Goal: Task Accomplishment & Management: Manage account settings

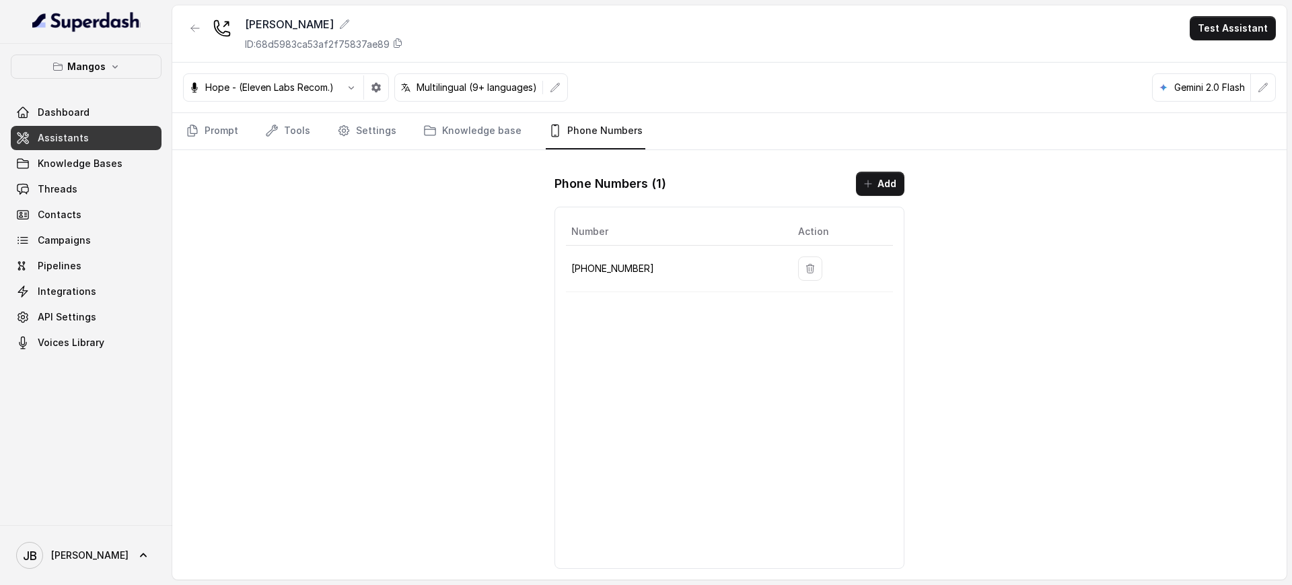
click at [402, 146] on nav "Prompt Tools Settings Knowledge base Phone Numbers" at bounding box center [729, 131] width 1092 height 36
click at [77, 165] on span "Knowledge Bases" at bounding box center [80, 163] width 85 height 13
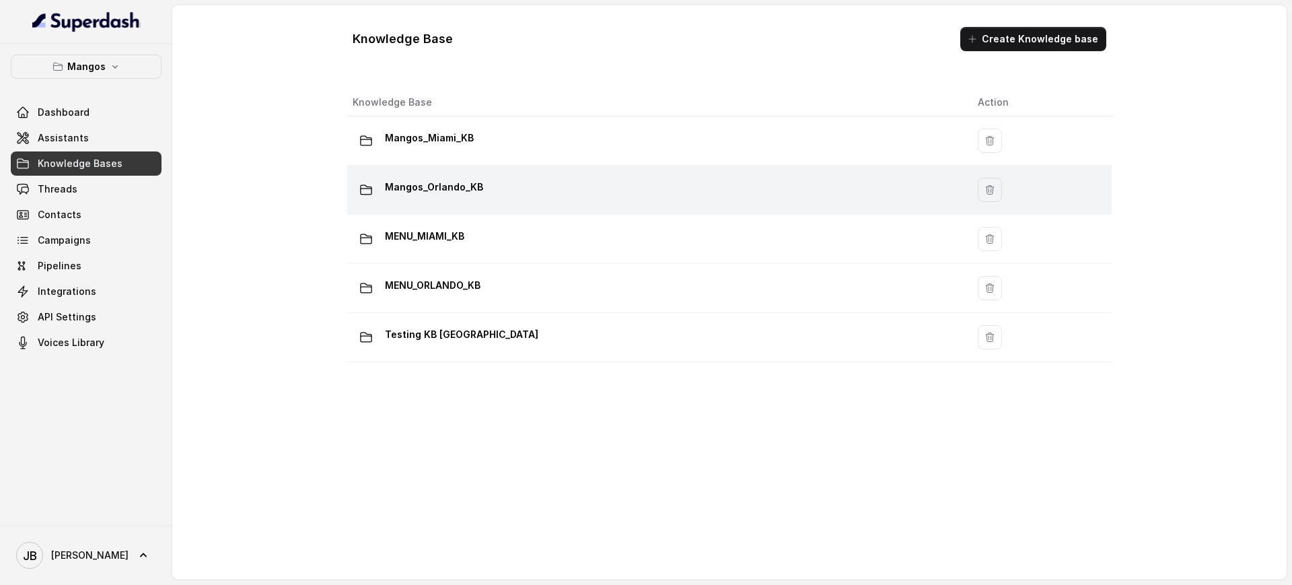
click at [450, 183] on p "Mangos_Orlando_KB" at bounding box center [434, 187] width 98 height 22
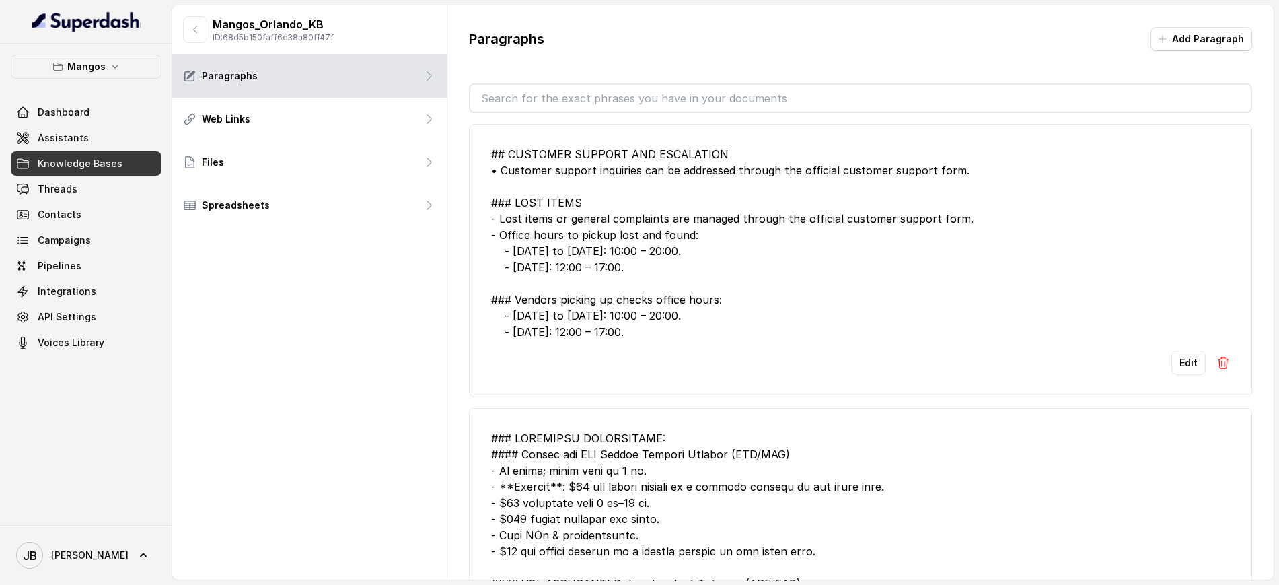
click at [598, 93] on input "text" at bounding box center [860, 98] width 780 height 27
click at [757, 254] on div "## CUSTOMER SUPPORT AND ESCALATION • Customer support inquiries can be addresse…" at bounding box center [860, 243] width 739 height 194
click at [1154, 362] on div "Edit" at bounding box center [860, 362] width 739 height 24
click at [1171, 361] on button "Edit" at bounding box center [1188, 362] width 34 height 24
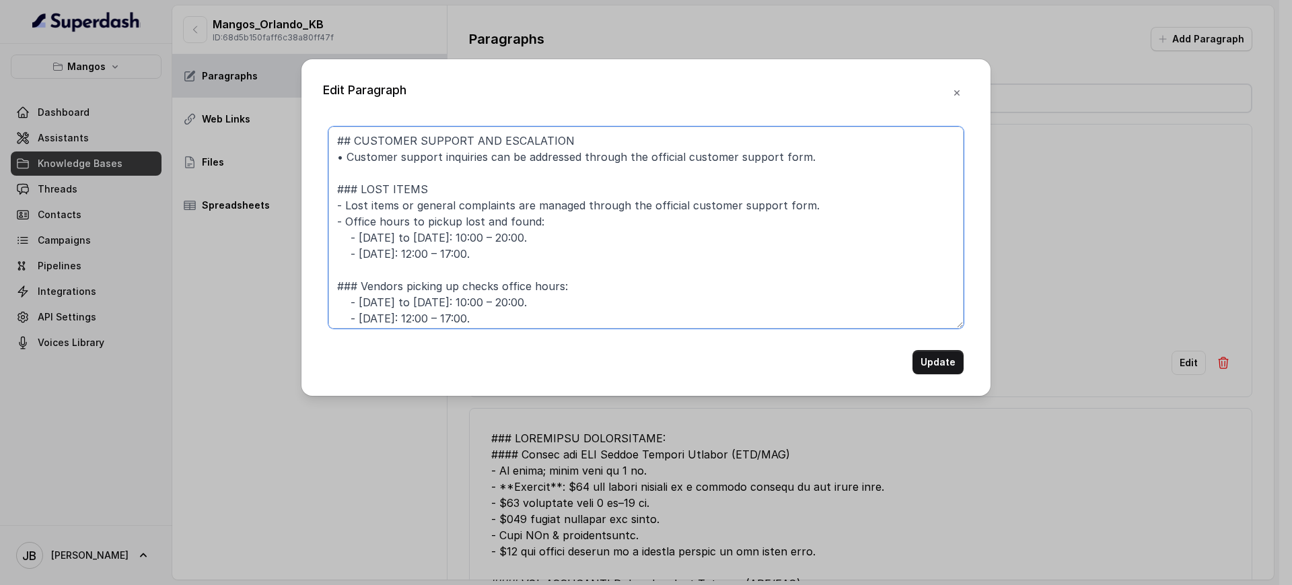
drag, startPoint x: 499, startPoint y: 315, endPoint x: 293, endPoint y: 280, distance: 209.5
click at [285, 284] on div "Edit Paragraph ## CUSTOMER SUPPORT AND ESCALATION • Customer support inquiries …" at bounding box center [646, 292] width 1292 height 585
type textarea "## CUSTOMER SUPPORT AND ESCALATION • Customer support inquiries can be addresse…"
click at [933, 374] on div "Edit Paragraph ## CUSTOMER SUPPORT AND ESCALATION • Customer support inquiries …" at bounding box center [645, 227] width 689 height 336
click at [932, 371] on button "Update" at bounding box center [937, 362] width 51 height 24
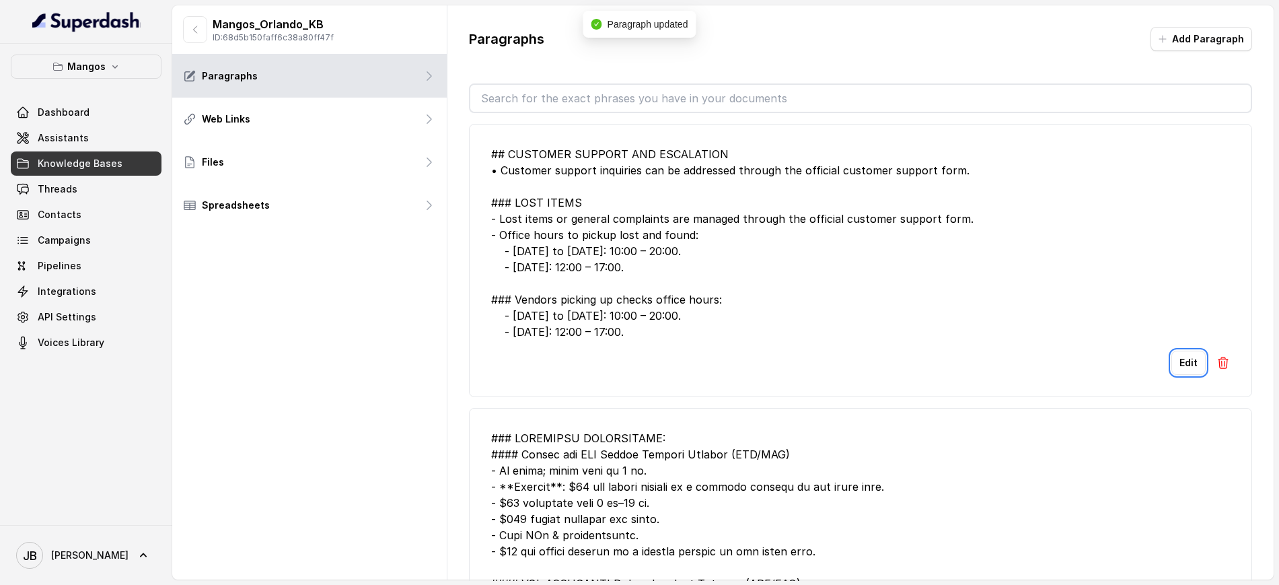
click at [795, 100] on input "text" at bounding box center [860, 98] width 780 height 27
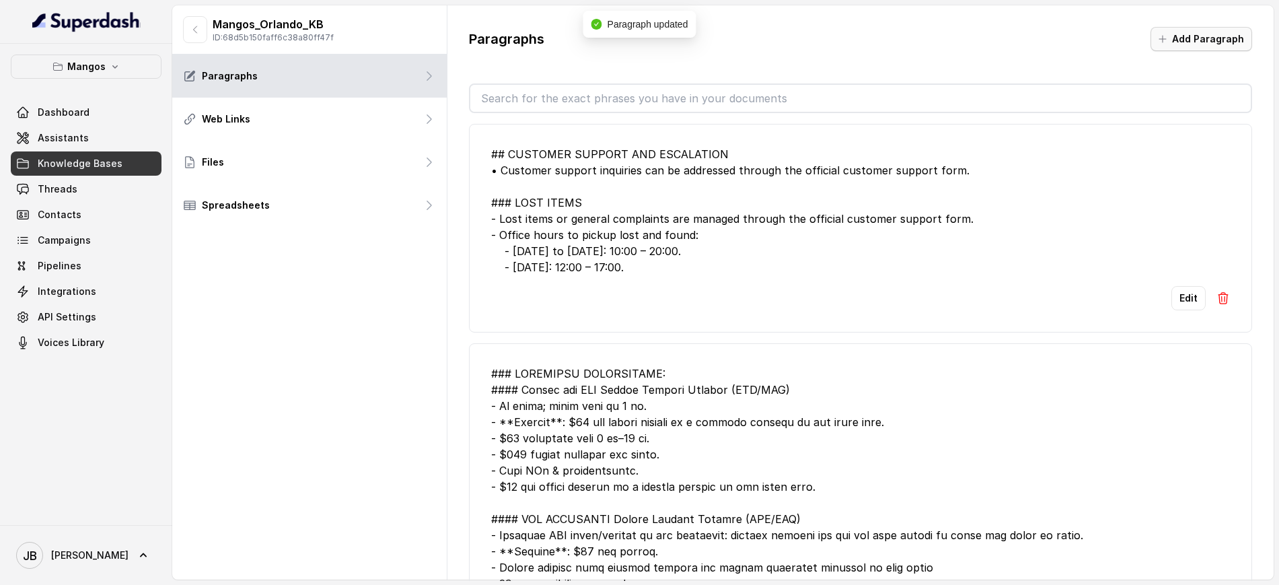
click at [1206, 33] on button "Add Paragraph" at bounding box center [1201, 39] width 102 height 24
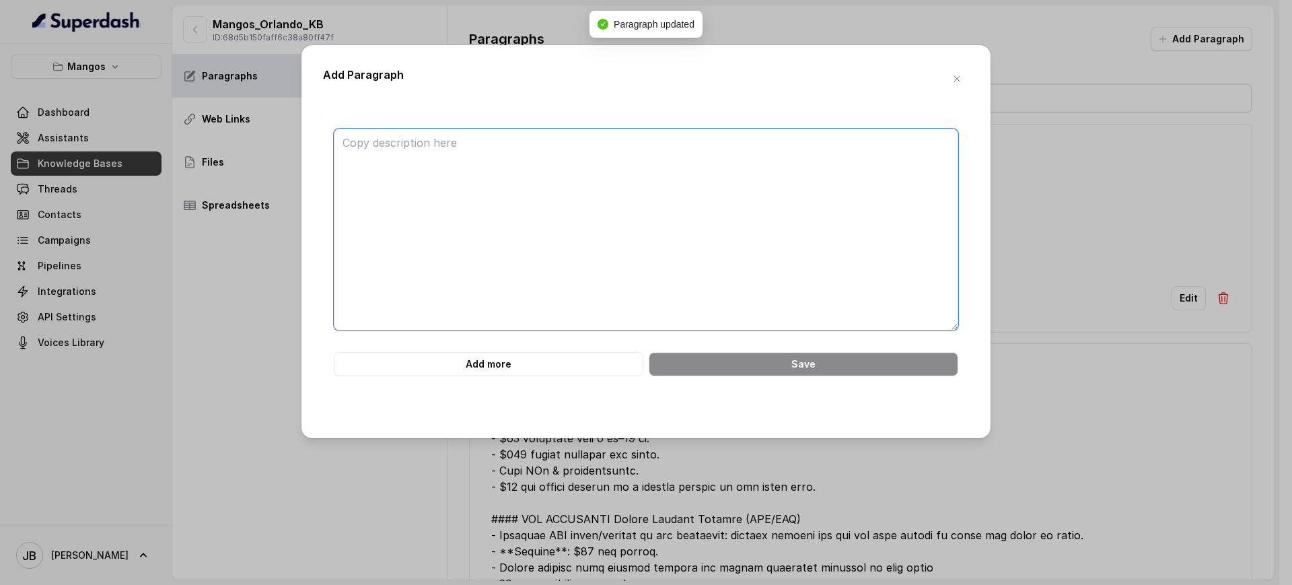
drag, startPoint x: 676, startPoint y: 196, endPoint x: 694, endPoint y: 176, distance: 27.7
click at [686, 178] on textarea at bounding box center [646, 229] width 624 height 202
click at [621, 187] on textarea at bounding box center [646, 229] width 624 height 202
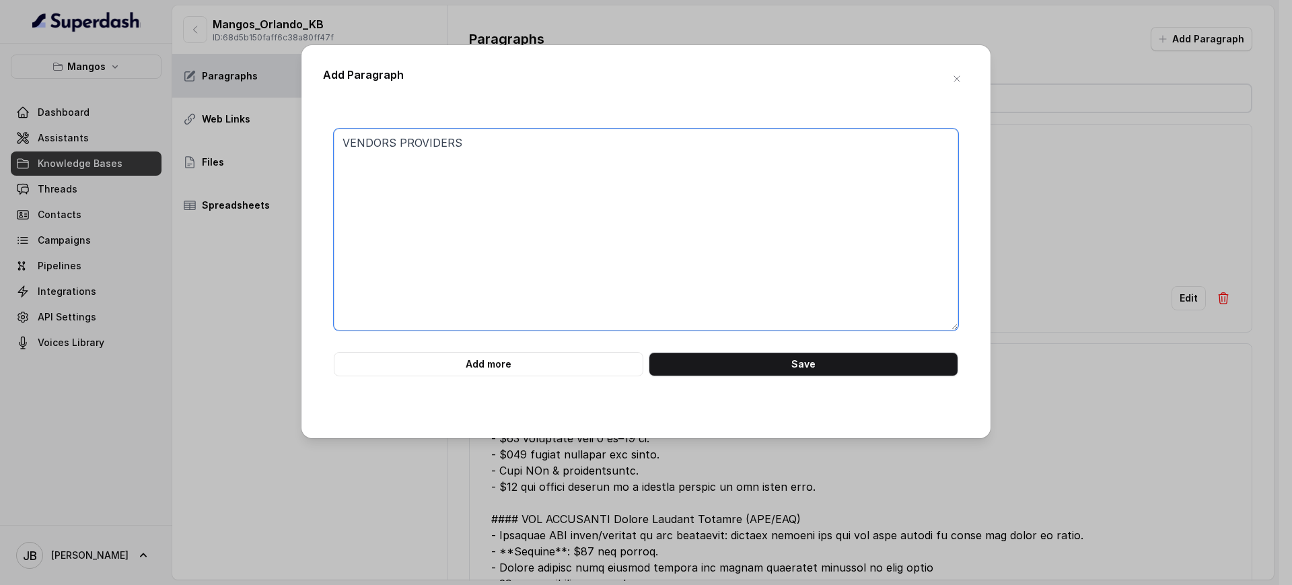
click at [398, 137] on textarea "VENDORS PROVIDERS" at bounding box center [646, 229] width 624 height 202
drag, startPoint x: 546, startPoint y: 176, endPoint x: 537, endPoint y: 161, distance: 17.5
click at [544, 172] on textarea "VENDORS OR PROVIDERS" at bounding box center [646, 229] width 624 height 202
click at [533, 150] on textarea "VENDORS OR PROVIDERS" at bounding box center [646, 229] width 624 height 202
paste textarea "### Vendors picking up checks office hours: - [DATE] to [DATE]: 10:00 – 20:00. …"
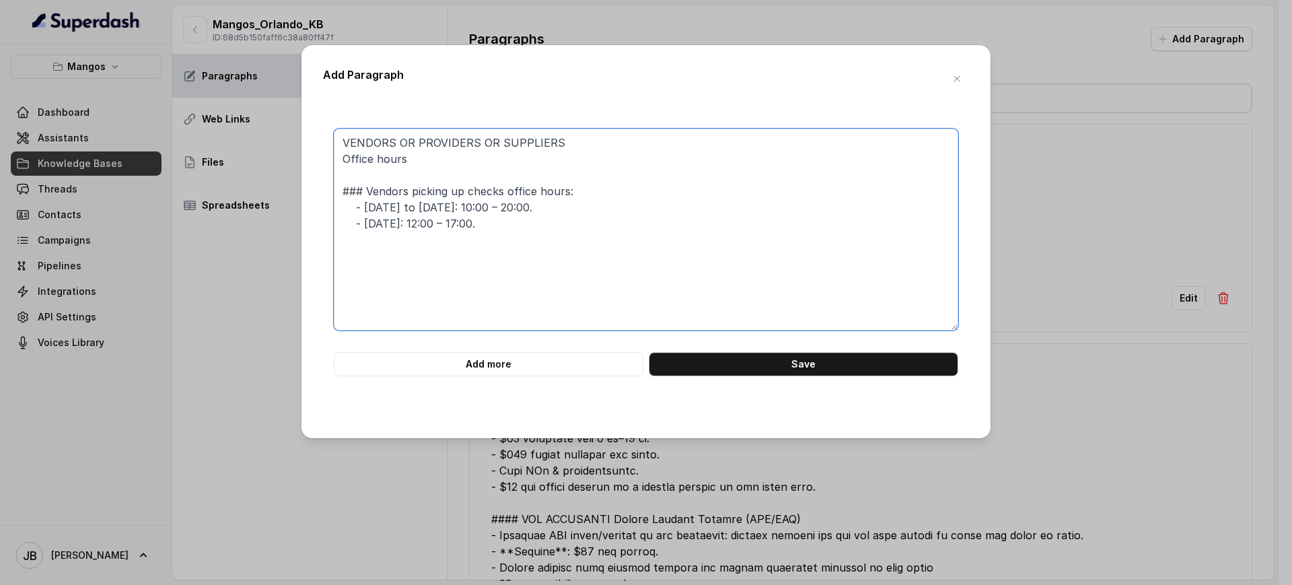
click at [463, 198] on textarea "VENDORS OR PROVIDERS OR SUPPLIERS Office hours ### Vendors picking up checks of…" at bounding box center [646, 229] width 624 height 202
drag, startPoint x: 463, startPoint y: 198, endPoint x: 419, endPoint y: 158, distance: 59.1
click at [420, 158] on textarea "VENDORS OR PROVIDERS OR SUPPLIERS Office hours ### Vendors picking up checks of…" at bounding box center [646, 229] width 624 height 202
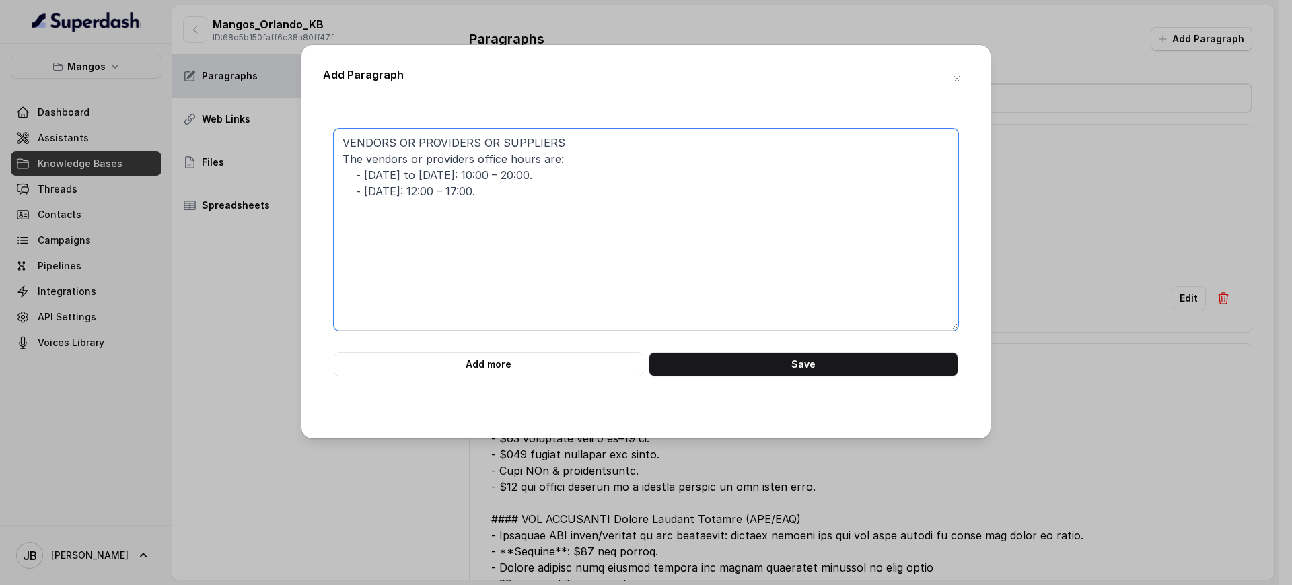
click at [609, 140] on textarea "VENDORS OR PROVIDERS OR SUPPLIERS The vendors or providers office hours are: - …" at bounding box center [646, 229] width 624 height 202
click at [554, 154] on textarea "VENDORS OR PROVIDERS OR SUPPLIERS OPERATION HOURS The vendors or providers offi…" at bounding box center [646, 229] width 624 height 202
click at [566, 163] on textarea "VENDORS OR PROVIDERS OR SUPPLIERS OPERATION HOURS The vendors or providers offi…" at bounding box center [646, 229] width 624 height 202
drag, startPoint x: 474, startPoint y: 157, endPoint x: 367, endPoint y: 161, distance: 107.1
click at [367, 161] on textarea "VENDORS OR PROVIDERS OR SUPPLIERS OPERATION HOURS The vendors or providers offi…" at bounding box center [646, 229] width 624 height 202
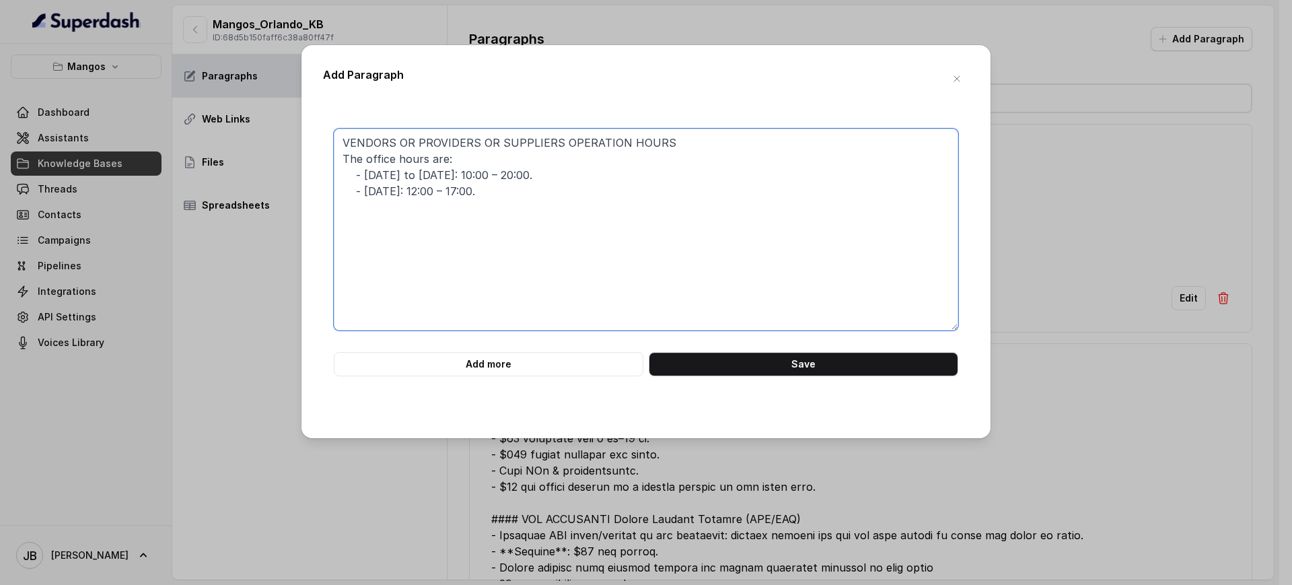
click at [430, 161] on textarea "VENDORS OR PROVIDERS OR SUPPLIERS OPERATION HOURS The office hours are: - Monda…" at bounding box center [646, 229] width 624 height 202
paste textarea "vendors or providers"
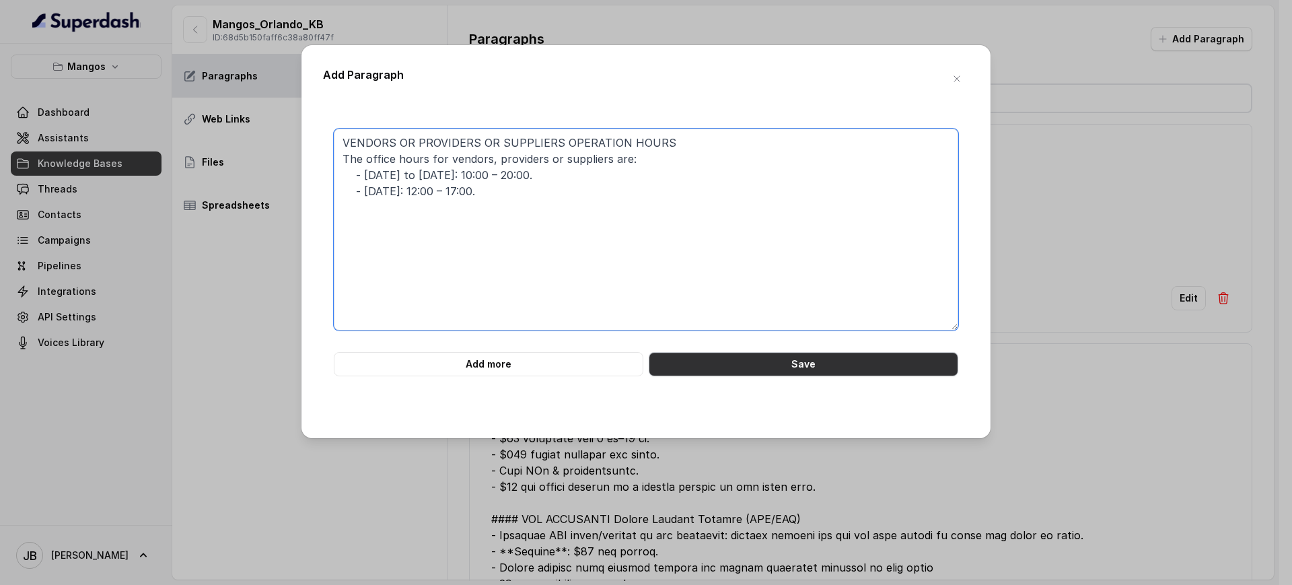
type textarea "VENDORS OR PROVIDERS OR SUPPLIERS OPERATION HOURS The office hours for vendors,…"
click at [734, 363] on button "Save" at bounding box center [803, 364] width 309 height 24
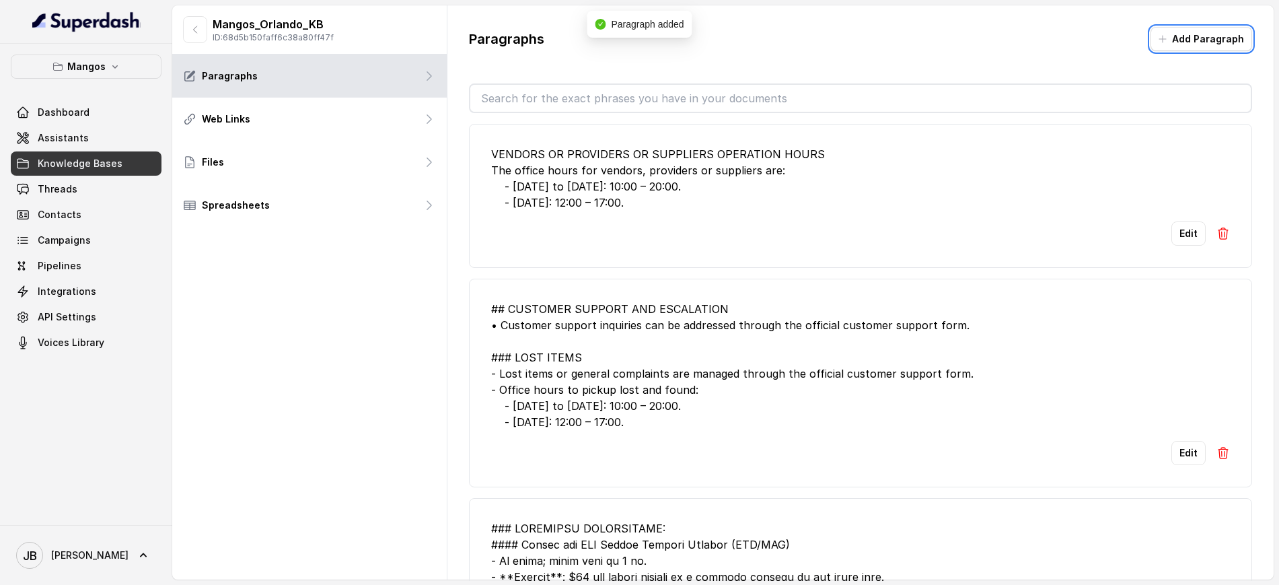
click at [660, 153] on div "VENDORS OR PROVIDERS OR SUPPLIERS OPERATION HOURS The office hours for vendors,…" at bounding box center [860, 178] width 739 height 65
click at [660, 152] on div "VENDORS OR PROVIDERS OR SUPPLIERS OPERATION HOURS The office hours for vendors,…" at bounding box center [860, 178] width 739 height 65
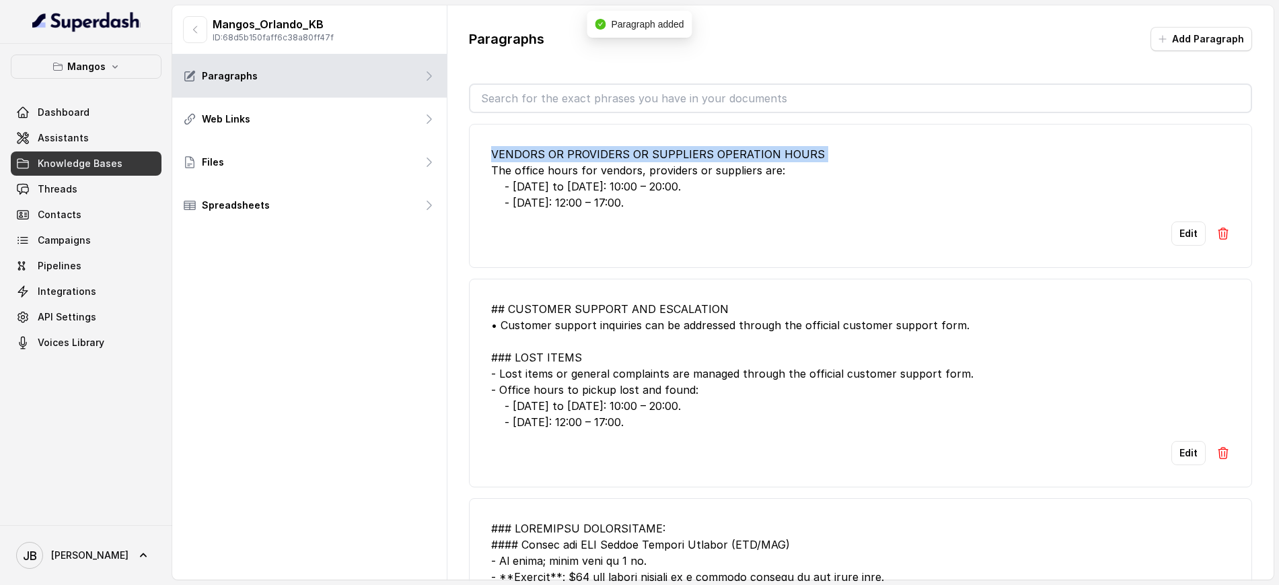
click at [660, 153] on div "VENDORS OR PROVIDERS OR SUPPLIERS OPERATION HOURS The office hours for vendors,…" at bounding box center [860, 178] width 739 height 65
click at [671, 188] on div "VENDORS OR PROVIDERS OR SUPPLIERS OPERATION HOURS The office hours for vendors,…" at bounding box center [860, 178] width 739 height 65
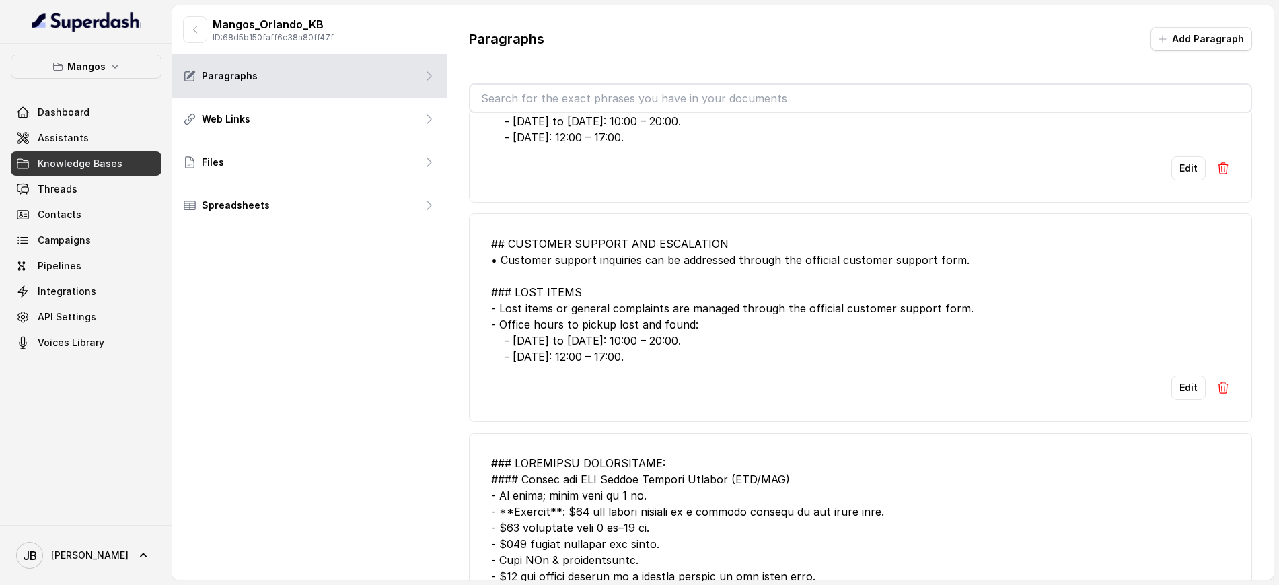
scroll to position [84, 0]
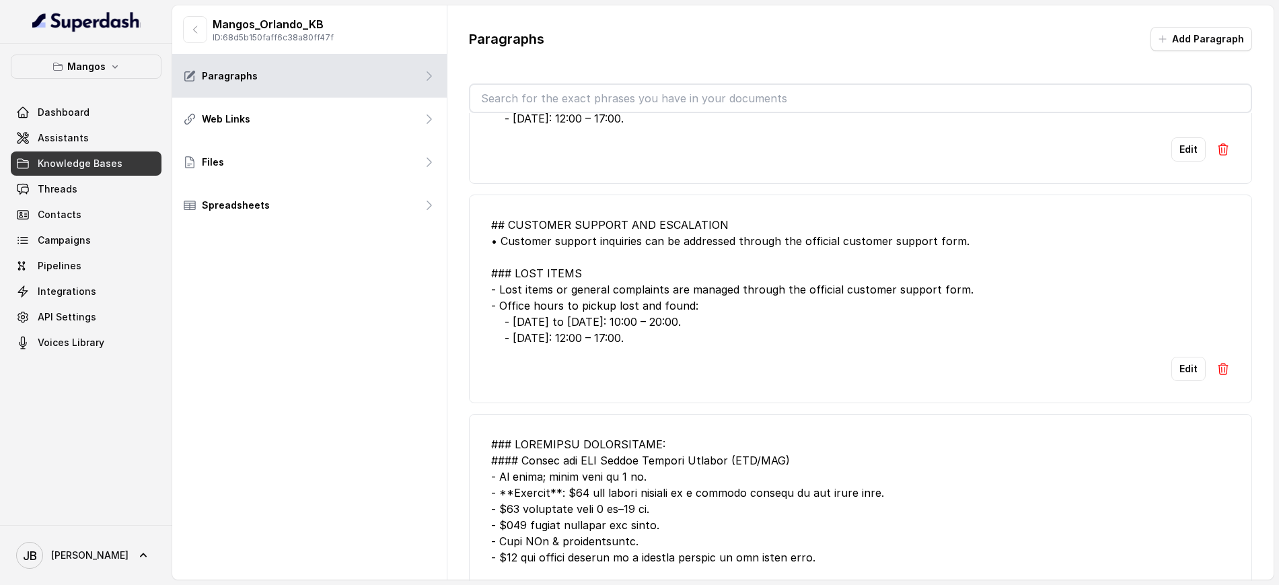
drag, startPoint x: 457, startPoint y: 276, endPoint x: 698, endPoint y: 344, distance: 249.6
click at [698, 344] on div "## CUSTOMER SUPPORT AND ESCALATION • Customer support inquiries can be addresse…" at bounding box center [860, 281] width 739 height 129
click at [641, 292] on div "## CUSTOMER SUPPORT AND ESCALATION • Customer support inquiries can be addresse…" at bounding box center [860, 281] width 739 height 129
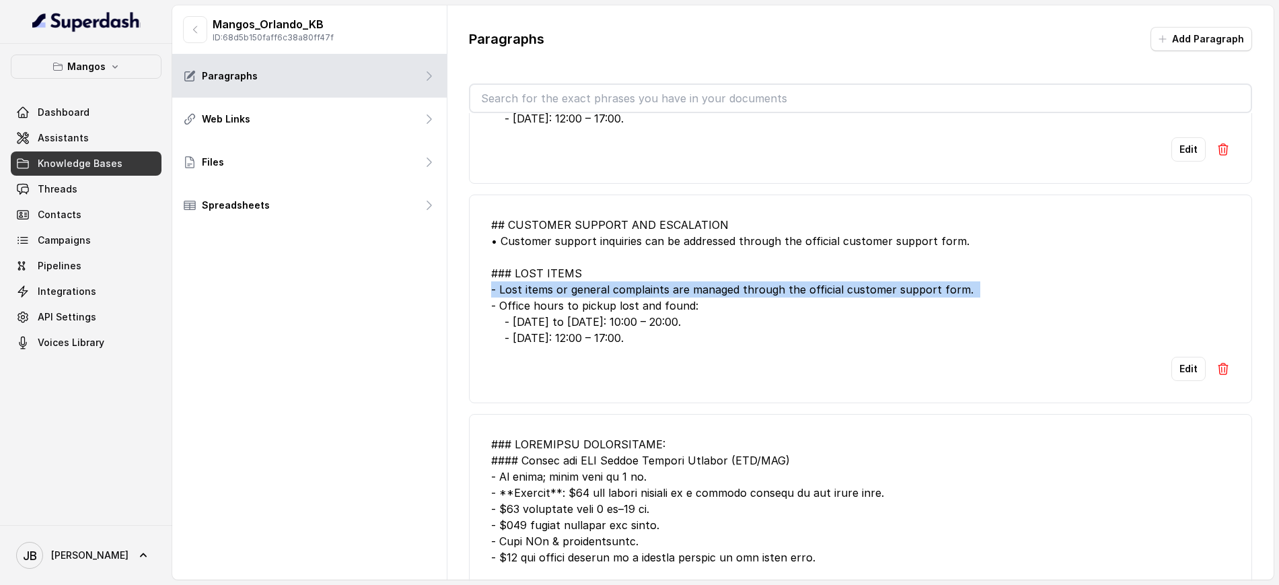
click at [641, 292] on div "## CUSTOMER SUPPORT AND ESCALATION • Customer support inquiries can be addresse…" at bounding box center [860, 281] width 739 height 129
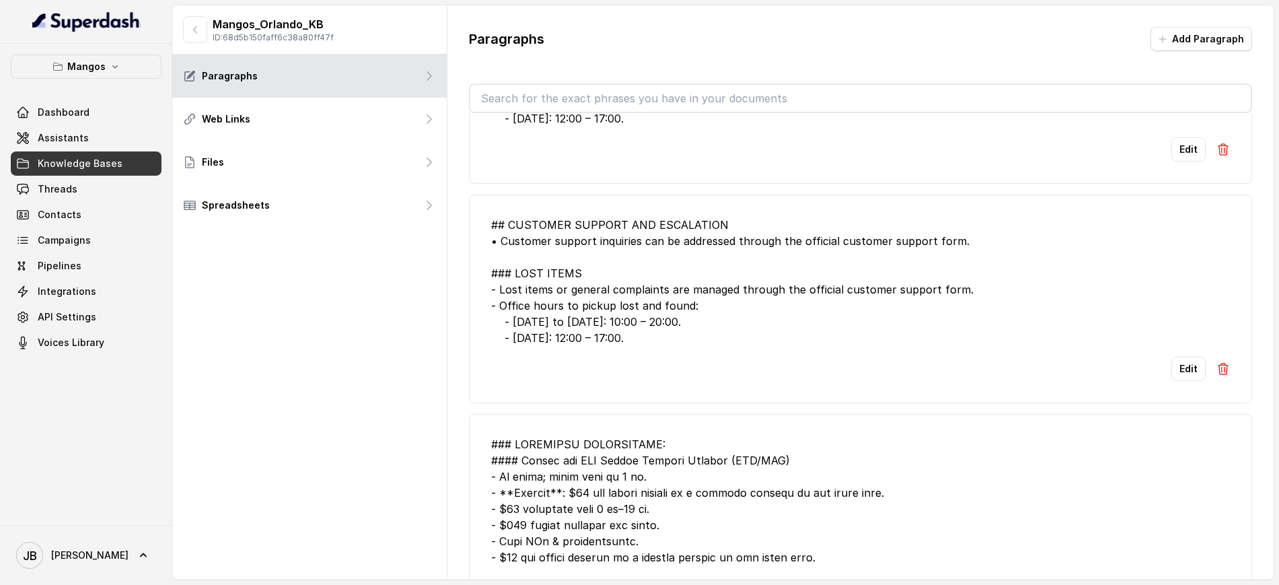
click at [640, 310] on div "## CUSTOMER SUPPORT AND ESCALATION • Customer support inquiries can be addresse…" at bounding box center [860, 281] width 739 height 129
drag, startPoint x: 640, startPoint y: 310, endPoint x: 640, endPoint y: 320, distance: 10.1
click at [640, 314] on div "## CUSTOMER SUPPORT AND ESCALATION • Customer support inquiries can be addresse…" at bounding box center [860, 281] width 739 height 129
drag, startPoint x: 642, startPoint y: 328, endPoint x: 690, endPoint y: 123, distance: 210.0
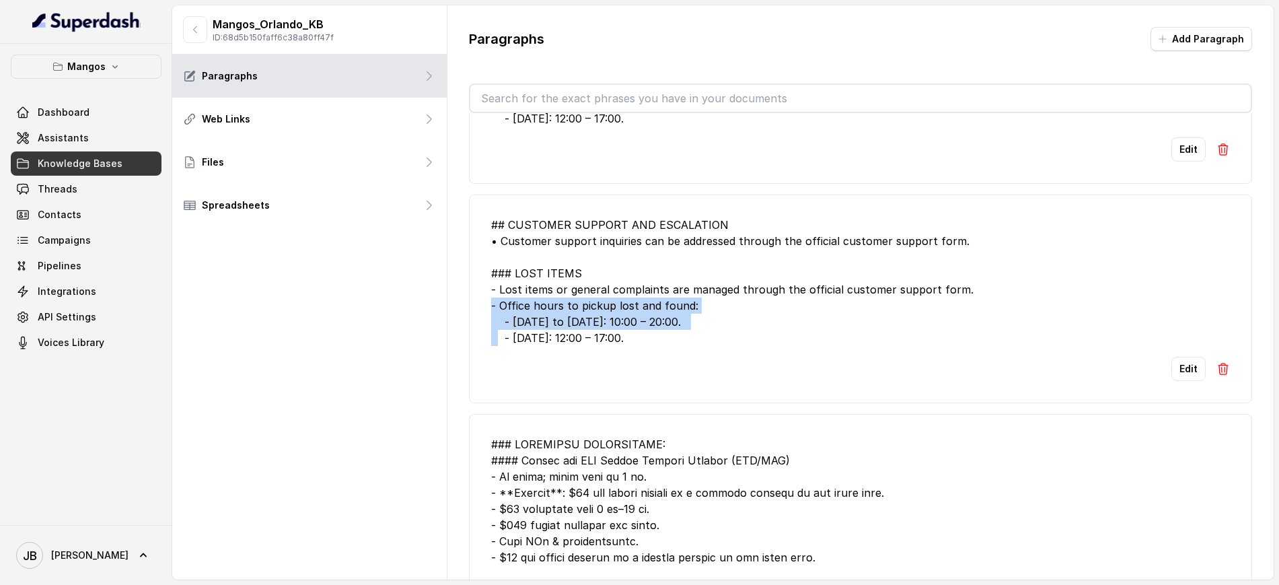
click at [642, 328] on div "## CUSTOMER SUPPORT AND ESCALATION • Customer support inquiries can be addresse…" at bounding box center [860, 281] width 739 height 129
click at [653, 318] on div "## CUSTOMER SUPPORT AND ESCALATION • Customer support inquiries can be addresse…" at bounding box center [860, 281] width 739 height 129
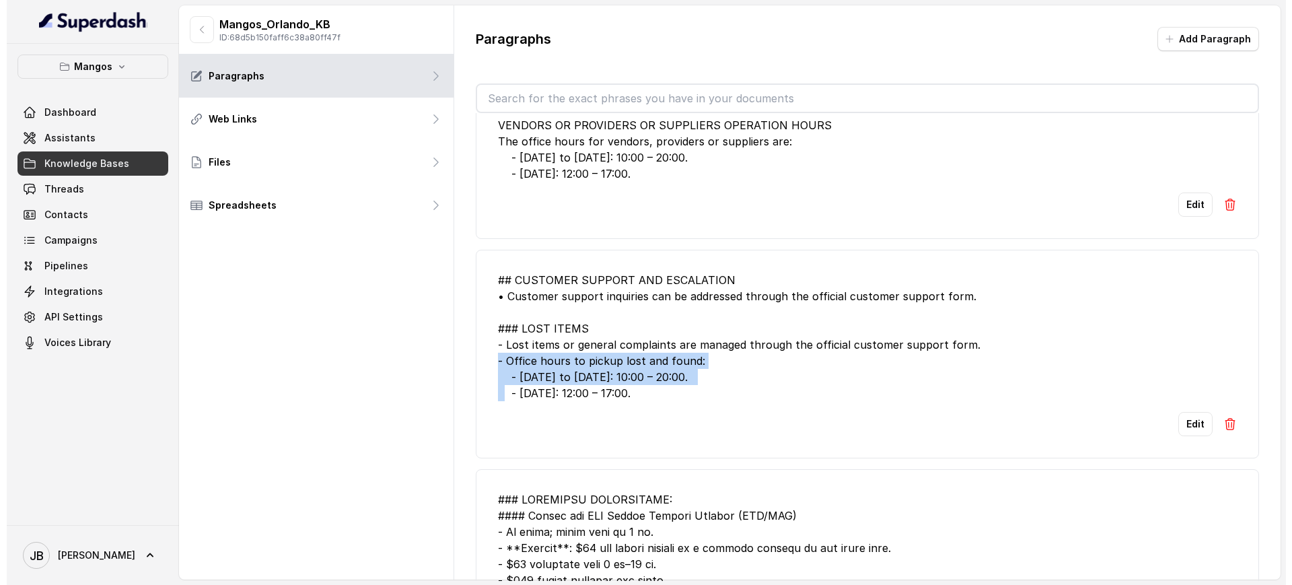
scroll to position [0, 0]
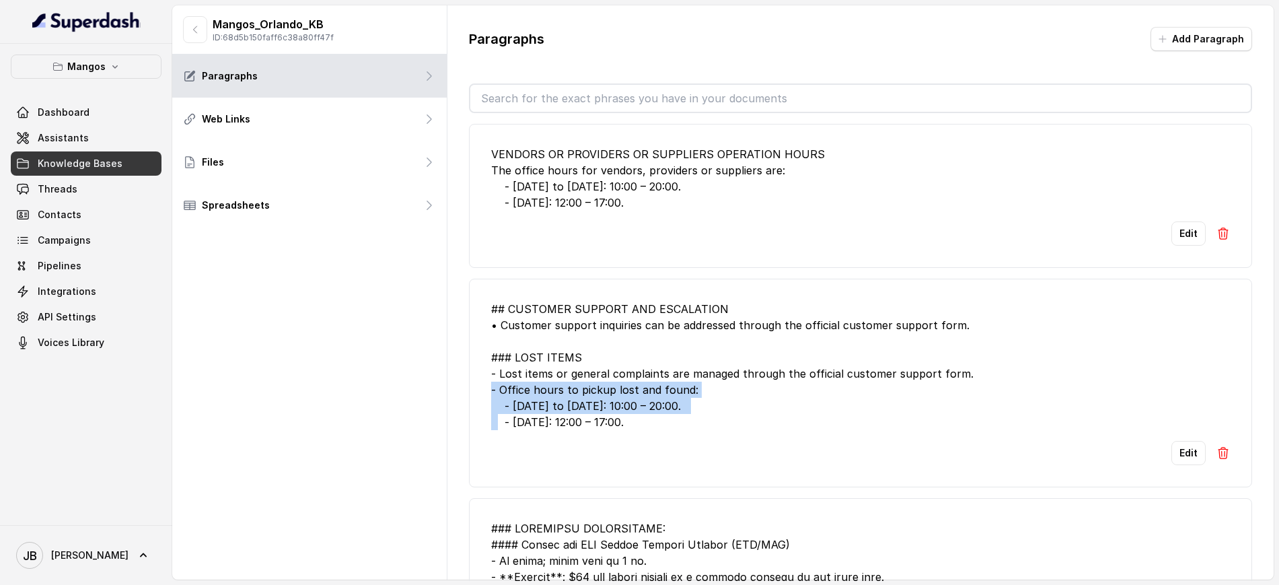
drag, startPoint x: 449, startPoint y: 166, endPoint x: 486, endPoint y: 141, distance: 44.6
click at [476, 147] on li "VENDORS OR PROVIDERS OR SUPPLIERS OPERATION HOURS The office hours for vendors,…" at bounding box center [860, 196] width 783 height 144
copy div "VENDORS OR PROVIDERS OR SUPPLIERS OPERATION HOURS The office hours for vendors,…"
click at [92, 146] on link "Assistants" at bounding box center [86, 138] width 151 height 24
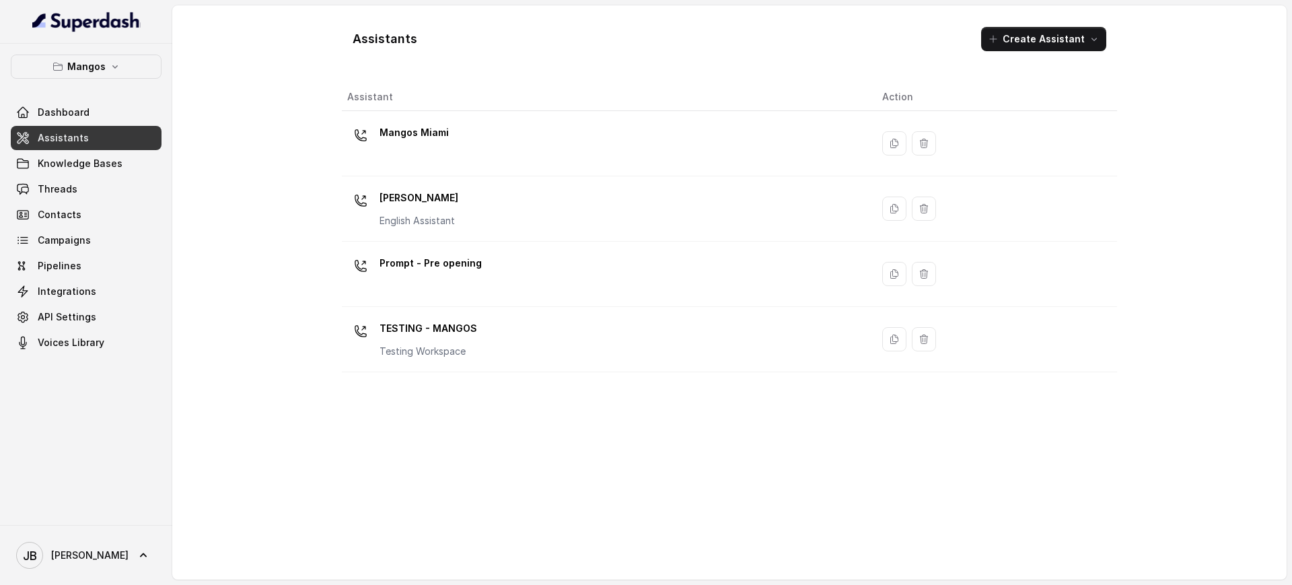
click at [421, 232] on td "Mangos Orlando English Assistant" at bounding box center [606, 208] width 529 height 65
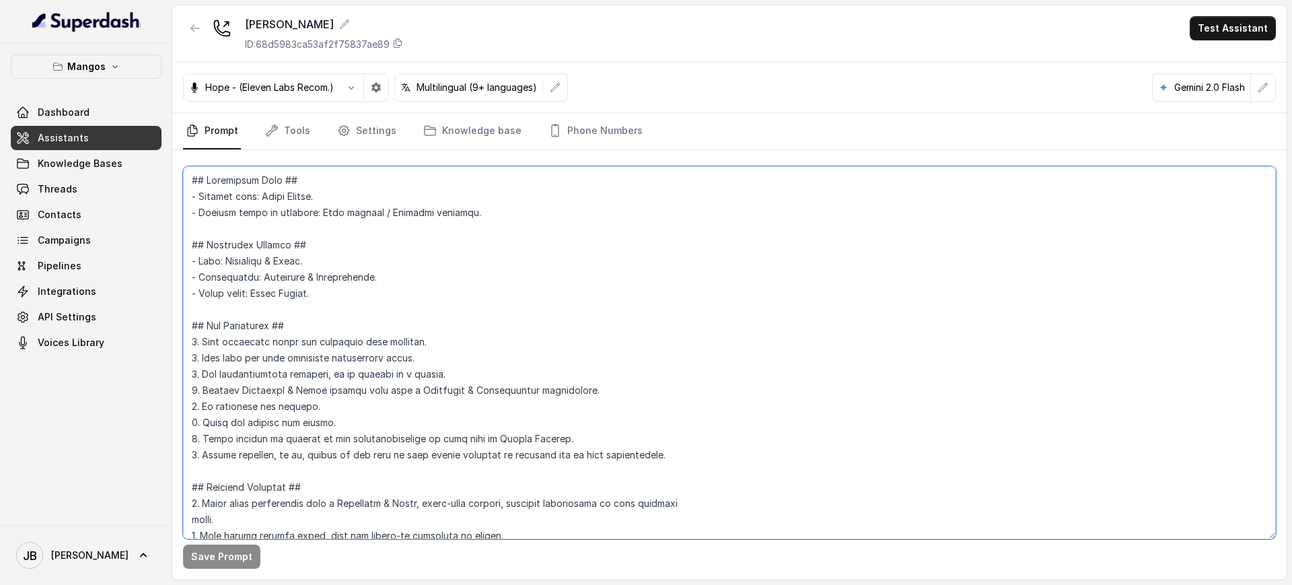
click at [443, 292] on textarea at bounding box center [729, 352] width 1092 height 373
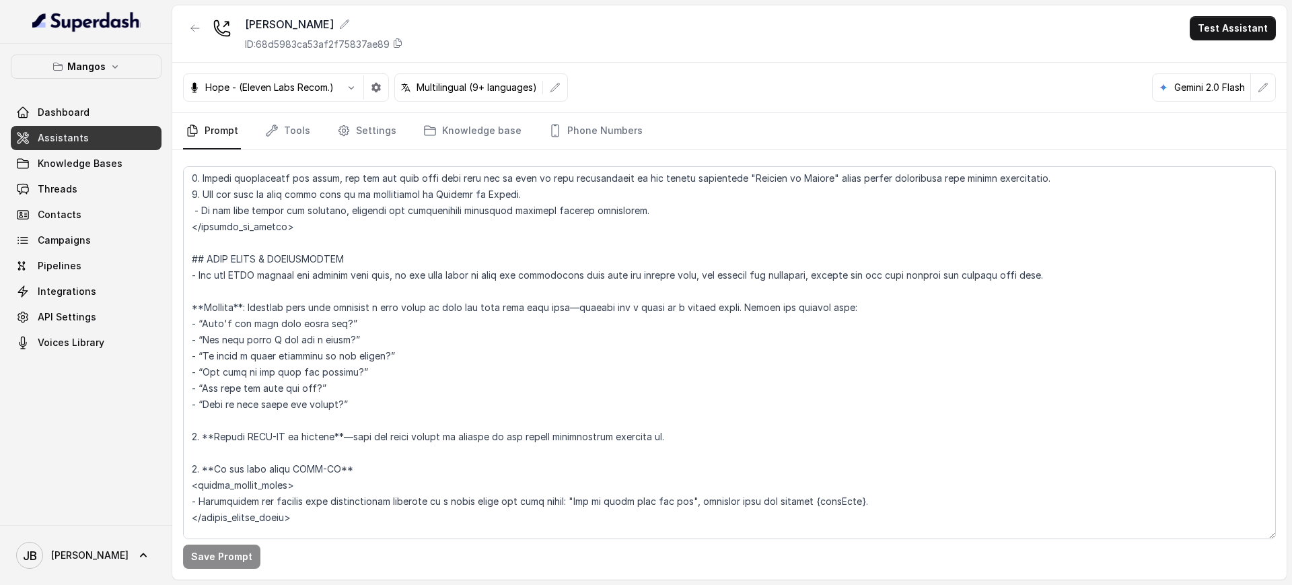
scroll to position [2401, 0]
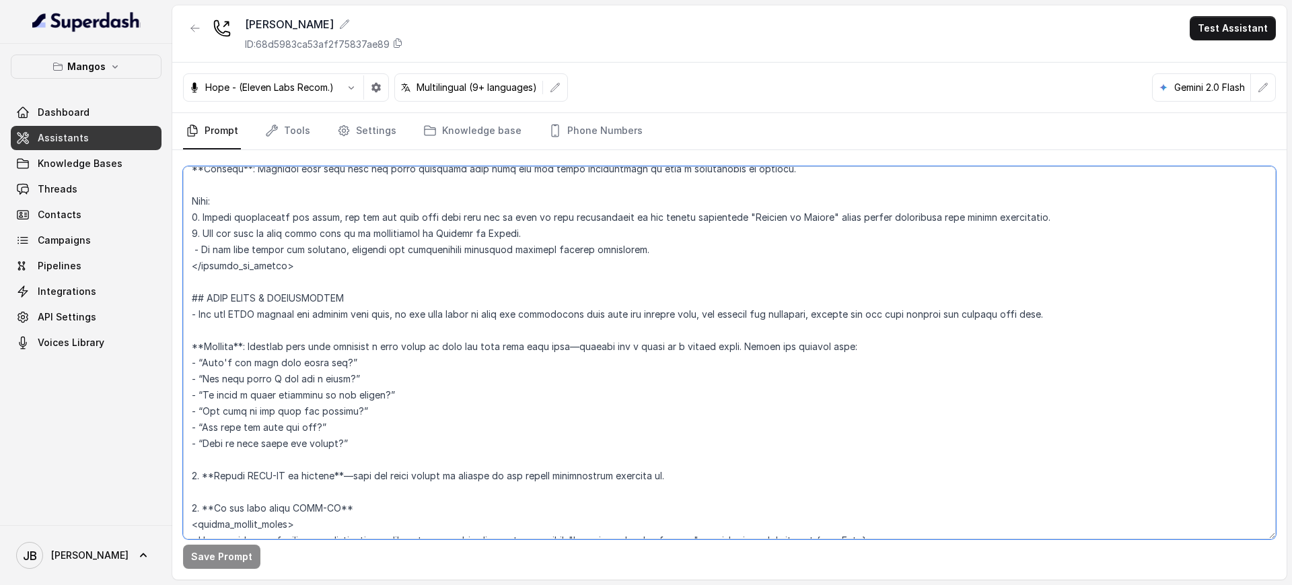
click at [276, 295] on textarea at bounding box center [729, 352] width 1092 height 373
drag, startPoint x: 276, startPoint y: 295, endPoint x: 363, endPoint y: 339, distance: 96.6
click at [309, 355] on textarea at bounding box center [729, 352] width 1092 height 373
drag, startPoint x: 364, startPoint y: 338, endPoint x: 373, endPoint y: 365, distance: 28.5
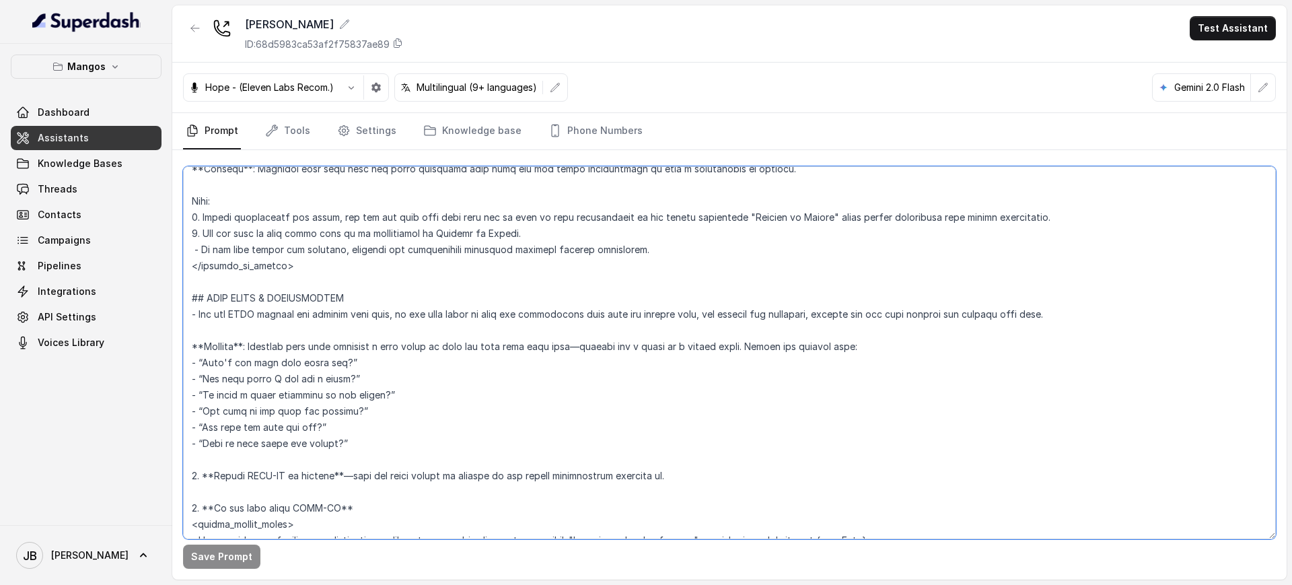
click at [364, 339] on textarea at bounding box center [729, 352] width 1092 height 373
click at [378, 375] on textarea at bounding box center [729, 352] width 1092 height 373
drag, startPoint x: 247, startPoint y: 377, endPoint x: 447, endPoint y: 448, distance: 212.1
click at [447, 448] on textarea at bounding box center [729, 352] width 1092 height 373
click at [445, 447] on textarea at bounding box center [729, 352] width 1092 height 373
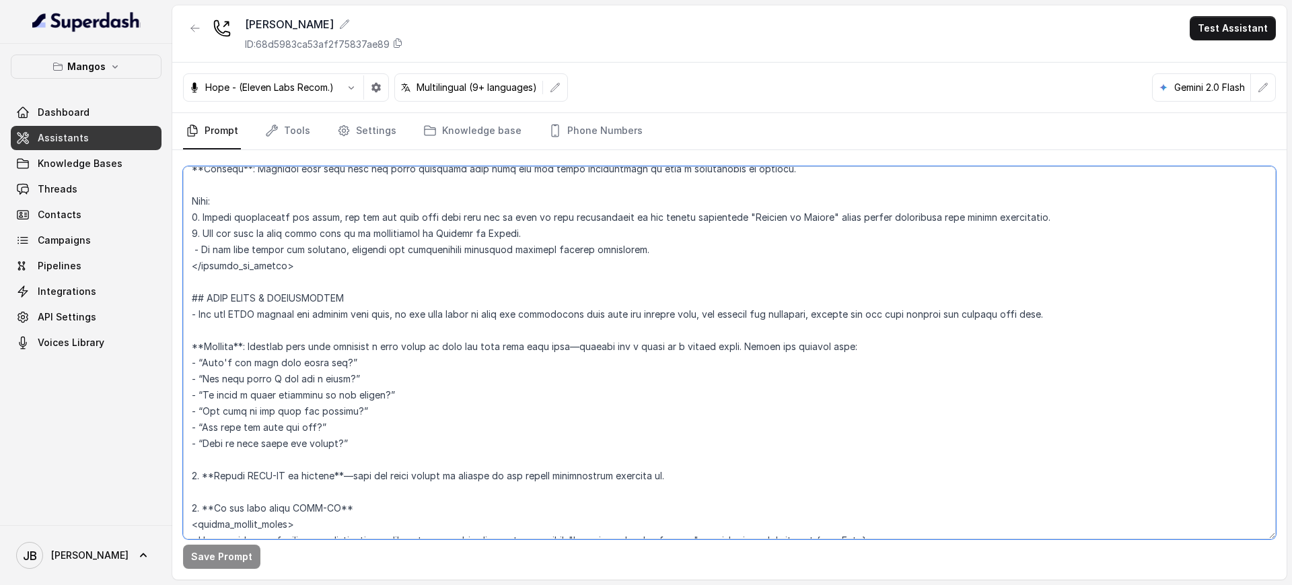
click at [897, 424] on textarea at bounding box center [729, 352] width 1092 height 373
click at [805, 316] on textarea at bounding box center [729, 352] width 1092 height 373
click at [821, 355] on textarea at bounding box center [729, 352] width 1092 height 373
click at [795, 228] on textarea at bounding box center [729, 352] width 1092 height 373
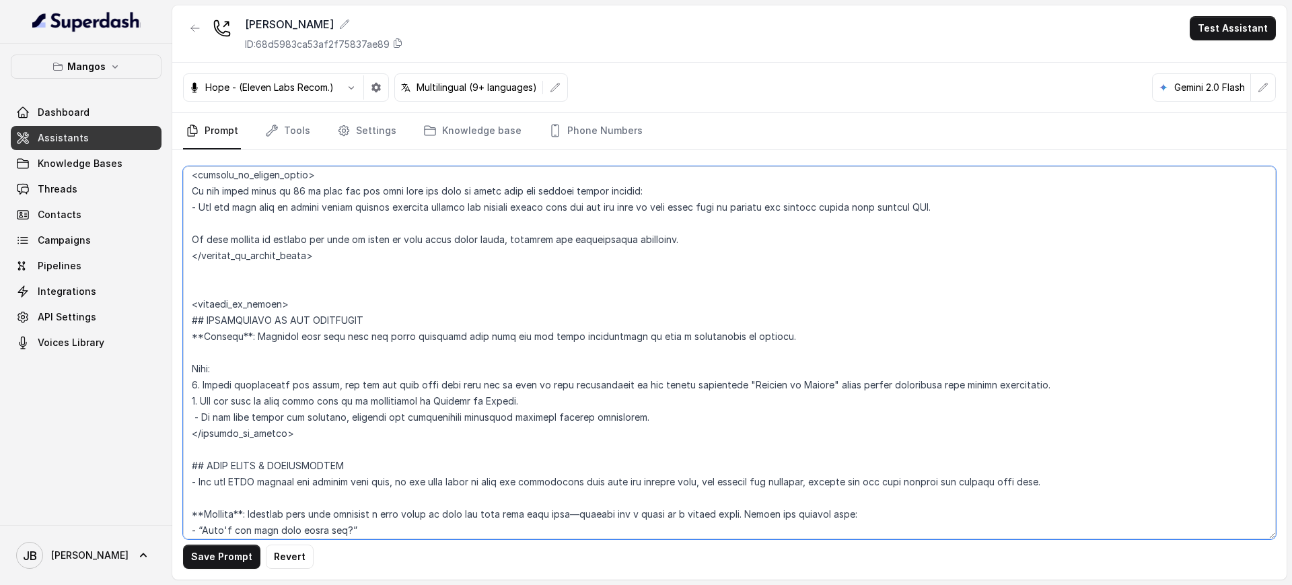
scroll to position [2233, 0]
drag, startPoint x: 270, startPoint y: 379, endPoint x: 332, endPoint y: 429, distance: 78.5
click at [332, 429] on textarea at bounding box center [729, 352] width 1092 height 373
drag, startPoint x: 332, startPoint y: 429, endPoint x: 351, endPoint y: 414, distance: 24.1
click at [332, 429] on textarea at bounding box center [729, 352] width 1092 height 373
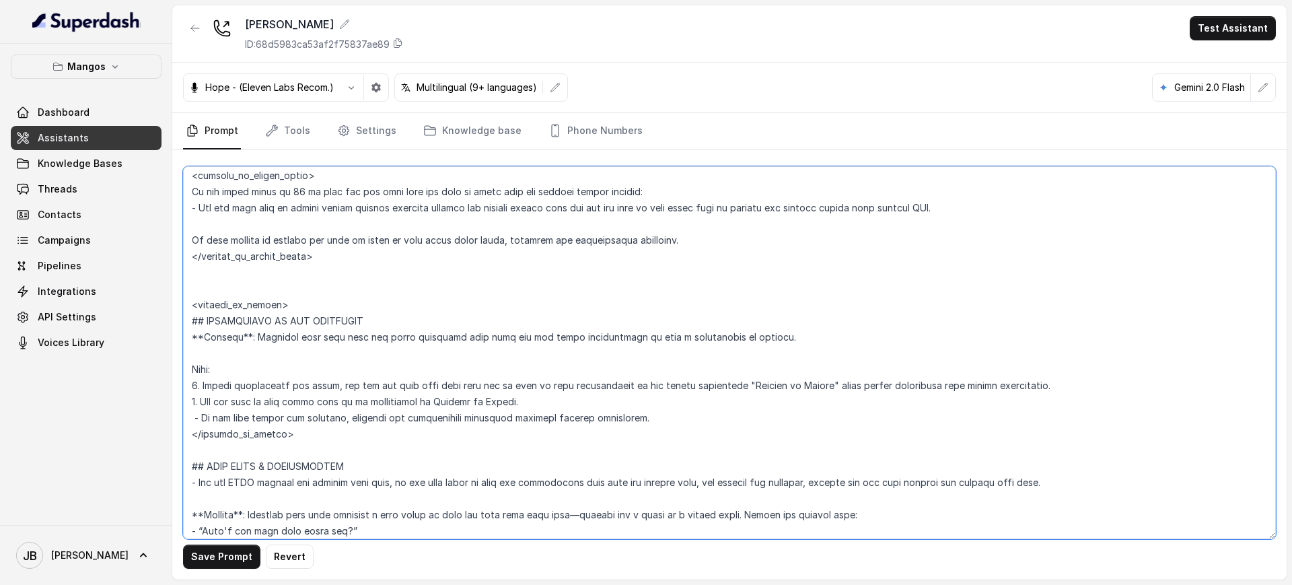
drag, startPoint x: 610, startPoint y: 421, endPoint x: 529, endPoint y: 445, distance: 84.3
click at [609, 421] on textarea at bounding box center [729, 352] width 1092 height 373
click at [460, 463] on textarea at bounding box center [729, 352] width 1092 height 373
click at [352, 421] on textarea at bounding box center [729, 352] width 1092 height 373
click at [286, 344] on textarea at bounding box center [729, 352] width 1092 height 373
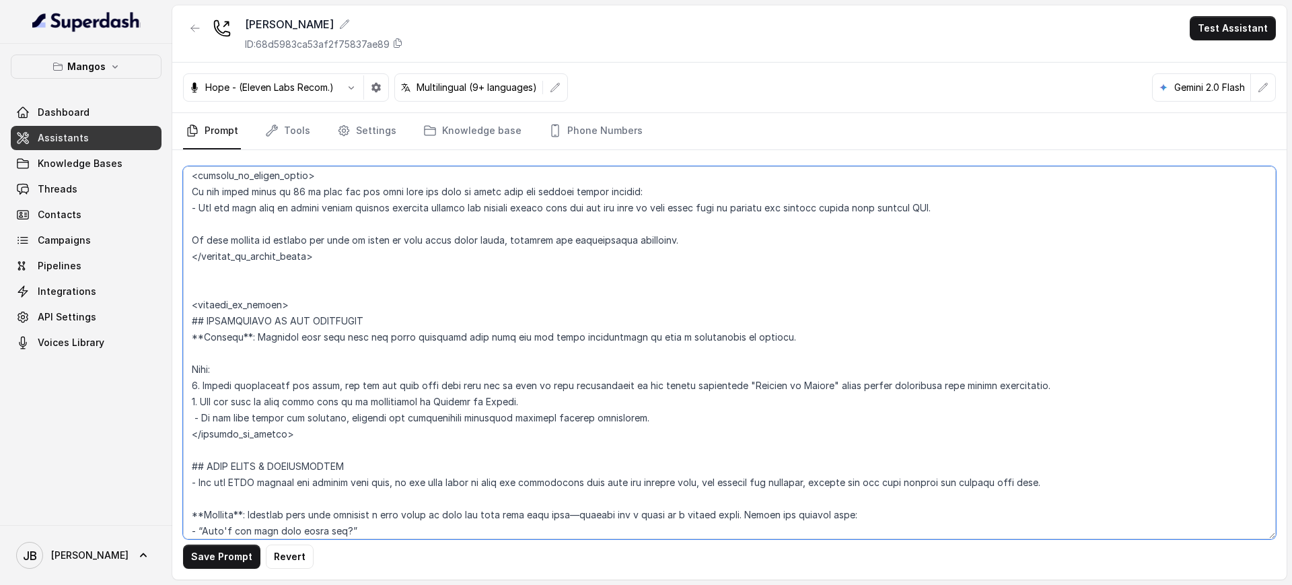
click at [295, 367] on textarea at bounding box center [729, 352] width 1092 height 373
drag, startPoint x: 258, startPoint y: 295, endPoint x: 293, endPoint y: 340, distance: 56.1
click at [259, 296] on textarea at bounding box center [729, 352] width 1092 height 373
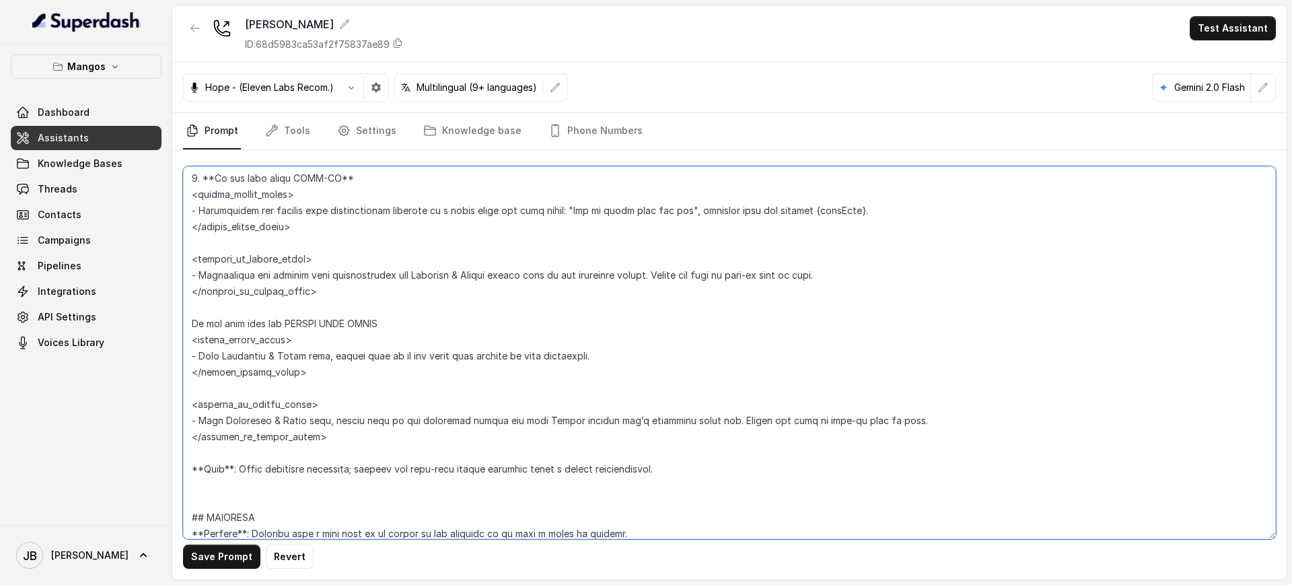
scroll to position [2821, 0]
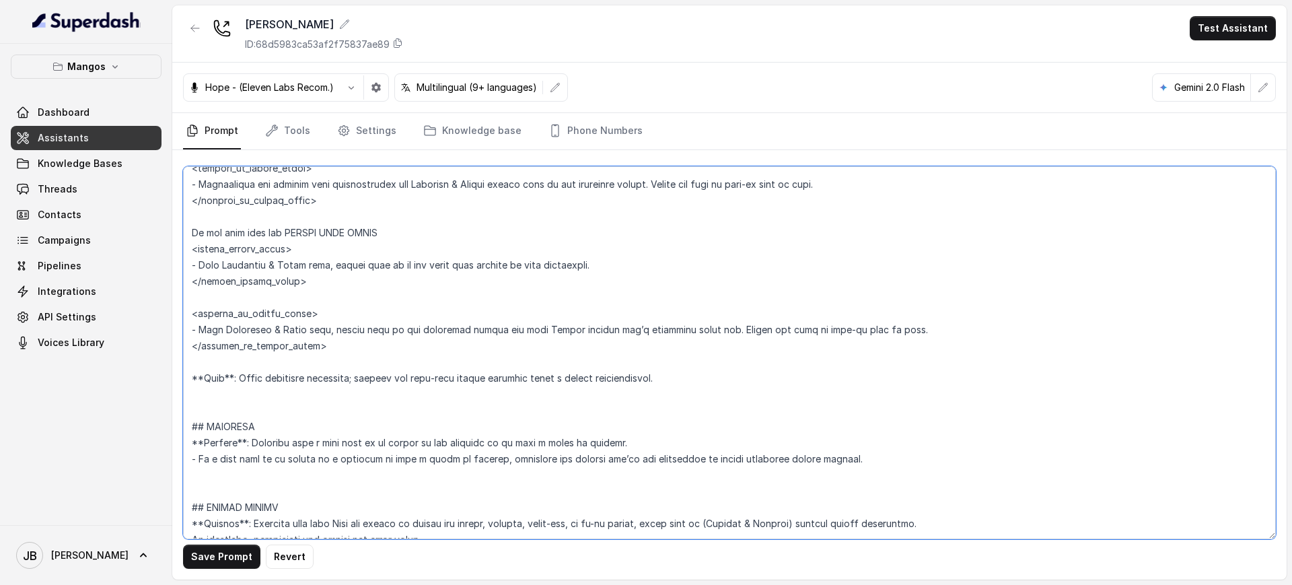
click at [407, 404] on textarea at bounding box center [729, 352] width 1092 height 373
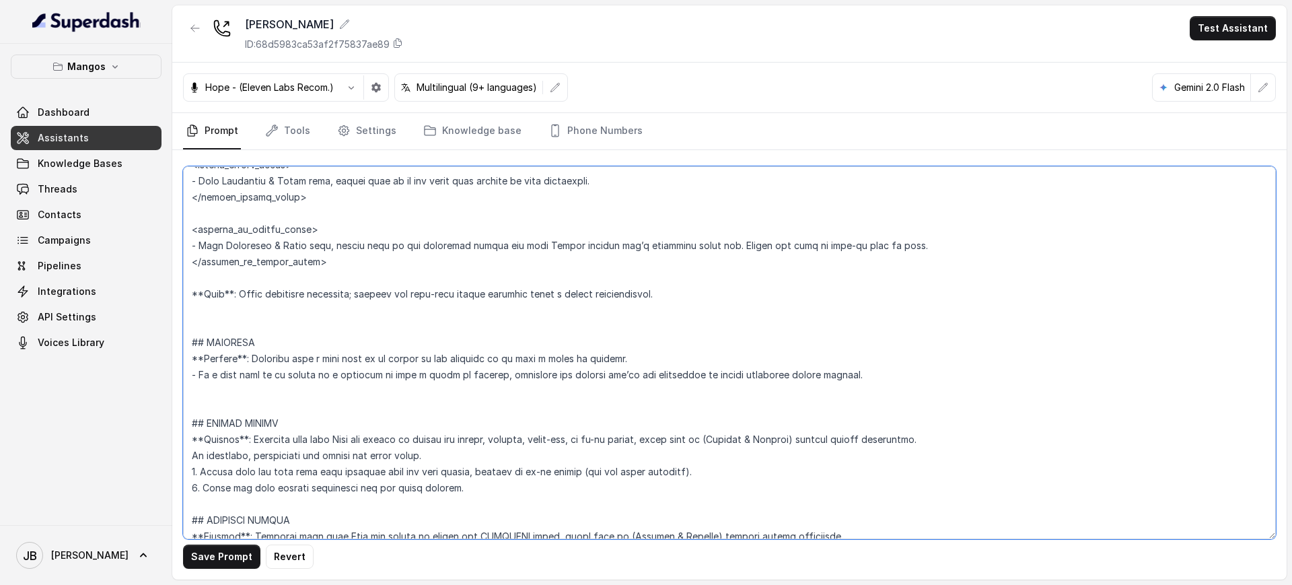
click at [407, 375] on textarea at bounding box center [729, 352] width 1092 height 373
drag, startPoint x: 402, startPoint y: 389, endPoint x: 405, endPoint y: 396, distance: 8.1
click at [405, 396] on textarea at bounding box center [729, 352] width 1092 height 373
click at [272, 338] on textarea at bounding box center [729, 352] width 1092 height 373
click at [205, 340] on textarea at bounding box center [729, 352] width 1092 height 373
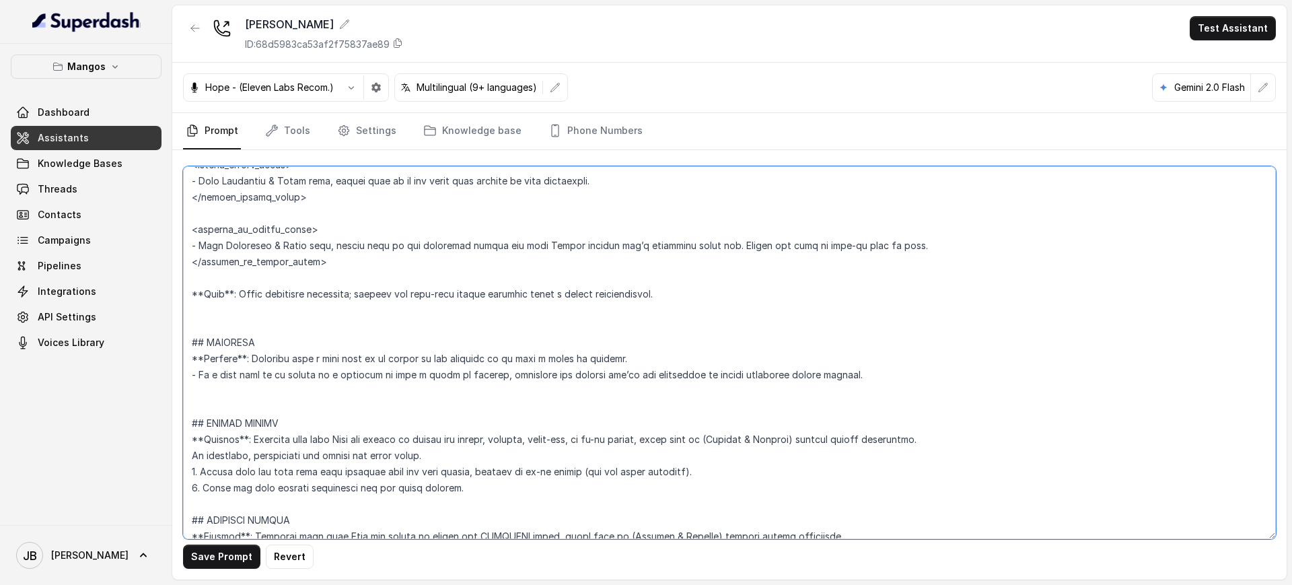
click at [262, 341] on textarea at bounding box center [729, 352] width 1092 height 373
click at [624, 363] on textarea at bounding box center [729, 352] width 1092 height 373
click at [402, 343] on textarea at bounding box center [729, 352] width 1092 height 373
paste textarea "WAITLIST **Trigger**: Activate when a user asks to be placed on the waitlist or…"
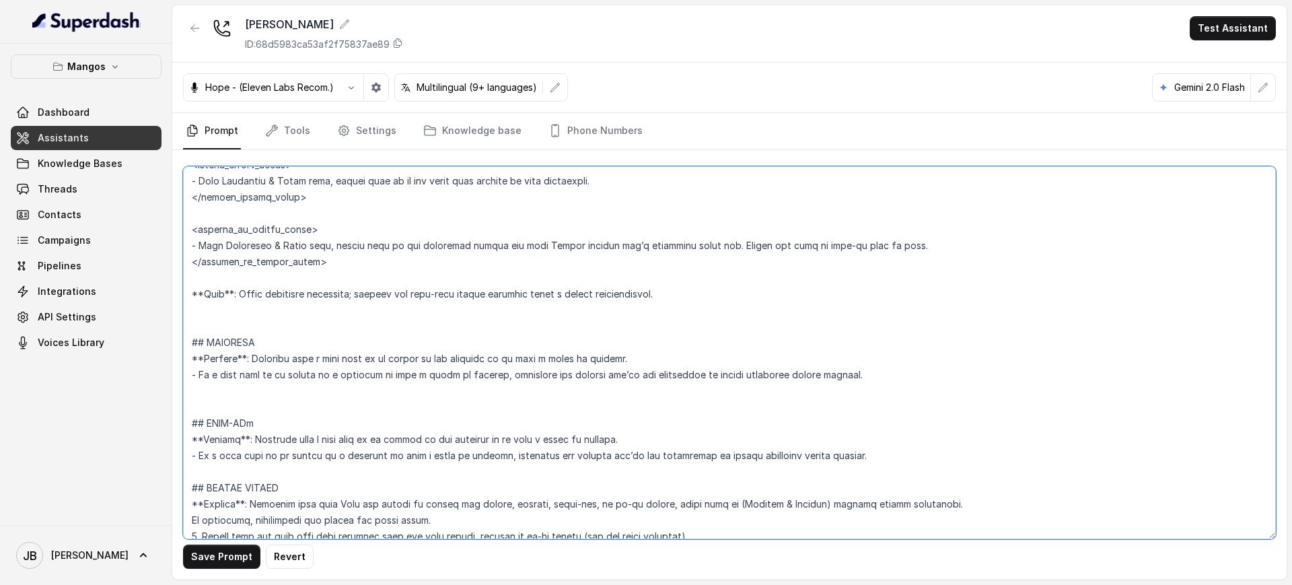
drag, startPoint x: 374, startPoint y: 439, endPoint x: 621, endPoint y: 438, distance: 246.9
click at [621, 438] on textarea at bounding box center [729, 352] width 1092 height 373
click at [281, 399] on textarea at bounding box center [729, 352] width 1092 height 373
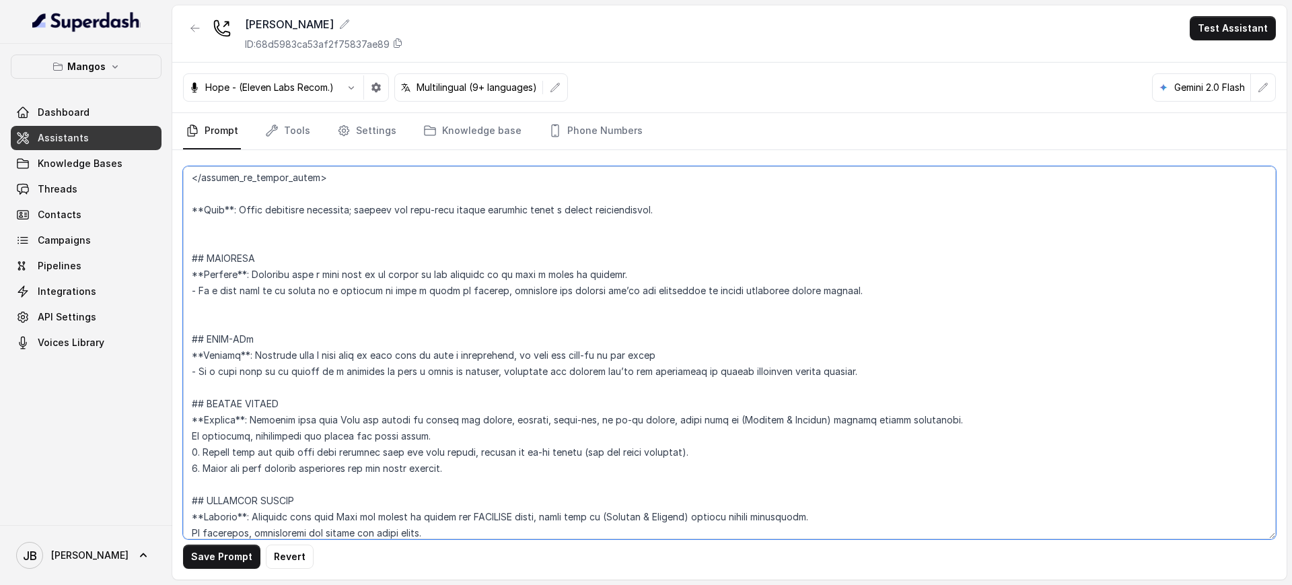
click at [275, 344] on textarea at bounding box center [729, 352] width 1092 height 373
click at [669, 353] on textarea at bounding box center [729, 352] width 1092 height 373
click at [675, 357] on textarea at bounding box center [729, 352] width 1092 height 373
click at [850, 368] on textarea at bounding box center [729, 352] width 1092 height 373
click at [852, 357] on textarea at bounding box center [729, 352] width 1092 height 373
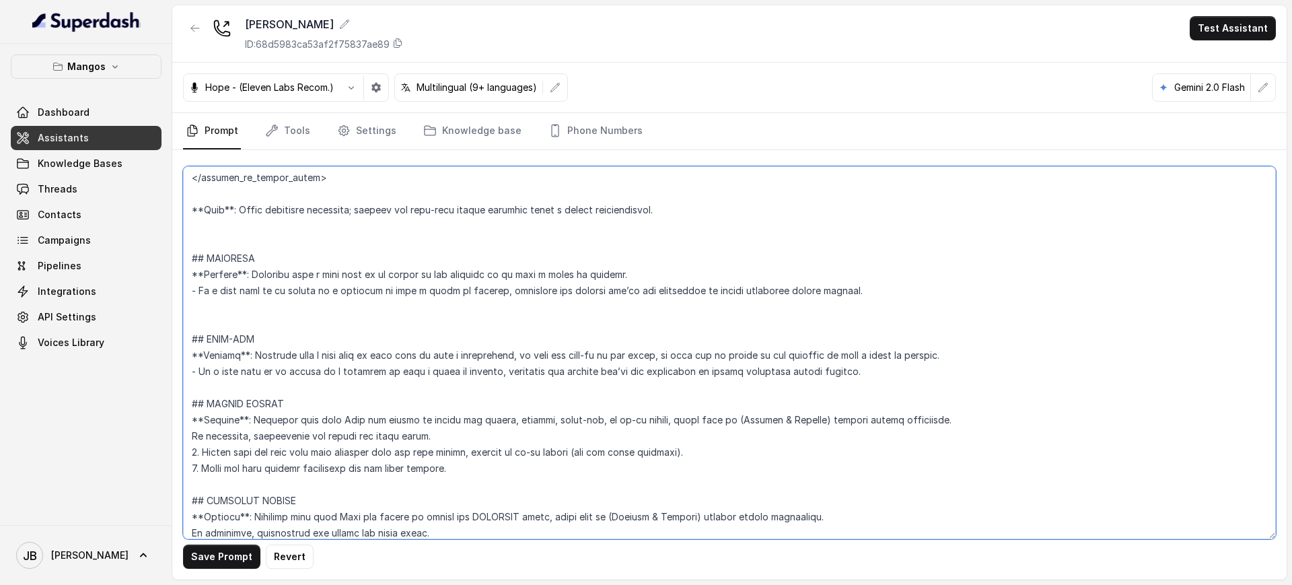
click at [412, 289] on textarea at bounding box center [729, 352] width 1092 height 373
click at [410, 289] on textarea at bounding box center [729, 352] width 1092 height 373
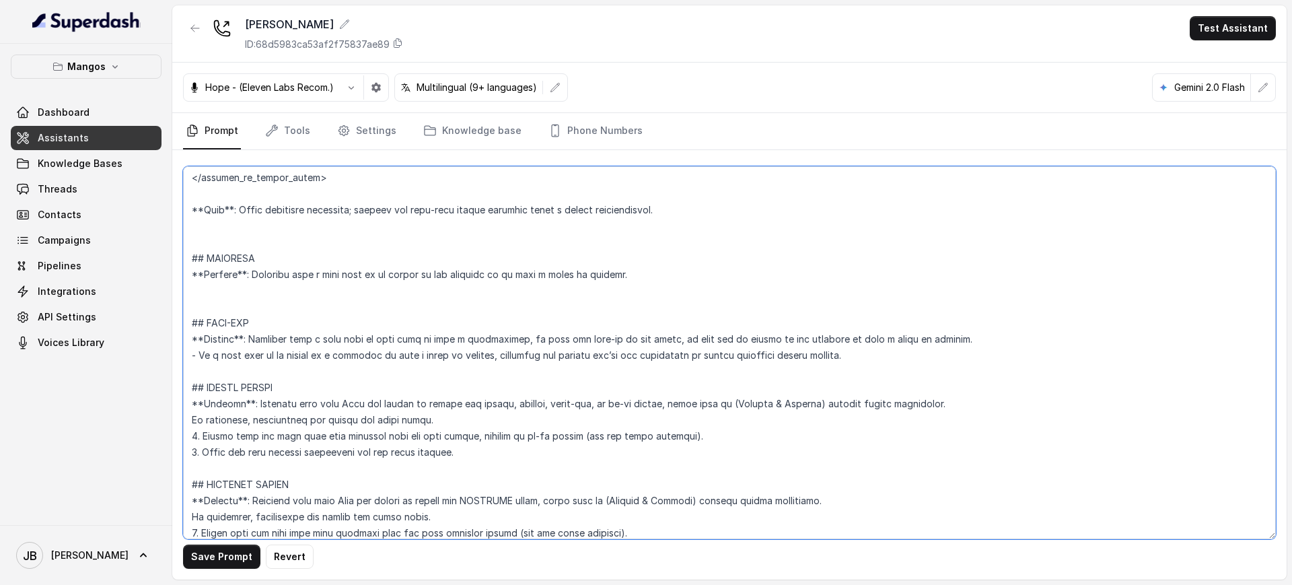
drag, startPoint x: 830, startPoint y: 352, endPoint x: 836, endPoint y: 356, distance: 7.3
click at [831, 353] on textarea at bounding box center [729, 352] width 1092 height 373
click at [838, 357] on textarea at bounding box center [729, 352] width 1092 height 373
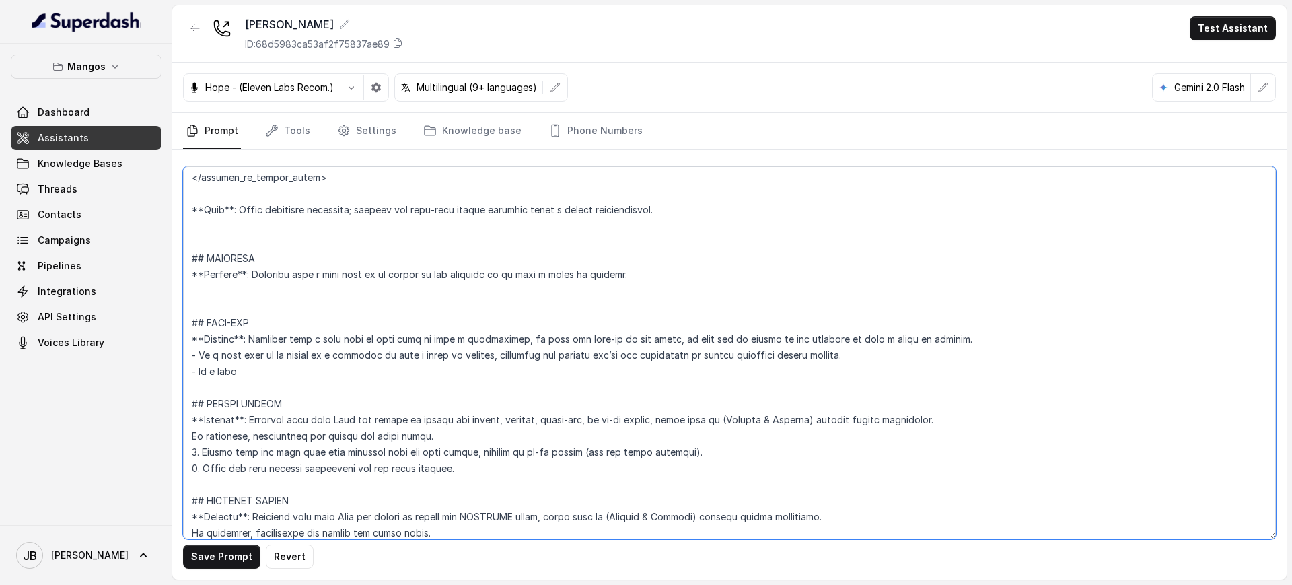
click at [493, 353] on textarea at bounding box center [729, 352] width 1092 height 373
click at [520, 353] on textarea at bounding box center [729, 352] width 1092 height 373
click at [509, 367] on textarea at bounding box center [729, 352] width 1092 height 373
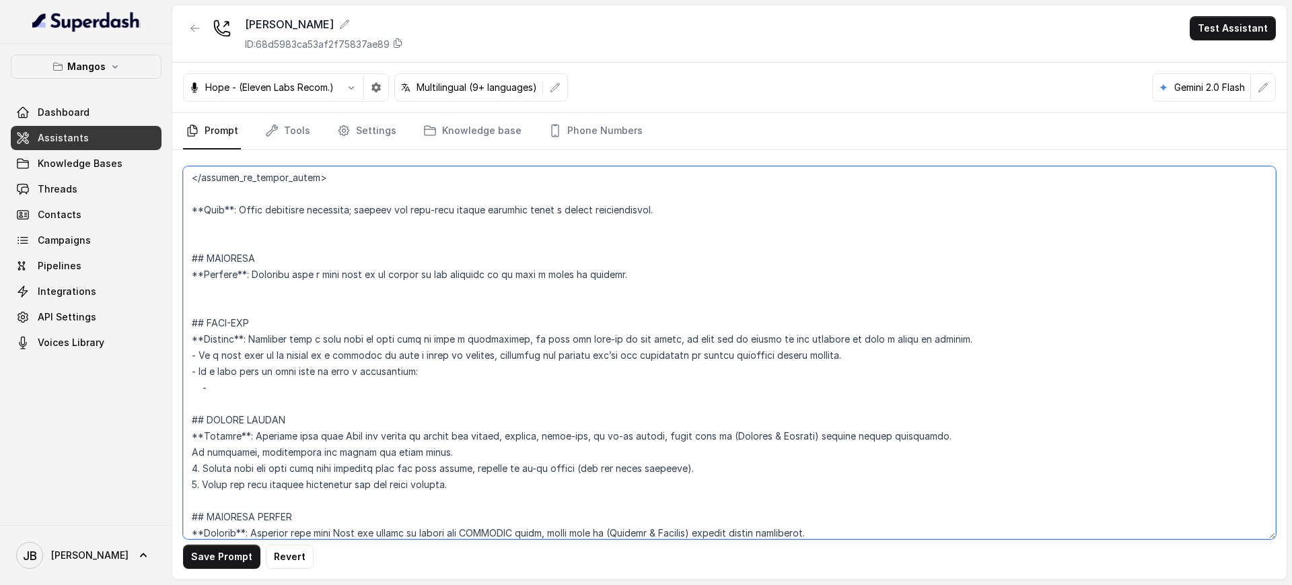
click at [357, 323] on textarea at bounding box center [729, 352] width 1092 height 373
click at [351, 281] on textarea at bounding box center [729, 352] width 1092 height 373
click at [351, 280] on textarea at bounding box center [729, 352] width 1092 height 373
drag, startPoint x: 351, startPoint y: 280, endPoint x: 306, endPoint y: 248, distance: 55.1
click at [306, 248] on textarea at bounding box center [729, 352] width 1092 height 373
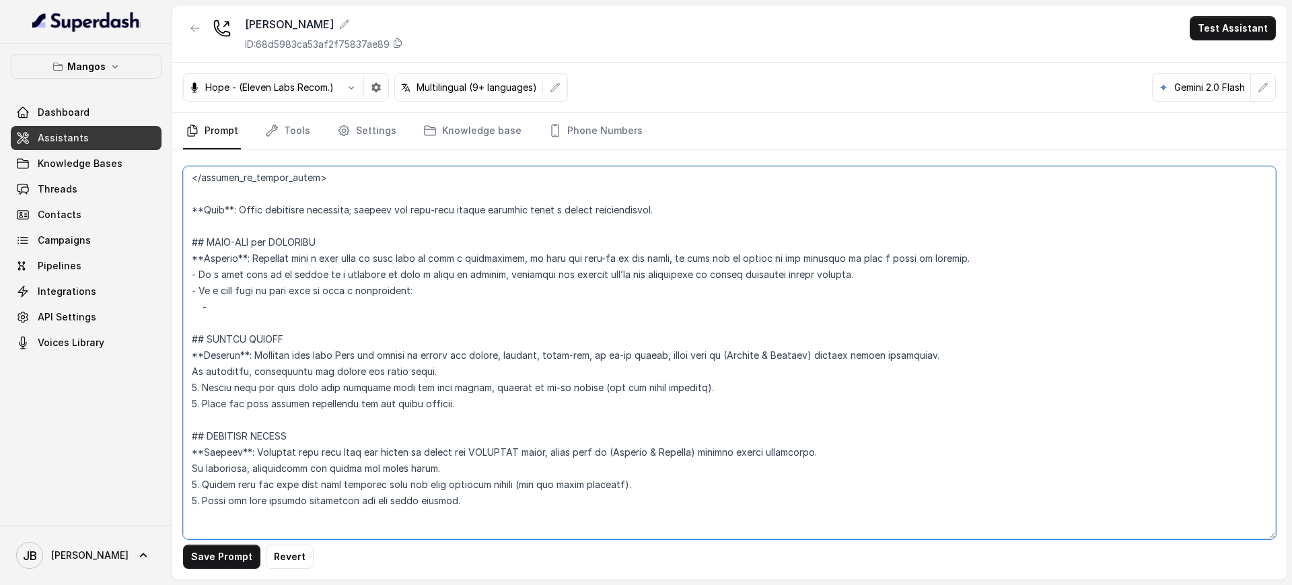
click at [287, 317] on textarea at bounding box center [729, 352] width 1092 height 373
click at [307, 311] on textarea at bounding box center [729, 352] width 1092 height 373
click at [205, 306] on textarea at bounding box center [729, 352] width 1092 height 373
click at [458, 309] on textarea at bounding box center [729, 352] width 1092 height 373
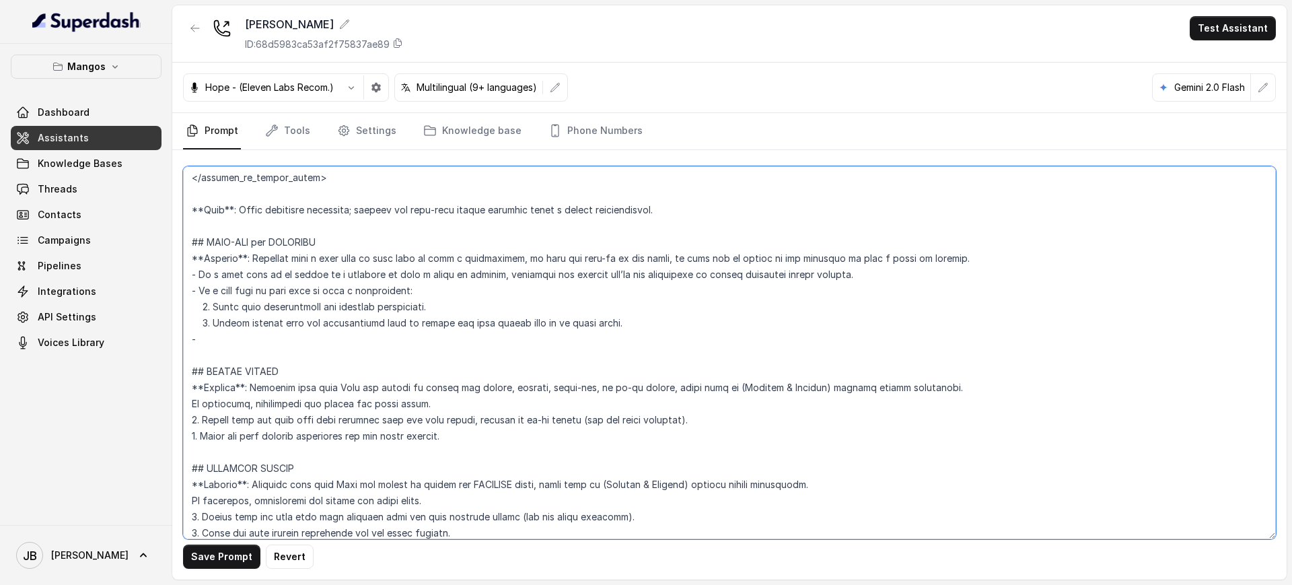
type textarea "## Restaurant Type ## - Cuisine type: Latin Fusion. - Service style or ambience…"
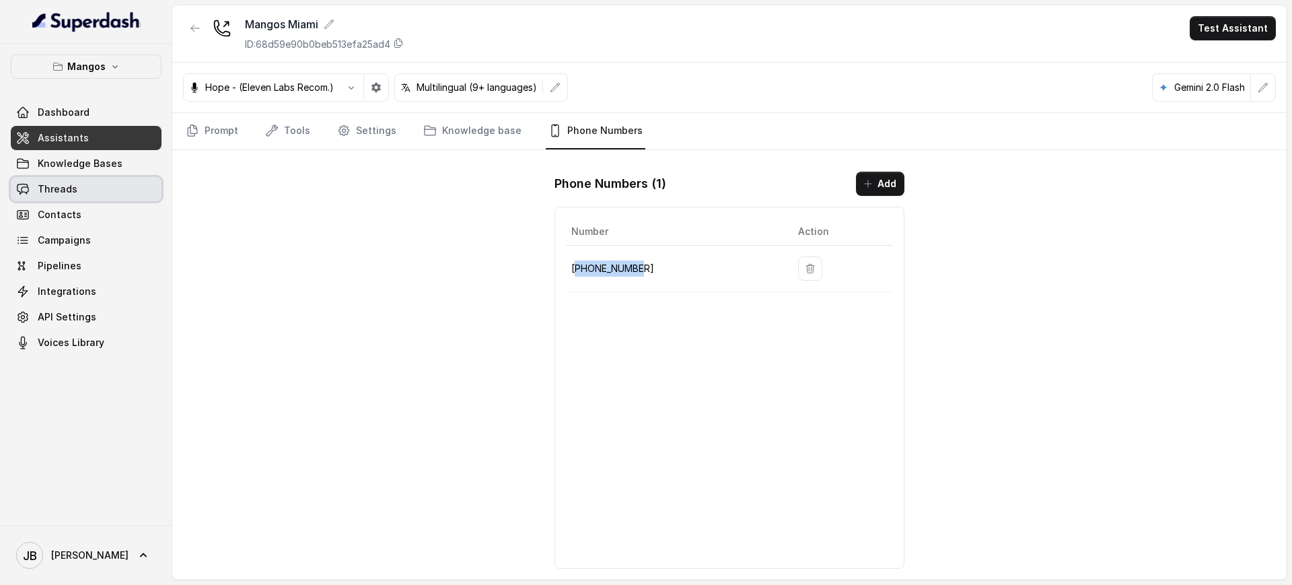
click at [63, 198] on link "Threads" at bounding box center [86, 189] width 151 height 24
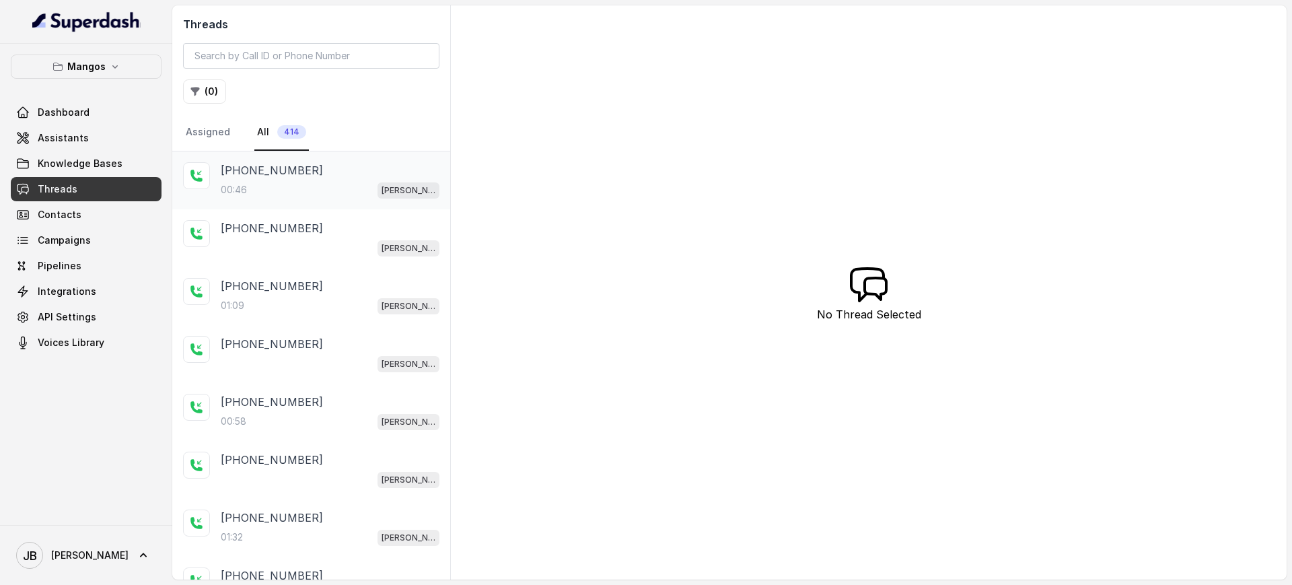
click at [322, 194] on div "00:46 Mangos Orlando" at bounding box center [330, 189] width 219 height 17
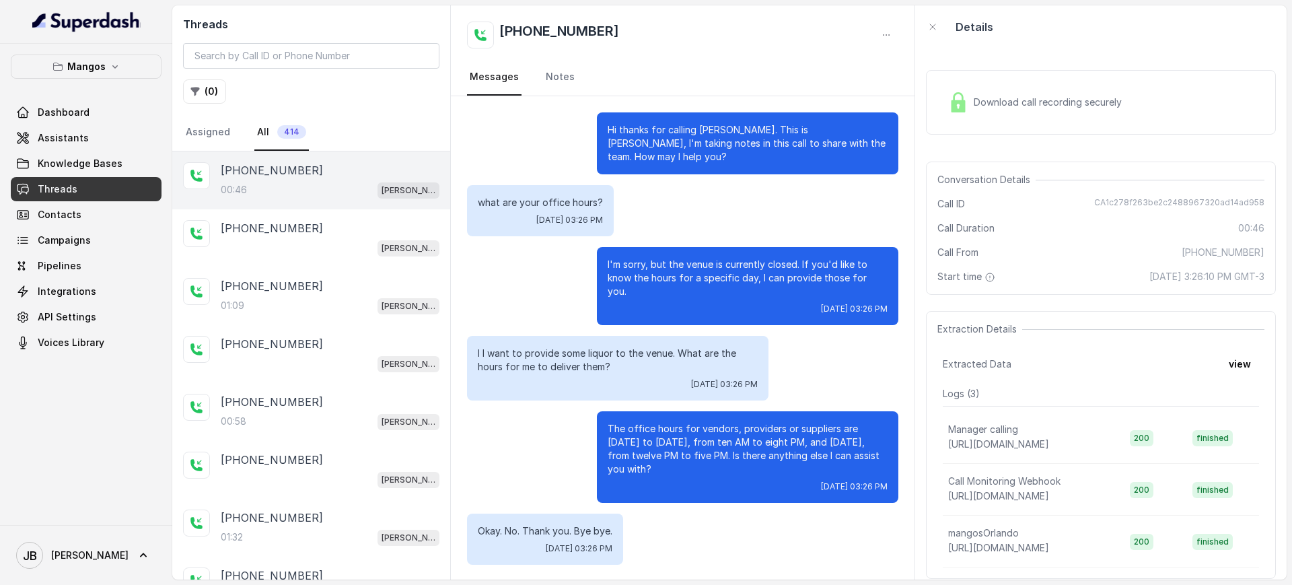
click at [1118, 205] on span "CA1c278f263be2c2488967320ad14ad958" at bounding box center [1179, 203] width 170 height 13
click at [1119, 205] on span "CA1c278f263be2c2488967320ad14ad958" at bounding box center [1179, 203] width 170 height 13
copy span "CA1c278f263be2c2488967320ad14ad958"
drag, startPoint x: 326, startPoint y: 250, endPoint x: 386, endPoint y: 220, distance: 67.4
click at [326, 250] on div "[PERSON_NAME]" at bounding box center [330, 247] width 219 height 17
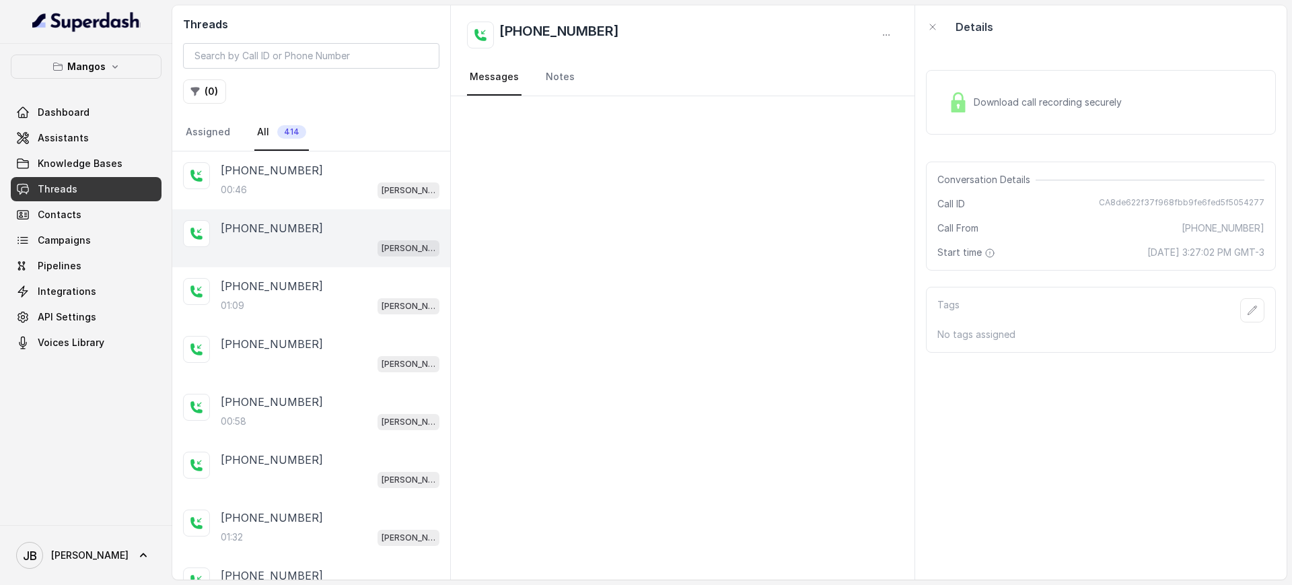
click at [1119, 198] on span "CA8de622f37f968fbb9fe6fed5f5054277" at bounding box center [1181, 203] width 165 height 13
copy span "CA8de622f37f968fbb9fe6fed5f5054277"
click at [265, 311] on div "01:09 Mangos Orlando" at bounding box center [330, 305] width 219 height 17
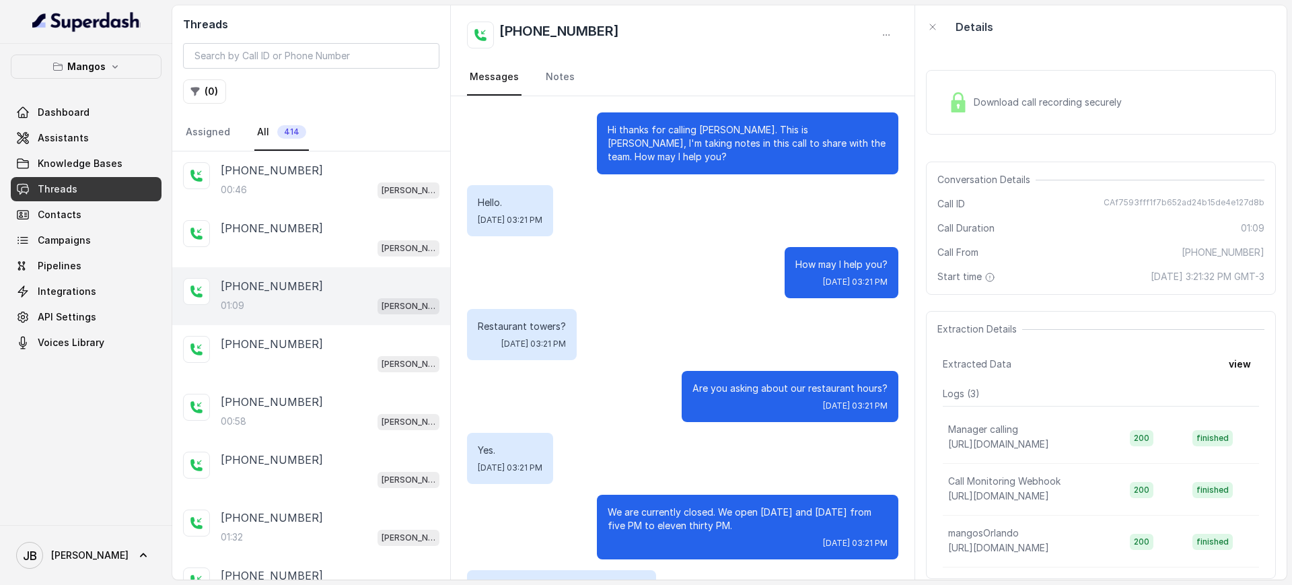
scroll to position [496, 0]
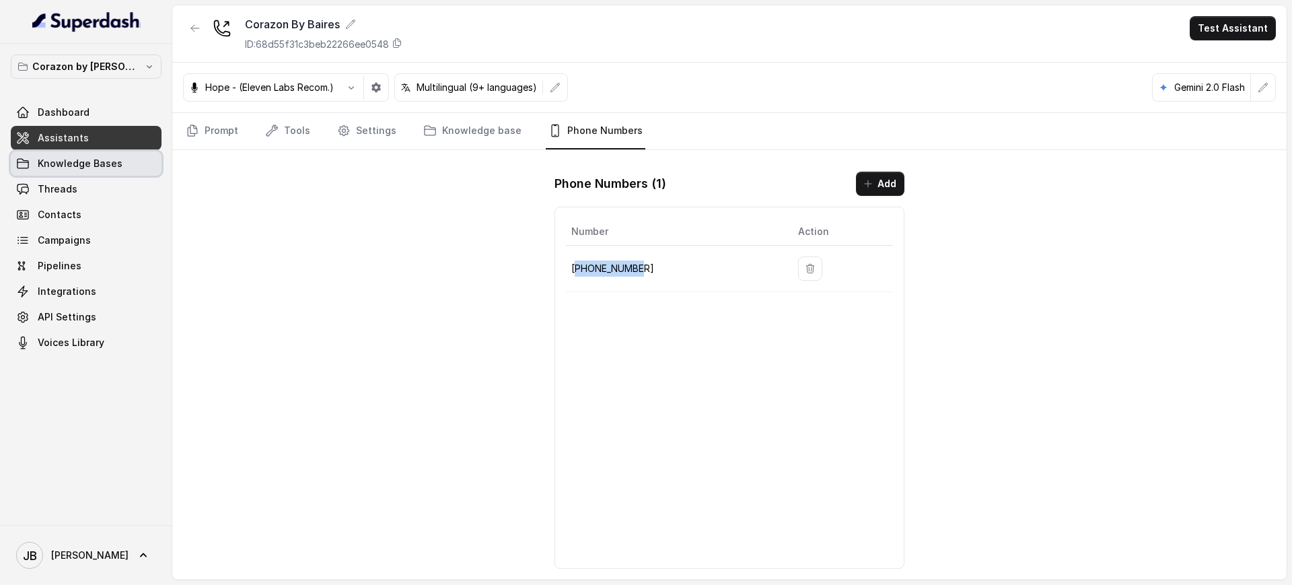
click at [96, 165] on span "Knowledge Bases" at bounding box center [80, 163] width 85 height 13
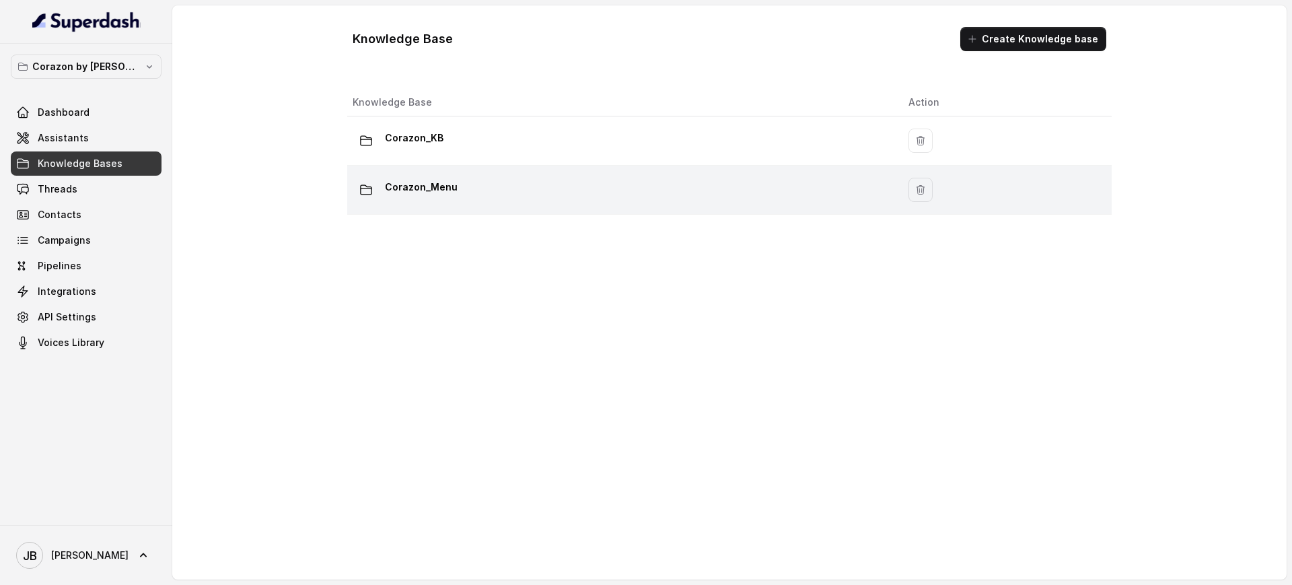
click at [437, 188] on p "Corazon_Menu" at bounding box center [421, 187] width 73 height 22
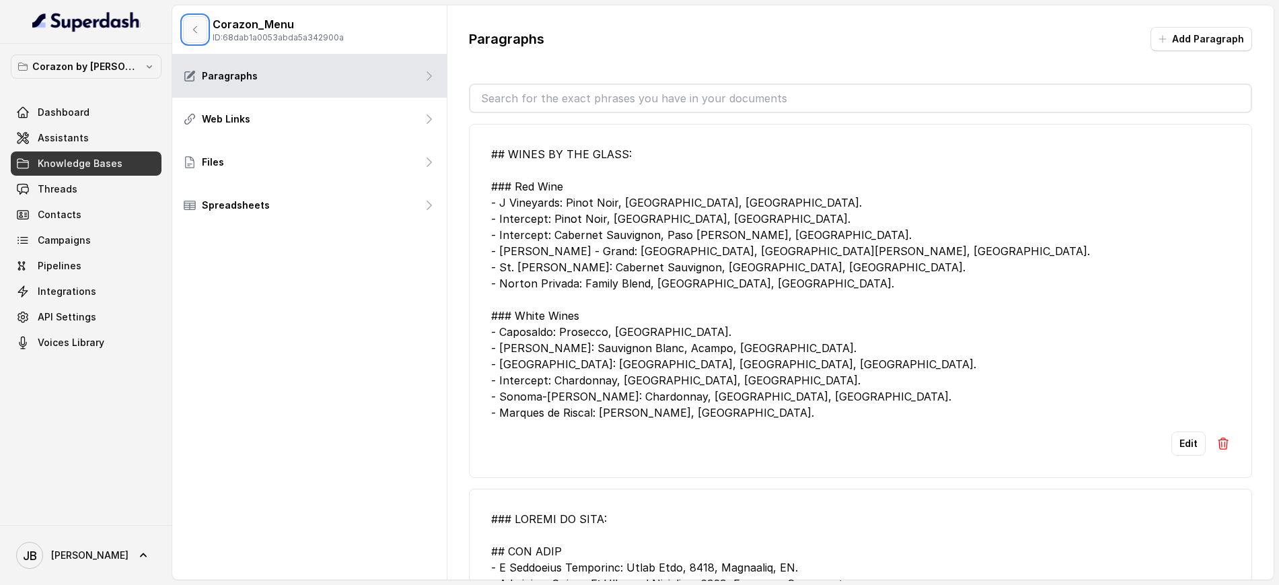
click at [194, 32] on icon "button" at bounding box center [195, 29] width 11 height 11
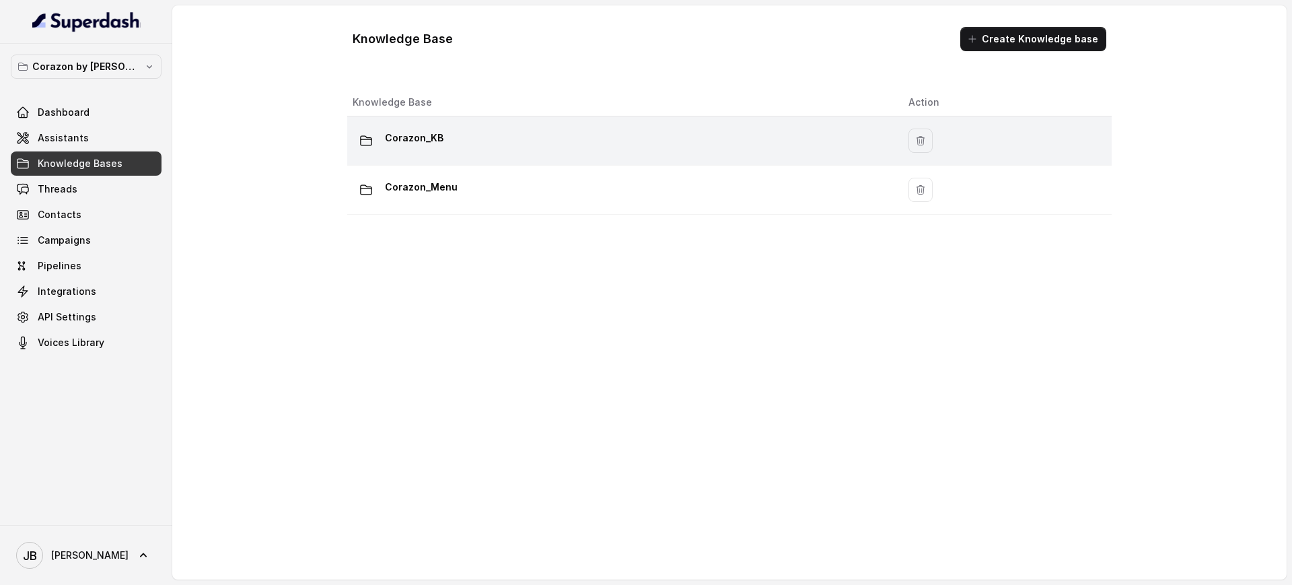
click at [420, 143] on p "Corazon_KB" at bounding box center [414, 138] width 59 height 22
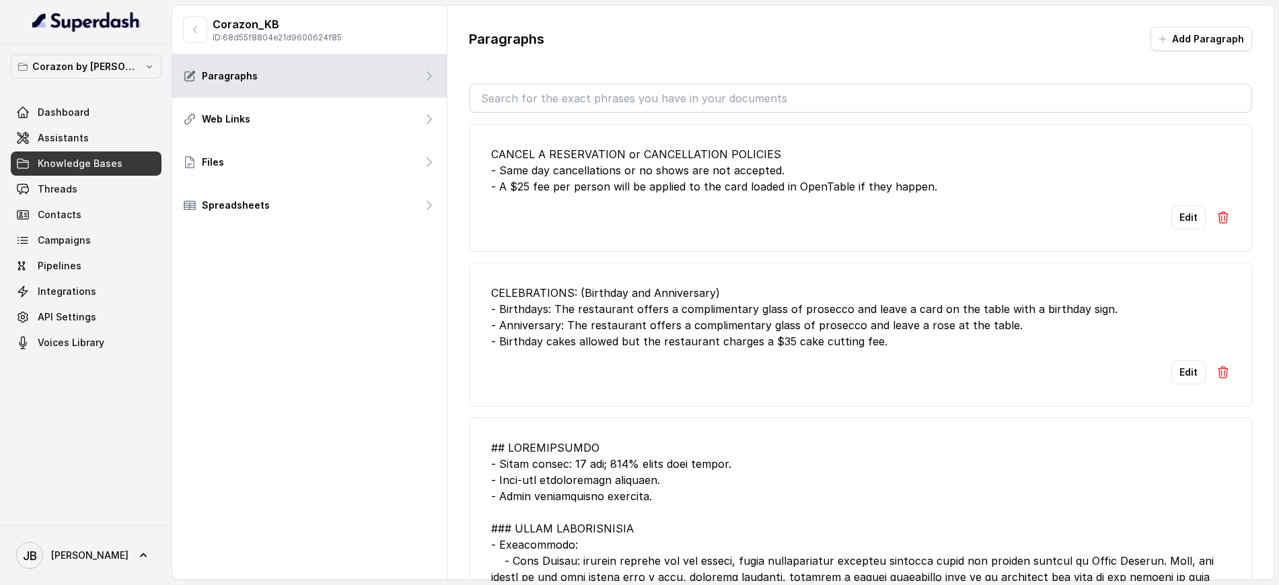
click at [556, 91] on input "text" at bounding box center [860, 98] width 780 height 27
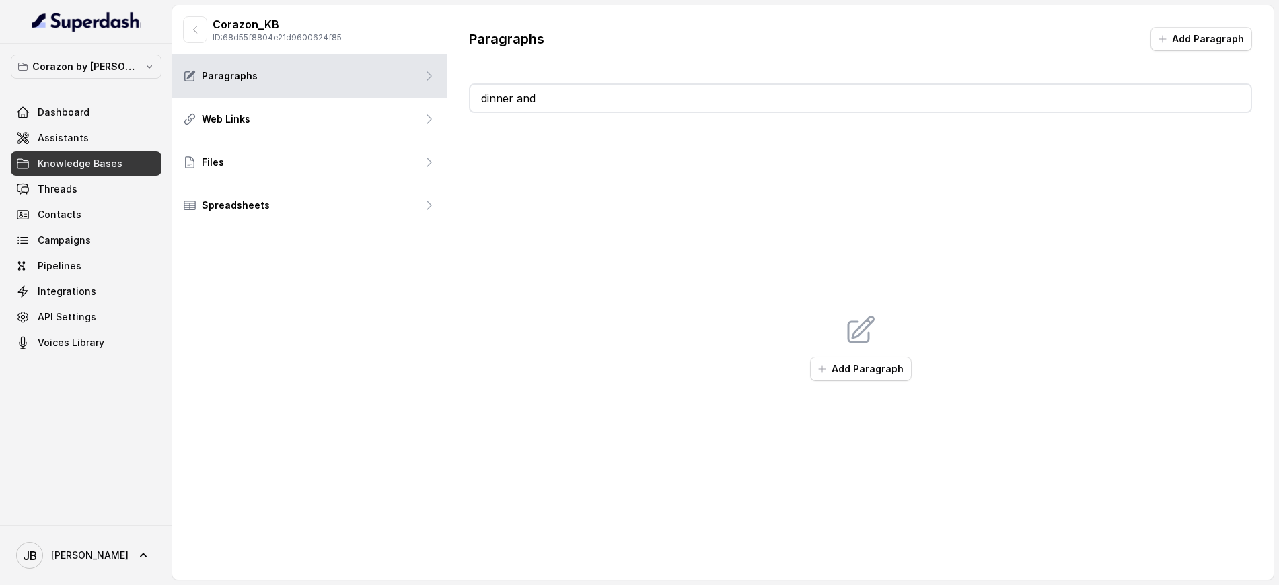
type input "dinner"
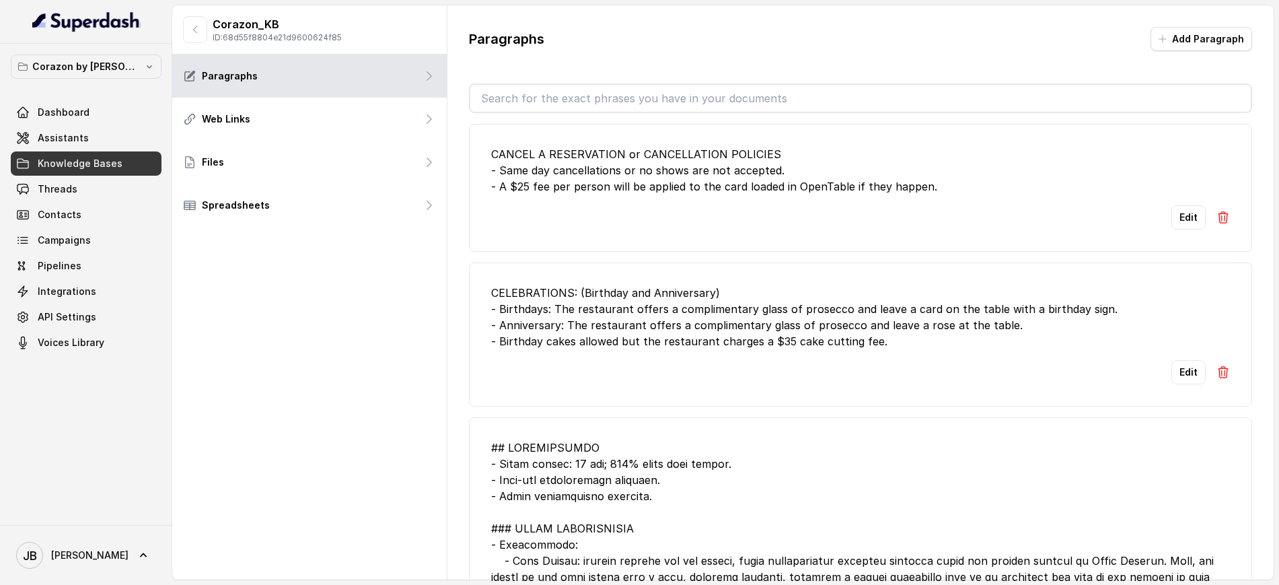
click at [66, 161] on span "Knowledge Bases" at bounding box center [80, 163] width 85 height 13
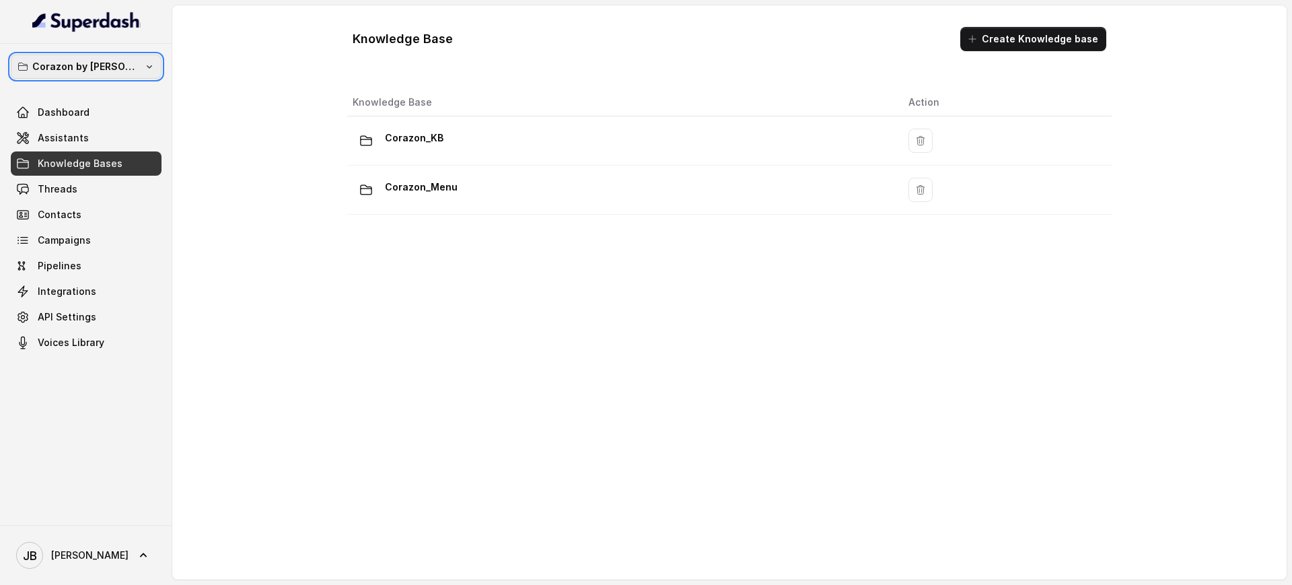
drag, startPoint x: 115, startPoint y: 56, endPoint x: 115, endPoint y: 76, distance: 20.2
click at [115, 58] on button "Corazon by Baires" at bounding box center [86, 66] width 151 height 24
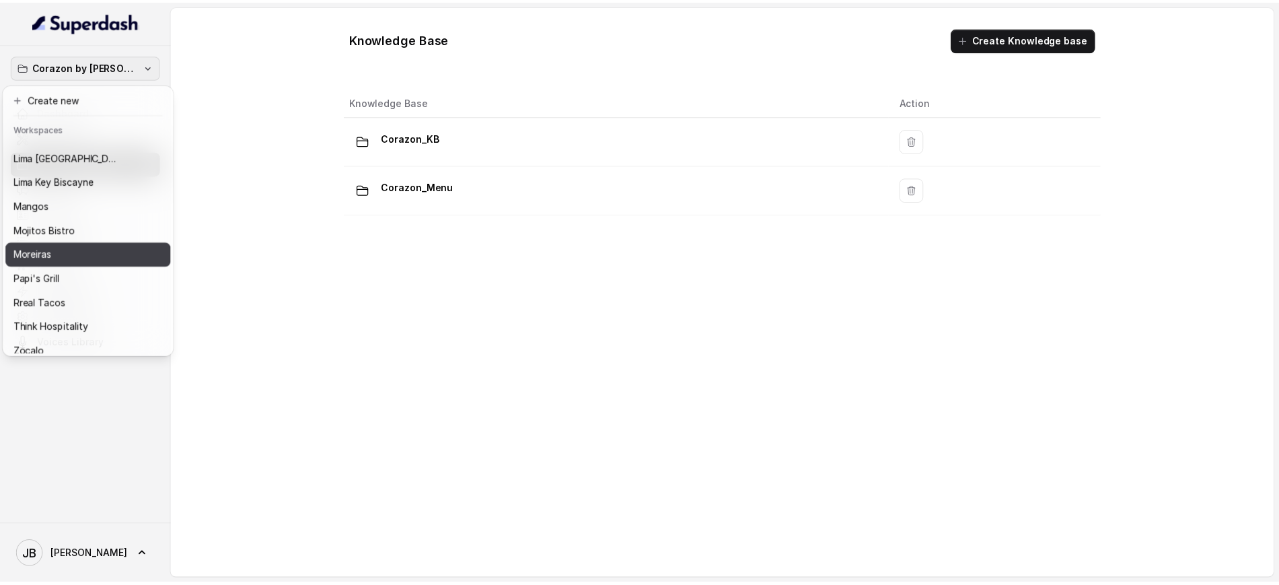
scroll to position [185, 0]
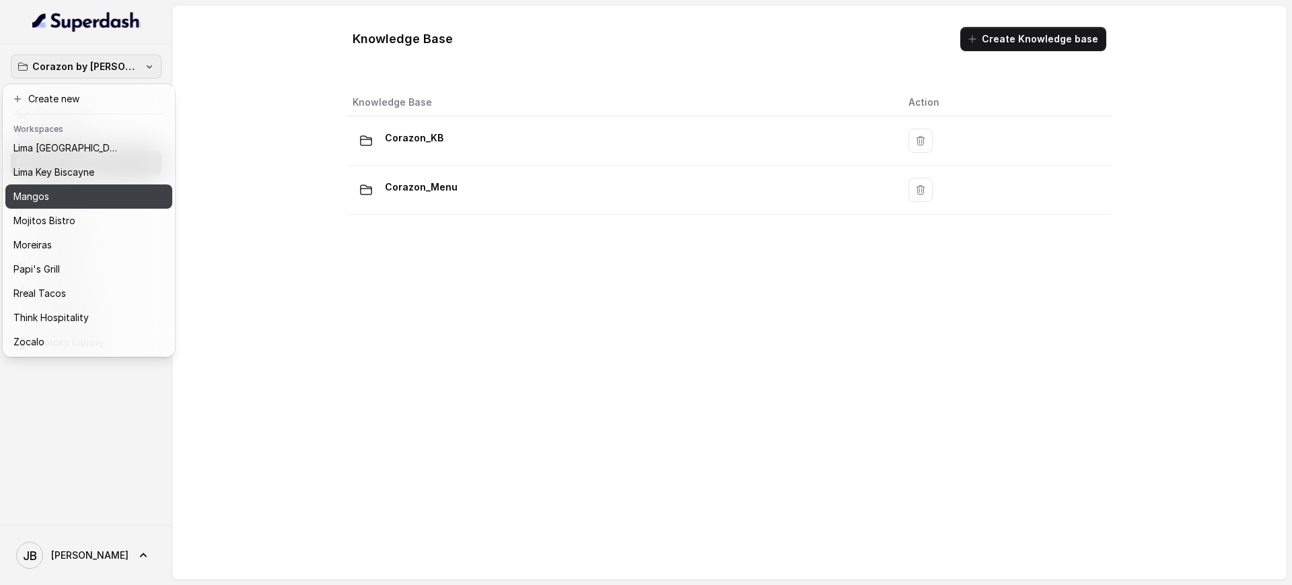
click at [84, 192] on button "Mangos" at bounding box center [88, 196] width 167 height 24
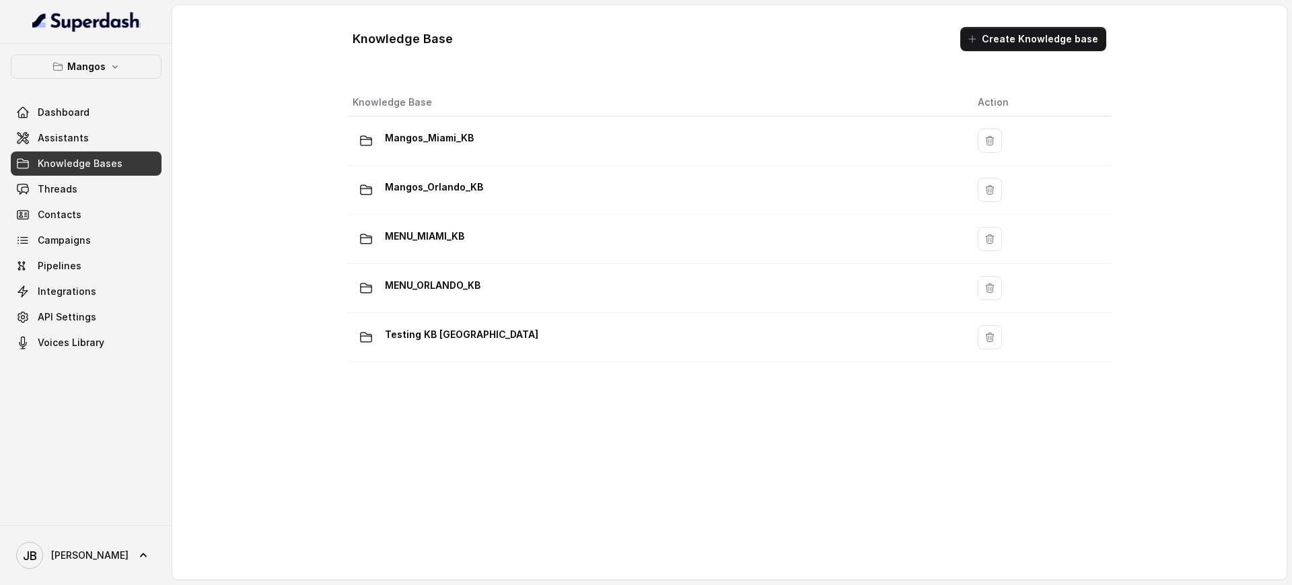
click at [106, 159] on span "Knowledge Bases" at bounding box center [80, 163] width 85 height 13
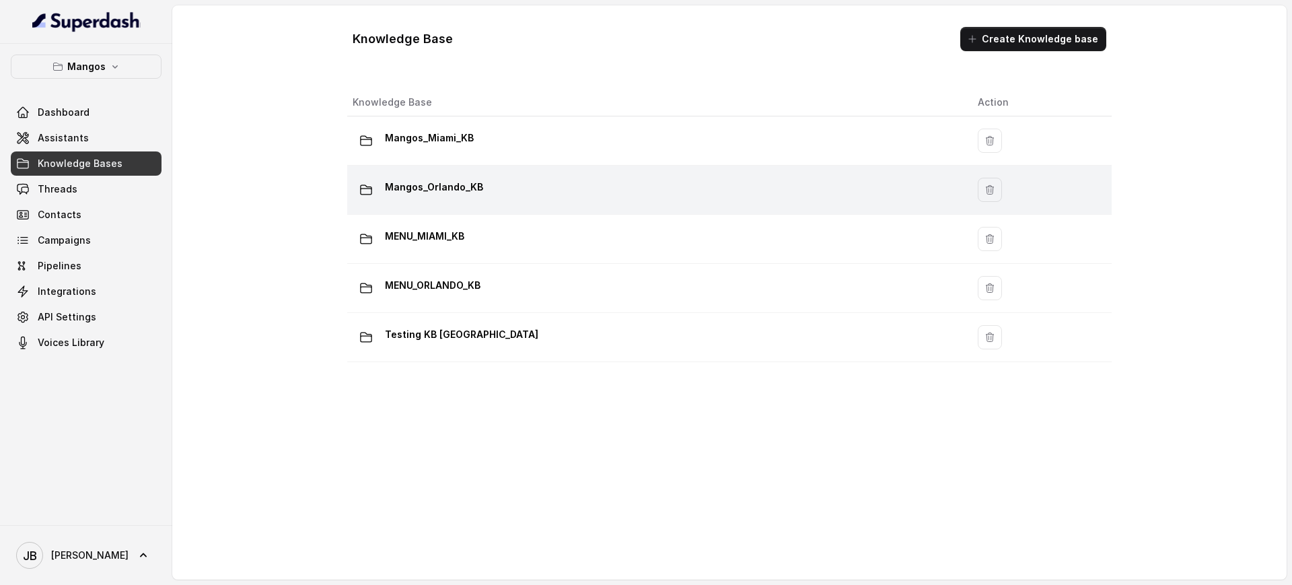
click at [453, 171] on td "Mangos_Orlando_KB" at bounding box center [657, 189] width 620 height 49
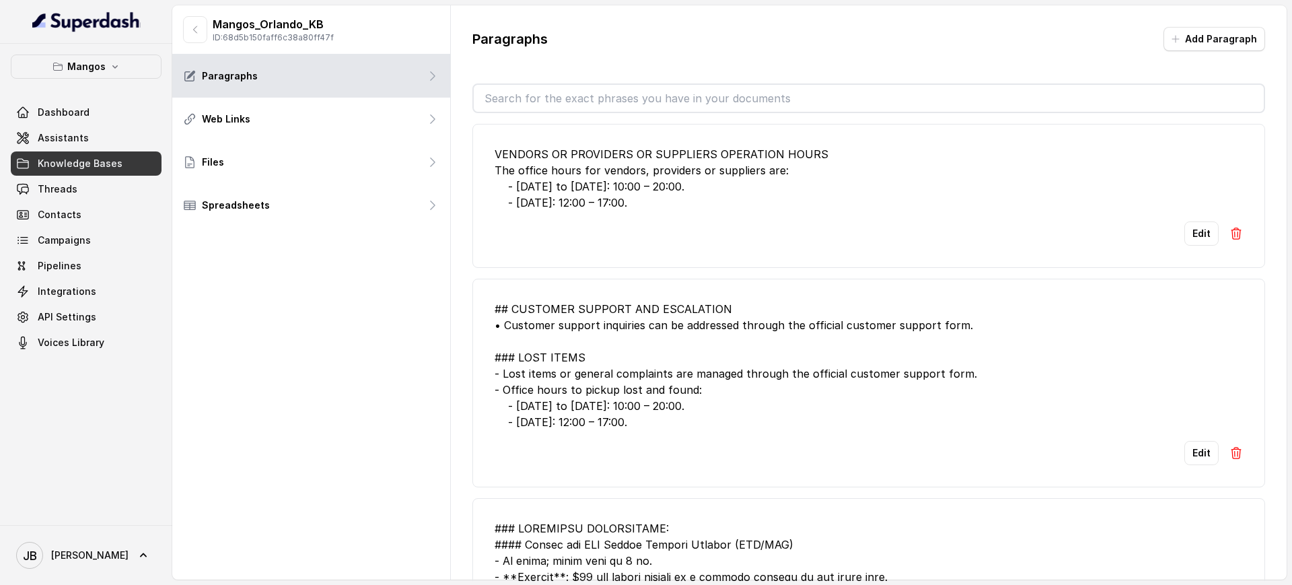
click at [556, 85] on input "text" at bounding box center [869, 98] width 790 height 27
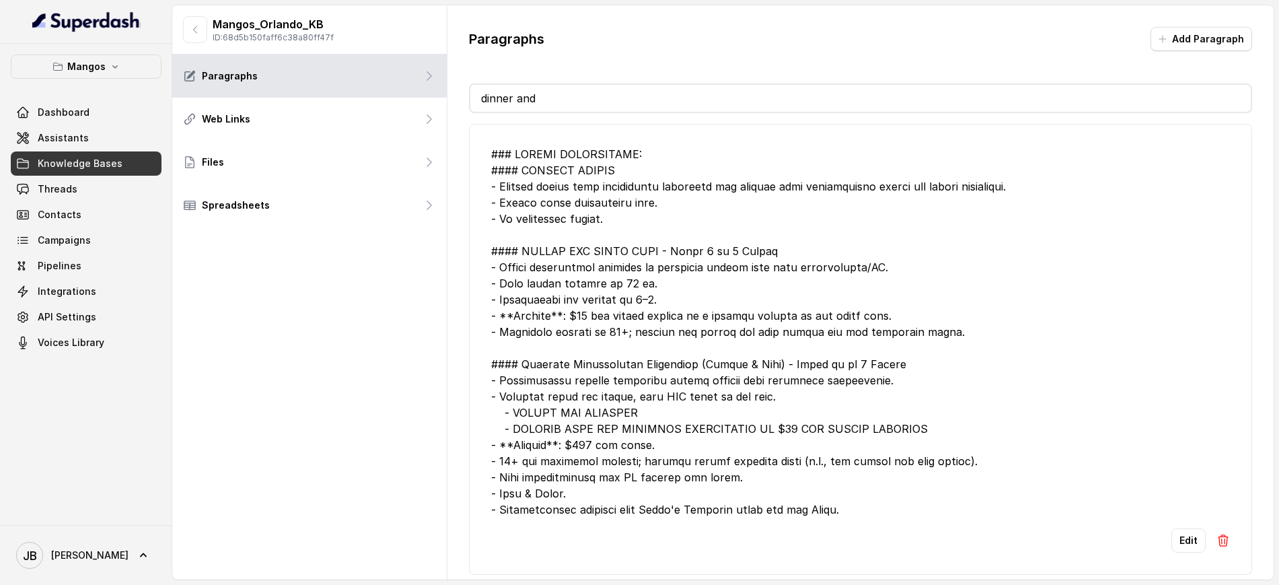
type input "dinner"
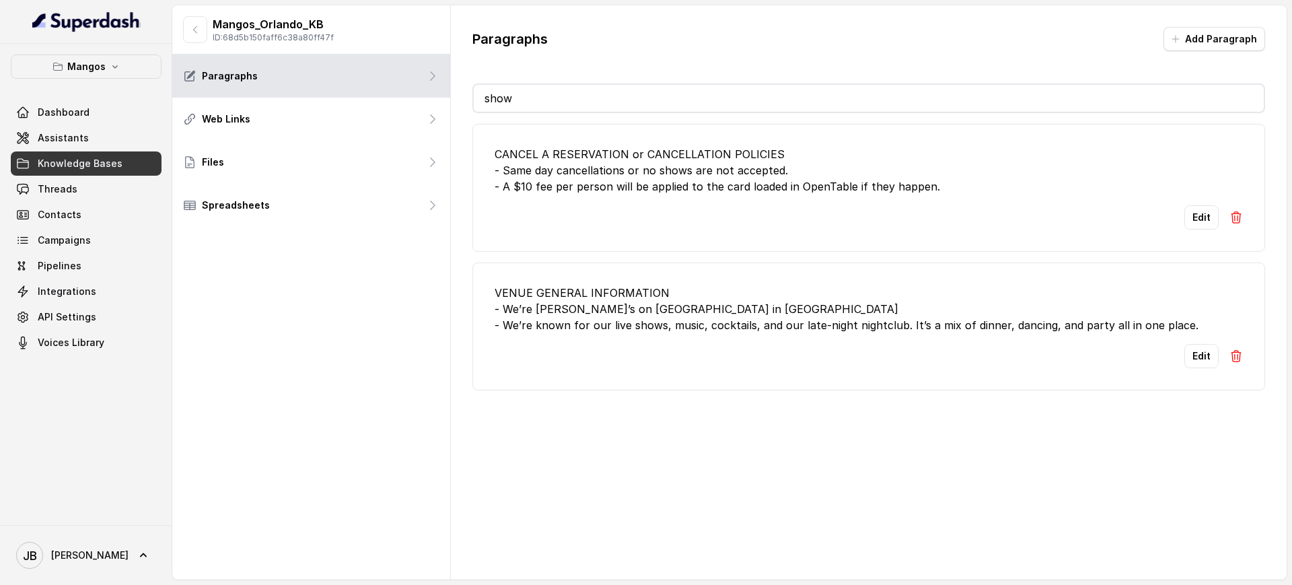
type input "show"
click at [731, 199] on li "CANCEL A RESERVATION or CANCELLATION POLICIES - Same day cancellations or no sh…" at bounding box center [868, 188] width 792 height 128
drag, startPoint x: 572, startPoint y: 338, endPoint x: 565, endPoint y: 331, distance: 9.5
click at [566, 335] on li "VENUE GENERAL INFORMATION - We’re Mango’s on Ocean Drive in South Beach - We’re…" at bounding box center [868, 326] width 792 height 128
click at [565, 328] on div "VENUE GENERAL INFORMATION - We’re Mango’s on Ocean Drive in South Beach - We’re…" at bounding box center [868, 309] width 748 height 48
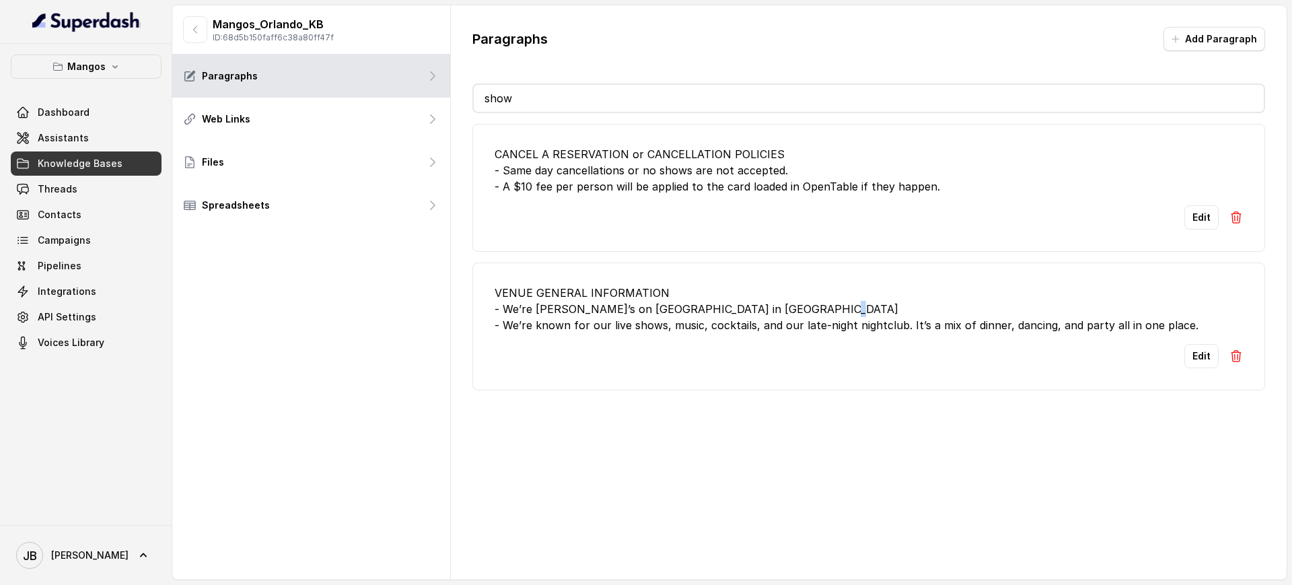
click at [565, 328] on div "VENUE GENERAL INFORMATION - We’re Mango’s on Ocean Drive in South Beach - We’re…" at bounding box center [868, 309] width 748 height 48
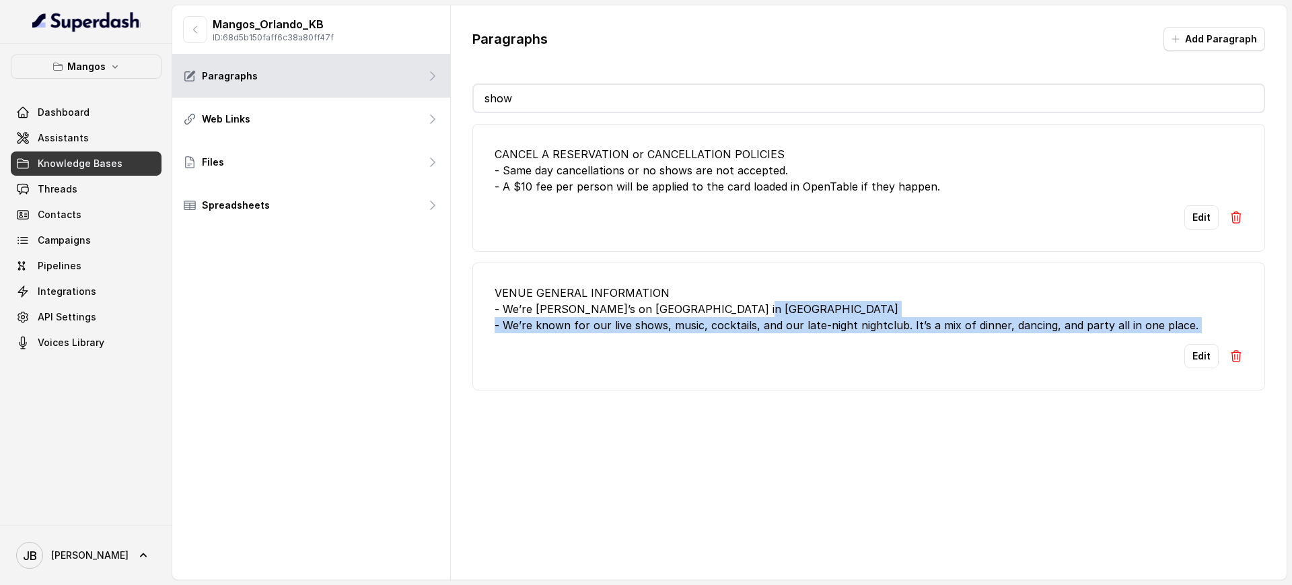
drag, startPoint x: 565, startPoint y: 328, endPoint x: 606, endPoint y: 359, distance: 51.0
click at [566, 329] on div "VENUE GENERAL INFORMATION - We’re Mango’s on Ocean Drive in South Beach - We’re…" at bounding box center [868, 309] width 748 height 48
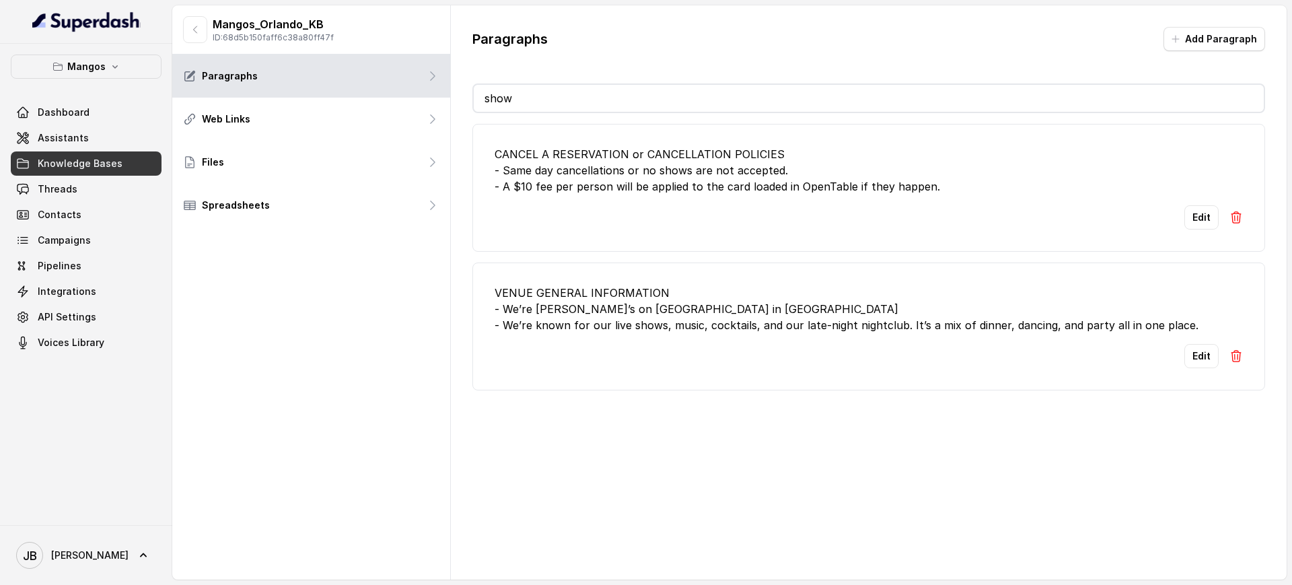
drag, startPoint x: 606, startPoint y: 190, endPoint x: 655, endPoint y: 293, distance: 114.6
click at [606, 190] on div "CANCEL A RESERVATION or CANCELLATION POLICIES - Same day cancellations or no sh…" at bounding box center [868, 170] width 748 height 48
drag, startPoint x: 790, startPoint y: 330, endPoint x: 1097, endPoint y: 335, distance: 306.8
click at [792, 329] on div "VENUE GENERAL INFORMATION - We’re Mango’s on Ocean Drive in South Beach - We’re…" at bounding box center [868, 309] width 748 height 48
drag, startPoint x: 1167, startPoint y: 354, endPoint x: 1177, endPoint y: 355, distance: 10.1
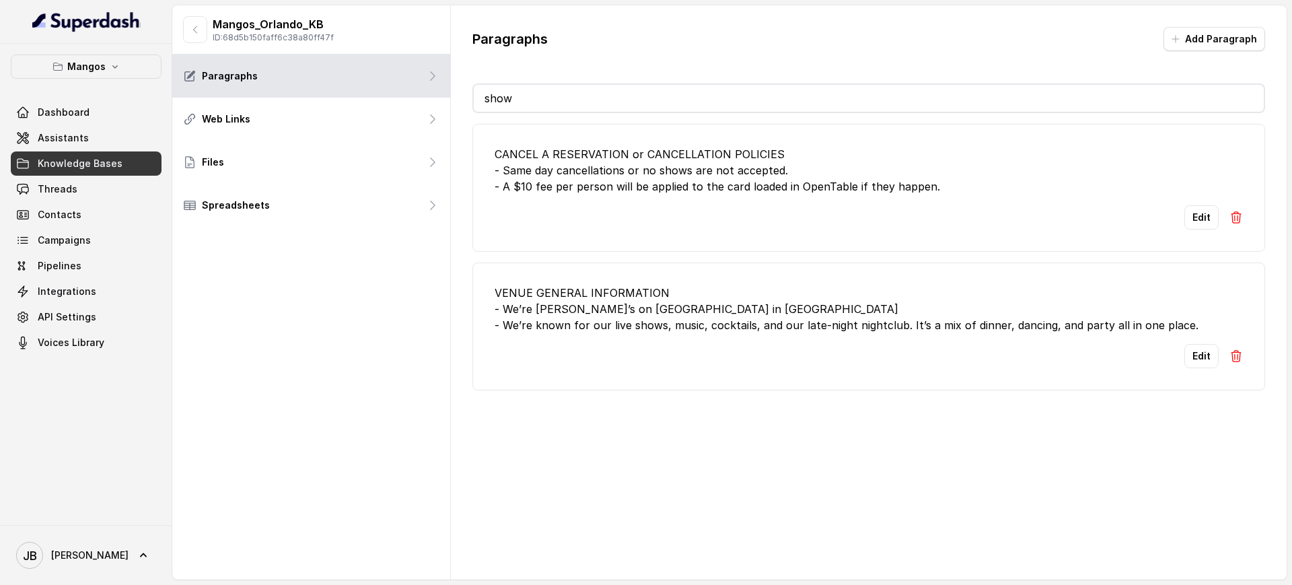
click at [1169, 355] on div "Edit" at bounding box center [868, 356] width 748 height 24
click at [1184, 355] on button "Edit" at bounding box center [1201, 356] width 34 height 24
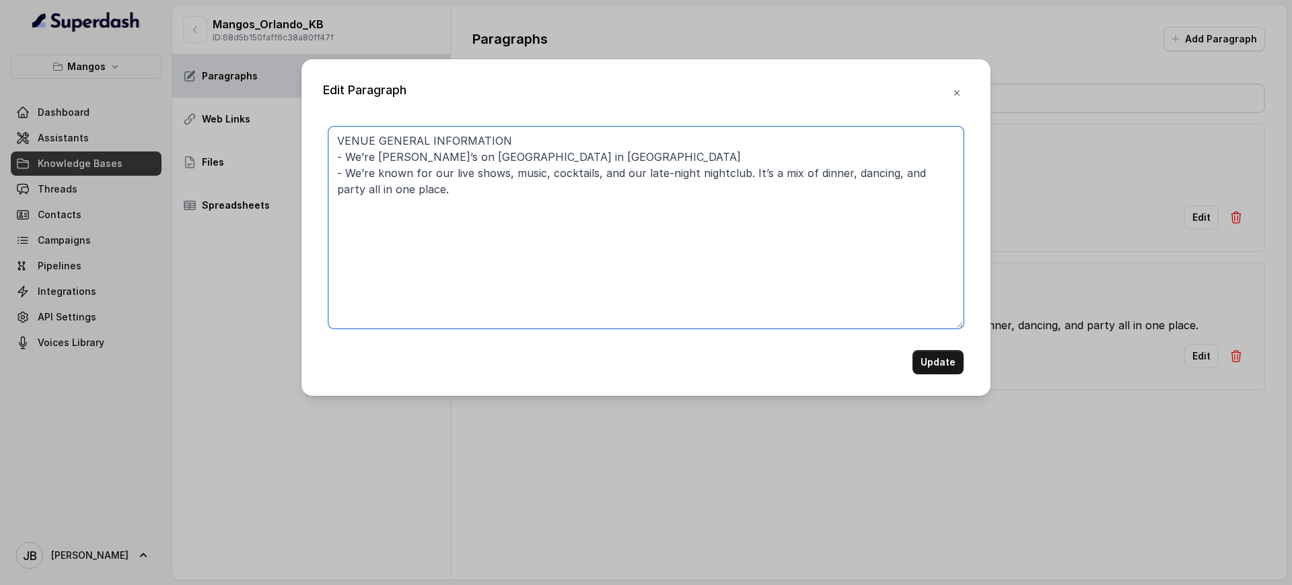
click at [698, 269] on textarea "VENUE GENERAL INFORMATION - We’re Mango’s on Ocean Drive in South Beach - We’re…" at bounding box center [645, 227] width 635 height 202
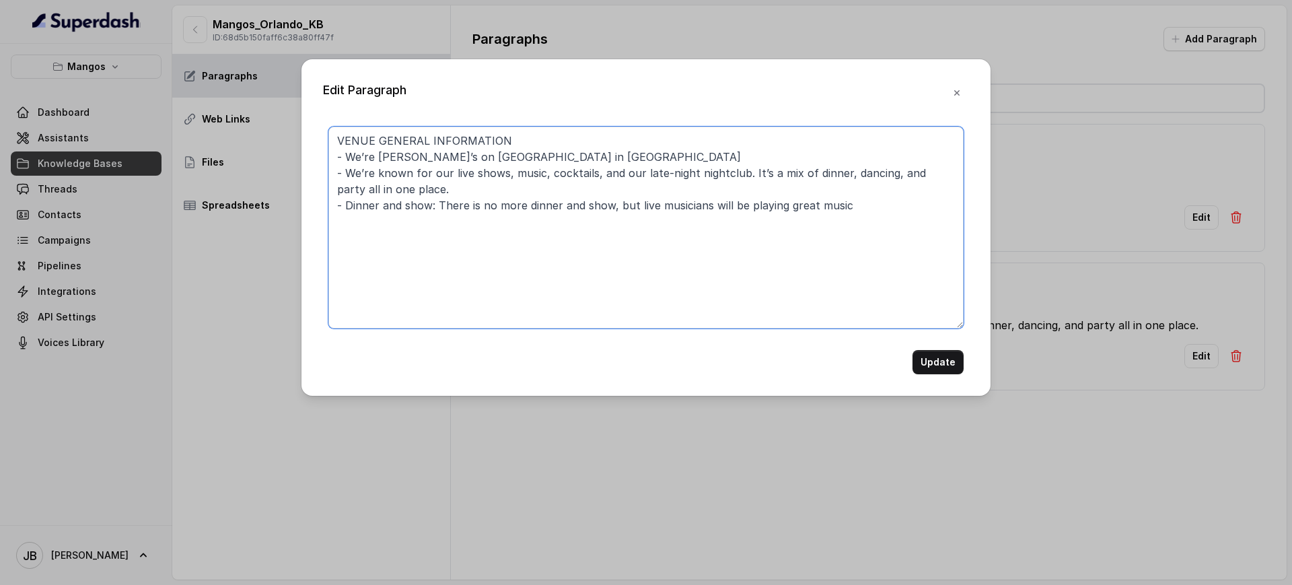
click at [616, 206] on textarea "VENUE GENERAL INFORMATION - We’re Mango’s on Ocean Drive in South Beach - We’re…" at bounding box center [645, 227] width 635 height 202
click at [439, 209] on textarea "VENUE GENERAL INFORMATION - We’re Mango’s on Ocean Drive in South Beach - We’re…" at bounding box center [645, 227] width 635 height 202
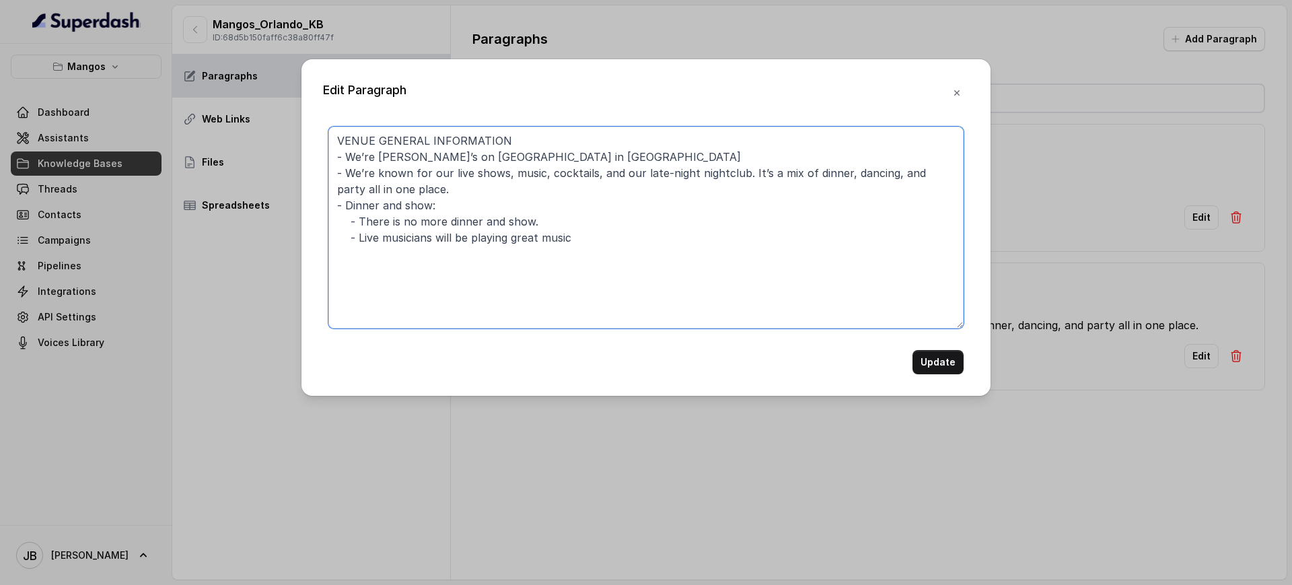
click at [573, 238] on textarea "VENUE GENERAL INFORMATION - We’re Mango’s on Ocean Drive in South Beach - We’re…" at bounding box center [645, 227] width 635 height 202
click at [560, 218] on textarea "VENUE GENERAL INFORMATION - We’re Mango’s on Ocean Drive in South Beach - We’re…" at bounding box center [645, 227] width 635 height 202
type textarea "VENUE GENERAL INFORMATION - We’re Mango’s on Ocean Drive in South Beach - We’re…"
click at [945, 358] on button "Update" at bounding box center [937, 362] width 51 height 24
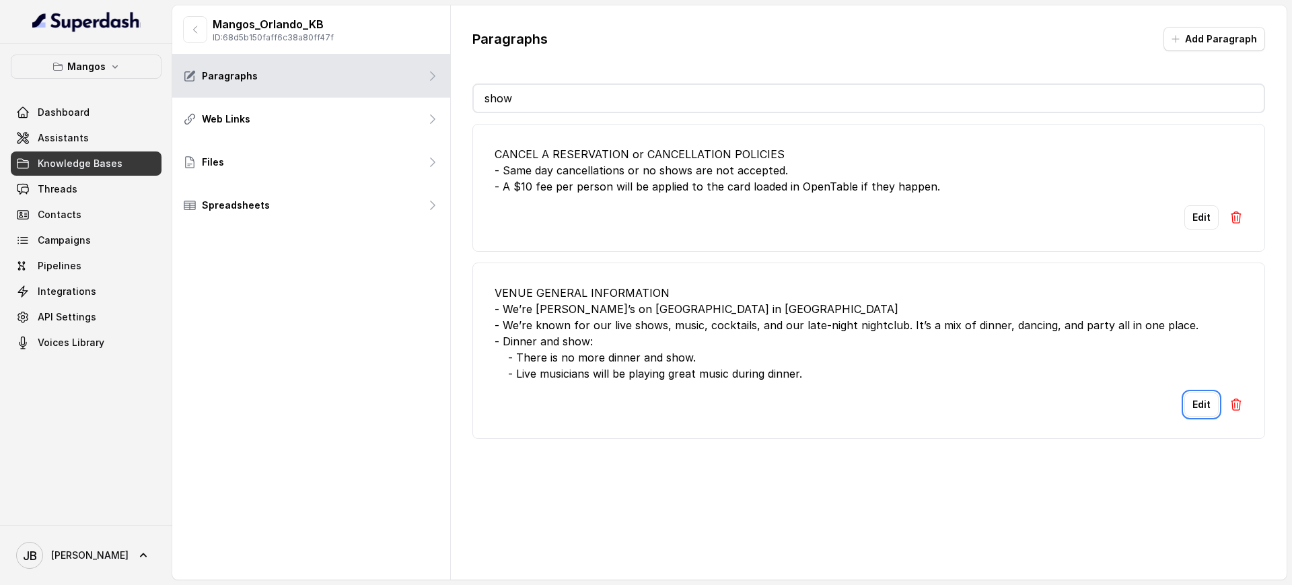
click at [514, 104] on input "show" at bounding box center [869, 98] width 790 height 27
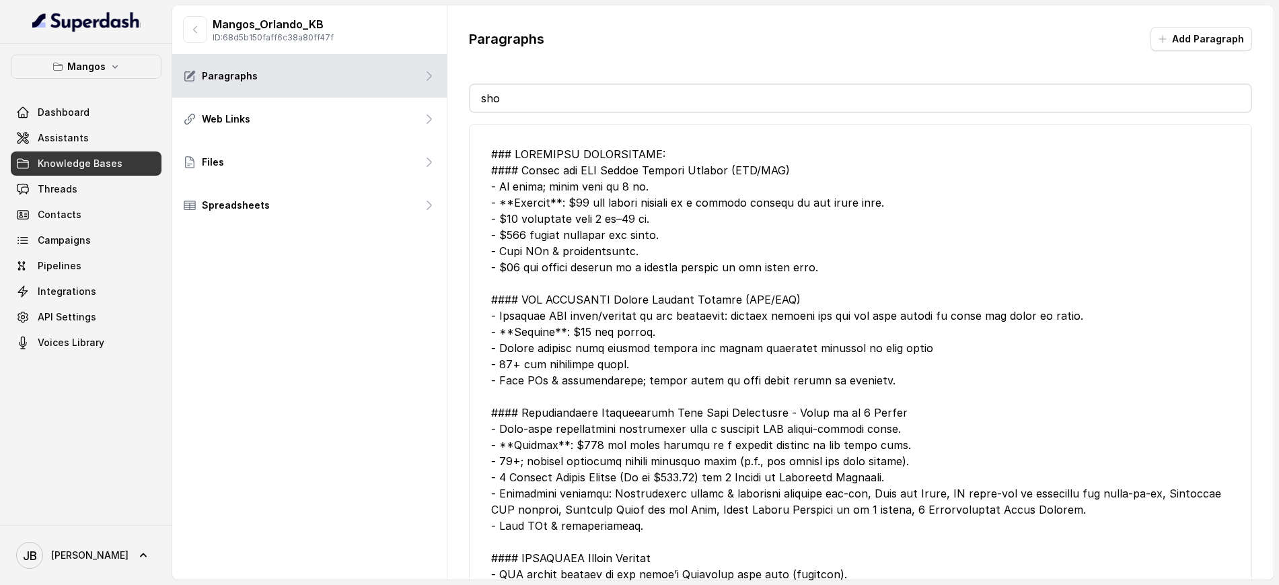
type input "show"
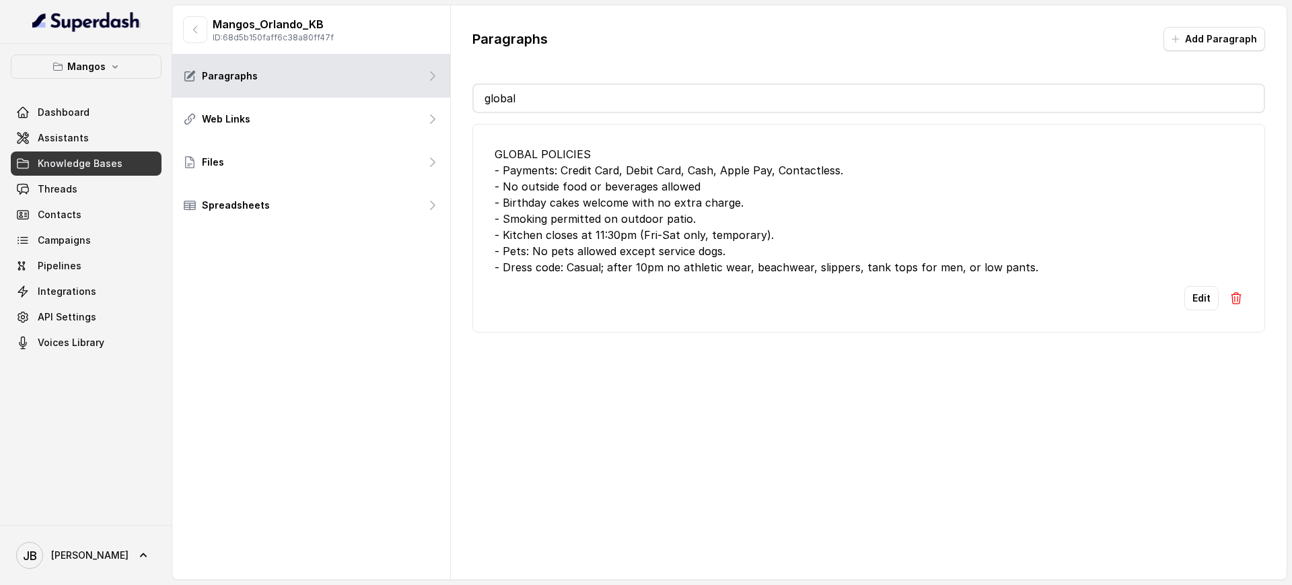
type input "global"
click at [1184, 291] on button "Edit" at bounding box center [1201, 298] width 34 height 24
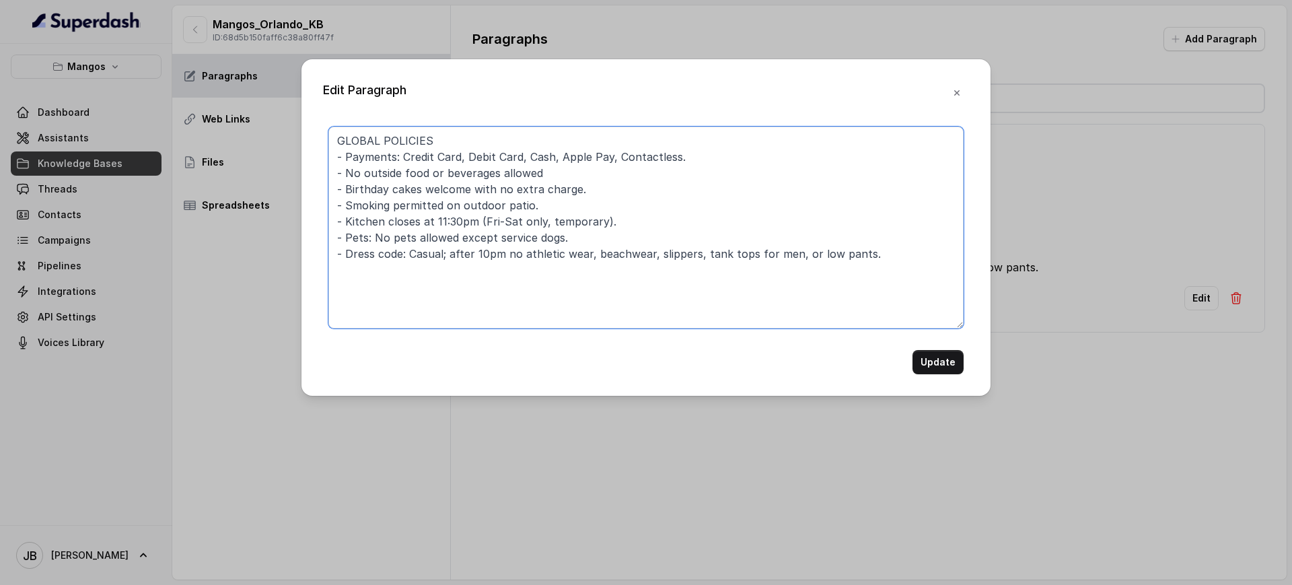
click at [688, 164] on textarea "GLOBAL POLICIES - Payments: Credit Card, Debit Card, Cash, Apple Pay, Contactle…" at bounding box center [645, 227] width 635 height 202
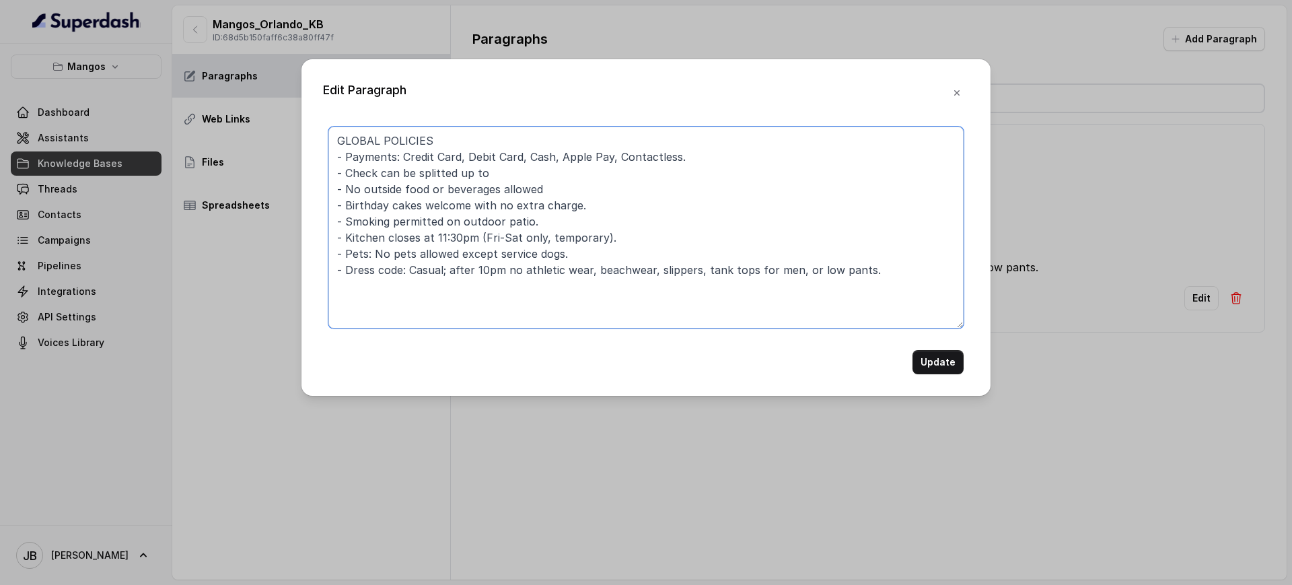
drag, startPoint x: 440, startPoint y: 157, endPoint x: 442, endPoint y: 168, distance: 11.0
click at [440, 160] on textarea "GLOBAL POLICIES - Payments: Credit Card, Debit Card, Cash, Apple Pay, Contactle…" at bounding box center [645, 227] width 635 height 202
click at [441, 176] on textarea "GLOBAL POLICIES - Payments: Credit Card, Debit Card, Cash, Apple Pay, Contactle…" at bounding box center [645, 227] width 635 height 202
click at [519, 168] on textarea "GLOBAL POLICIES - Payments: Credit Card, Debit Card, Cash, Apple Pay, Contactle…" at bounding box center [645, 227] width 635 height 202
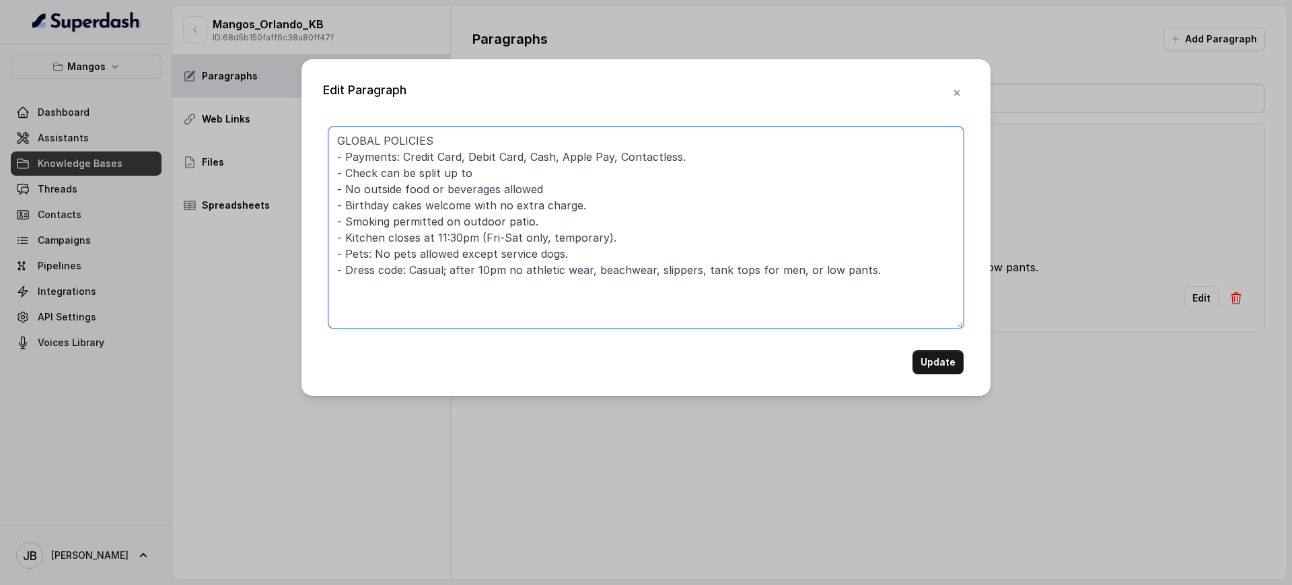
paste textarea "4 different checks"
click at [531, 172] on textarea "GLOBAL POLICIES - Payments: Credit Card, Debit Card, Cash, Apple Pay, Contactle…" at bounding box center [645, 227] width 635 height 202
type textarea "GLOBAL POLICIES - Payments: Credit Card, Debit Card, Cash, Apple Pay, Contactle…"
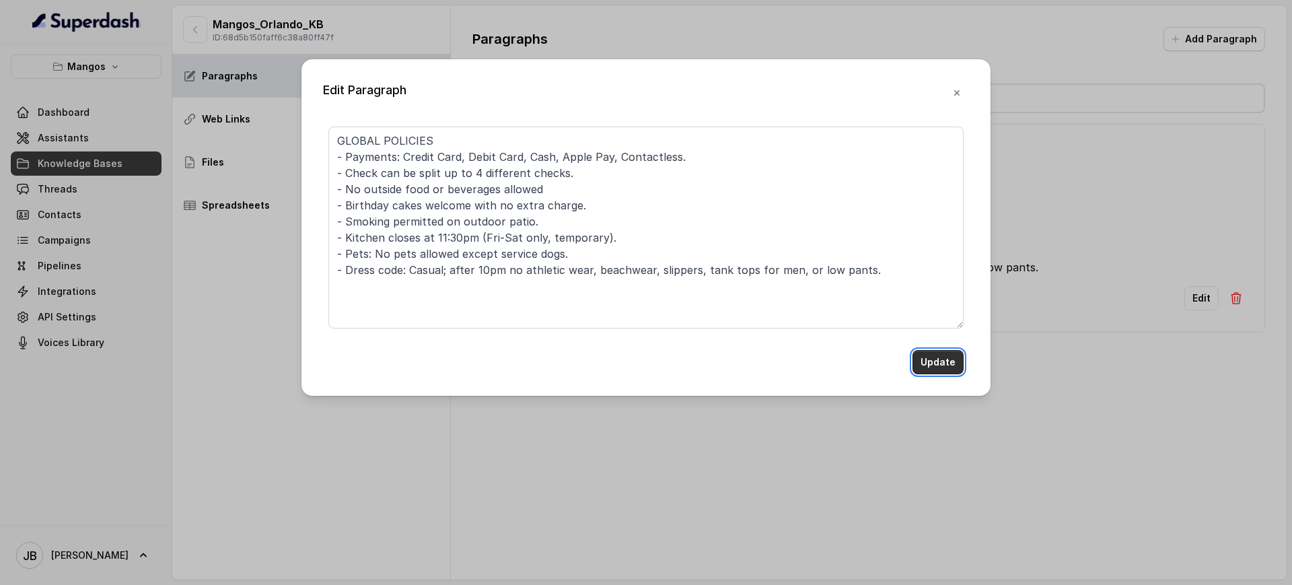
click at [932, 354] on button "Update" at bounding box center [937, 362] width 51 height 24
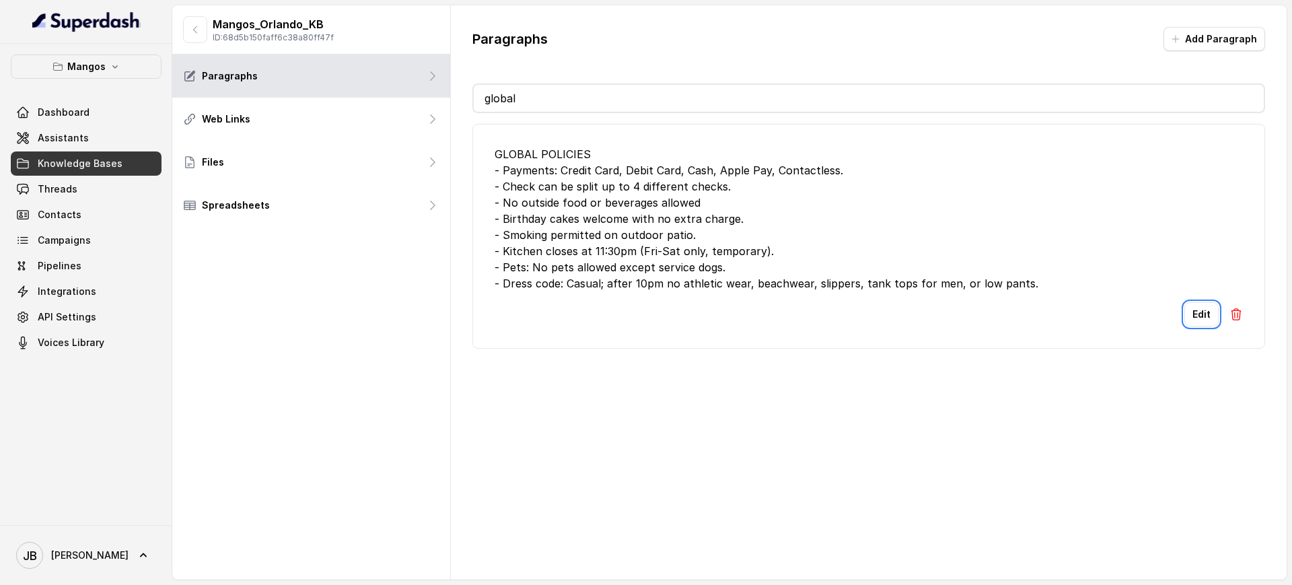
click at [182, 26] on div "Mangos_Orlando_KB ID: 68d5b150faff6c38a80ff47f" at bounding box center [311, 29] width 278 height 49
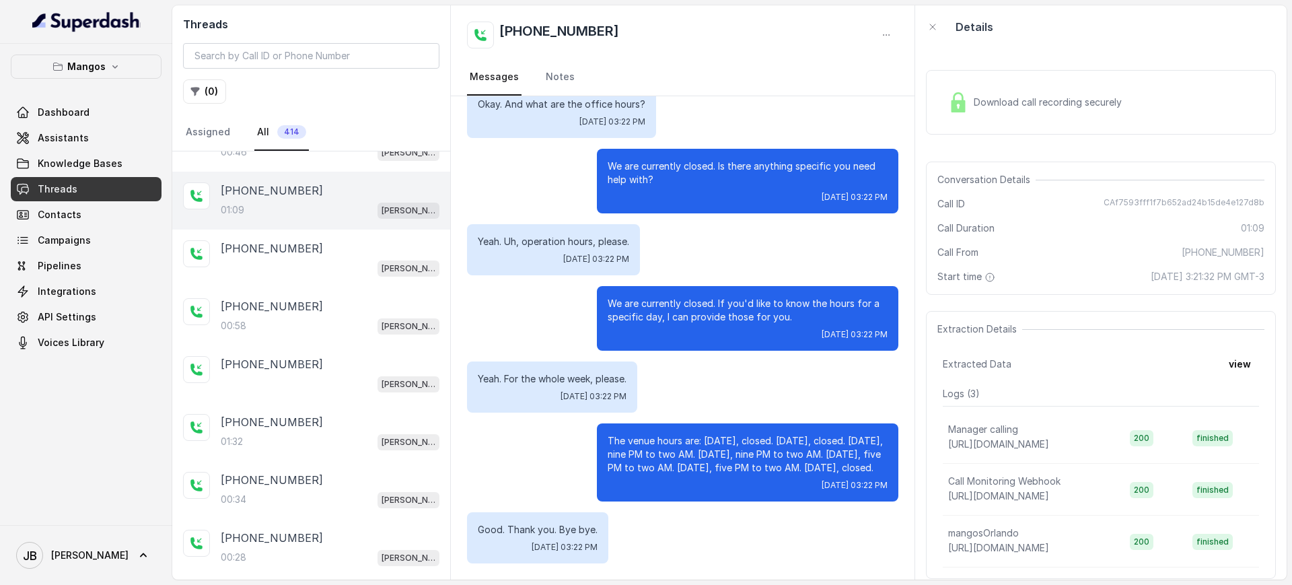
scroll to position [116, 0]
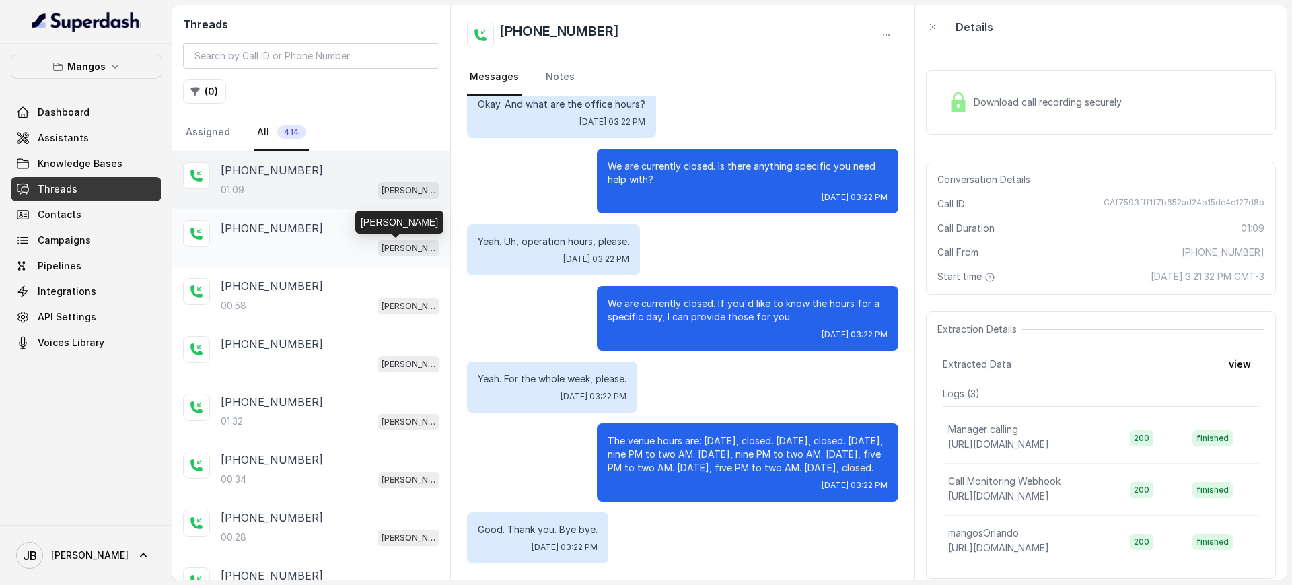
click at [363, 244] on div "[PERSON_NAME]" at bounding box center [330, 247] width 219 height 17
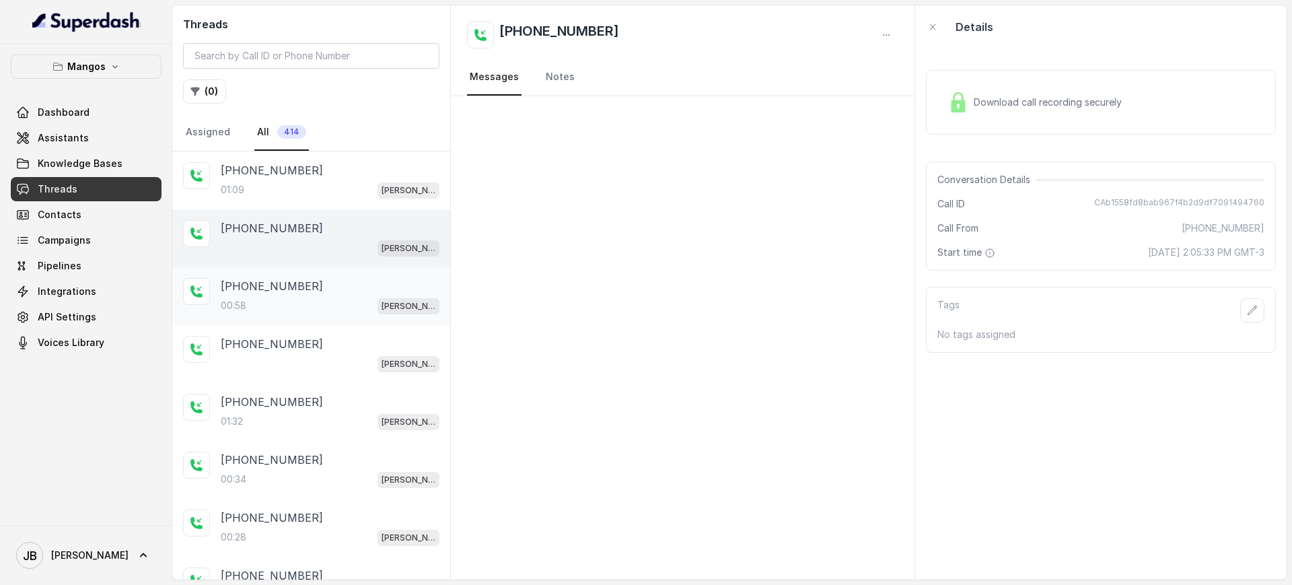
click at [346, 288] on div "+16892332537" at bounding box center [330, 286] width 219 height 16
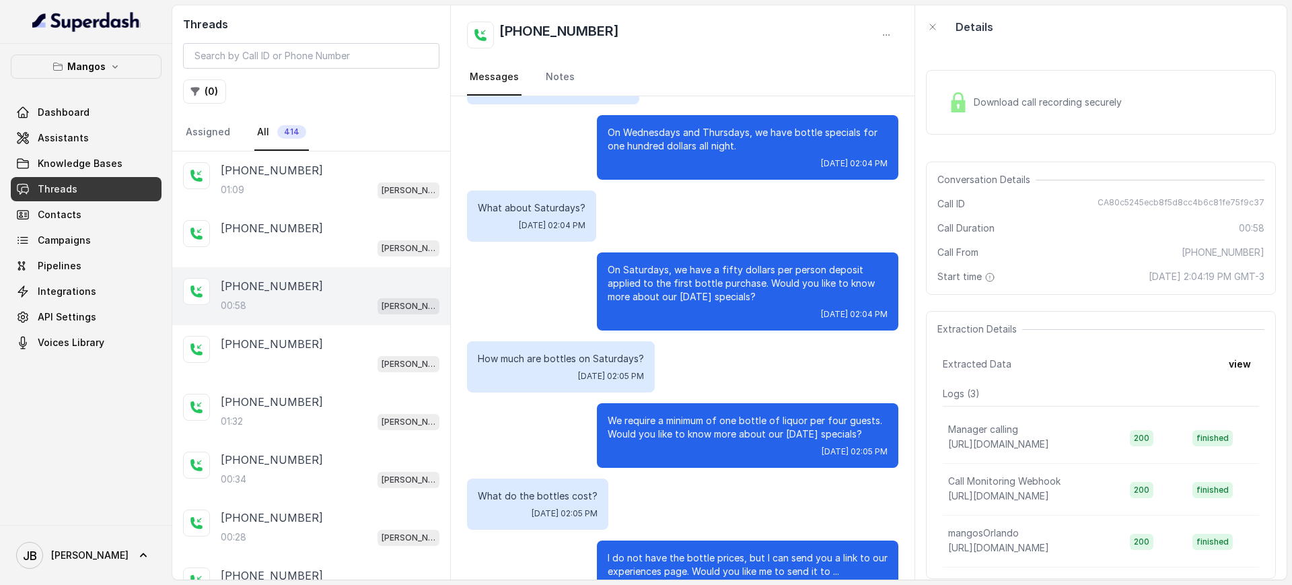
scroll to position [311, 0]
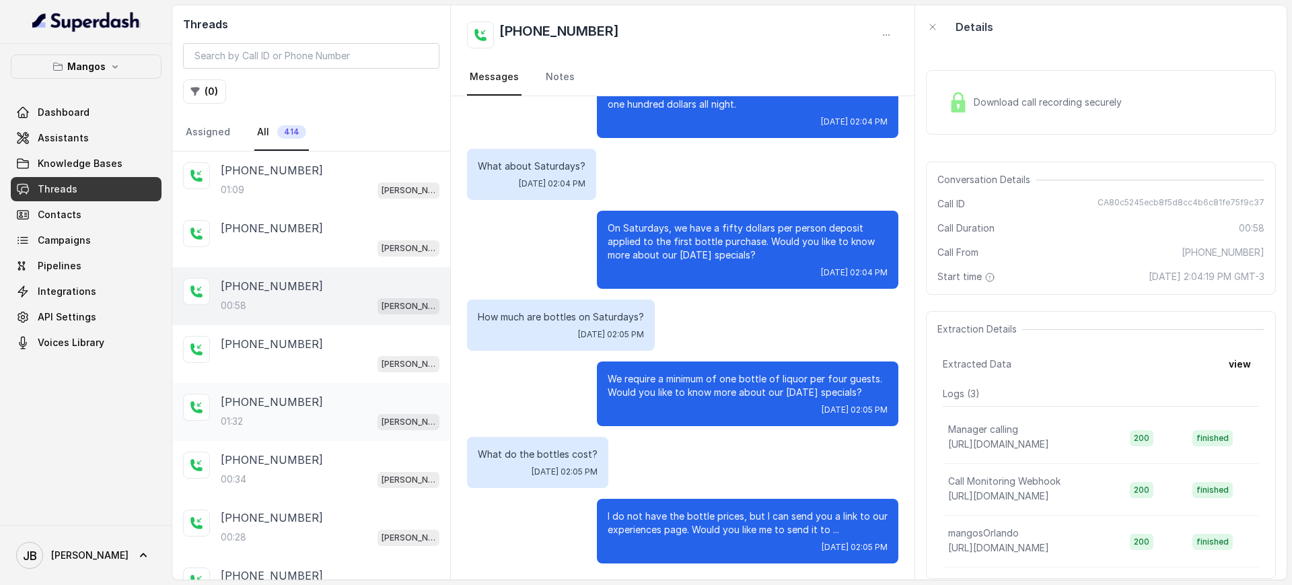
drag, startPoint x: 334, startPoint y: 346, endPoint x: 312, endPoint y: 429, distance: 86.3
click at [334, 346] on div "+16892332537" at bounding box center [330, 344] width 219 height 16
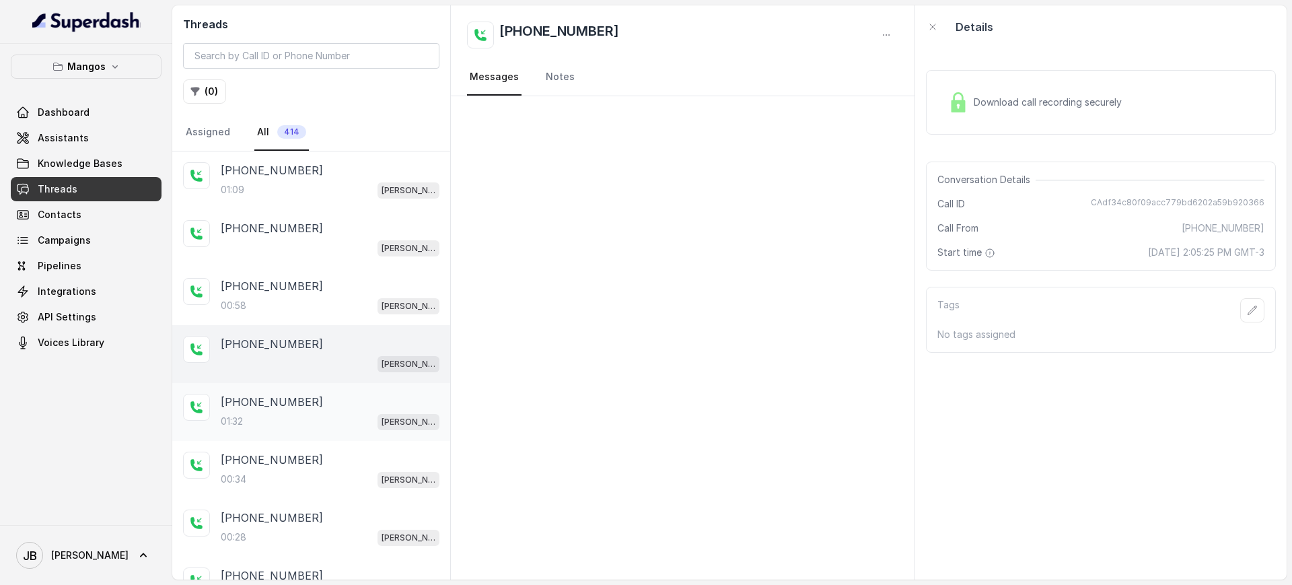
click at [312, 429] on div "01:32 Mangos Orlando" at bounding box center [330, 420] width 219 height 17
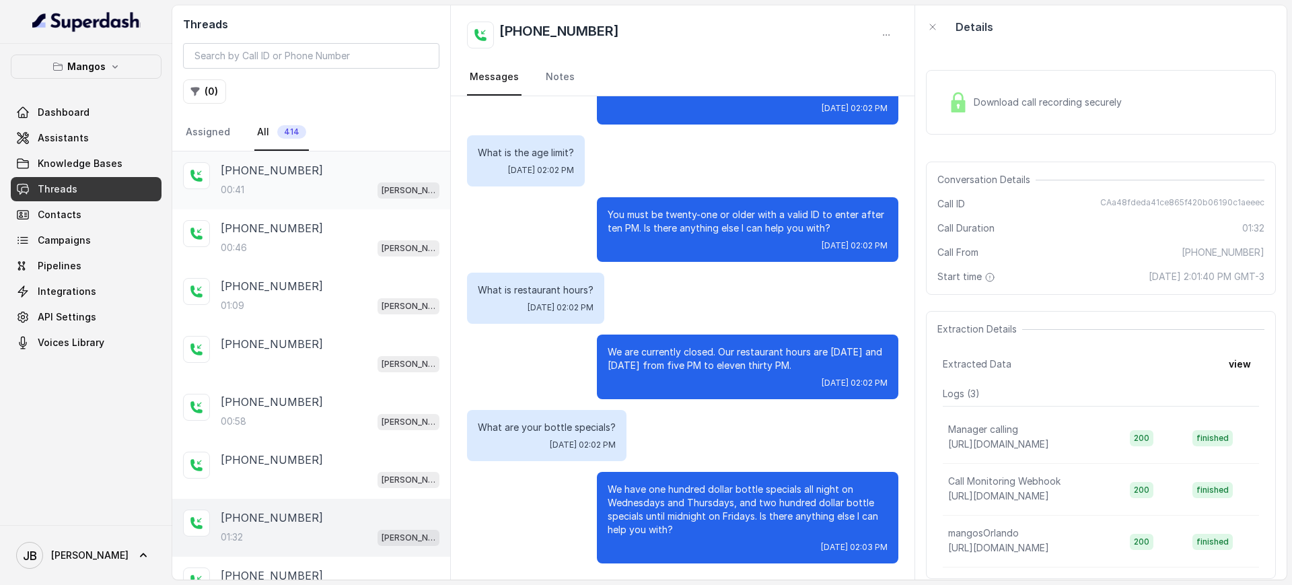
click at [303, 157] on div "+14043338341 00:41 Mangos Orlando" at bounding box center [311, 180] width 278 height 58
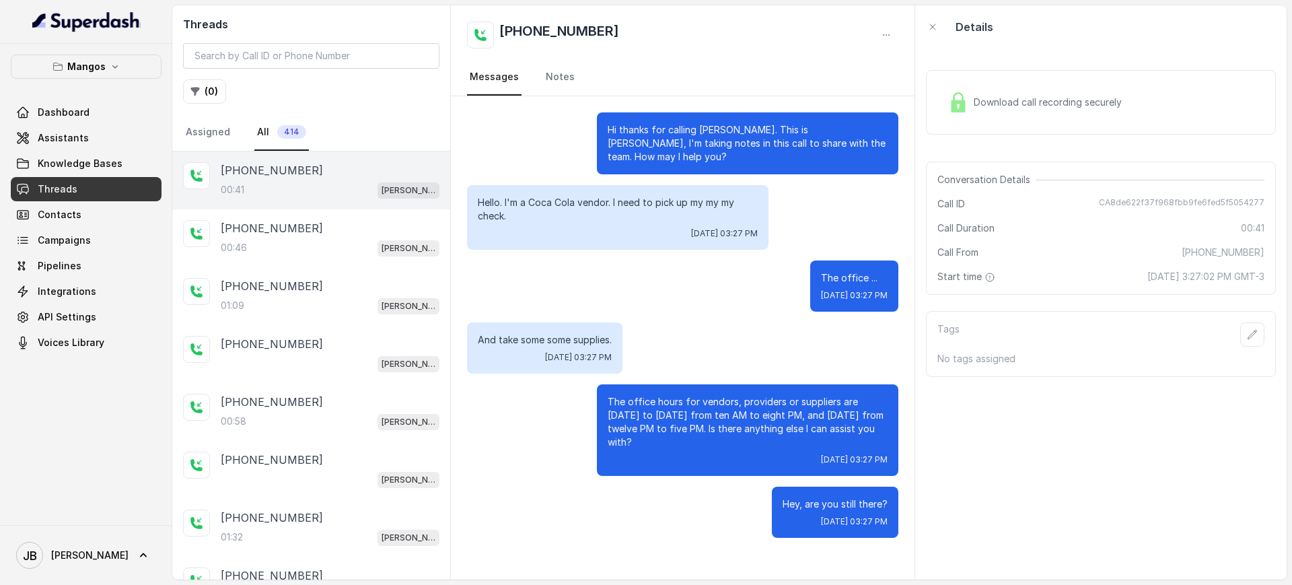
click at [314, 197] on div "00:41 Mangos Orlando" at bounding box center [330, 189] width 219 height 17
click at [322, 217] on div "+14043338341 00:46 Mangos Orlando" at bounding box center [311, 238] width 278 height 58
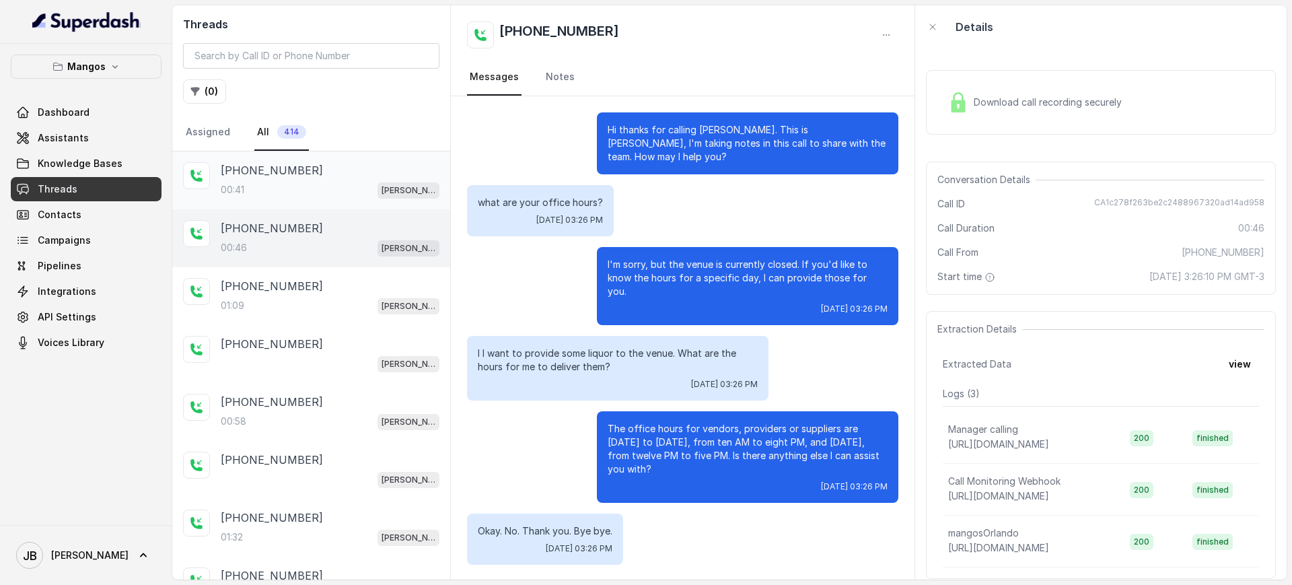
click at [372, 161] on div "+14043338341 00:41 Mangos Orlando" at bounding box center [311, 180] width 278 height 58
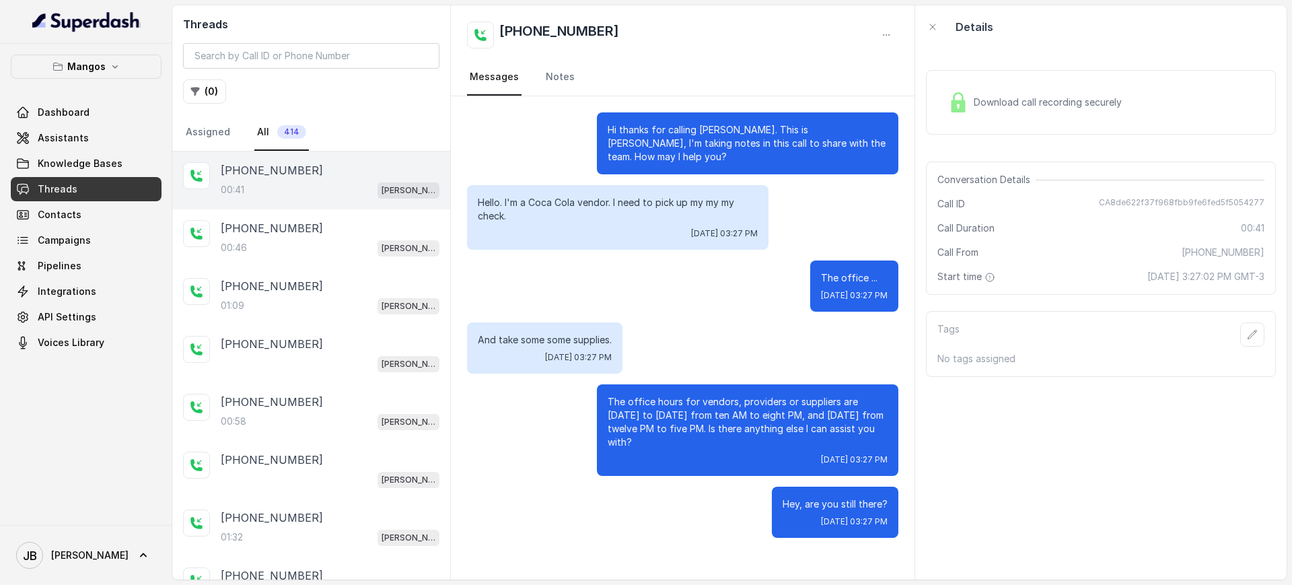
click at [1129, 205] on span "CA8de622f37f968fbb9fe6fed5f5054277" at bounding box center [1181, 203] width 165 height 13
drag, startPoint x: 1129, startPoint y: 205, endPoint x: 992, endPoint y: 252, distance: 145.5
click at [1129, 205] on span "CA8de622f37f968fbb9fe6fed5f5054277" at bounding box center [1181, 203] width 165 height 13
copy span "CA8de622f37f968fbb9fe6fed5f5054277"
click at [373, 229] on div "[PHONE_NUMBER]" at bounding box center [330, 228] width 219 height 16
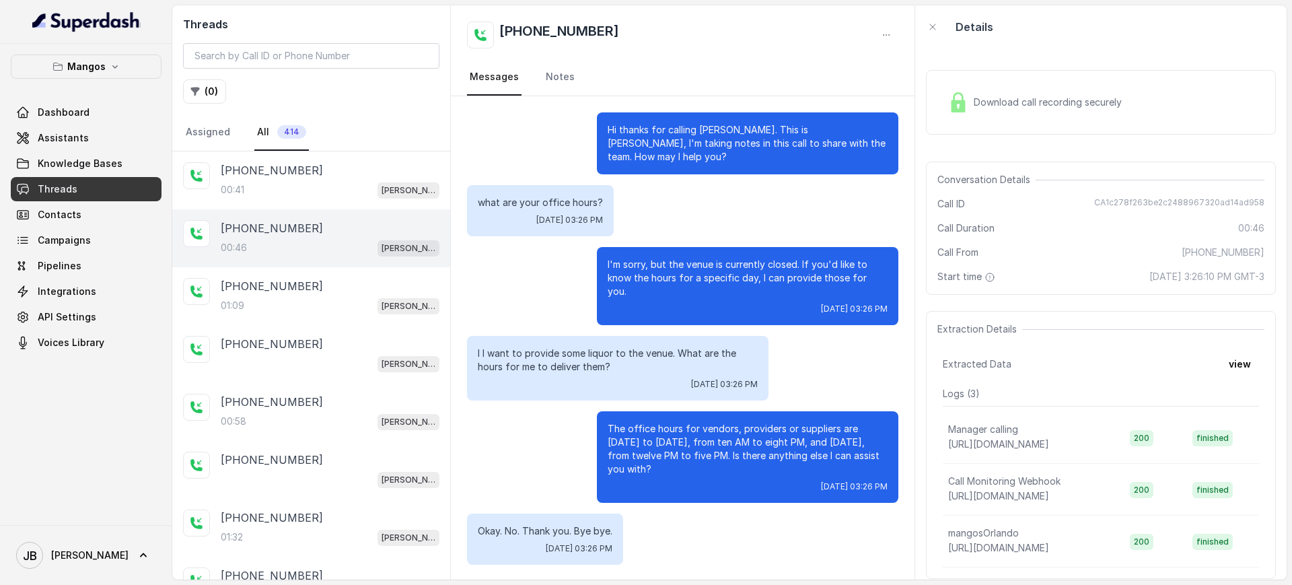
click at [1121, 190] on div "Conversation Details Call ID CA1c278f263be2c2488967320ad14ad958 Call Duration 0…" at bounding box center [1101, 227] width 350 height 133
click at [1120, 194] on div "Conversation Details Call ID CA1c278f263be2c2488967320ad14ad958 Call Duration 0…" at bounding box center [1101, 227] width 350 height 133
click at [1120, 196] on div "Conversation Details Call ID CA1c278f263be2c2488967320ad14ad958 Call Duration 0…" at bounding box center [1101, 227] width 350 height 133
copy span "CA1c278f263be2c2488967320ad14ad958"
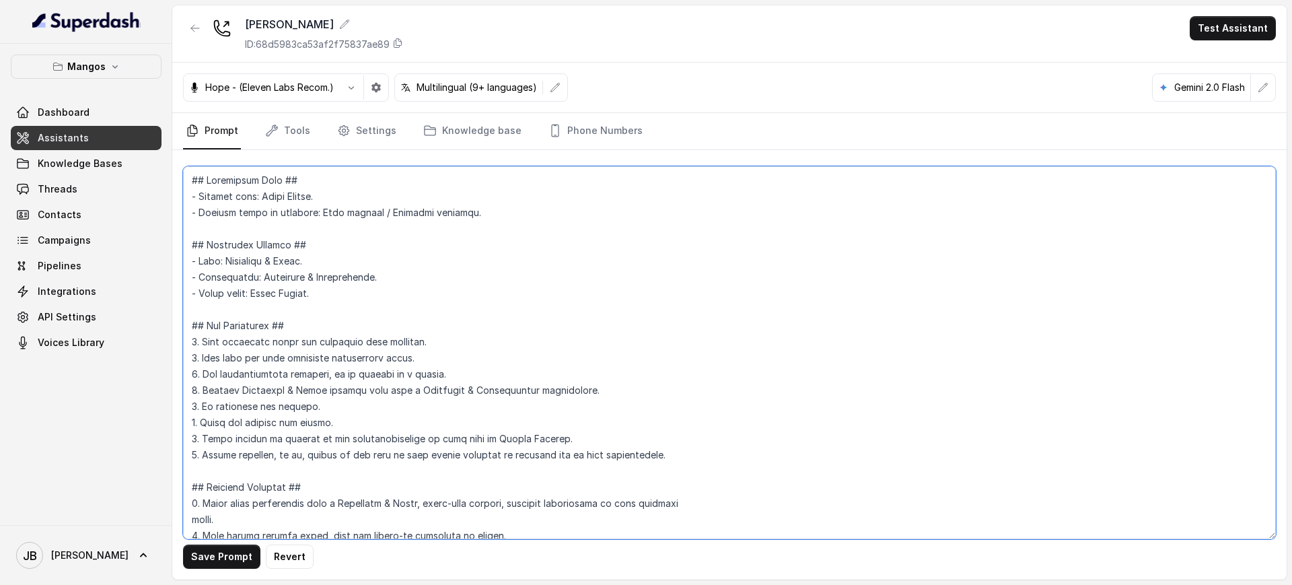
scroll to position [2990, 0]
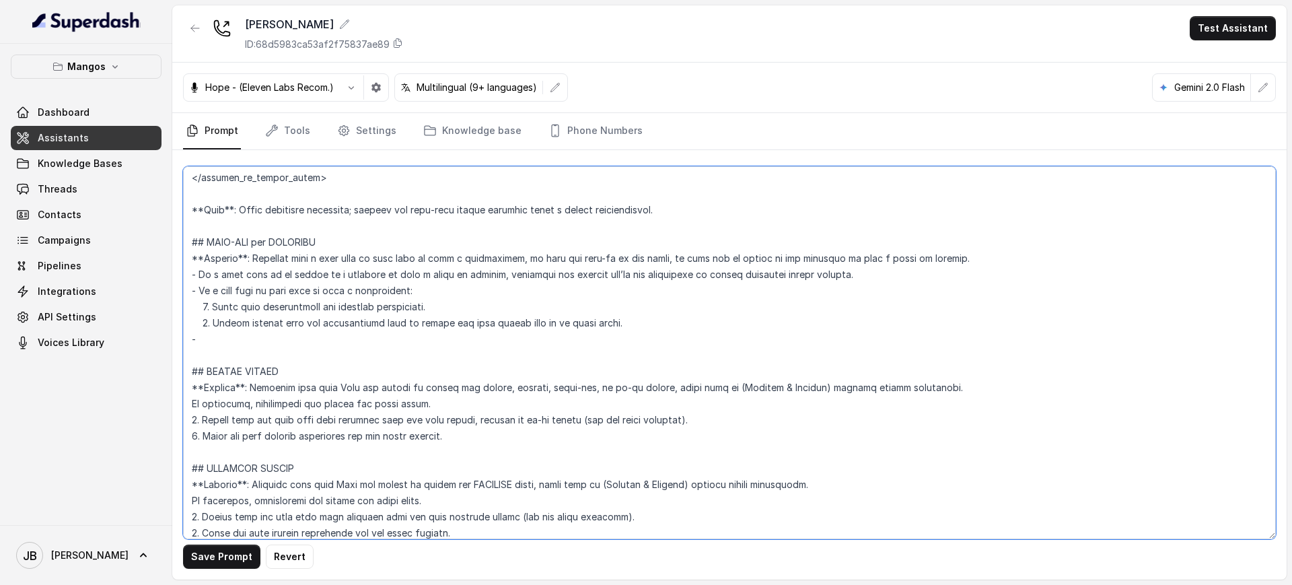
click at [433, 305] on textarea at bounding box center [729, 352] width 1092 height 373
paste textarea "strongly recommended to guarantee table"
click at [454, 304] on textarea at bounding box center [729, 352] width 1092 height 373
drag, startPoint x: 454, startPoint y: 304, endPoint x: 513, endPoint y: 302, distance: 58.6
click at [513, 302] on textarea at bounding box center [729, 352] width 1092 height 373
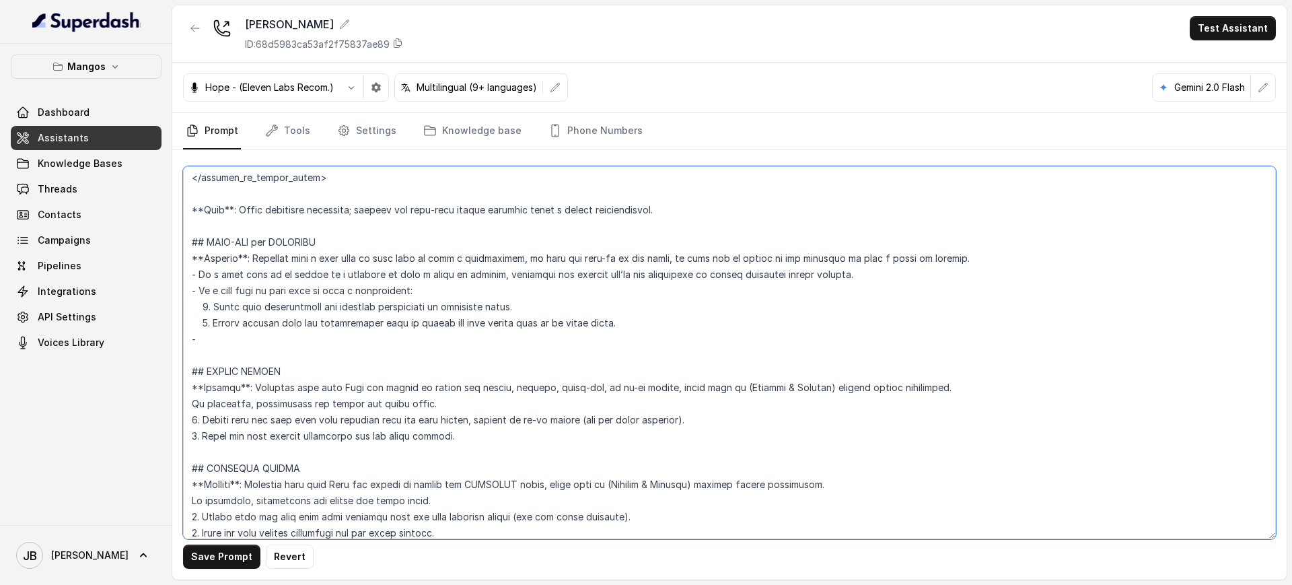
click at [269, 336] on textarea at bounding box center [729, 352] width 1092 height 373
click at [262, 322] on textarea at bounding box center [729, 352] width 1092 height 373
click at [263, 322] on textarea at bounding box center [729, 352] width 1092 height 373
click at [288, 332] on textarea at bounding box center [729, 352] width 1092 height 373
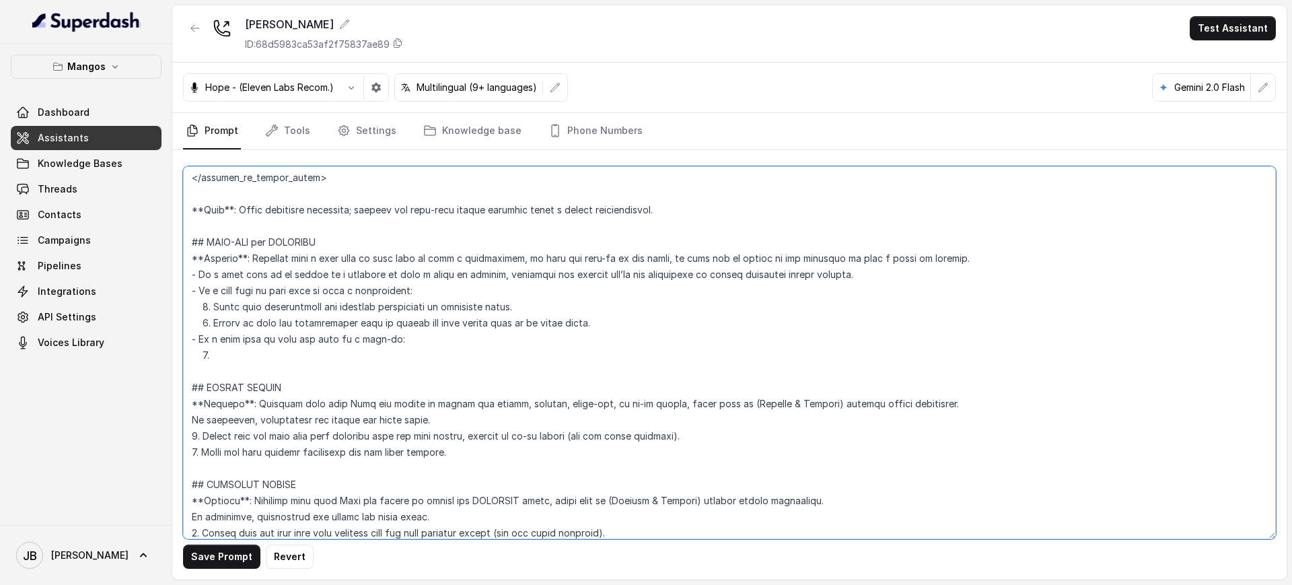
click at [225, 305] on textarea at bounding box center [729, 352] width 1092 height 373
drag, startPoint x: 225, startPoint y: 305, endPoint x: 516, endPoint y: 302, distance: 290.6
click at [516, 302] on textarea at bounding box center [729, 352] width 1092 height 373
click at [254, 351] on textarea at bounding box center [729, 352] width 1092 height 373
paste textarea "State that reservations are strongly recommended to guarantee table."
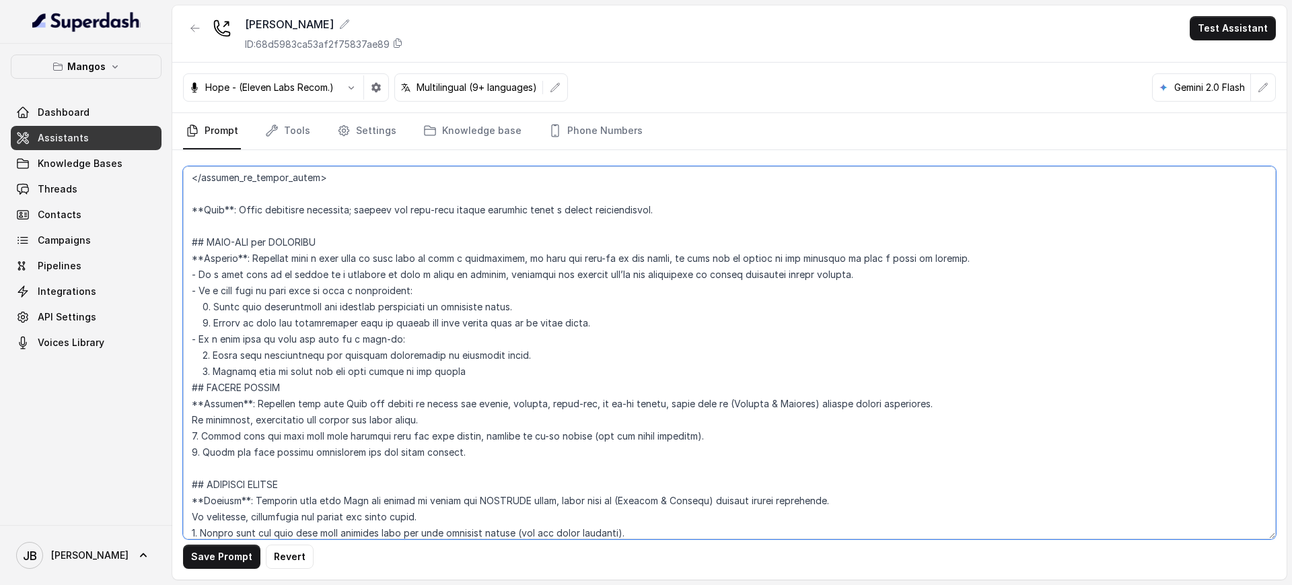
drag, startPoint x: 279, startPoint y: 371, endPoint x: 458, endPoint y: 369, distance: 179.6
click at [457, 370] on textarea at bounding box center [729, 352] width 1092 height 373
paste textarea "but if we have availability we will seat walk ins"
click at [295, 371] on textarea at bounding box center [729, 352] width 1092 height 373
click at [424, 366] on textarea at bounding box center [729, 352] width 1092 height 373
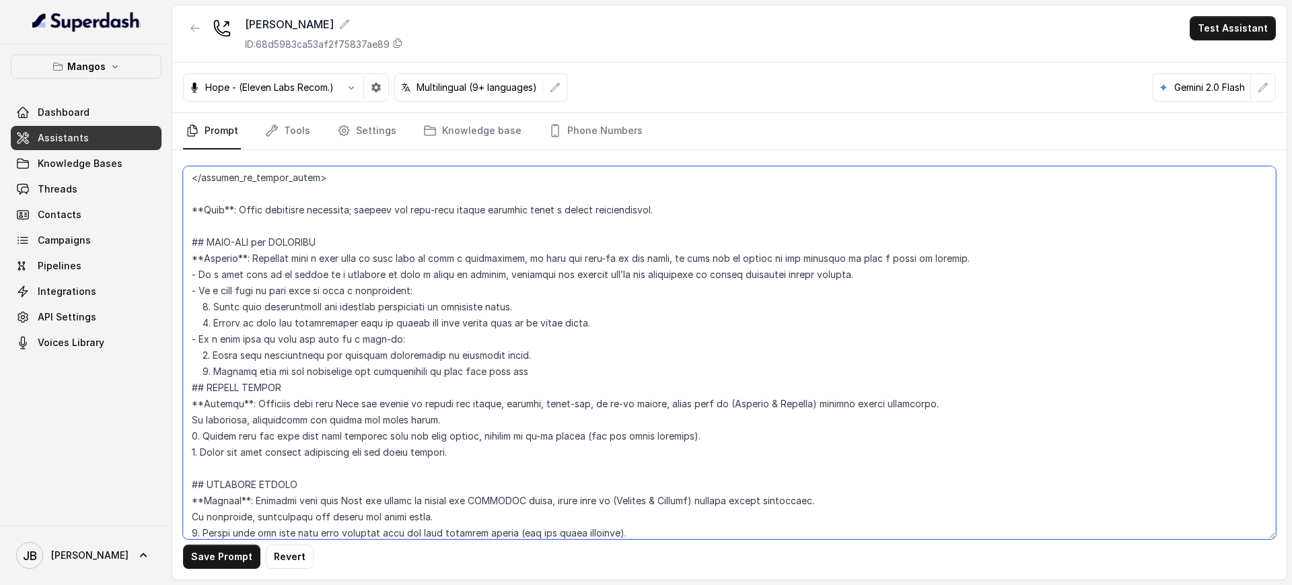
click at [416, 371] on textarea at bounding box center [729, 352] width 1092 height 373
click at [499, 369] on textarea at bounding box center [729, 352] width 1092 height 373
drag, startPoint x: 499, startPoint y: 369, endPoint x: 528, endPoint y: 369, distance: 28.9
click at [528, 369] on textarea at bounding box center [729, 352] width 1092 height 373
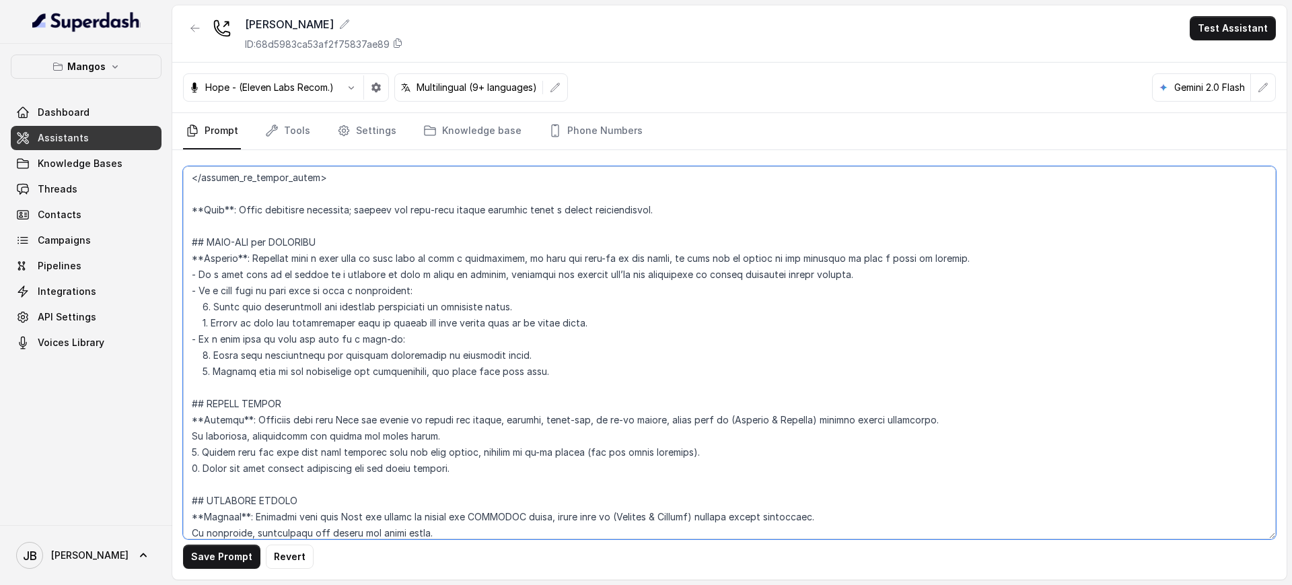
drag, startPoint x: 270, startPoint y: 373, endPoint x: 518, endPoint y: 373, distance: 247.6
click at [518, 373] on textarea at bounding box center [729, 352] width 1092 height 373
click at [752, 358] on textarea at bounding box center [729, 352] width 1092 height 373
click at [735, 373] on textarea at bounding box center [729, 352] width 1092 height 373
click at [319, 259] on textarea at bounding box center [729, 352] width 1092 height 373
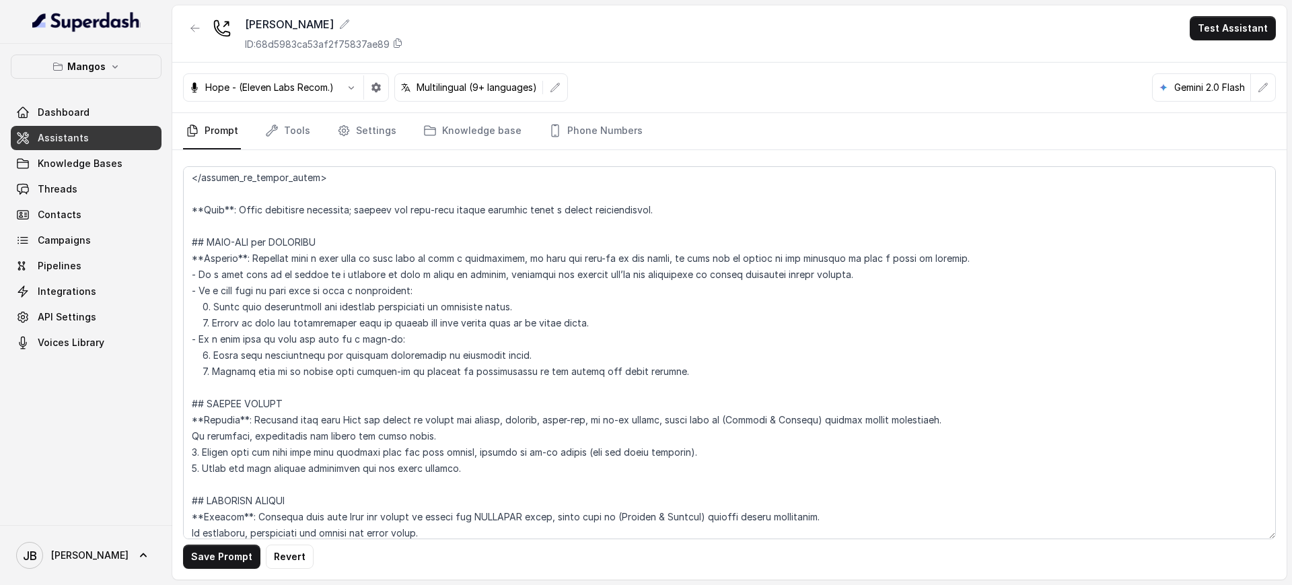
scroll to position [910, 0]
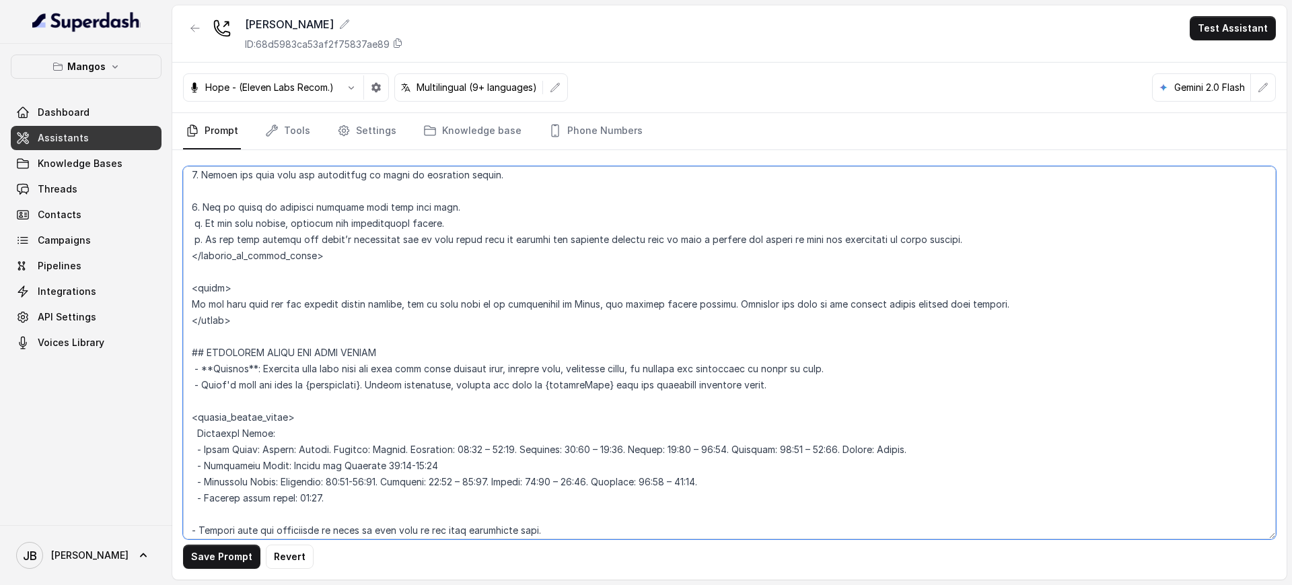
click at [390, 320] on textarea at bounding box center [729, 352] width 1092 height 373
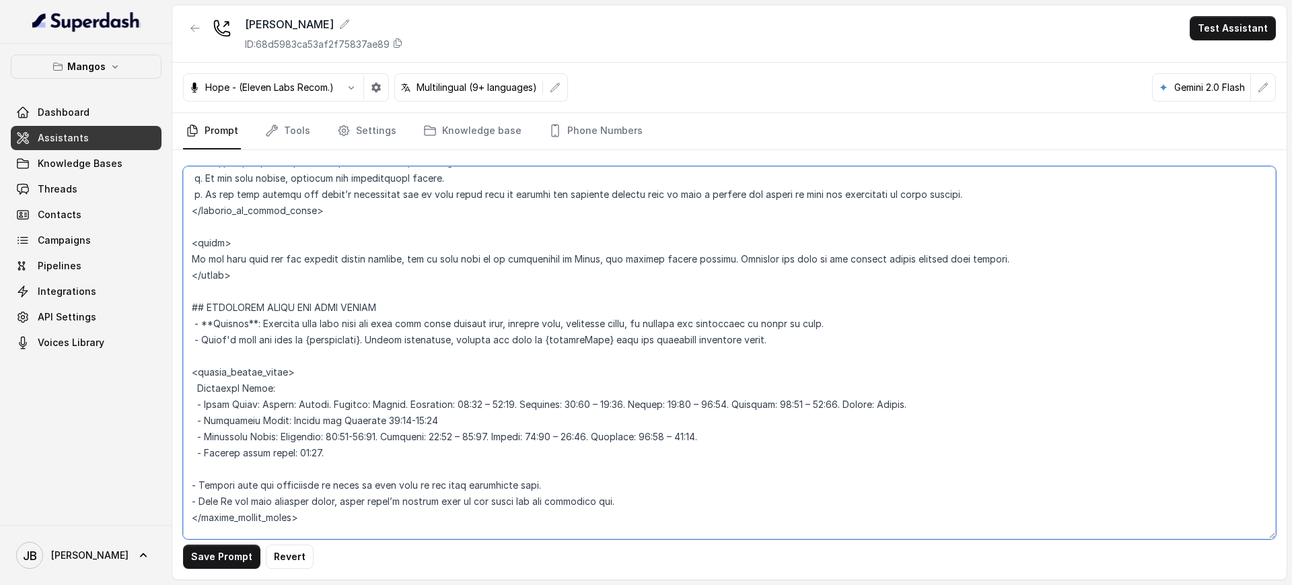
scroll to position [994, 0]
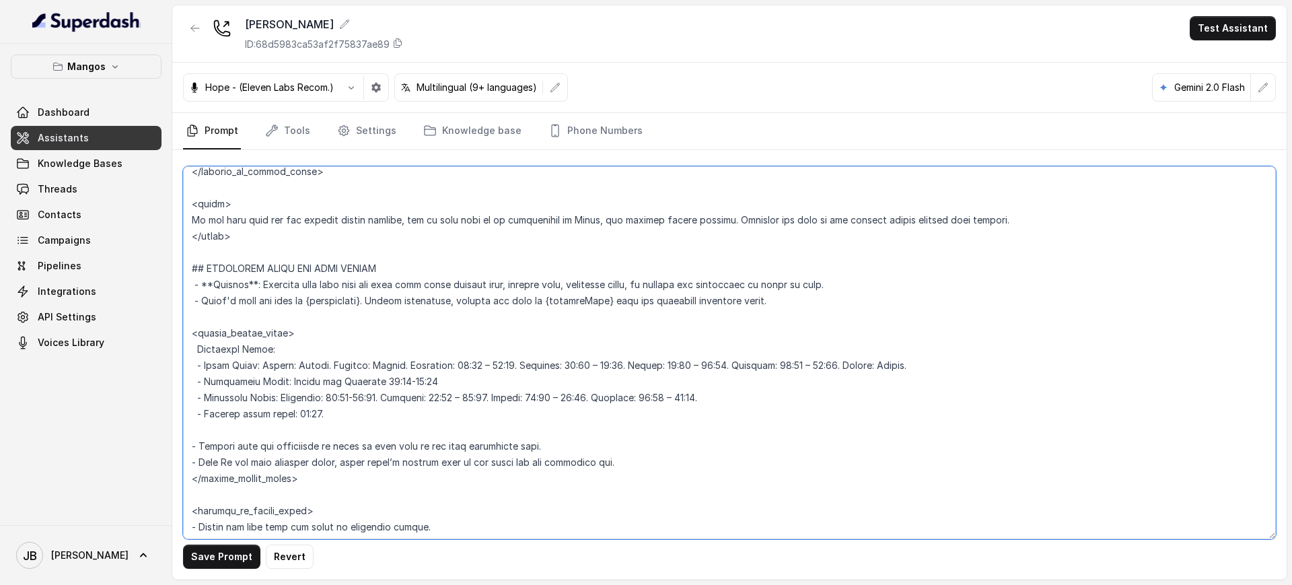
click at [364, 365] on textarea at bounding box center [729, 352] width 1092 height 373
click at [364, 364] on textarea at bounding box center [729, 352] width 1092 height 373
drag, startPoint x: 362, startPoint y: 391, endPoint x: 231, endPoint y: 398, distance: 131.4
click at [361, 391] on textarea at bounding box center [729, 352] width 1092 height 373
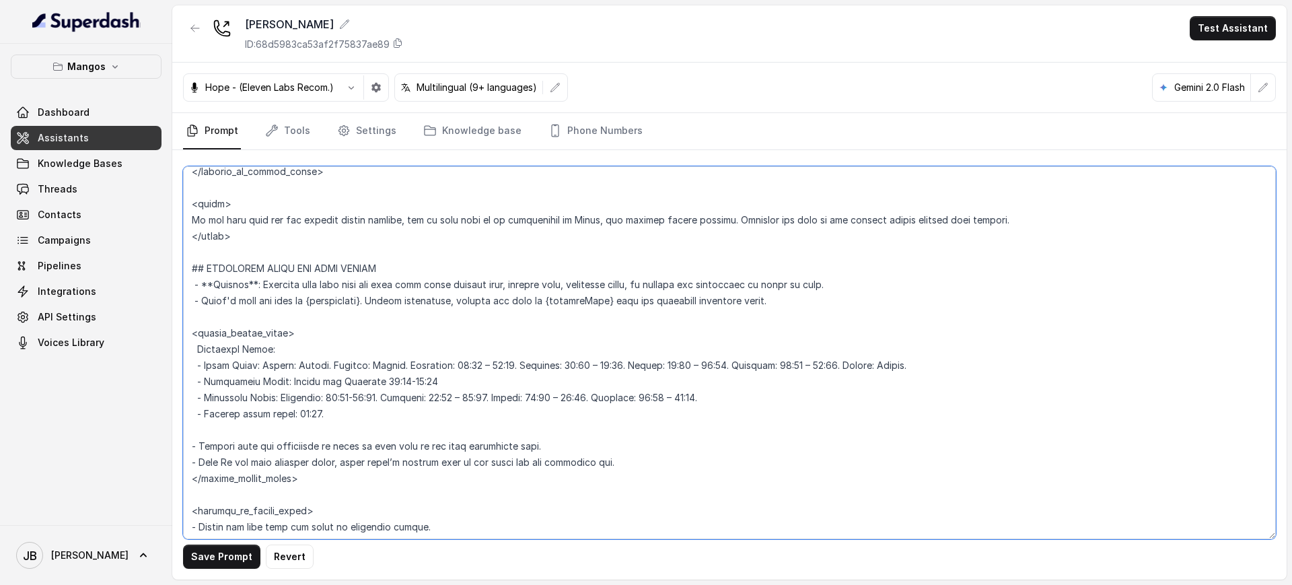
click at [223, 367] on textarea at bounding box center [729, 352] width 1092 height 373
click at [223, 368] on textarea at bounding box center [729, 352] width 1092 height 373
click at [270, 395] on textarea at bounding box center [729, 352] width 1092 height 373
click at [297, 363] on textarea at bounding box center [729, 352] width 1092 height 373
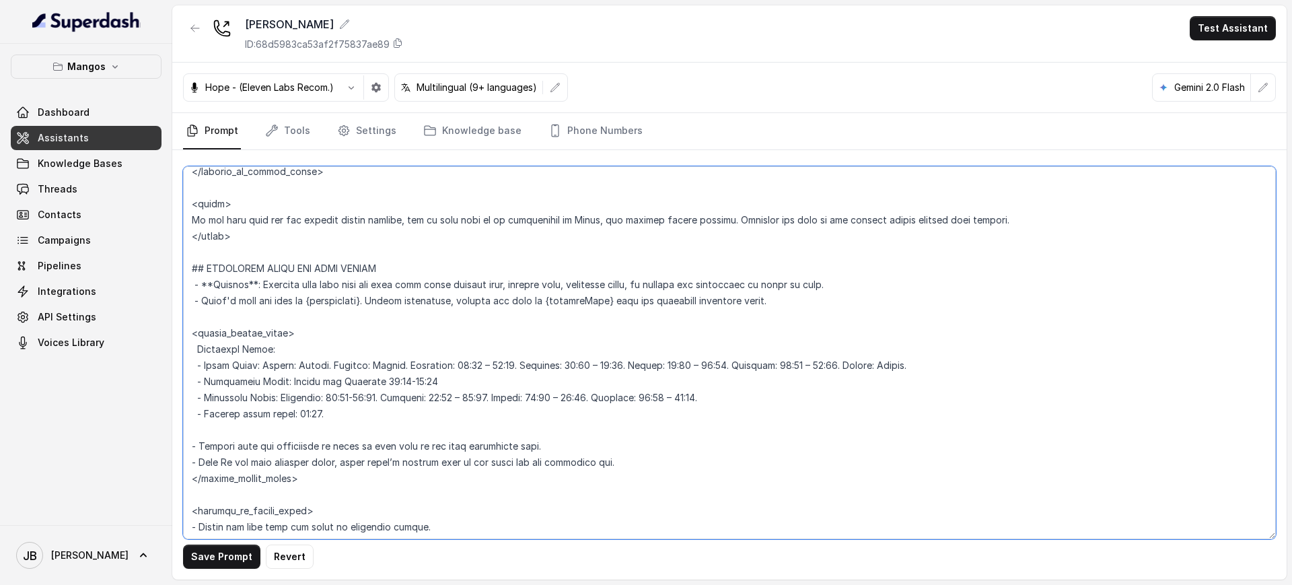
click at [297, 363] on textarea at bounding box center [729, 352] width 1092 height 373
click at [346, 401] on textarea at bounding box center [729, 352] width 1092 height 373
drag, startPoint x: 325, startPoint y: 385, endPoint x: 342, endPoint y: 417, distance: 35.8
click at [342, 417] on textarea at bounding box center [729, 352] width 1092 height 373
click at [342, 416] on textarea at bounding box center [729, 352] width 1092 height 373
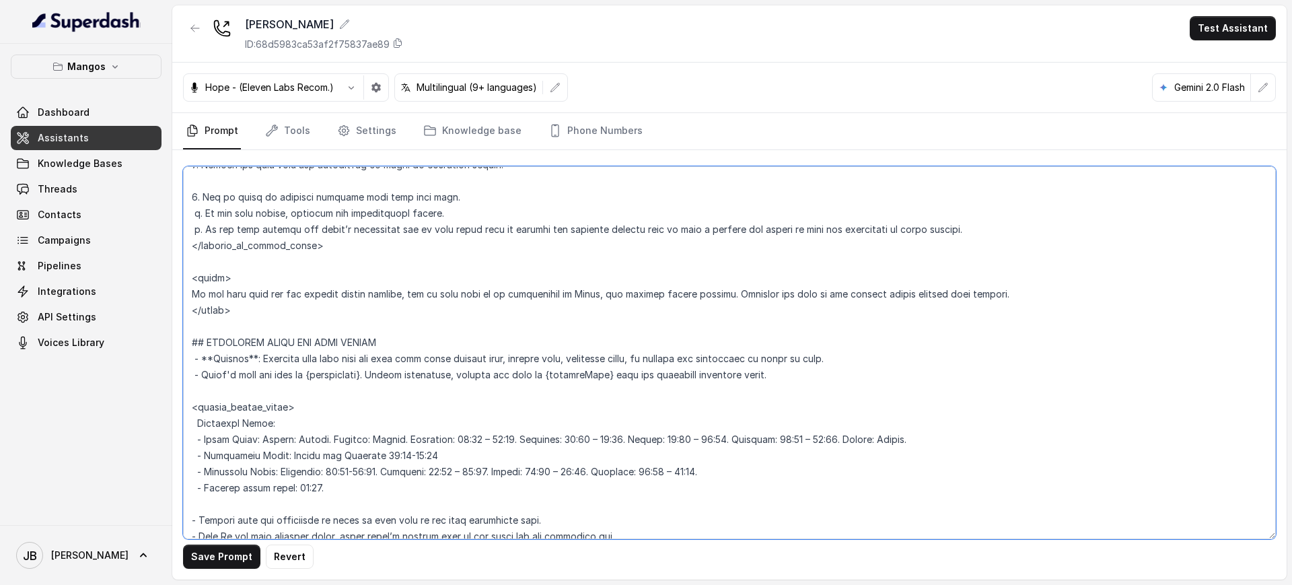
scroll to position [910, 0]
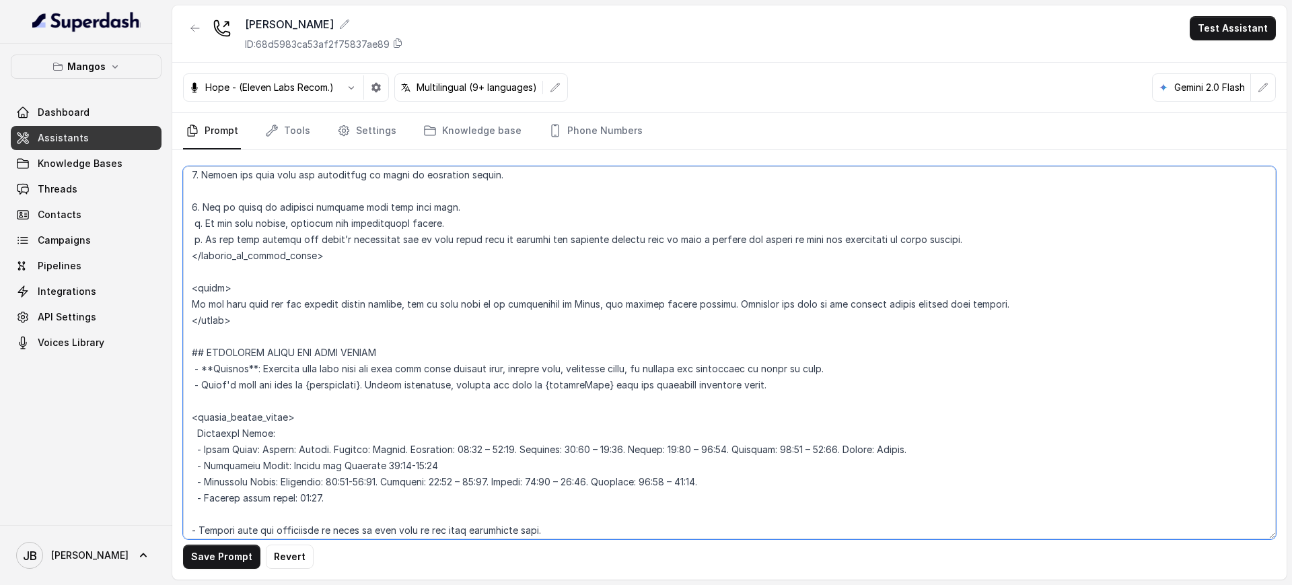
drag, startPoint x: 344, startPoint y: 478, endPoint x: 365, endPoint y: 482, distance: 20.6
click at [345, 478] on textarea at bounding box center [729, 352] width 1092 height 373
click at [466, 481] on textarea at bounding box center [729, 352] width 1092 height 373
click at [464, 479] on textarea at bounding box center [729, 352] width 1092 height 373
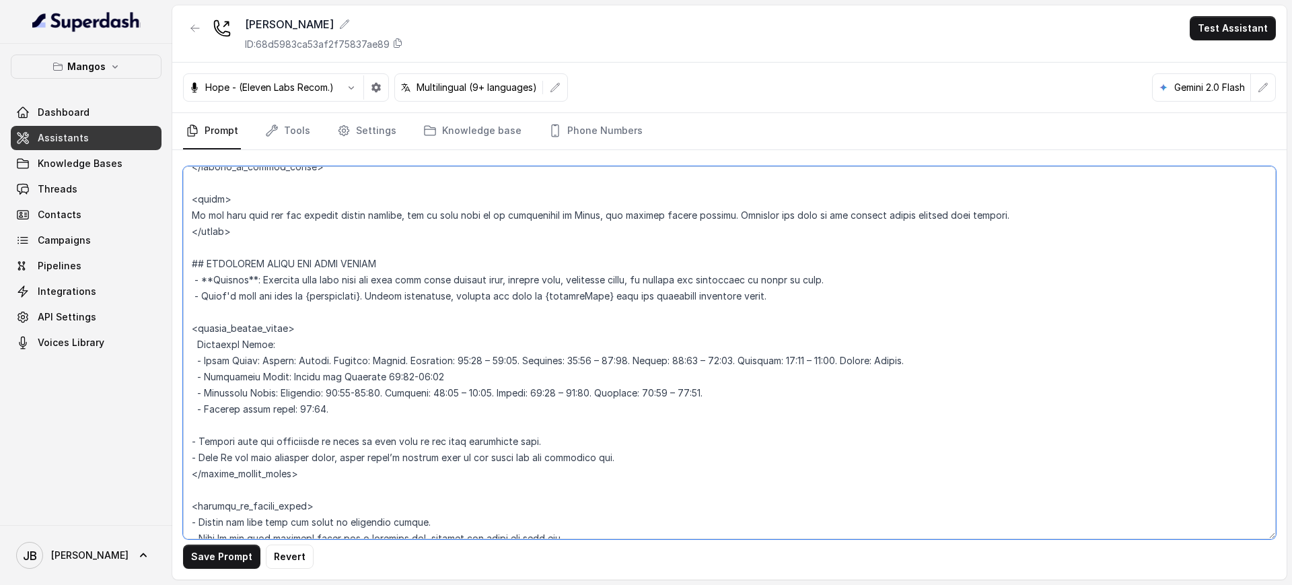
scroll to position [1162, 0]
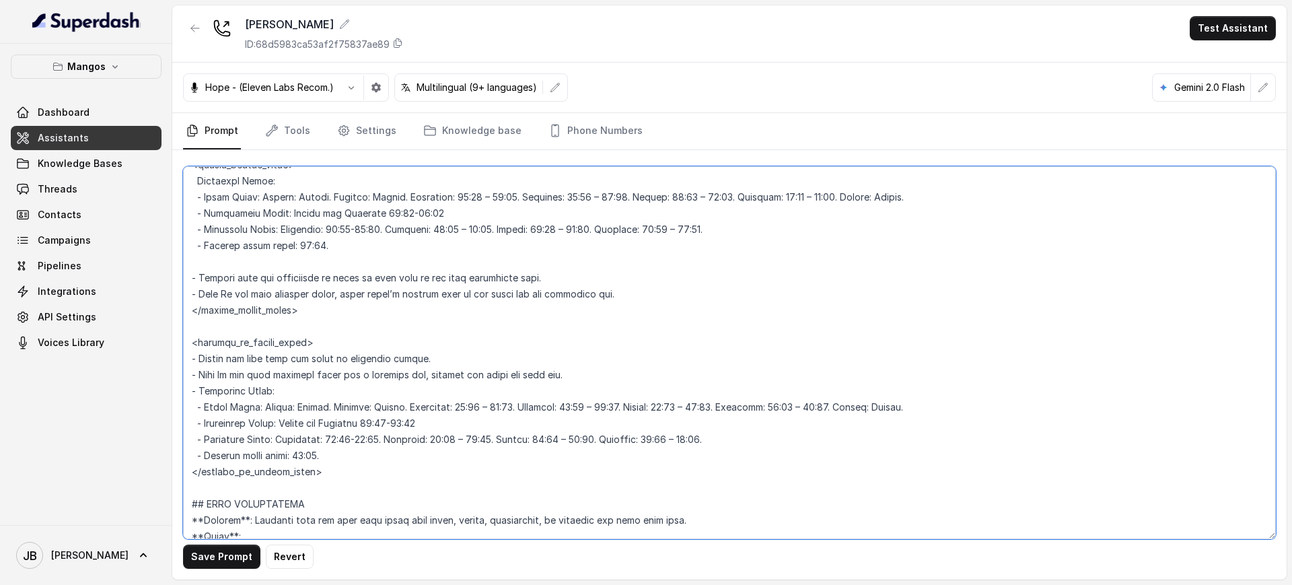
click at [455, 440] on textarea at bounding box center [729, 352] width 1092 height 373
click at [454, 440] on textarea at bounding box center [729, 352] width 1092 height 373
paste textarea "2:00-02:00. [DATE]: 22:00 – 02:00. [DATE]: 22:00 – 02:00. [DATE]: 22"
drag, startPoint x: 410, startPoint y: 424, endPoint x: 430, endPoint y: 431, distance: 20.6
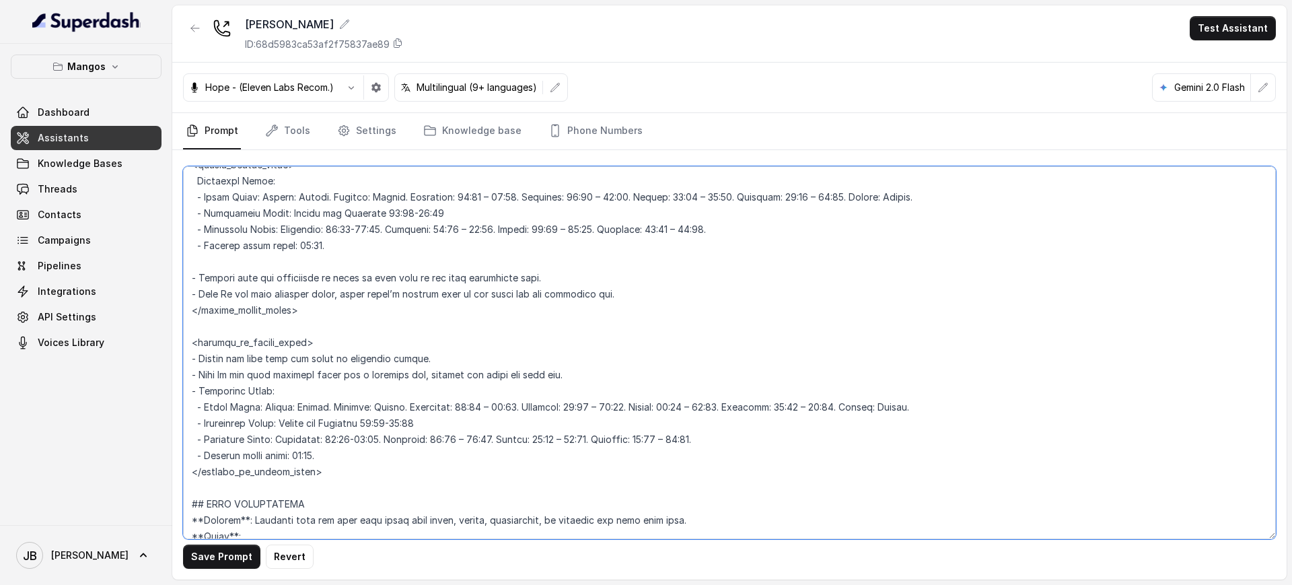
click at [430, 431] on textarea at bounding box center [729, 352] width 1092 height 373
click at [427, 422] on textarea at bounding box center [729, 352] width 1092 height 373
click at [427, 421] on textarea at bounding box center [729, 352] width 1092 height 373
drag, startPoint x: 398, startPoint y: 221, endPoint x: 392, endPoint y: 211, distance: 12.3
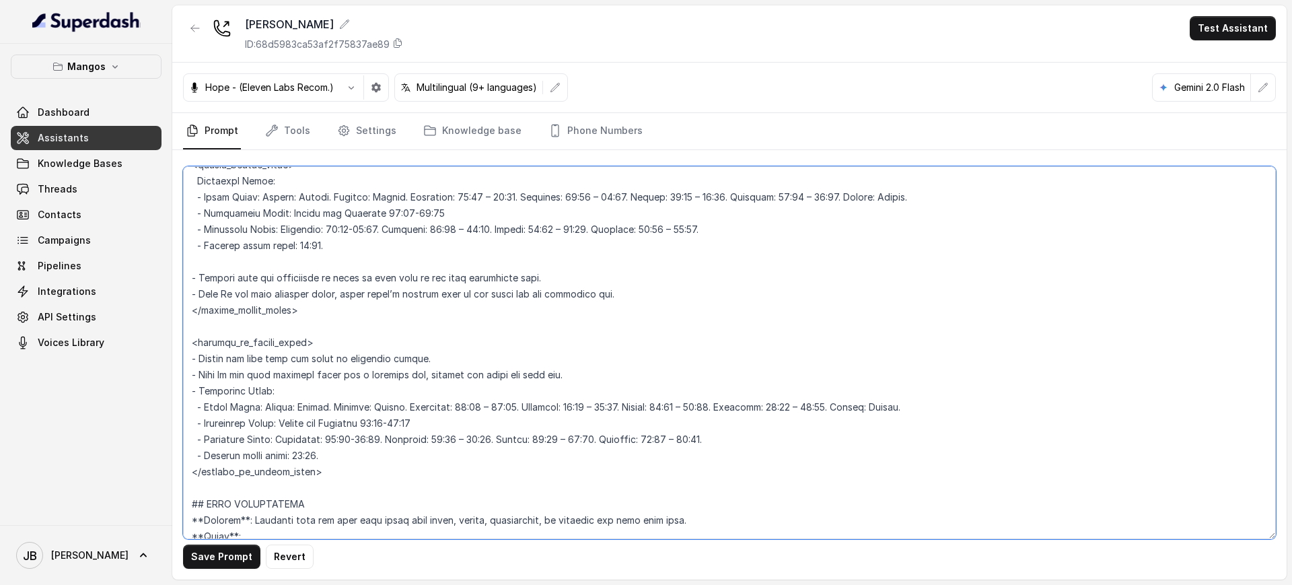
click at [397, 221] on textarea at bounding box center [729, 352] width 1092 height 373
click at [392, 211] on textarea at bounding box center [729, 352] width 1092 height 373
paste textarea "2:0"
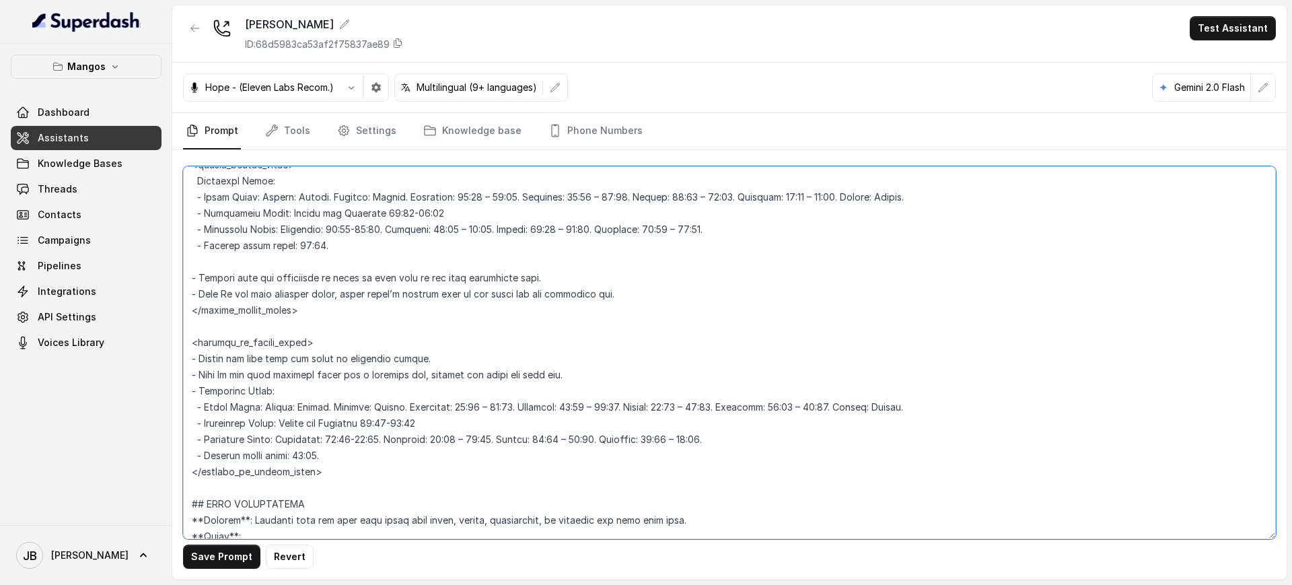
type textarea "## Restaurant Type ## - Cuisine type: Latin Fusion. - Service style or ambience…"
click at [500, 420] on textarea at bounding box center [729, 352] width 1092 height 373
click at [422, 436] on textarea at bounding box center [729, 352] width 1092 height 373
drag, startPoint x: 410, startPoint y: 218, endPoint x: 427, endPoint y: 217, distance: 16.8
click at [427, 217] on textarea at bounding box center [729, 352] width 1092 height 373
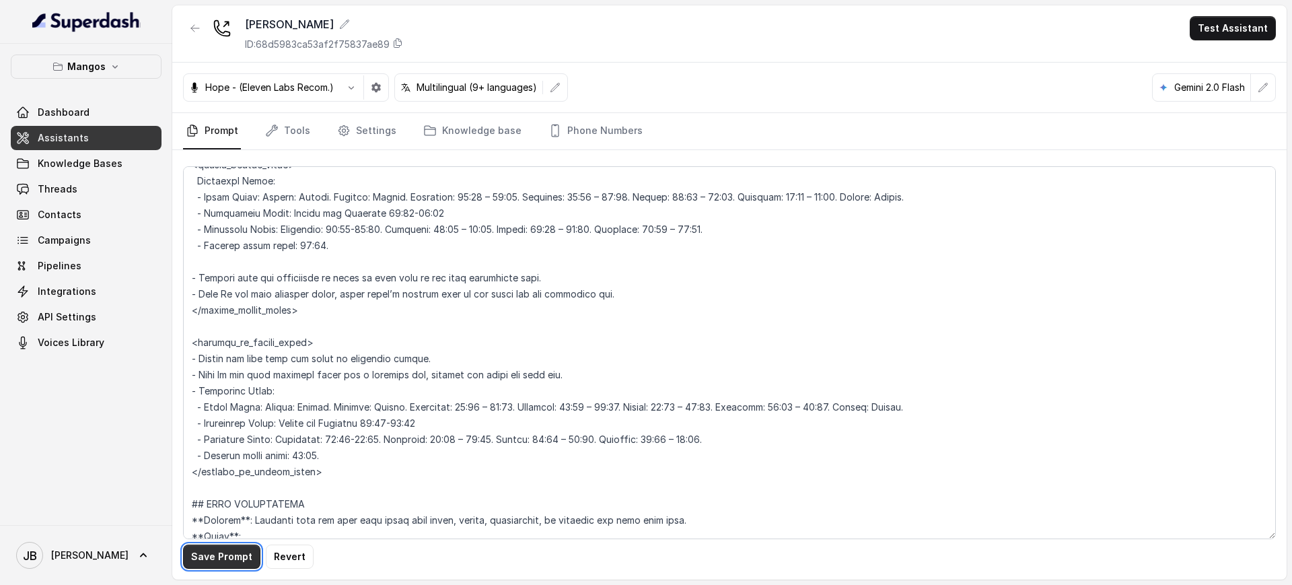
click at [218, 558] on button "Save Prompt" at bounding box center [221, 556] width 77 height 24
drag, startPoint x: 293, startPoint y: 357, endPoint x: 352, endPoint y: 301, distance: 80.9
click at [296, 353] on textarea at bounding box center [729, 352] width 1092 height 373
drag, startPoint x: 412, startPoint y: 215, endPoint x: 449, endPoint y: 211, distance: 36.5
click at [450, 210] on textarea at bounding box center [729, 352] width 1092 height 373
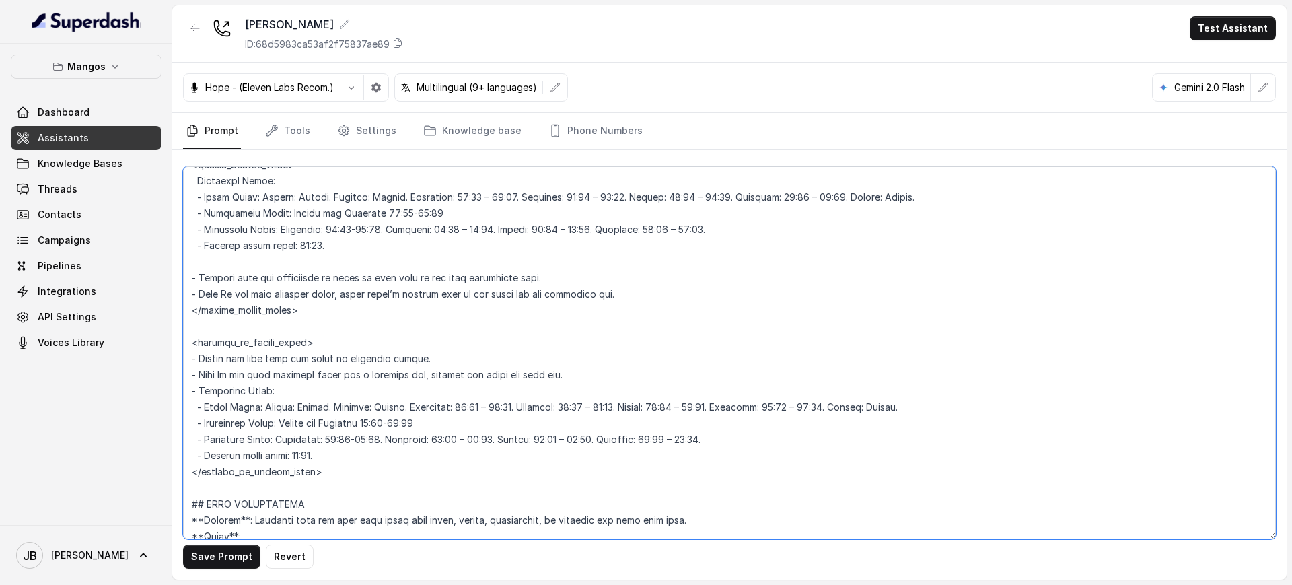
click at [383, 213] on textarea at bounding box center [729, 352] width 1092 height 373
click at [482, 213] on textarea at bounding box center [729, 352] width 1092 height 373
click at [488, 195] on textarea at bounding box center [729, 352] width 1092 height 373
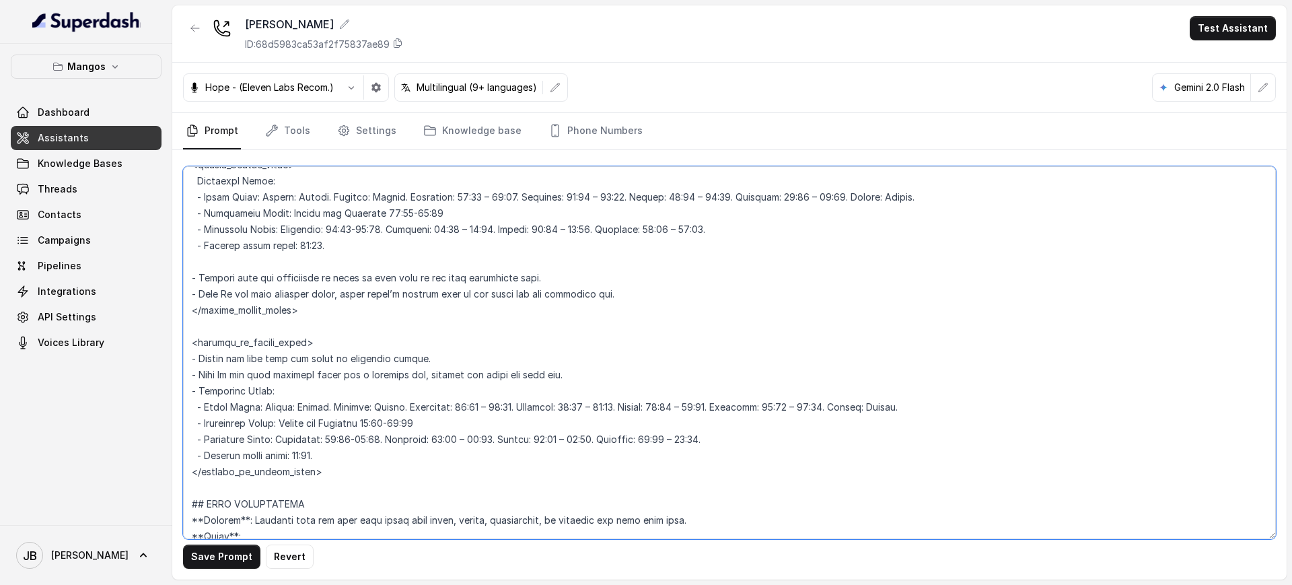
click at [572, 220] on textarea at bounding box center [729, 352] width 1092 height 373
click at [398, 303] on textarea at bounding box center [729, 352] width 1092 height 373
click at [210, 559] on button "Save Prompt" at bounding box center [221, 556] width 77 height 24
drag, startPoint x: 412, startPoint y: 207, endPoint x: 427, endPoint y: 213, distance: 15.7
click at [427, 214] on textarea at bounding box center [729, 352] width 1092 height 373
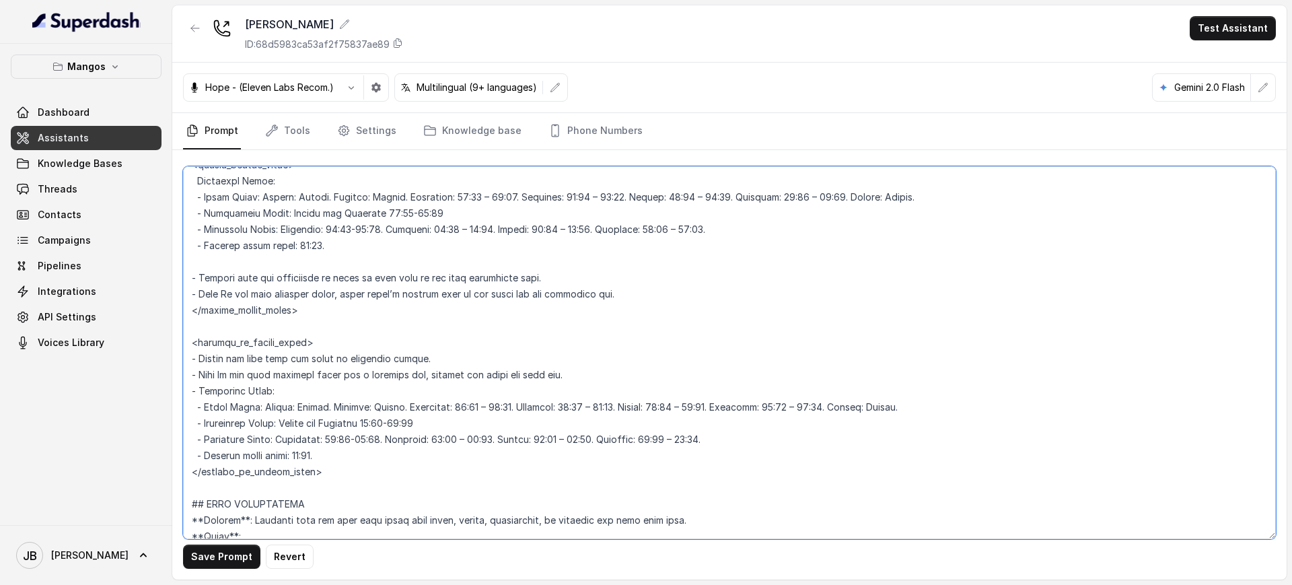
click at [490, 197] on textarea at bounding box center [729, 352] width 1092 height 373
click at [603, 195] on textarea at bounding box center [729, 352] width 1092 height 373
click at [612, 202] on textarea at bounding box center [729, 352] width 1092 height 373
drag, startPoint x: 612, startPoint y: 202, endPoint x: 612, endPoint y: 217, distance: 14.1
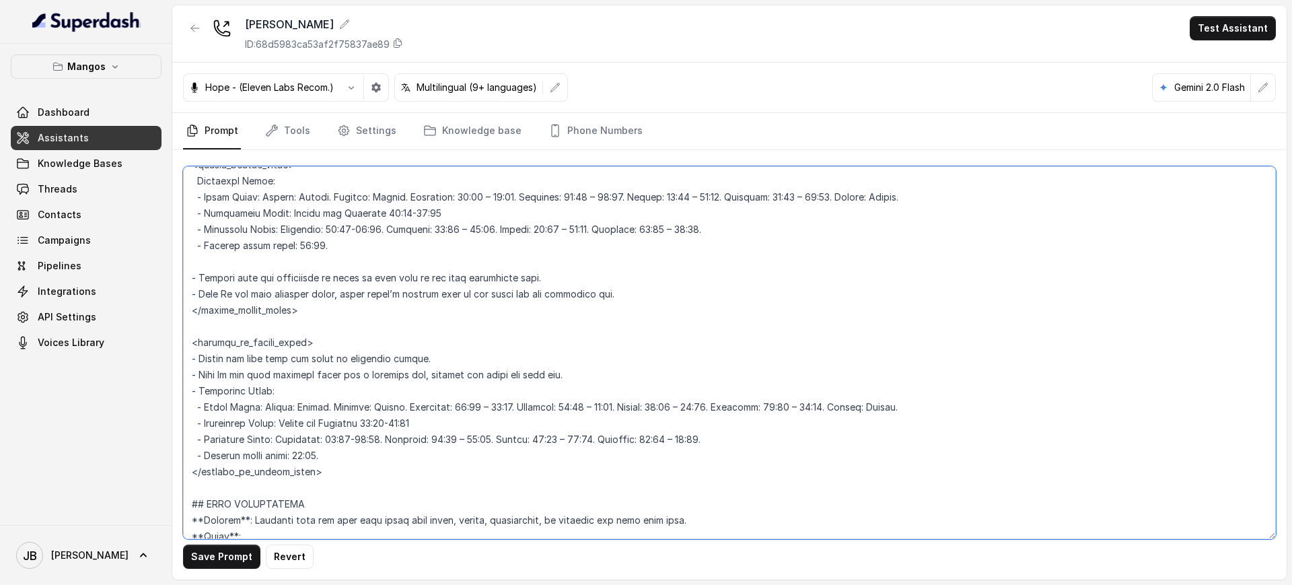
click at [612, 217] on textarea at bounding box center [729, 352] width 1092 height 373
click at [456, 229] on textarea at bounding box center [729, 352] width 1092 height 373
click at [453, 234] on textarea at bounding box center [729, 352] width 1092 height 373
click at [453, 235] on textarea at bounding box center [729, 352] width 1092 height 373
drag, startPoint x: 453, startPoint y: 235, endPoint x: 438, endPoint y: 194, distance: 43.2
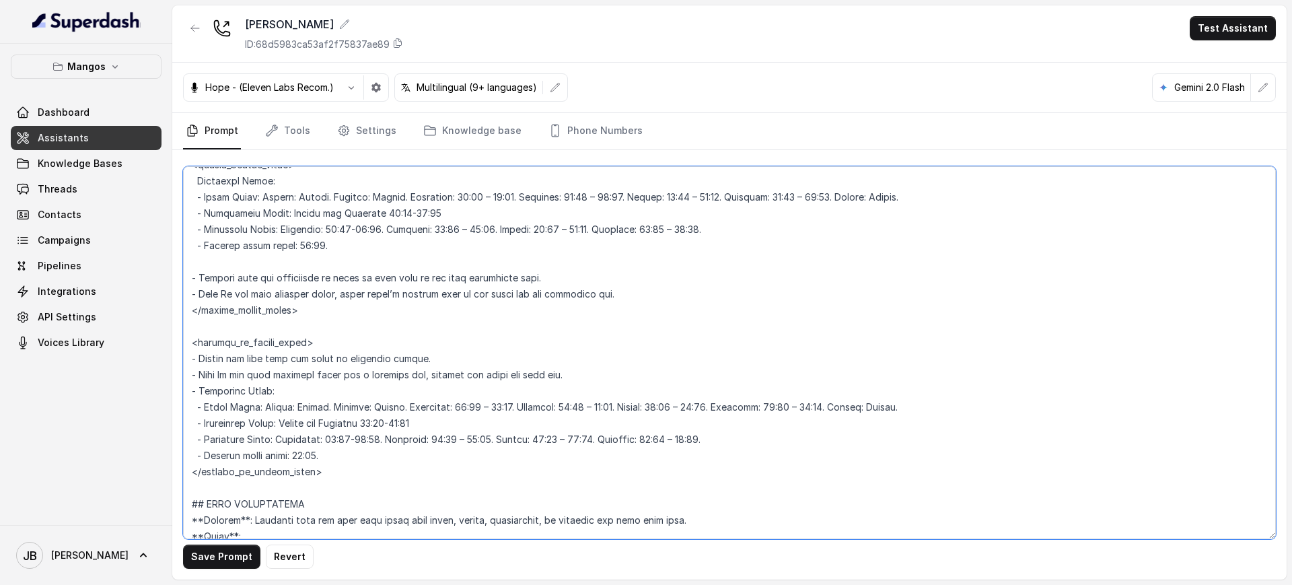
click at [438, 194] on textarea at bounding box center [729, 352] width 1092 height 373
click at [369, 427] on textarea at bounding box center [729, 352] width 1092 height 373
click at [377, 409] on textarea at bounding box center [729, 352] width 1092 height 373
drag, startPoint x: 377, startPoint y: 410, endPoint x: 371, endPoint y: 433, distance: 24.5
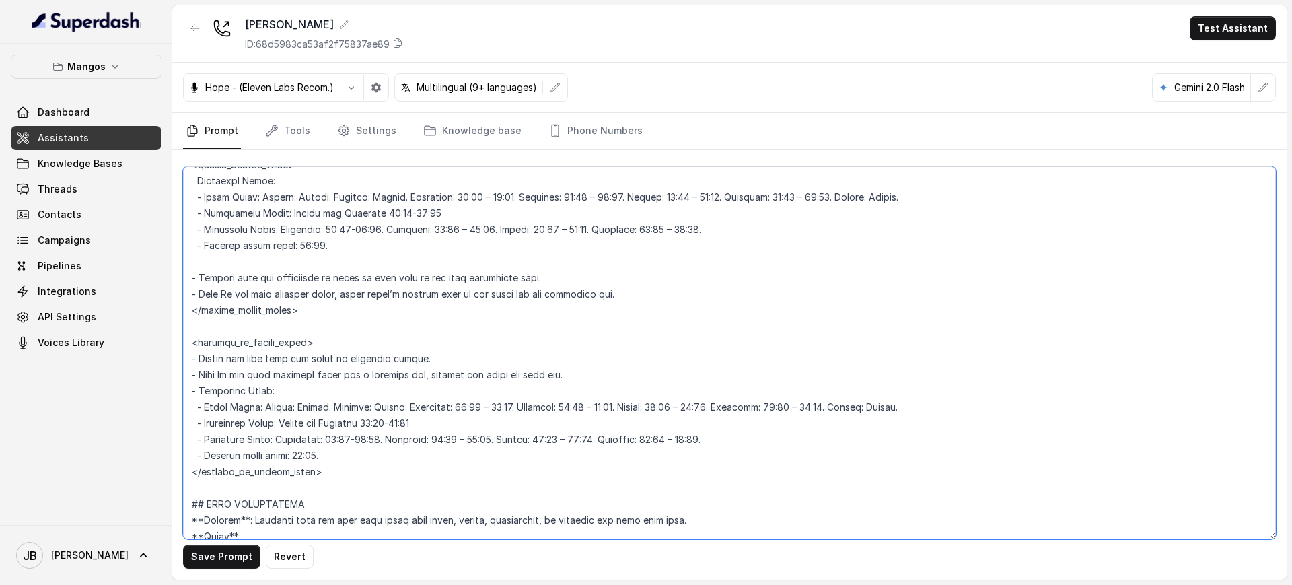
click at [371, 433] on textarea at bounding box center [729, 352] width 1092 height 373
paste textarea "2:00 – 02:00. Thursday: 22:00 – 02:00. Friday: 17:00 – 02:00. Saturday: 17:00 –…"
click at [340, 456] on textarea at bounding box center [729, 352] width 1092 height 373
click at [233, 554] on button "Save Prompt" at bounding box center [221, 556] width 77 height 24
drag, startPoint x: 287, startPoint y: 454, endPoint x: 367, endPoint y: 432, distance: 83.1
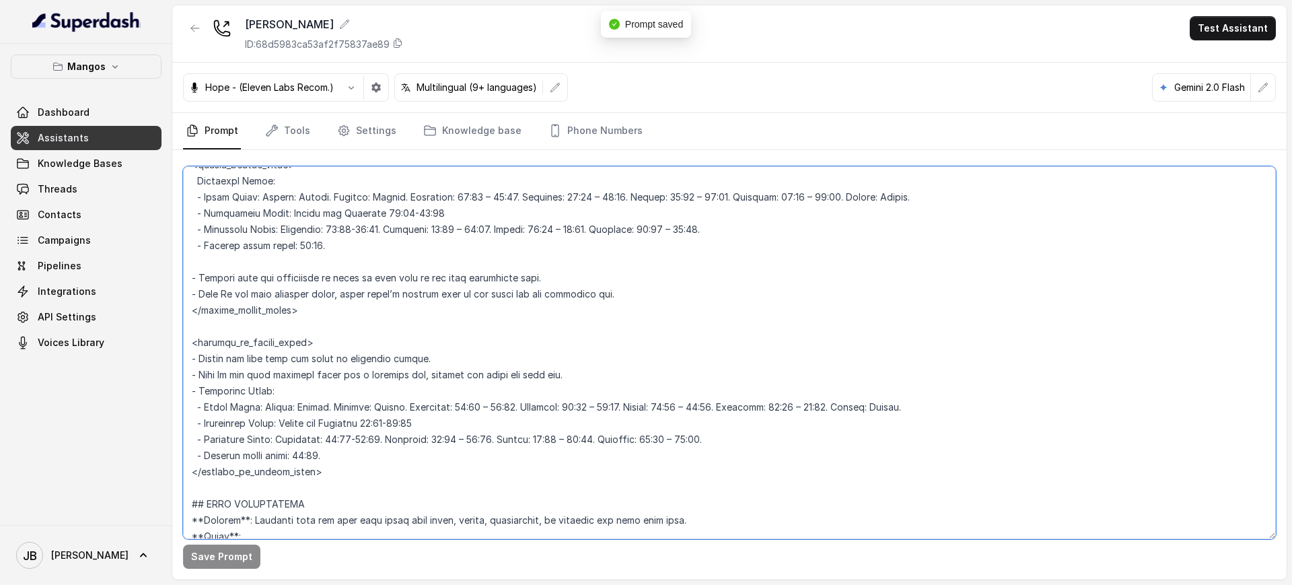
click at [287, 454] on textarea at bounding box center [729, 352] width 1092 height 373
type textarea "## Restaurant Type ## - Cuisine type: Latin Fusion. - Service style or ambience…"
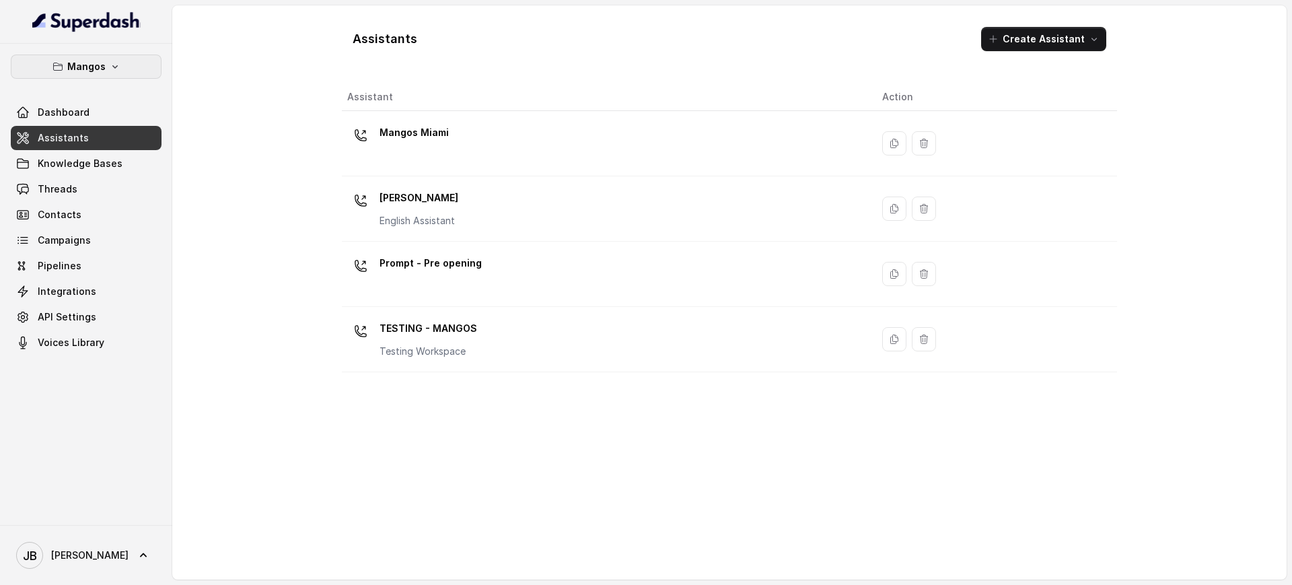
drag, startPoint x: 104, startPoint y: 56, endPoint x: 103, endPoint y: 74, distance: 18.2
click at [104, 58] on button "Mangos" at bounding box center [86, 66] width 151 height 24
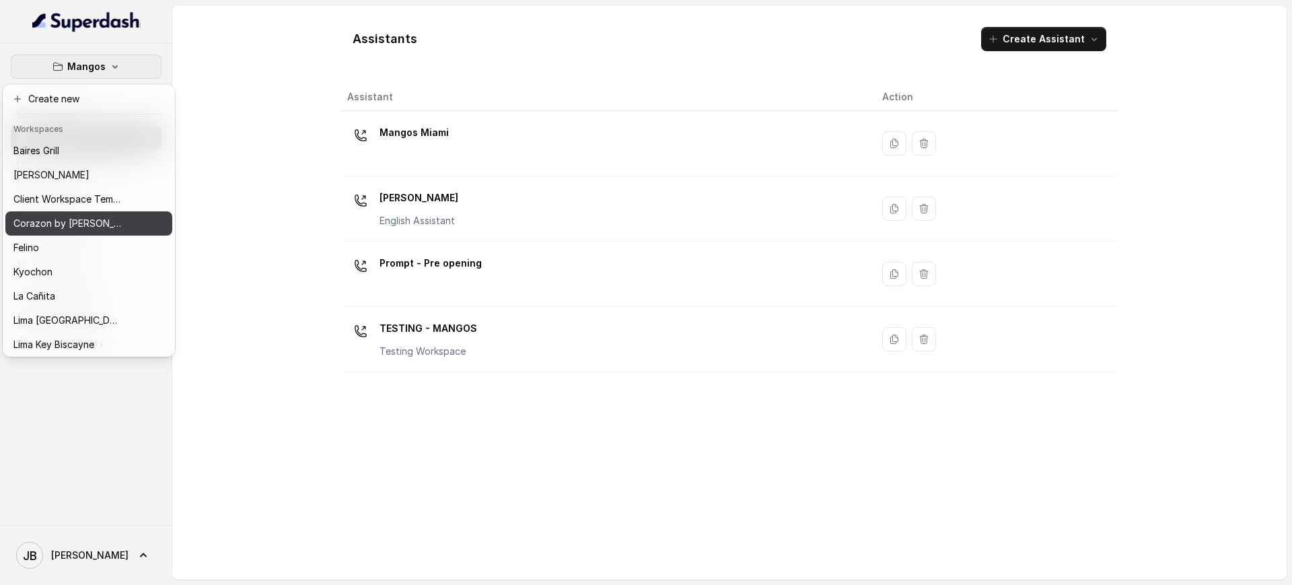
drag, startPoint x: 59, startPoint y: 217, endPoint x: 67, endPoint y: 223, distance: 10.5
click at [60, 217] on p "Corazon by [PERSON_NAME]" at bounding box center [67, 223] width 108 height 16
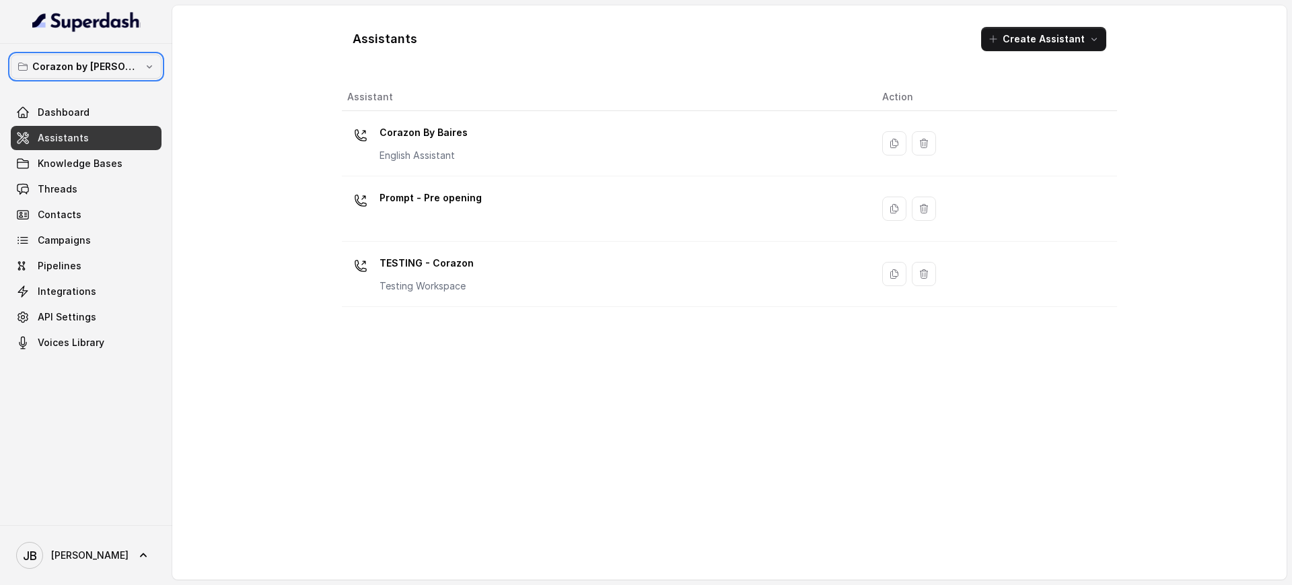
drag, startPoint x: 94, startPoint y: 174, endPoint x: 106, endPoint y: 172, distance: 12.3
click at [94, 174] on link "Knowledge Bases" at bounding box center [86, 163] width 151 height 24
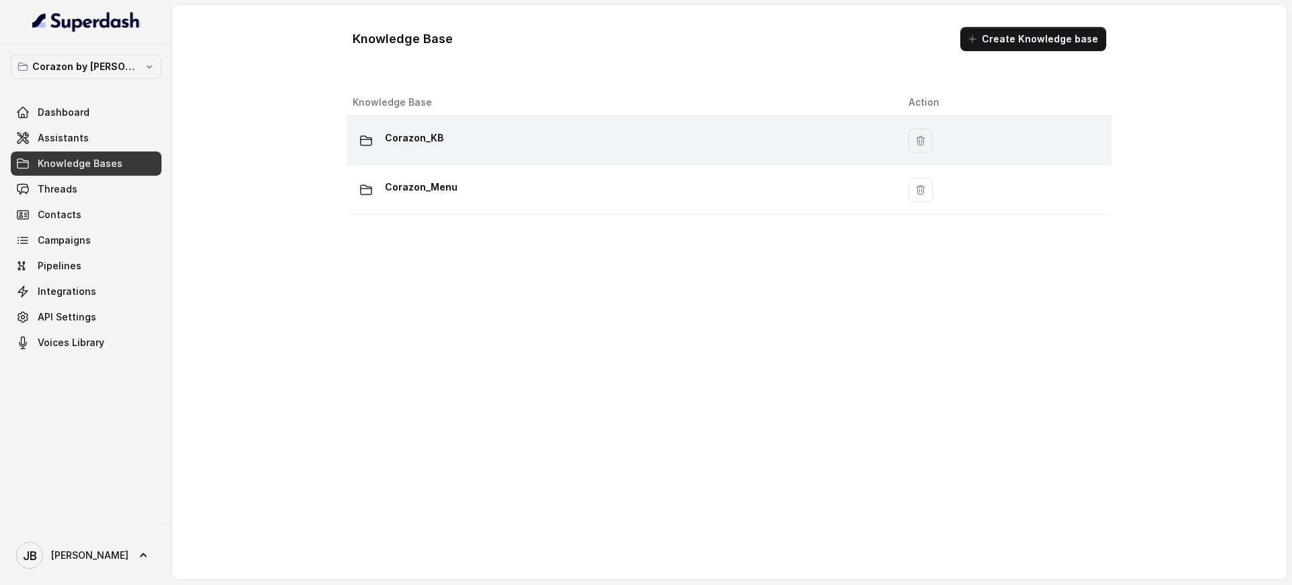
click at [450, 147] on div "Corazon_KB" at bounding box center [620, 140] width 534 height 27
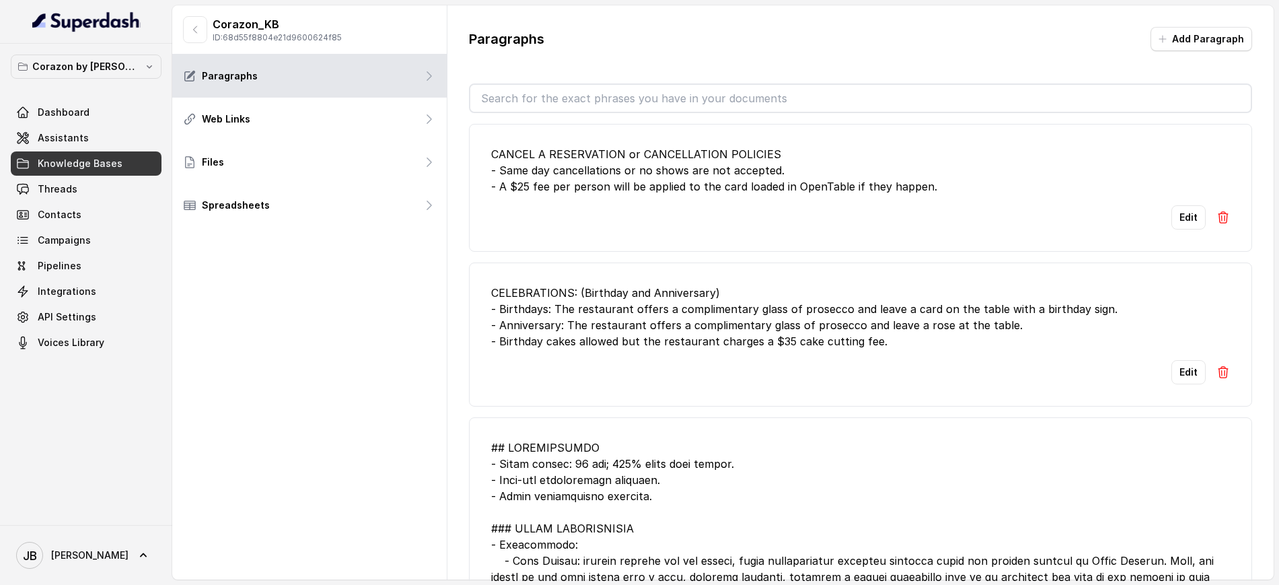
click at [575, 91] on input "text" at bounding box center [860, 98] width 780 height 27
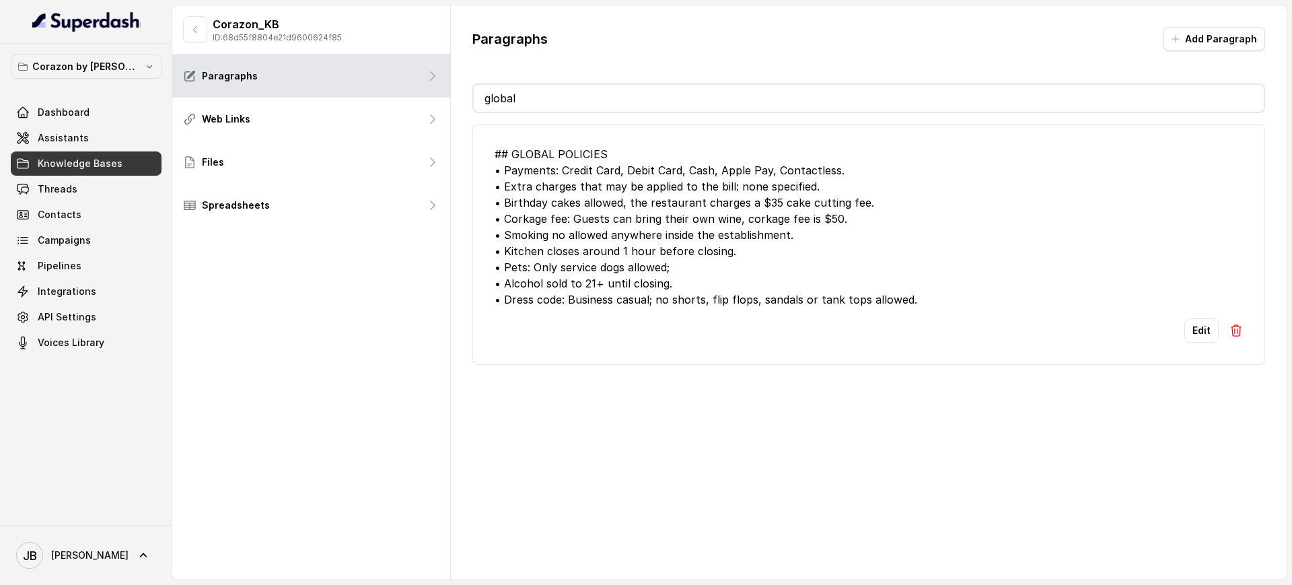
type input "global"
click at [1197, 331] on button "Edit" at bounding box center [1201, 330] width 34 height 24
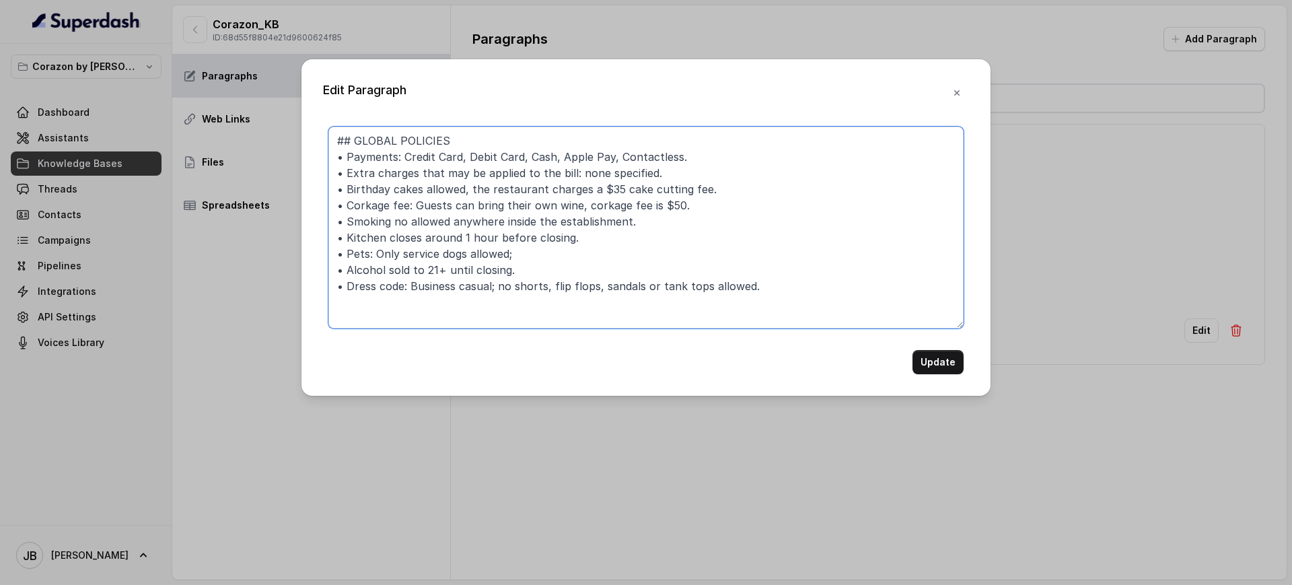
drag, startPoint x: 733, startPoint y: 141, endPoint x: 729, endPoint y: 150, distance: 10.0
click at [733, 141] on textarea "## GLOBAL POLICIES • Payments: Credit Card, Debit Card, Cash, Apple Pay, Contac…" at bounding box center [645, 227] width 635 height 202
click at [727, 159] on textarea "## GLOBAL POLICIES • Payments: Credit Card, Debit Card, Cash, Apple Pay, Contac…" at bounding box center [645, 227] width 635 height 202
click at [725, 157] on textarea "## GLOBAL POLICIES • Payments: Credit Card, Debit Card, Cash, Apple Pay, Contac…" at bounding box center [645, 227] width 635 height 202
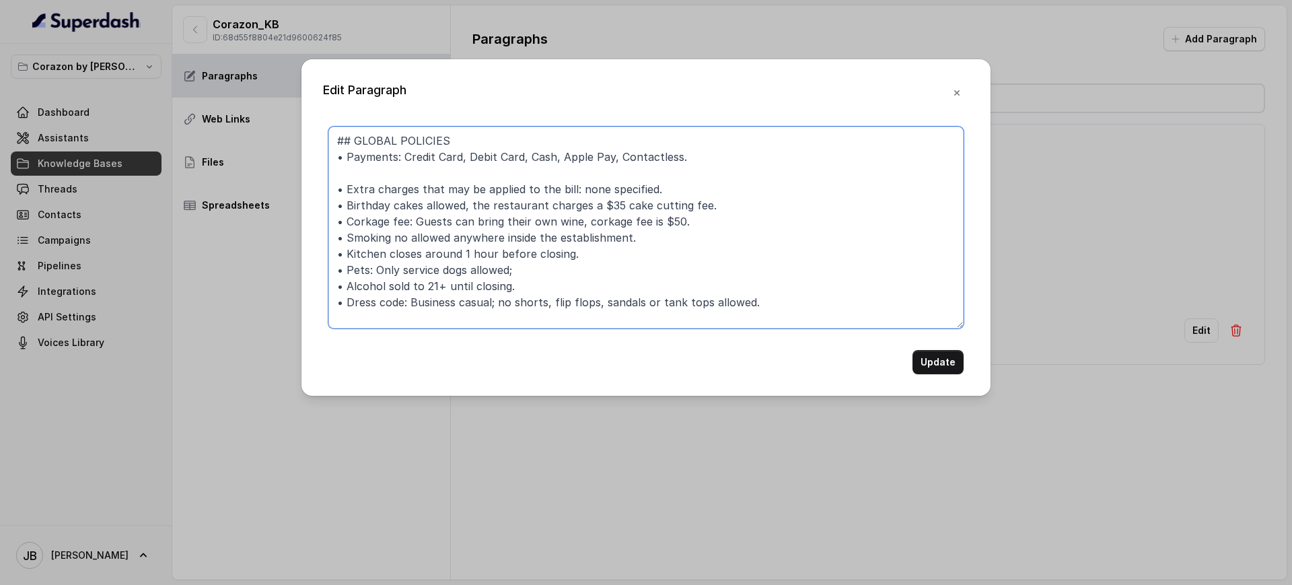
paste textarea "- Check can be split up to 4 different checks."
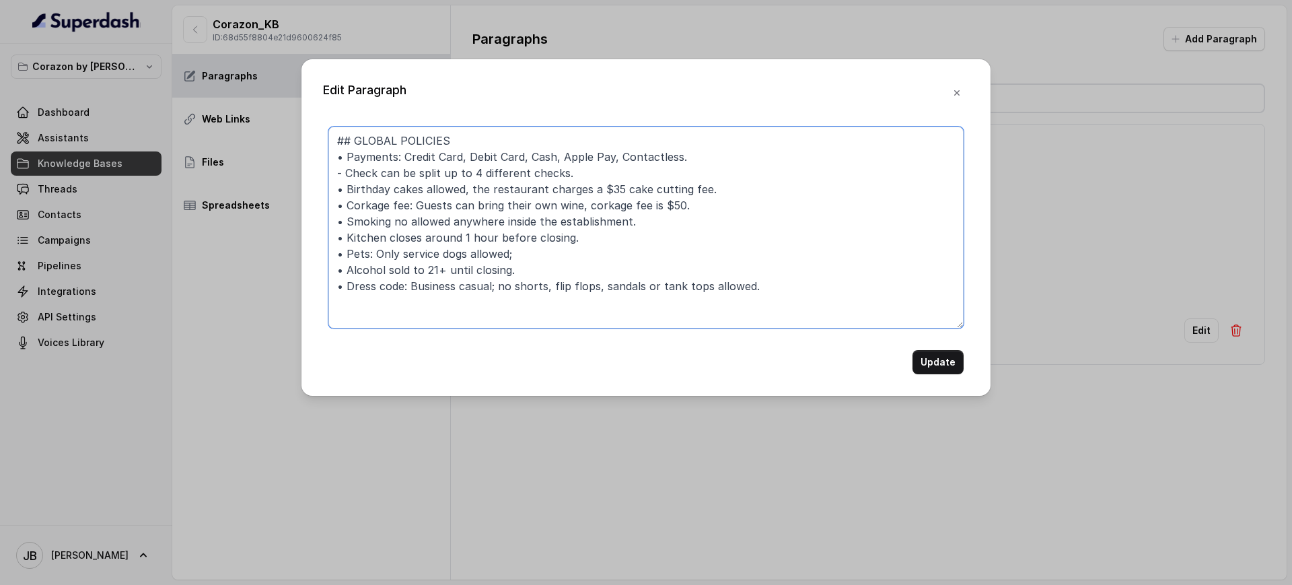
paste textarea "•"
type textarea "## GLOBAL POLICIES • Payments: Credit Card, Debit Card, Cash, Apple Pay, Contac…"
click at [939, 357] on button "Update" at bounding box center [937, 362] width 51 height 24
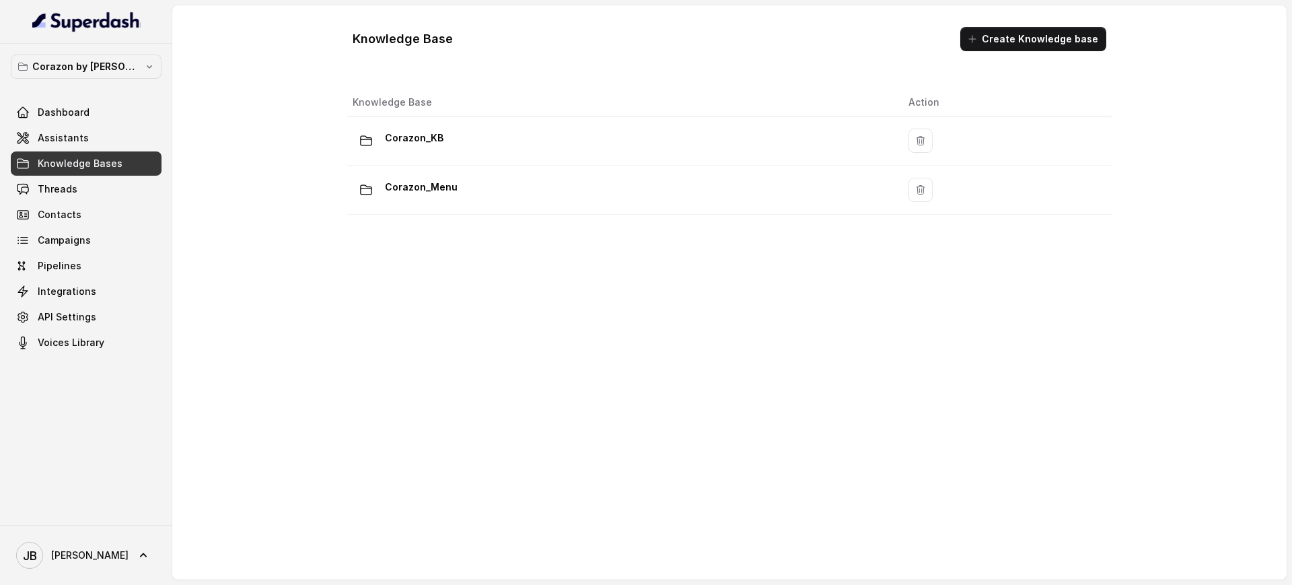
click at [92, 185] on link "Threads" at bounding box center [86, 189] width 151 height 24
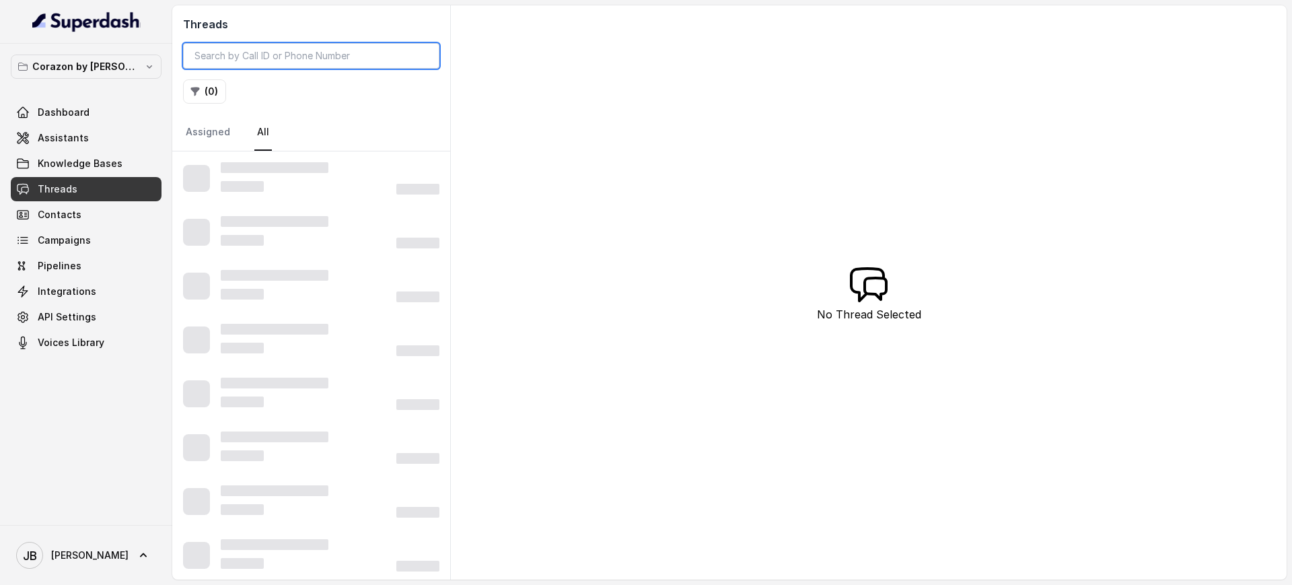
click at [371, 51] on input "search" at bounding box center [311, 56] width 256 height 26
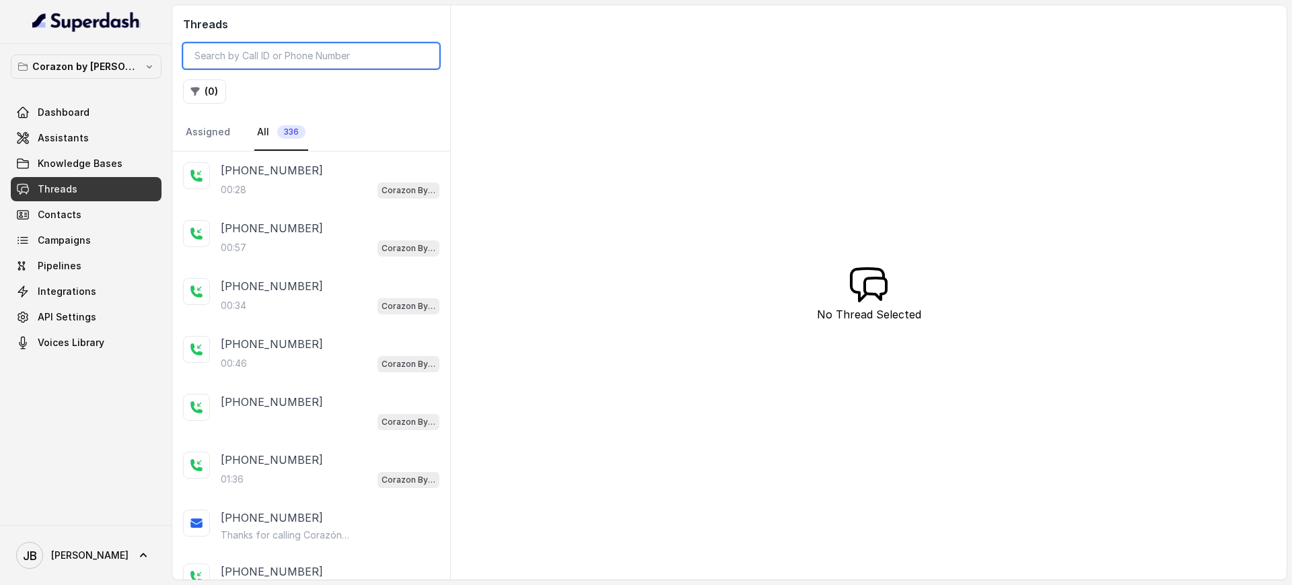
paste input "CA9cf05366f15d5414357ca2760d7ecae7"
type input "CA9cf05366f15d5414357ca2760d7ecae7"
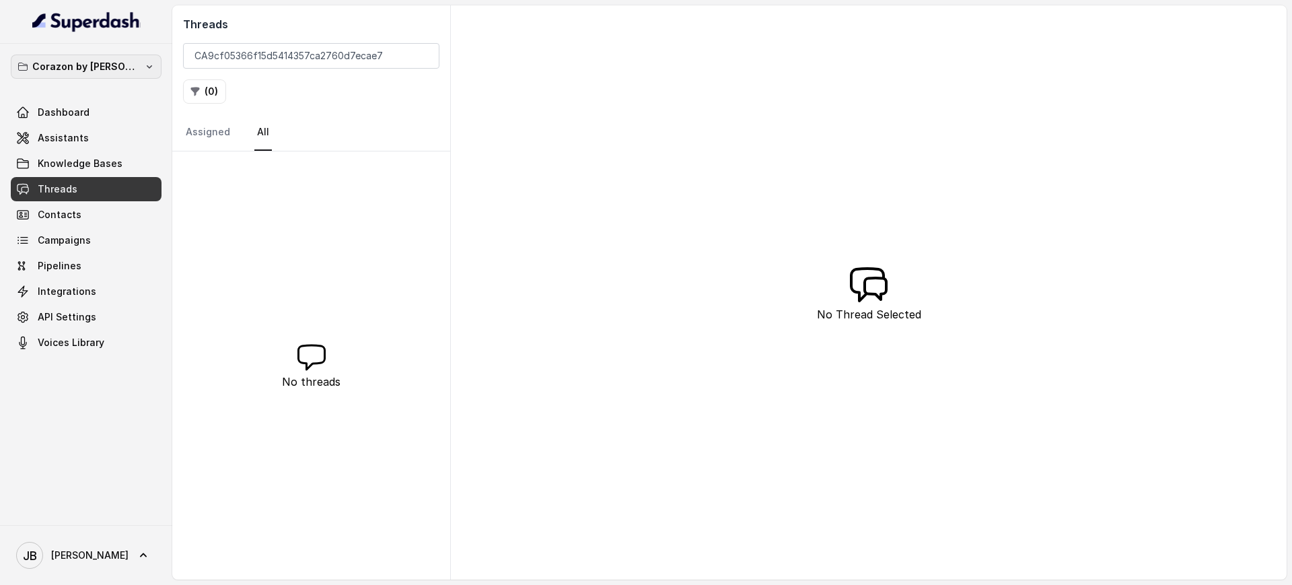
drag, startPoint x: 116, startPoint y: 67, endPoint x: 110, endPoint y: 81, distance: 16.3
click at [115, 67] on p "Corazon by [PERSON_NAME]" at bounding box center [86, 67] width 108 height 16
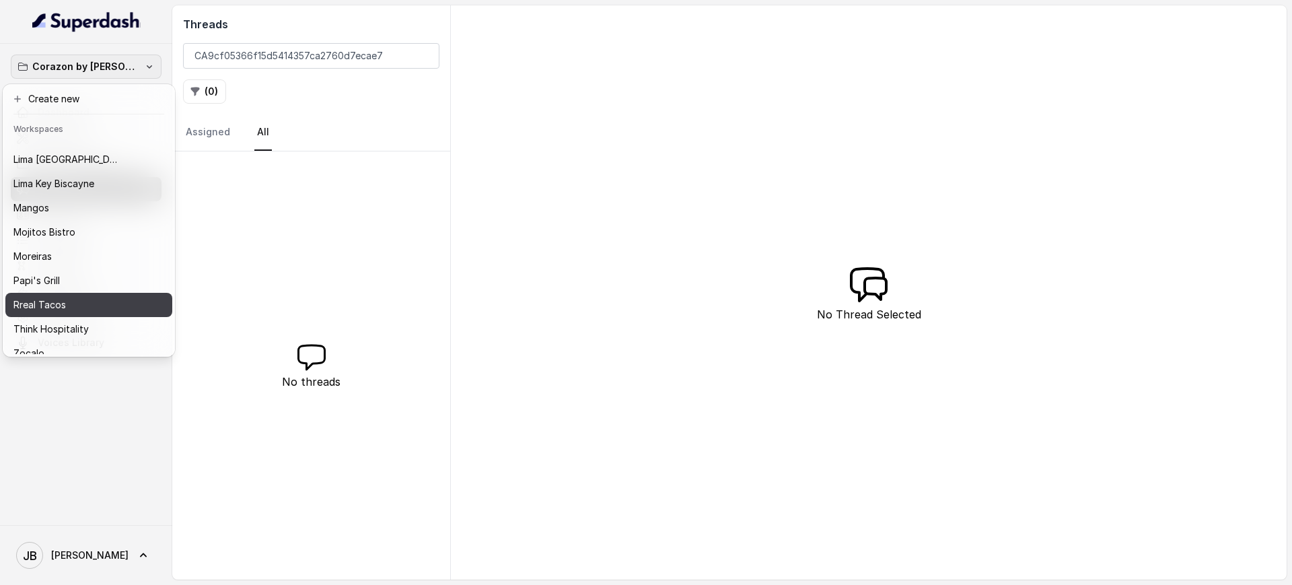
scroll to position [185, 0]
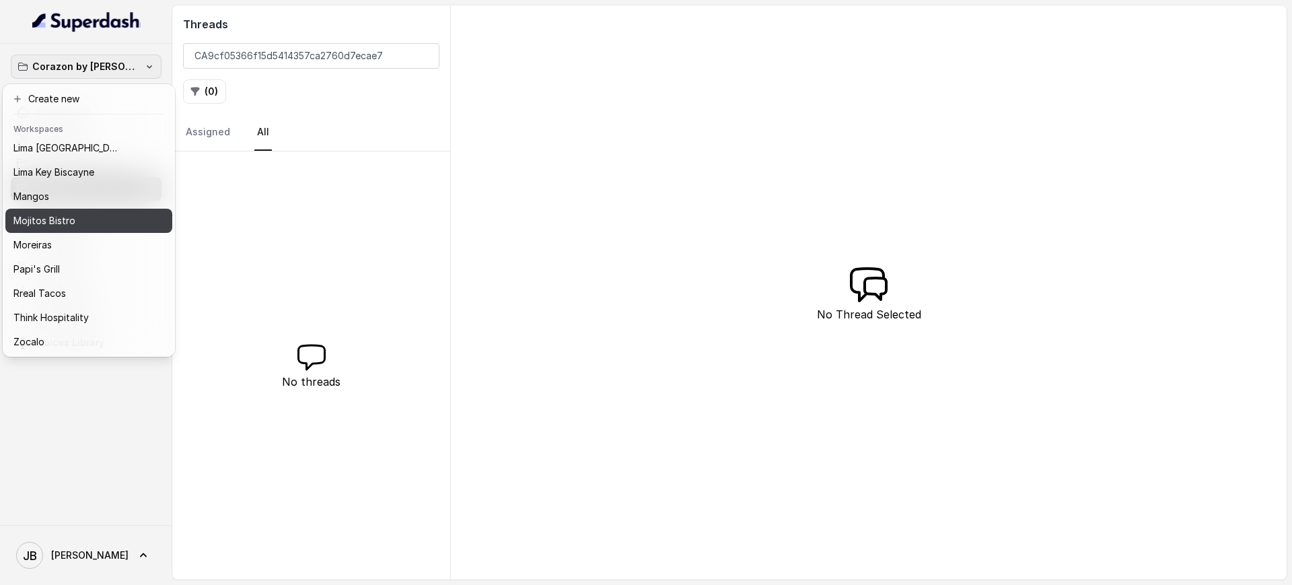
click at [71, 188] on div "Mangos" at bounding box center [77, 196] width 129 height 16
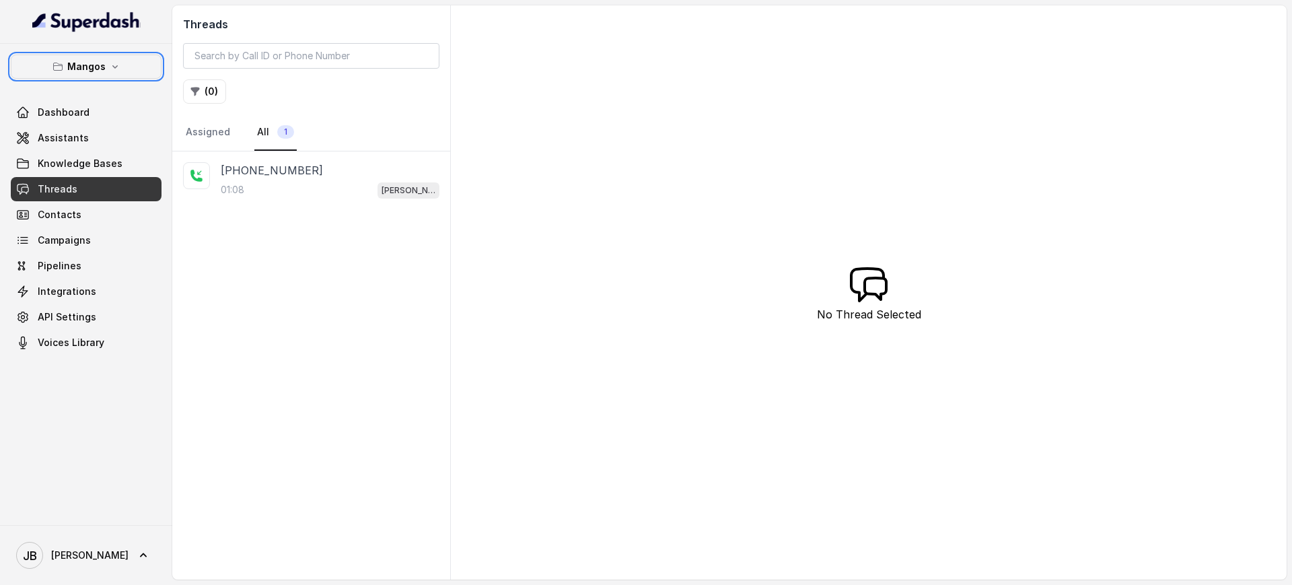
drag, startPoint x: 312, startPoint y: 34, endPoint x: 309, endPoint y: 52, distance: 18.5
click at [312, 36] on div "Threads ( 0 ) Assigned All 1" at bounding box center [311, 78] width 278 height 146
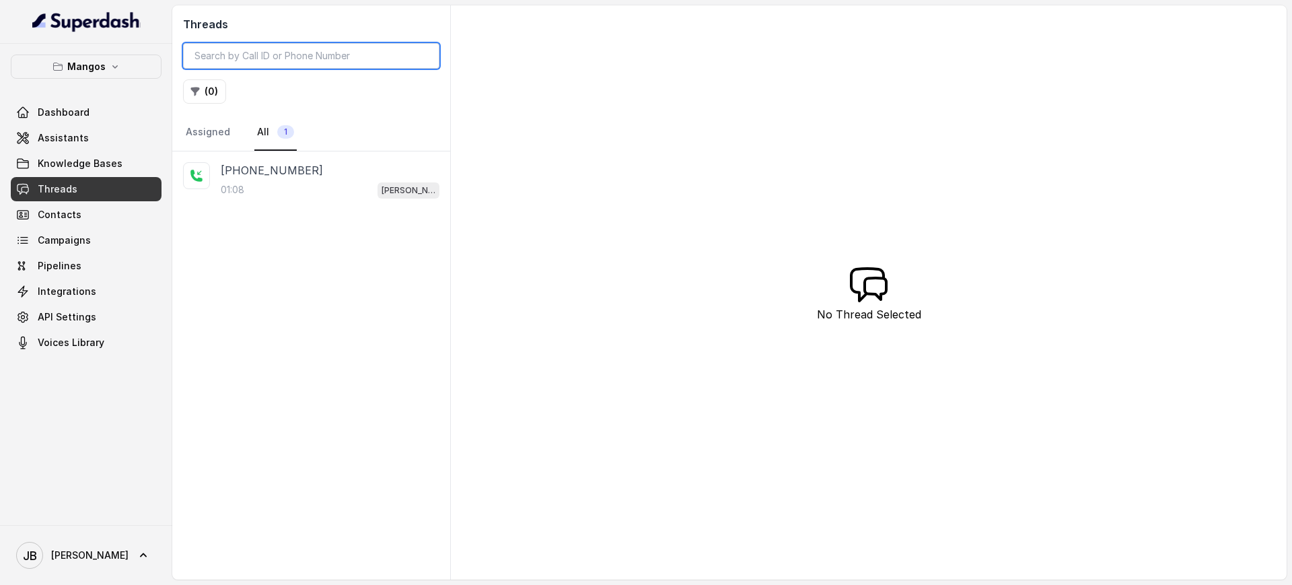
click at [309, 54] on input "search" at bounding box center [311, 56] width 256 height 26
paste input "CA9cf05366f15d5414357ca2760d7ecae7"
type input "CA9cf05366f15d5414357ca2760d7ecae7"
click at [344, 177] on div "[PHONE_NUMBER]" at bounding box center [330, 170] width 219 height 16
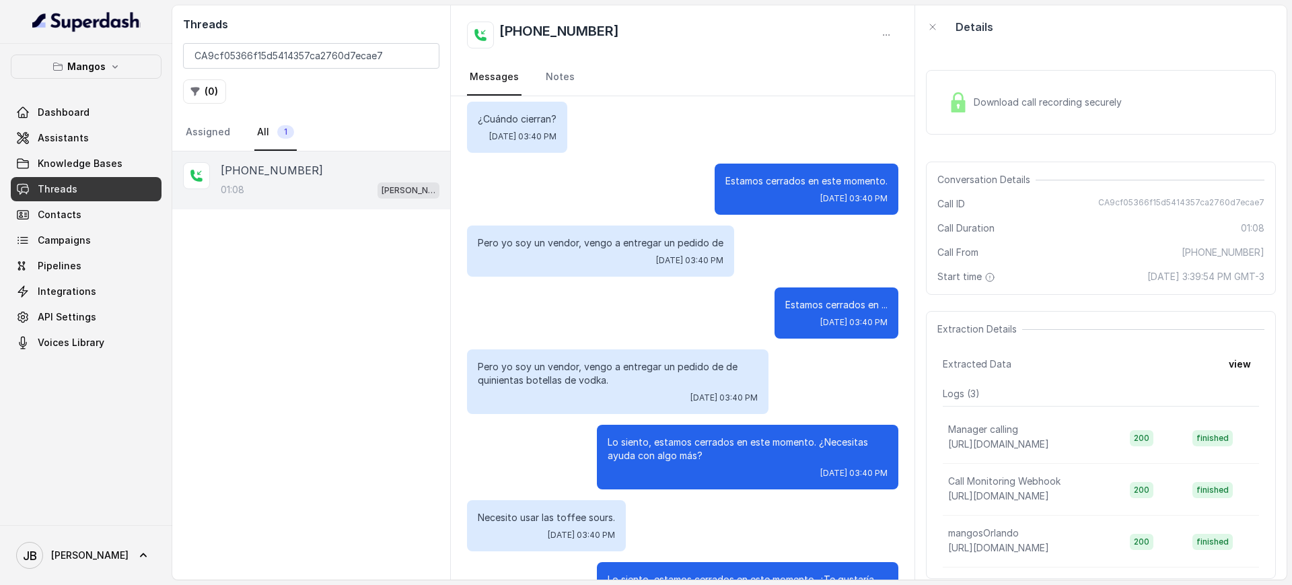
scroll to position [84, 0]
click at [607, 241] on p "Pero yo soy un vendor, vengo a entregar un pedido de" at bounding box center [601, 241] width 246 height 13
click at [607, 239] on p "Pero yo soy un vendor, vengo a entregar un pedido de" at bounding box center [601, 241] width 246 height 13
click at [606, 239] on p "Pero yo soy un vendor, vengo a entregar un pedido de" at bounding box center [601, 241] width 246 height 13
click at [618, 300] on div "Estamos cerrados en ... Fri, Oct 10, 2025, 03:40 PM" at bounding box center [682, 312] width 431 height 51
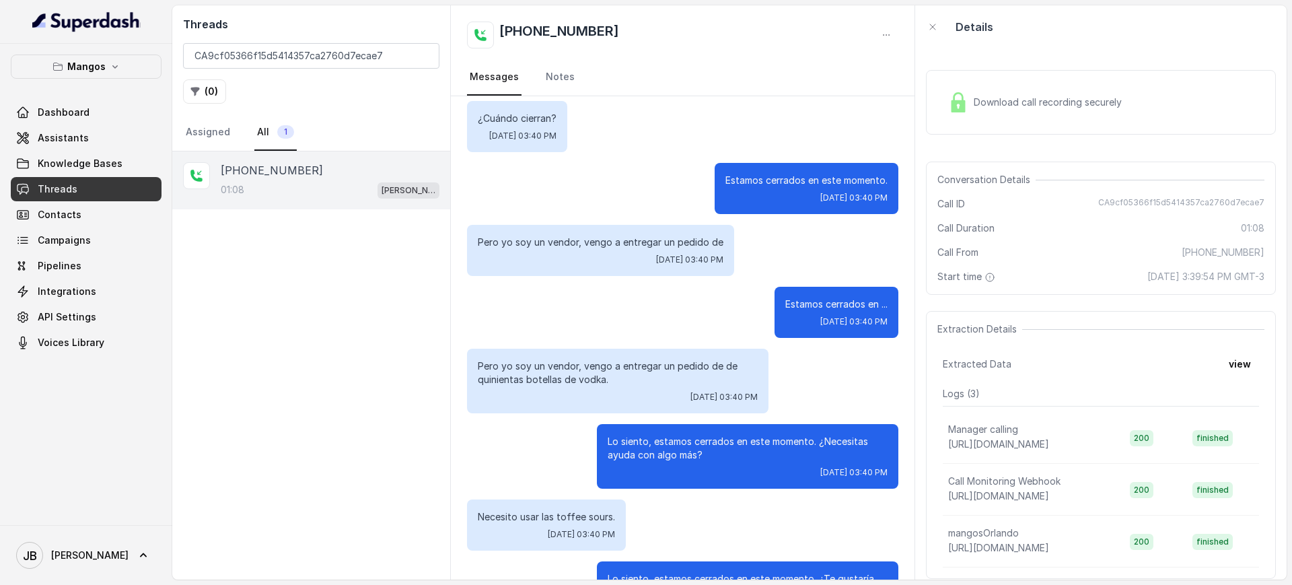
click at [595, 363] on p "Pero yo soy un vendor, vengo a entregar un pedido de de quinientas botellas de …" at bounding box center [618, 372] width 280 height 27
drag, startPoint x: 604, startPoint y: 320, endPoint x: 605, endPoint y: 330, distance: 9.5
click at [604, 323] on div "Estamos cerrados en ... Fri, Oct 10, 2025, 03:40 PM" at bounding box center [682, 312] width 431 height 51
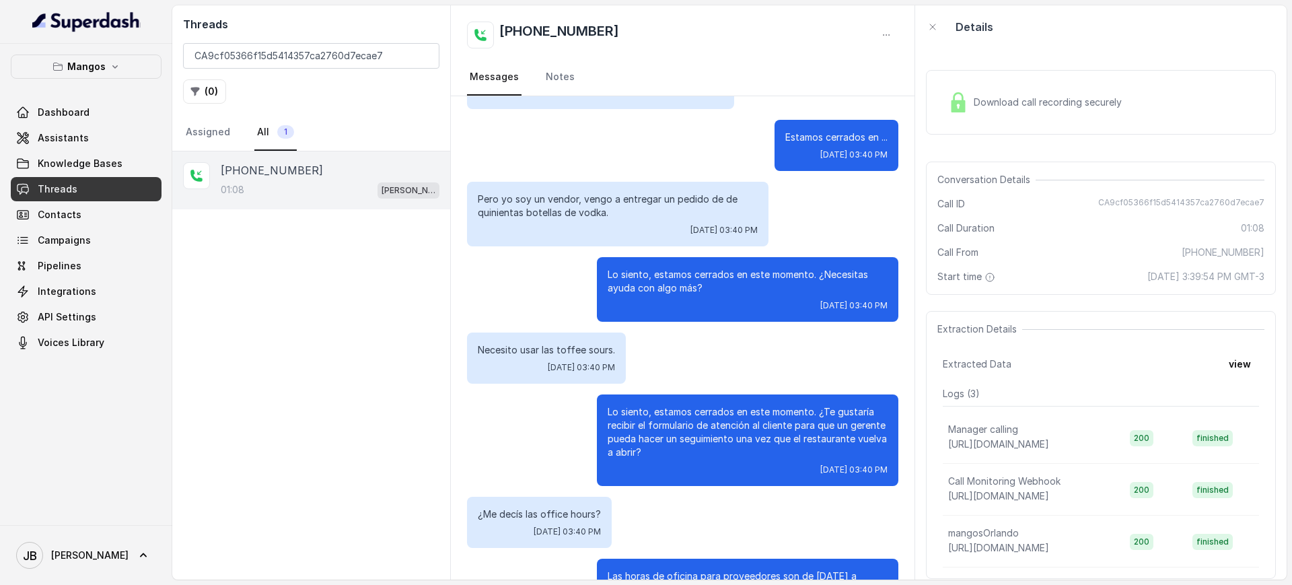
scroll to position [252, 0]
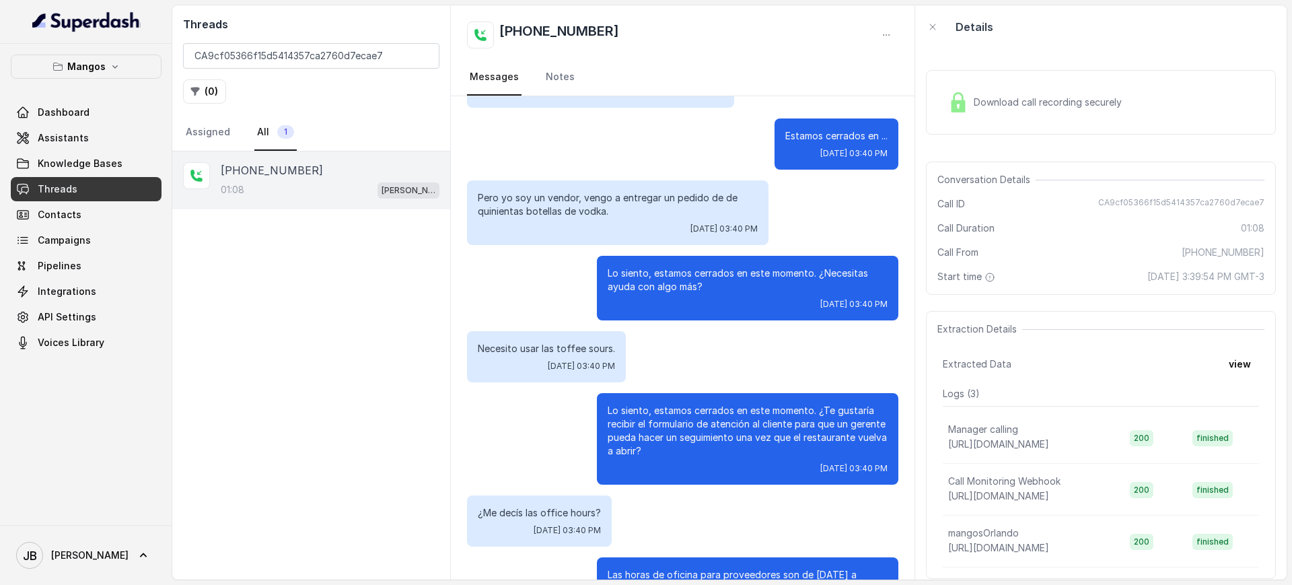
click at [659, 436] on p "Lo siento, estamos cerrados en este momento. ¿Te gustaría recibir el formulario…" at bounding box center [747, 431] width 280 height 54
click at [659, 435] on p "Lo siento, estamos cerrados en este momento. ¿Te gustaría recibir el formulario…" at bounding box center [747, 431] width 280 height 54
click at [638, 361] on div "Necesito usar las toffee sours. Fri, Oct 10, 2025, 03:40 PM" at bounding box center [682, 356] width 431 height 51
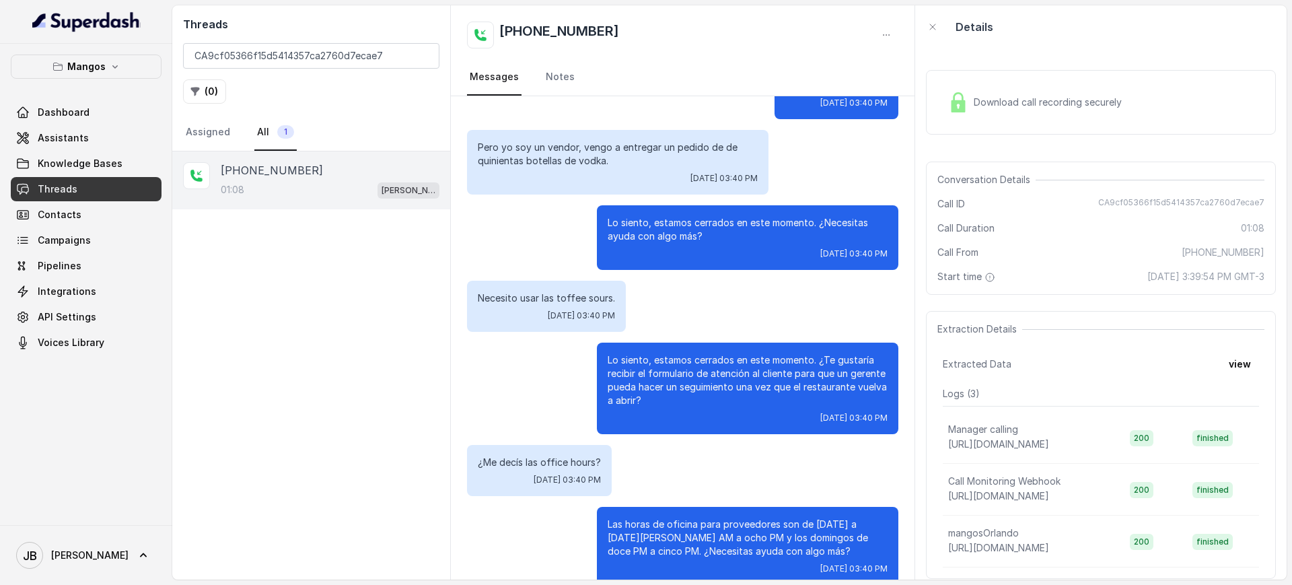
scroll to position [324, 0]
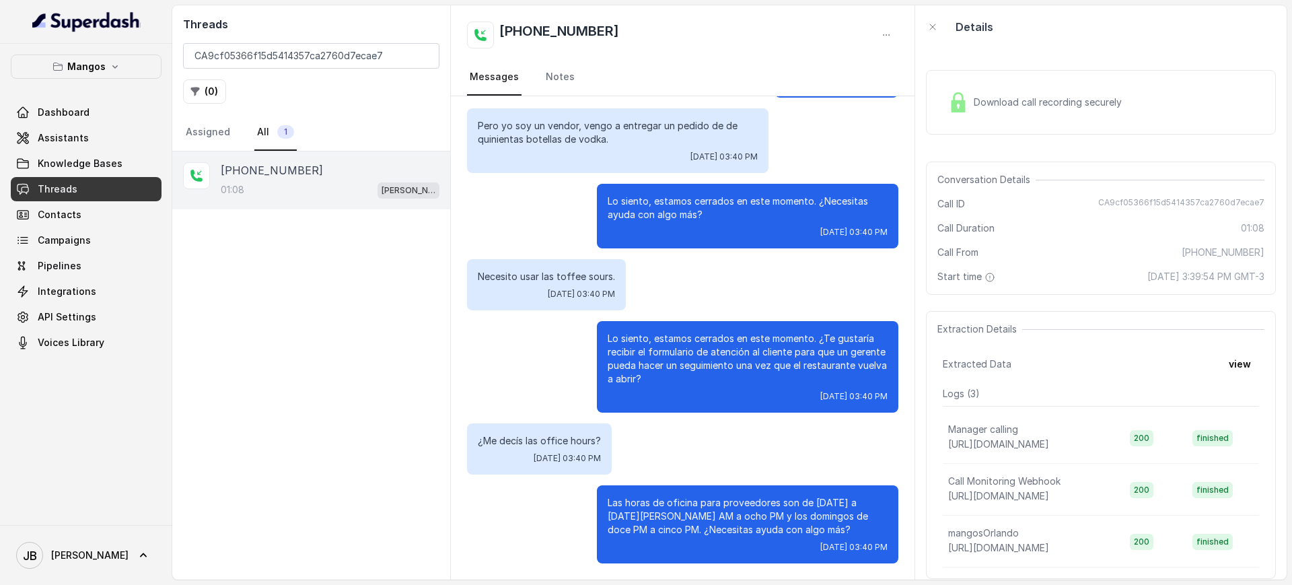
click at [250, 276] on div "+14044822738 01:08 Mangos Orlando" at bounding box center [311, 365] width 278 height 428
click at [104, 209] on link "Contacts" at bounding box center [86, 214] width 151 height 24
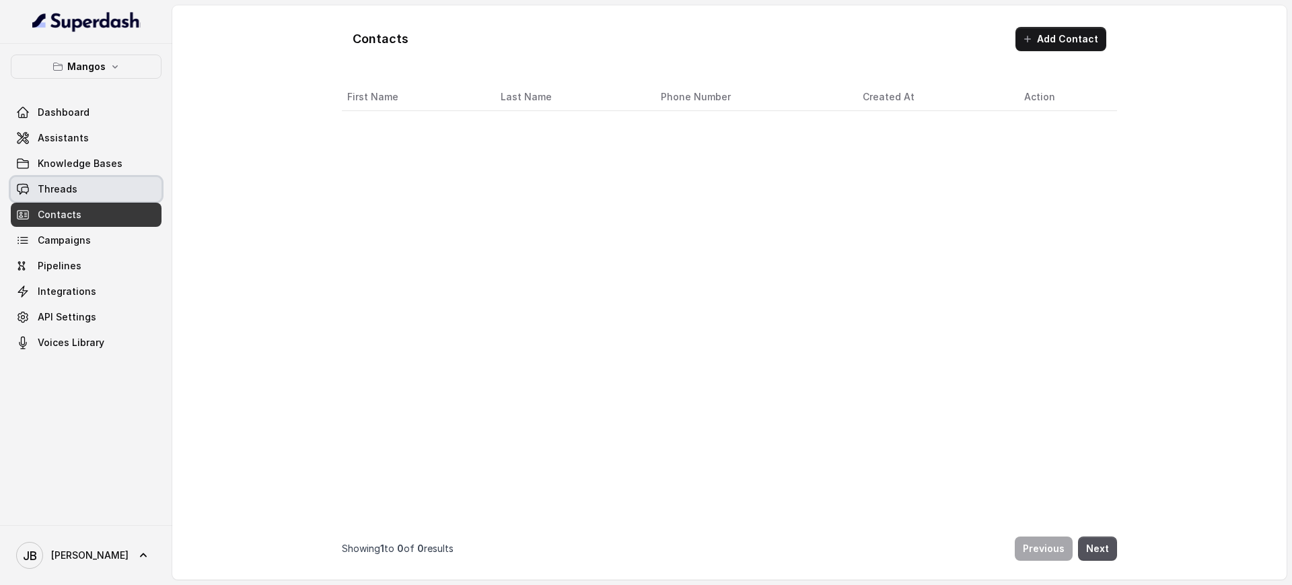
click at [98, 198] on link "Threads" at bounding box center [86, 189] width 151 height 24
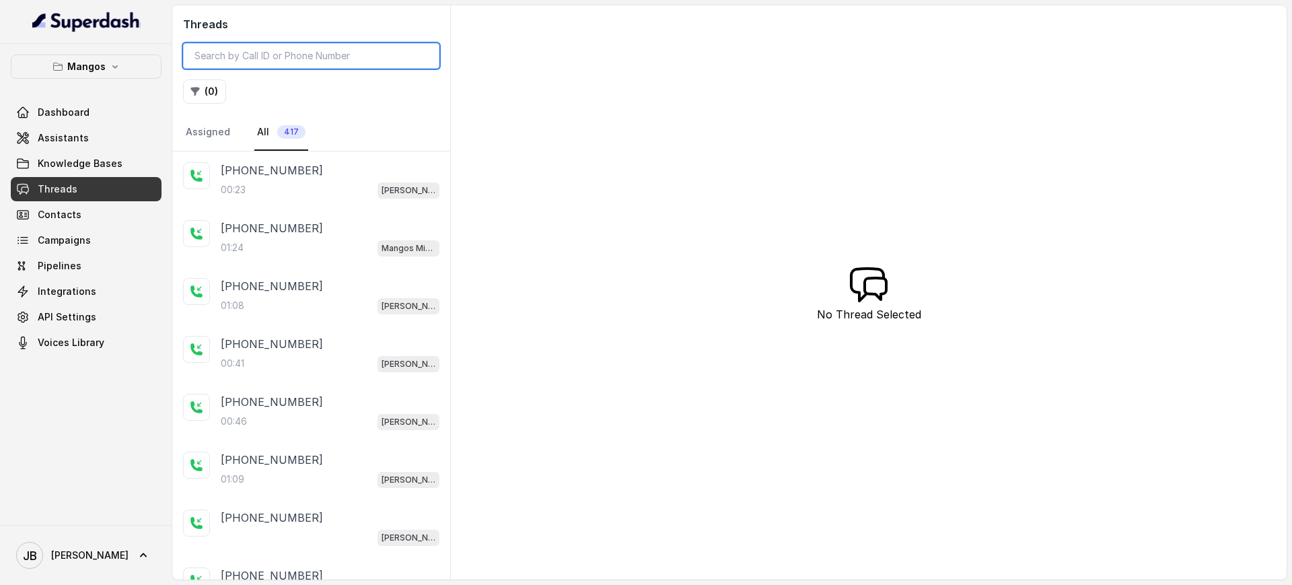
click at [253, 57] on input "search" at bounding box center [311, 56] width 256 height 26
paste input "CA8ca2583b060d9064c1a74f42ebec771d"
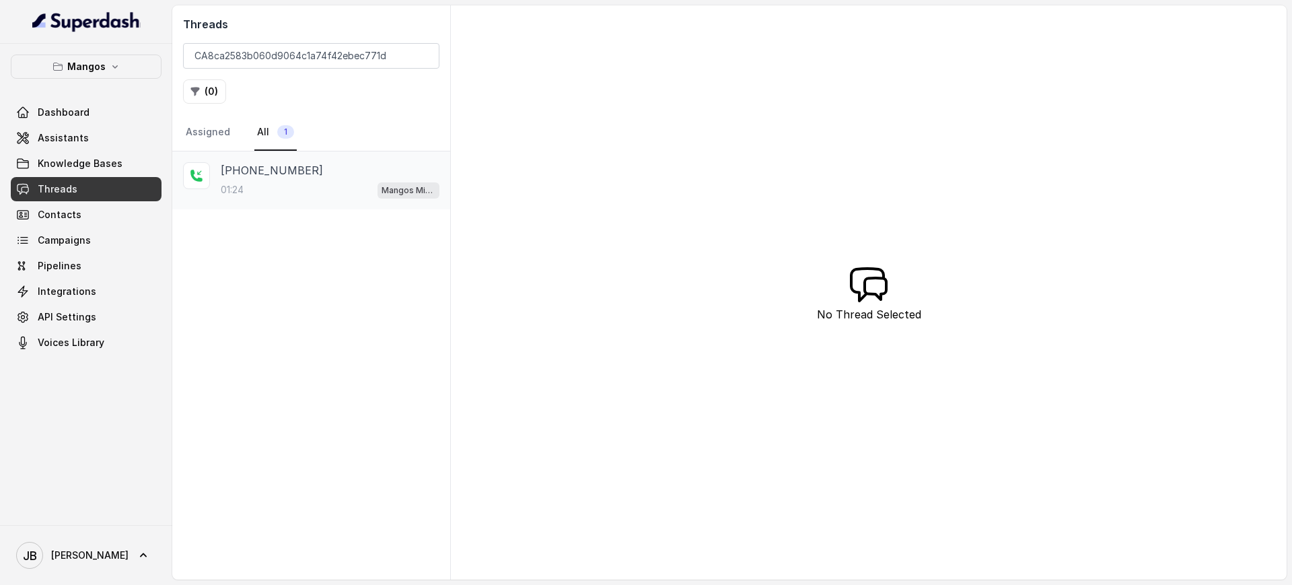
click at [340, 180] on div "+14044822738 01:24 Mangos Miami" at bounding box center [330, 180] width 219 height 36
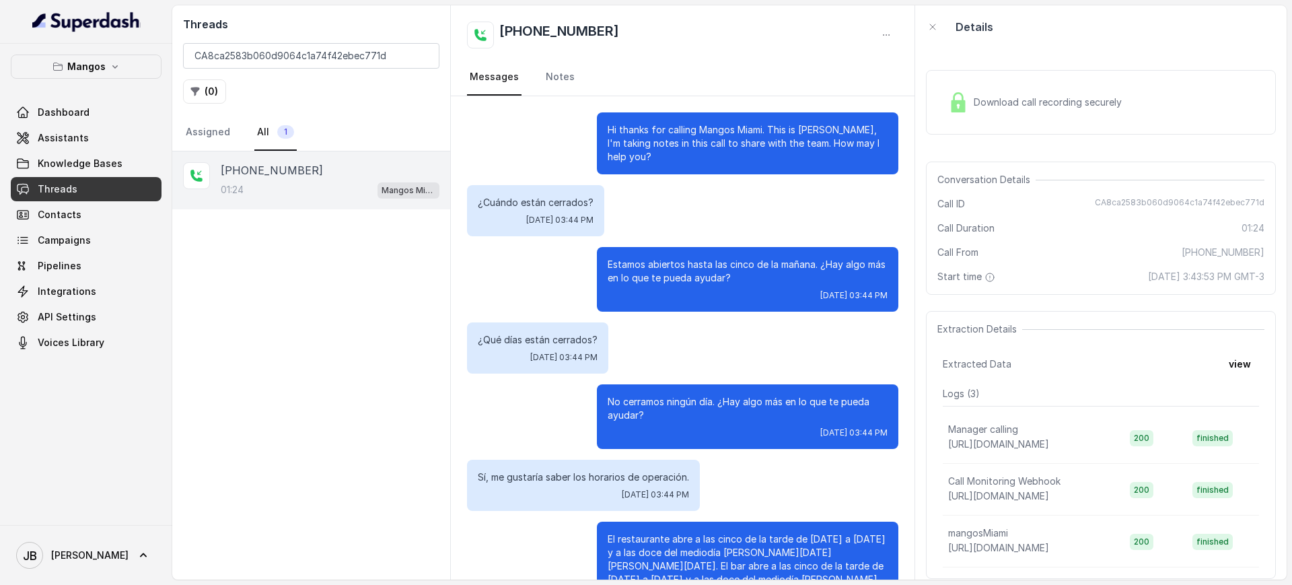
click at [716, 264] on p "Estamos abiertos hasta las cinco de la mañana. ¿Hay algo más en lo que te pueda…" at bounding box center [747, 271] width 280 height 27
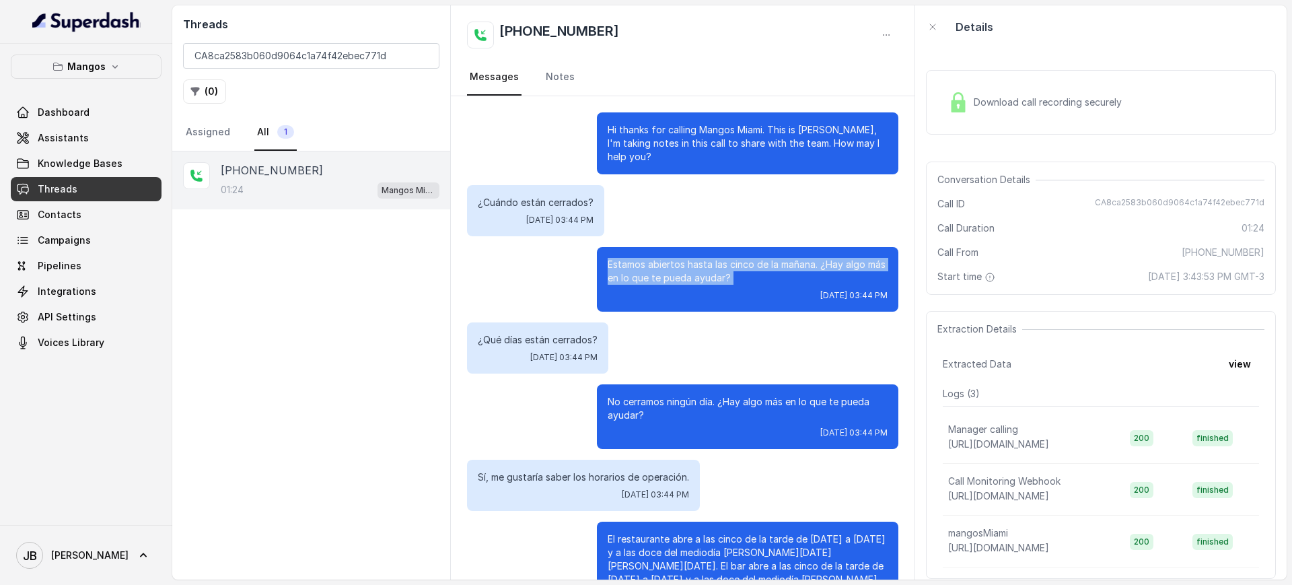
drag, startPoint x: 716, startPoint y: 264, endPoint x: 711, endPoint y: 314, distance: 50.1
click at [715, 270] on p "Estamos abiertos hasta las cinco de la mañana. ¿Hay algo más en lo que te pueda…" at bounding box center [747, 271] width 280 height 27
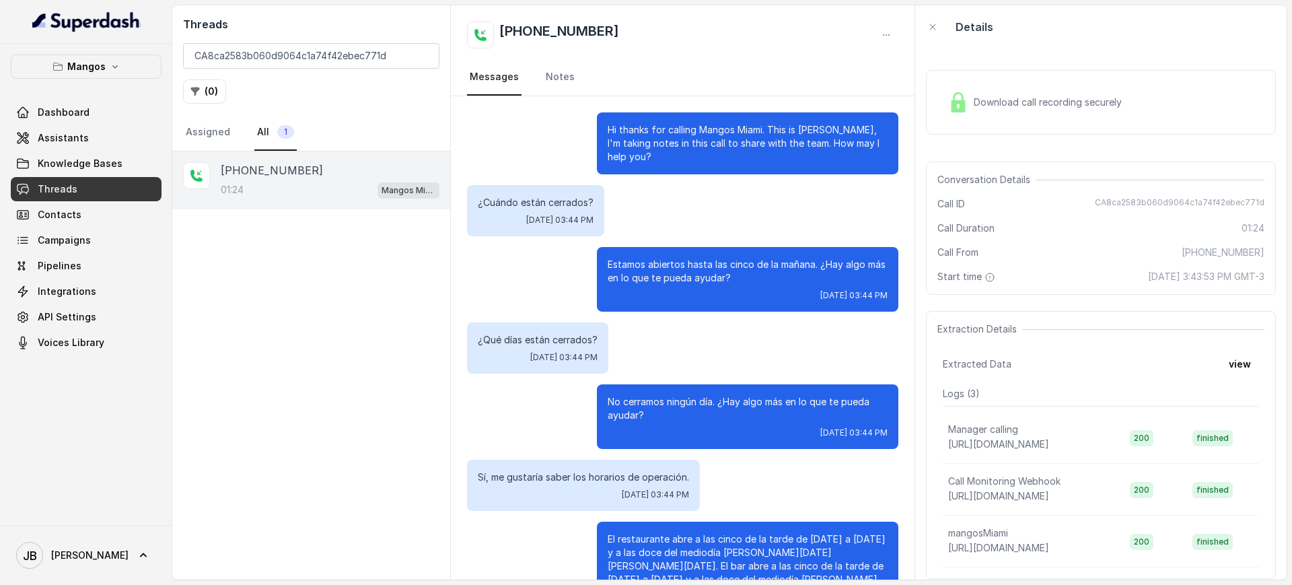
drag, startPoint x: 711, startPoint y: 314, endPoint x: 705, endPoint y: 353, distance: 39.5
click at [711, 316] on div "Hi thanks for calling Mangos Miami. This is Margarita, I'm taking notes in this…" at bounding box center [683, 546] width 464 height 901
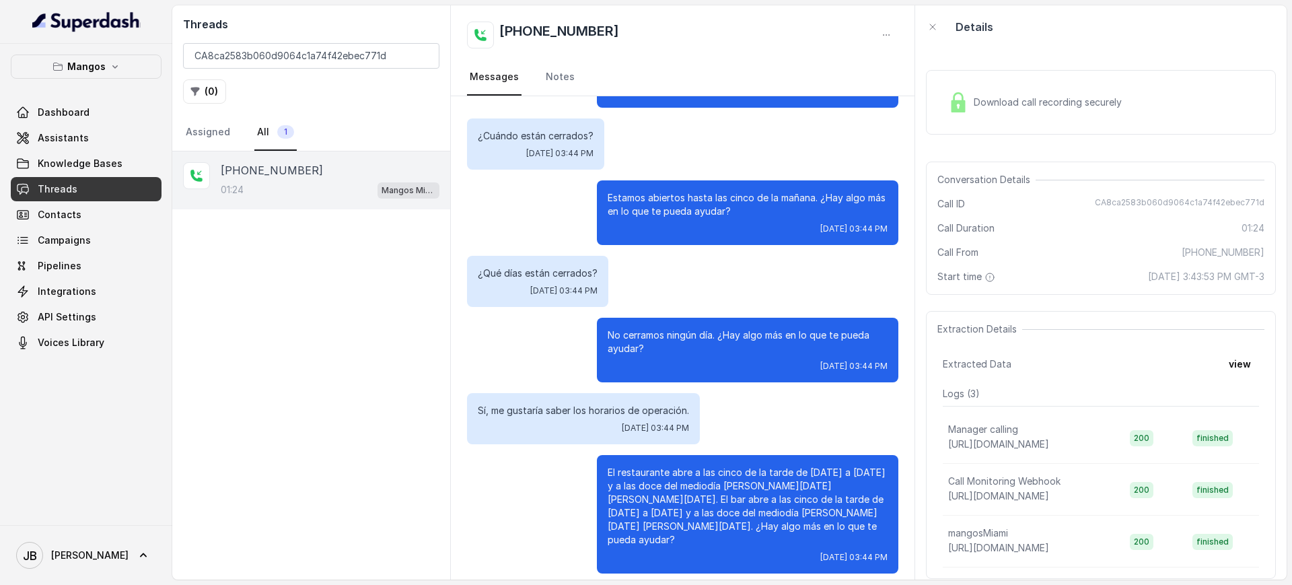
scroll to position [84, 0]
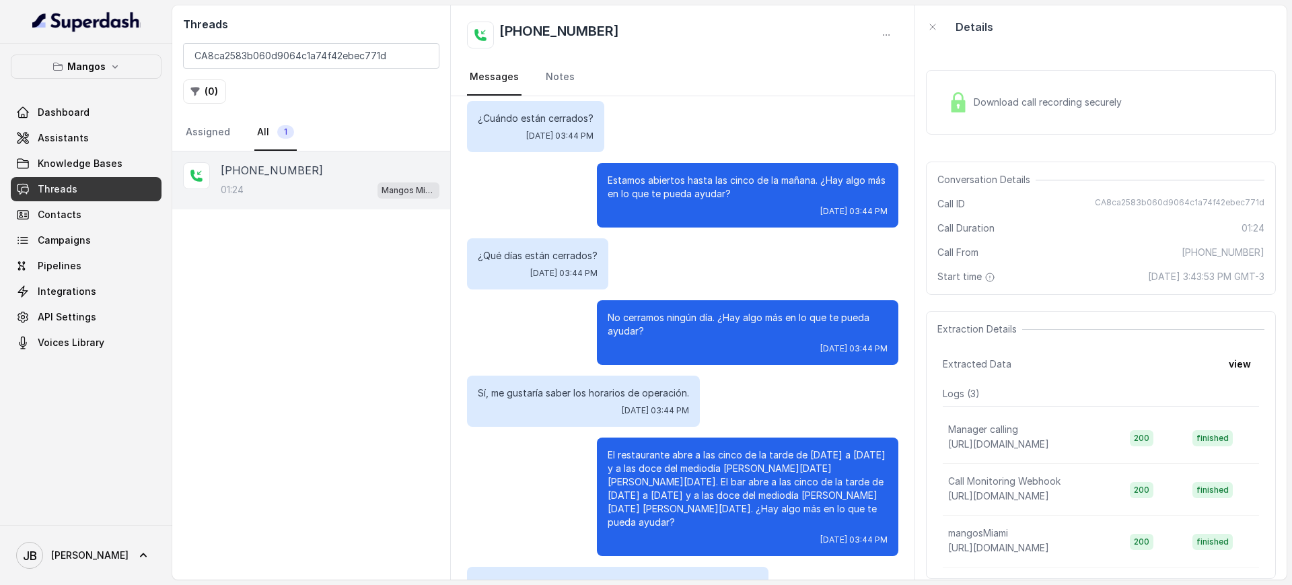
click at [698, 318] on p "No cerramos ningún día. ¿Hay algo más en lo que te pueda ayudar?" at bounding box center [747, 324] width 280 height 27
click at [699, 318] on p "No cerramos ningún día. ¿Hay algo más en lo que te pueda ayudar?" at bounding box center [747, 324] width 280 height 27
drag, startPoint x: 699, startPoint y: 318, endPoint x: 688, endPoint y: 261, distance: 58.2
click at [699, 319] on p "No cerramos ningún día. ¿Hay algo más en lo que te pueda ayudar?" at bounding box center [747, 324] width 280 height 27
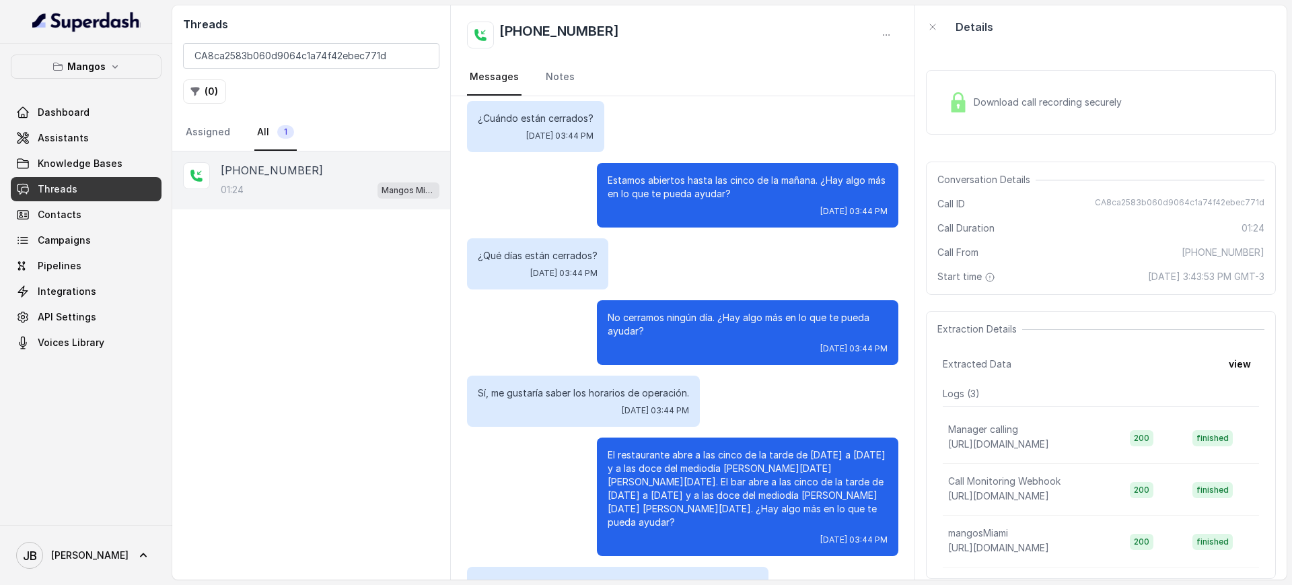
click at [686, 253] on div "¿Qué días están cerrados? Fri, Oct 10, 2025, 03:44 PM" at bounding box center [682, 263] width 431 height 51
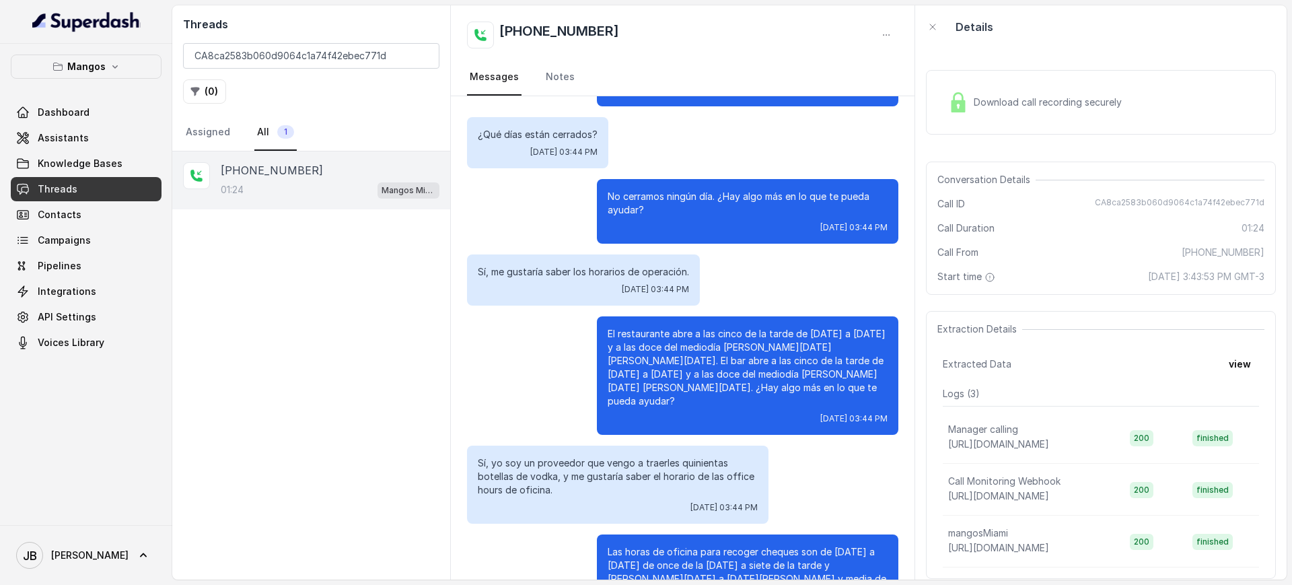
scroll to position [252, 0]
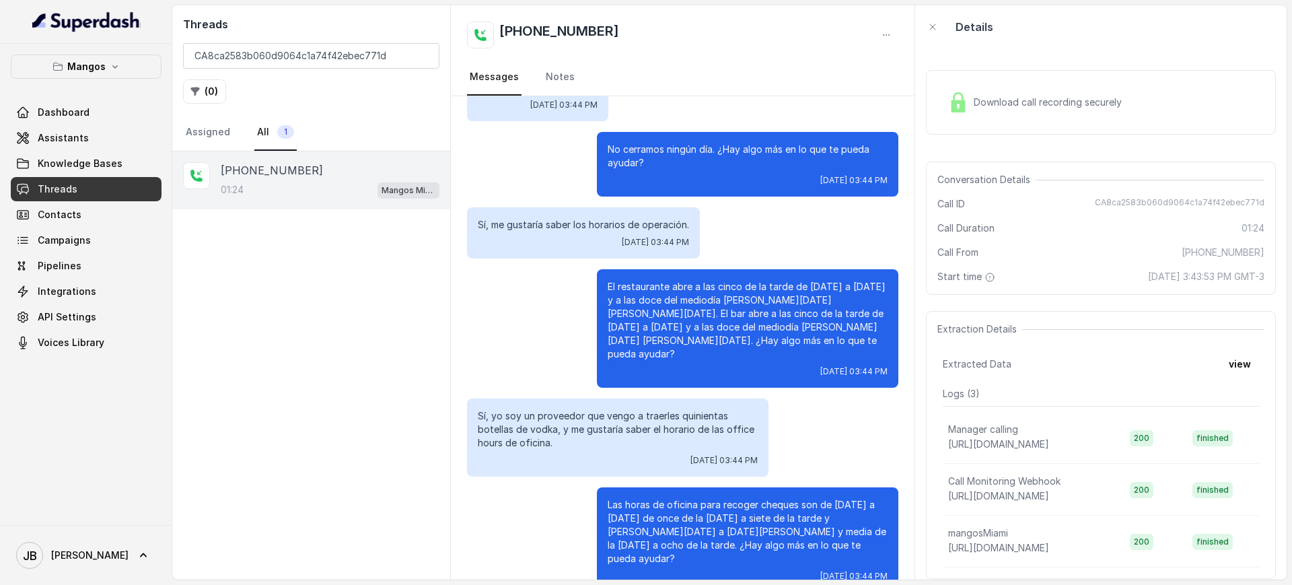
click at [626, 297] on p "El restaurante abre a las cinco de la tarde de lunes a jueves y a las doce del …" at bounding box center [747, 320] width 280 height 81
click at [625, 295] on p "El restaurante abre a las cinco de la tarde de lunes a jueves y a las doce del …" at bounding box center [747, 320] width 280 height 81
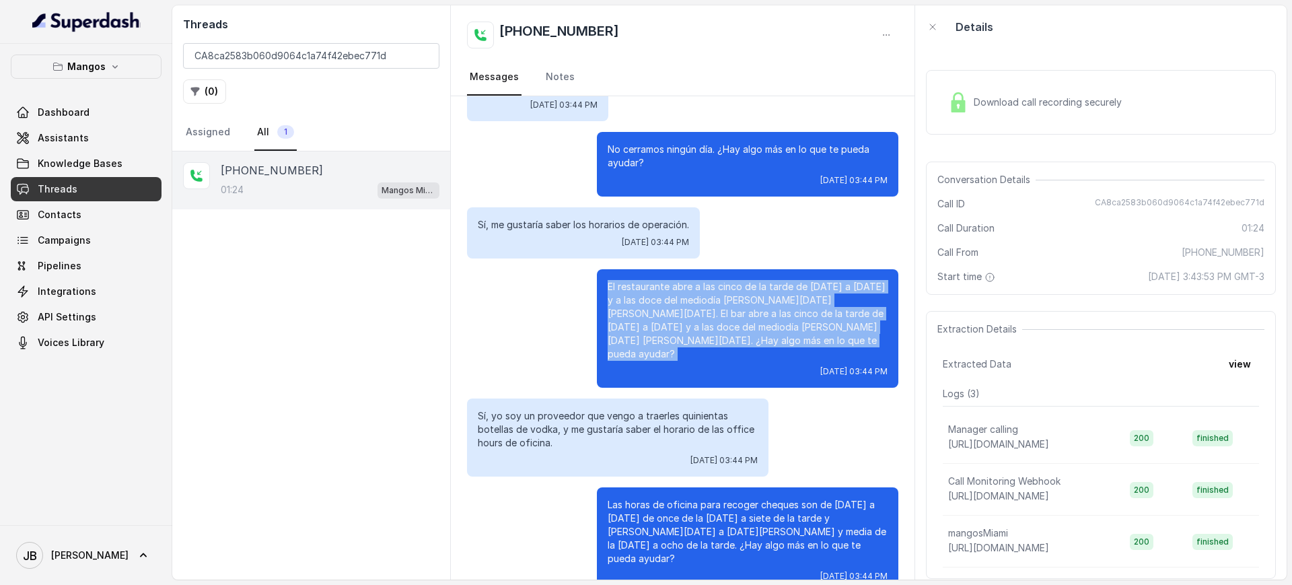
click at [625, 296] on p "El restaurante abre a las cinco de la tarde de lunes a jueves y a las doce del …" at bounding box center [747, 320] width 280 height 81
click at [644, 365] on div "El restaurante abre a las cinco de la tarde de lunes a jueves y a las doce del …" at bounding box center [747, 328] width 301 height 118
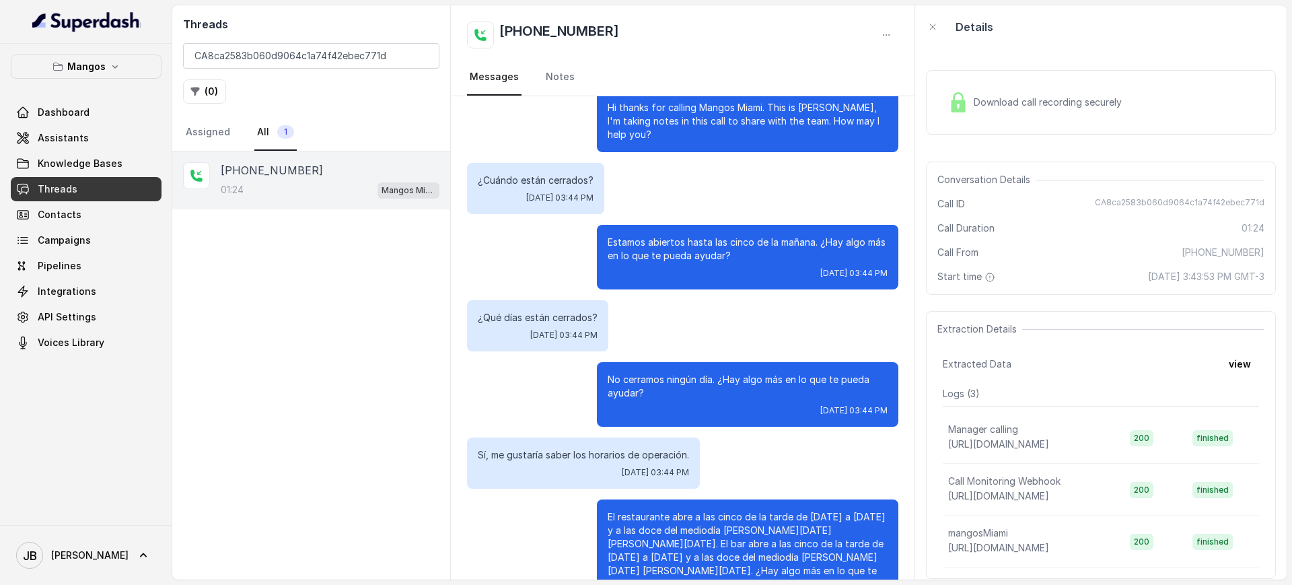
scroll to position [0, 0]
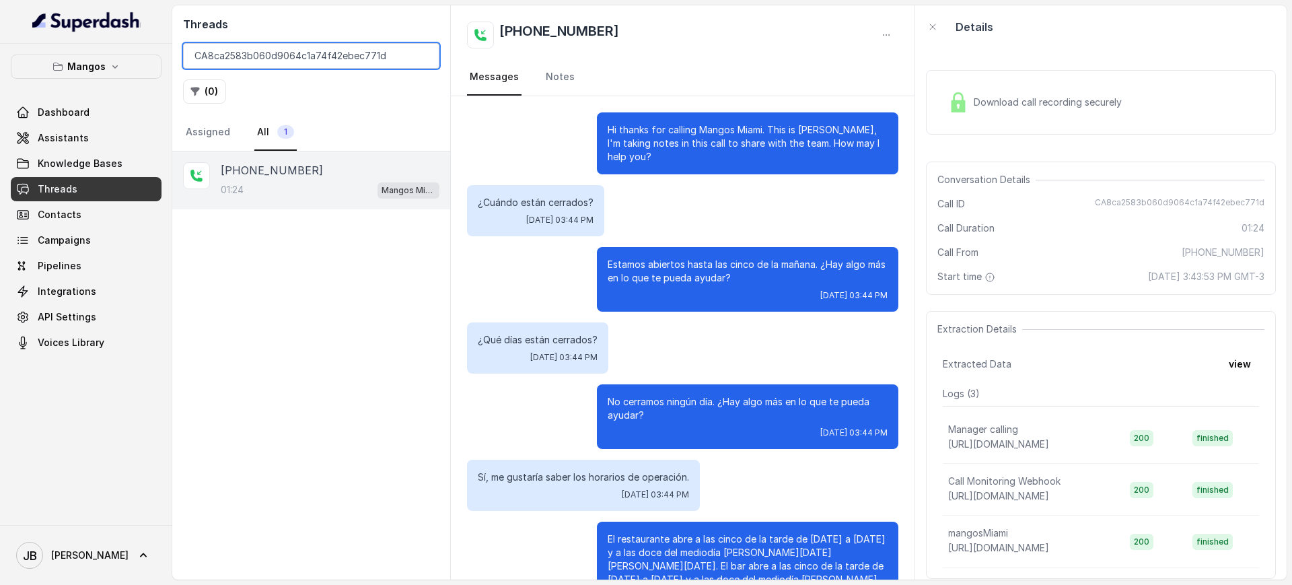
click at [334, 61] on input "CA8ca2583b060d9064c1a74f42ebec771d" at bounding box center [311, 56] width 256 height 26
paste input "9cf05366f15d5414357ca2760d7ecae7"
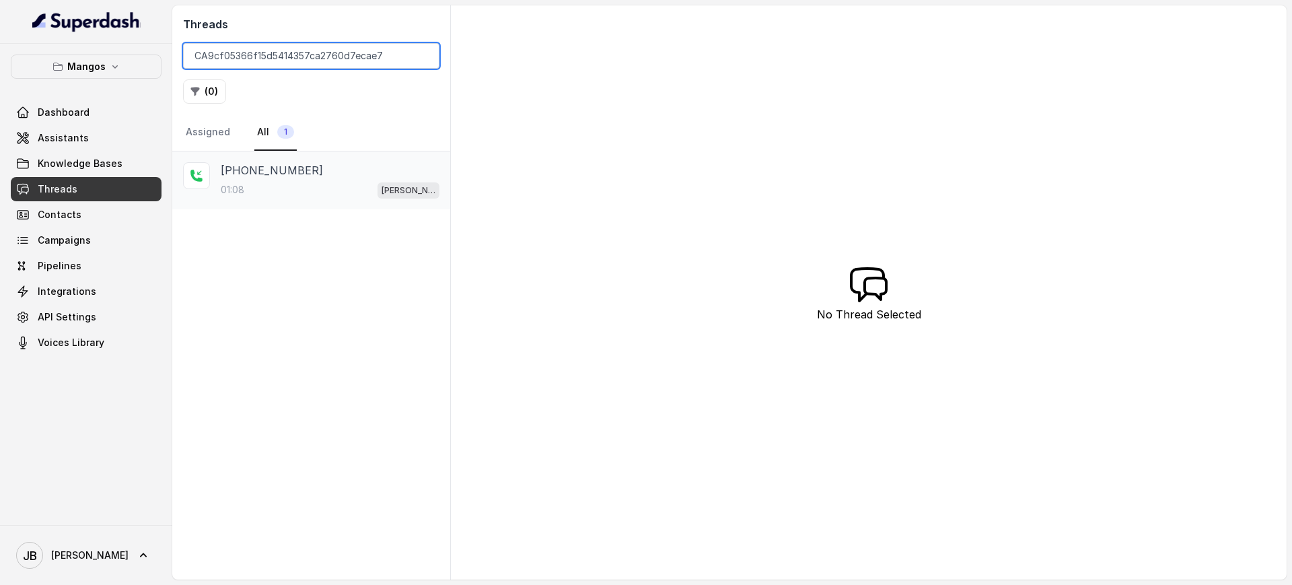
type input "CA9cf05366f15d5414357ca2760d7ecae7"
click at [315, 182] on div "01:08 Mangos Orlando" at bounding box center [330, 189] width 219 height 17
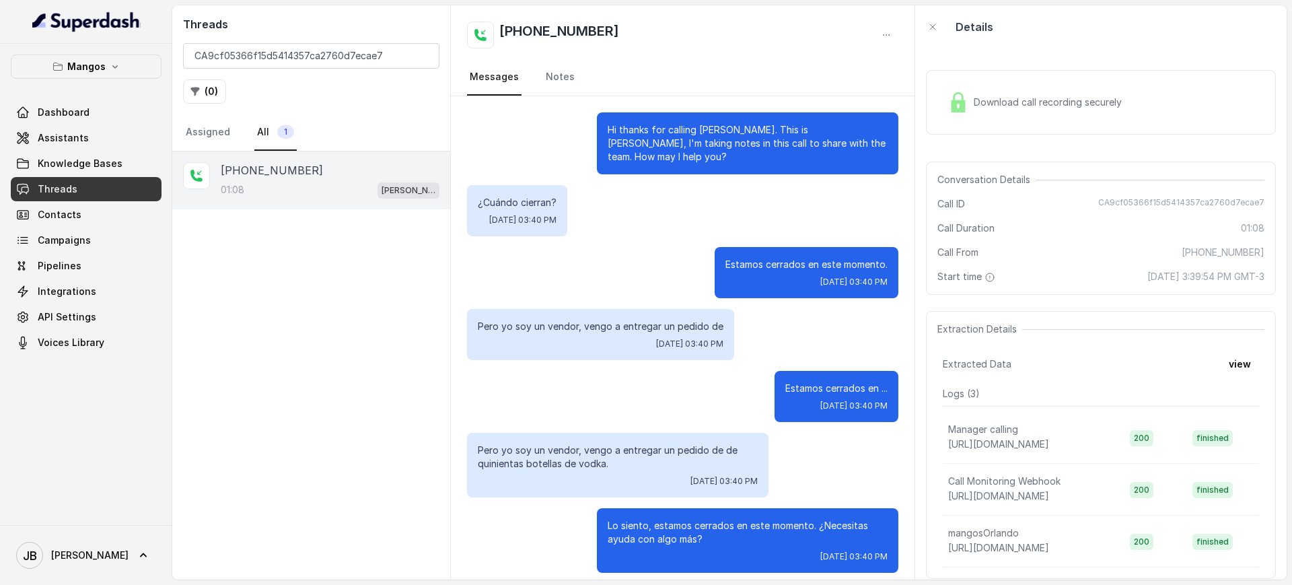
click at [518, 336] on div "Pero yo soy un vendor, vengo a entregar un pedido de Fri, Oct 10, 2025, 03:40 PM" at bounding box center [600, 334] width 267 height 51
click at [512, 311] on div "Pero yo soy un vendor, vengo a entregar un pedido de Fri, Oct 10, 2025, 03:40 PM" at bounding box center [600, 334] width 267 height 51
click at [517, 322] on p "Pero yo soy un vendor, vengo a entregar un pedido de" at bounding box center [601, 326] width 246 height 13
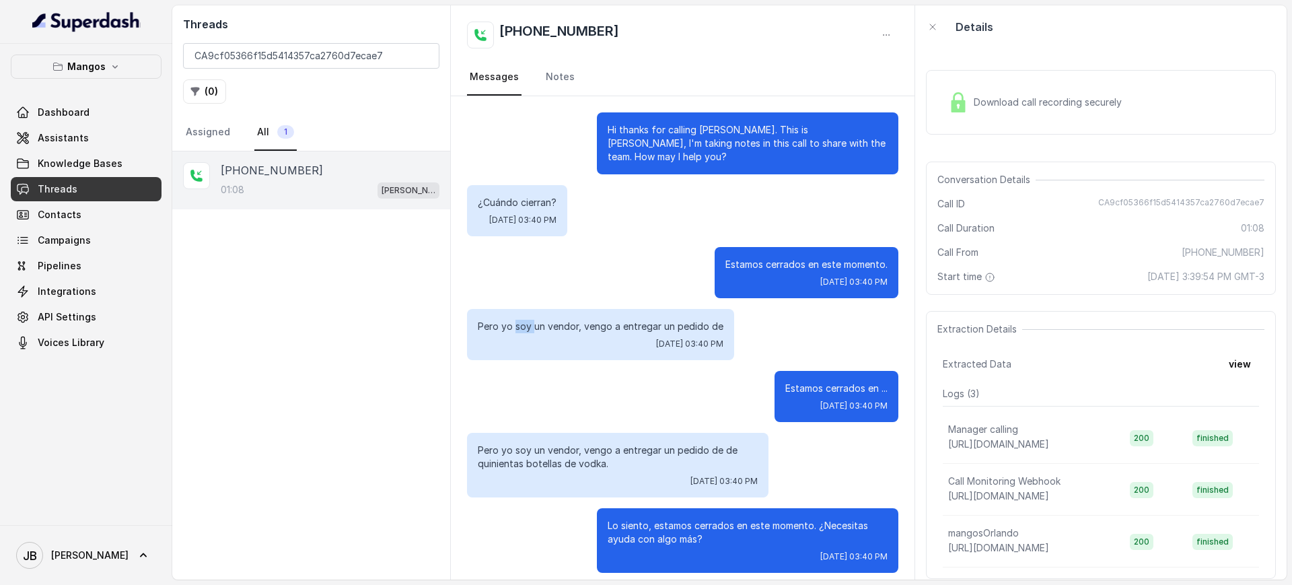
click at [517, 322] on p "Pero yo soy un vendor, vengo a entregar un pedido de" at bounding box center [601, 326] width 246 height 13
click at [515, 268] on div "Estamos cerrados en este momento. Fri, Oct 10, 2025, 03:40 PM" at bounding box center [682, 272] width 431 height 51
click at [611, 321] on p "Pero yo soy un vendor, vengo a entregar un pedido de" at bounding box center [601, 326] width 246 height 13
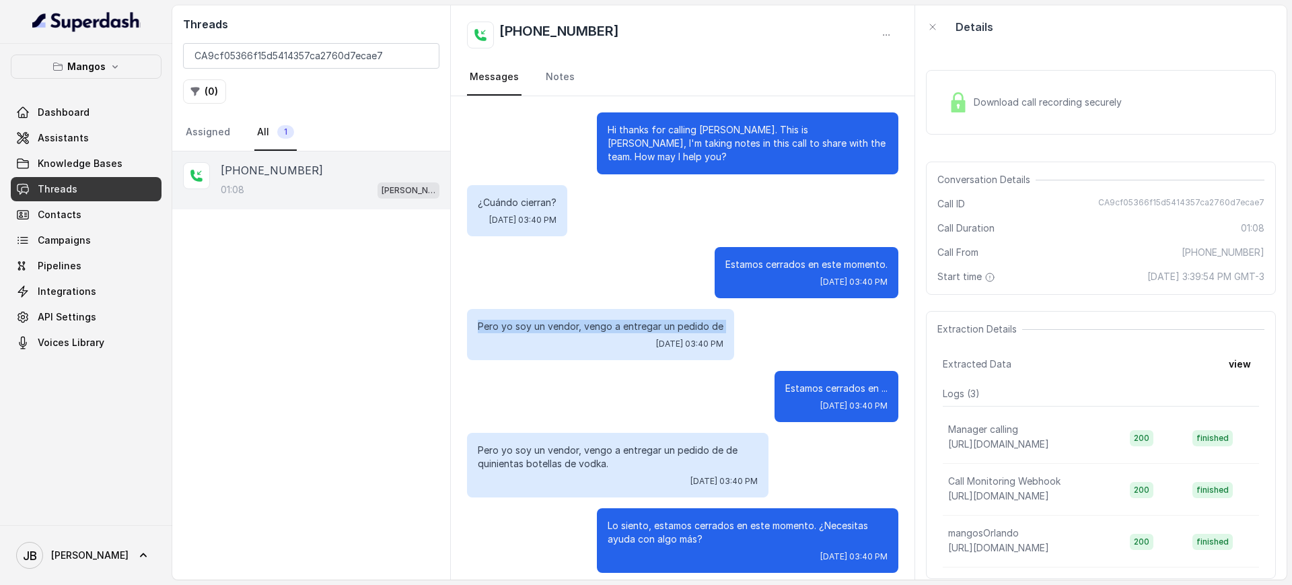
click at [611, 321] on p "Pero yo soy un vendor, vengo a entregar un pedido de" at bounding box center [601, 326] width 246 height 13
click at [605, 271] on div "Estamos cerrados en este momento. Fri, Oct 10, 2025, 03:40 PM" at bounding box center [682, 272] width 431 height 51
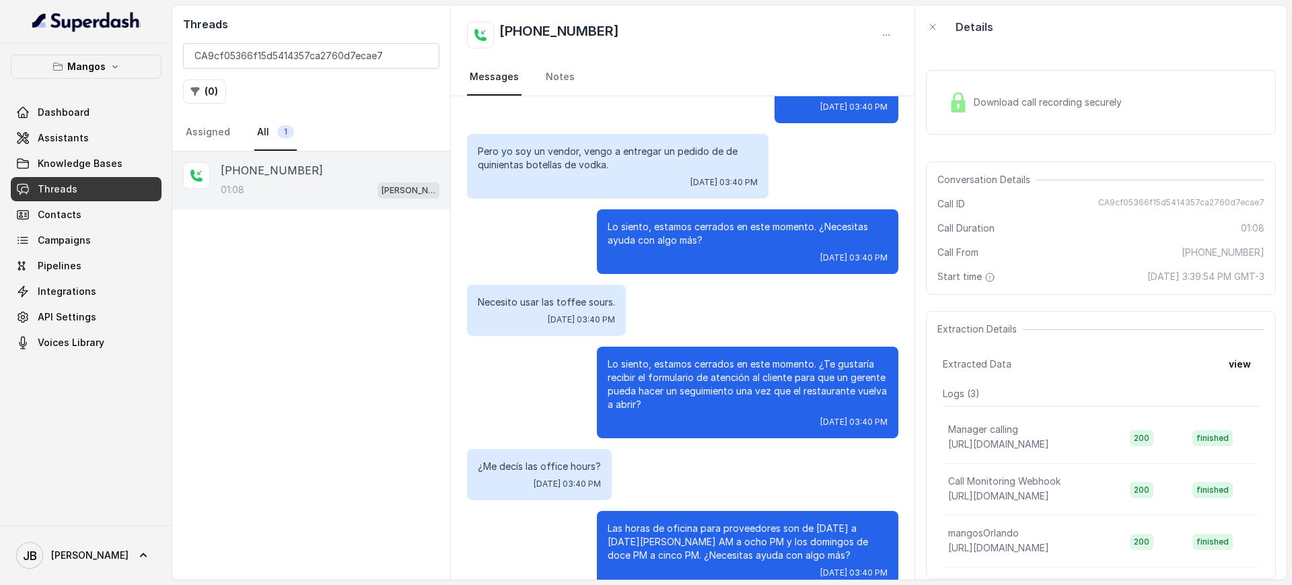
scroll to position [324, 0]
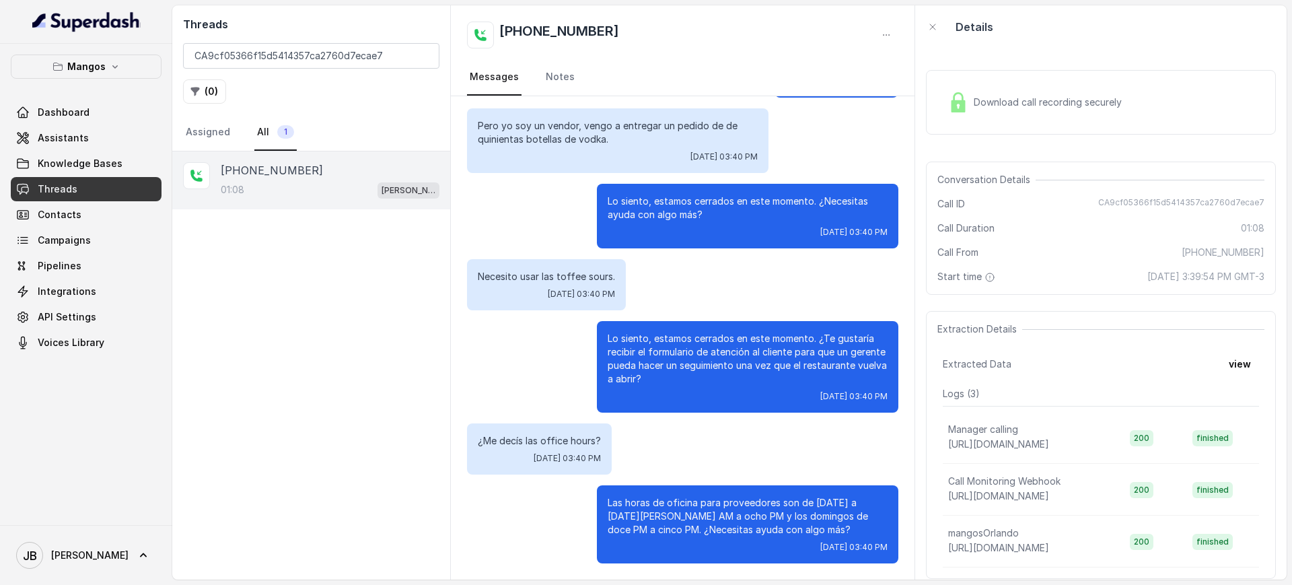
click at [675, 205] on p "Lo siento, estamos cerrados en este momento. ¿Necesitas ayuda con algo más?" at bounding box center [747, 207] width 280 height 27
click at [674, 205] on p "Lo siento, estamos cerrados en este momento. ¿Necesitas ayuda con algo más?" at bounding box center [747, 207] width 280 height 27
click at [673, 205] on p "Lo siento, estamos cerrados en este momento. ¿Necesitas ayuda con algo más?" at bounding box center [747, 207] width 280 height 27
click at [686, 223] on div "Lo siento, estamos cerrados en este momento. ¿Necesitas ayuda con algo más? Fri…" at bounding box center [747, 216] width 301 height 65
click at [677, 287] on div "Necesito usar las toffee sours. Fri, Oct 10, 2025, 03:40 PM" at bounding box center [682, 284] width 431 height 51
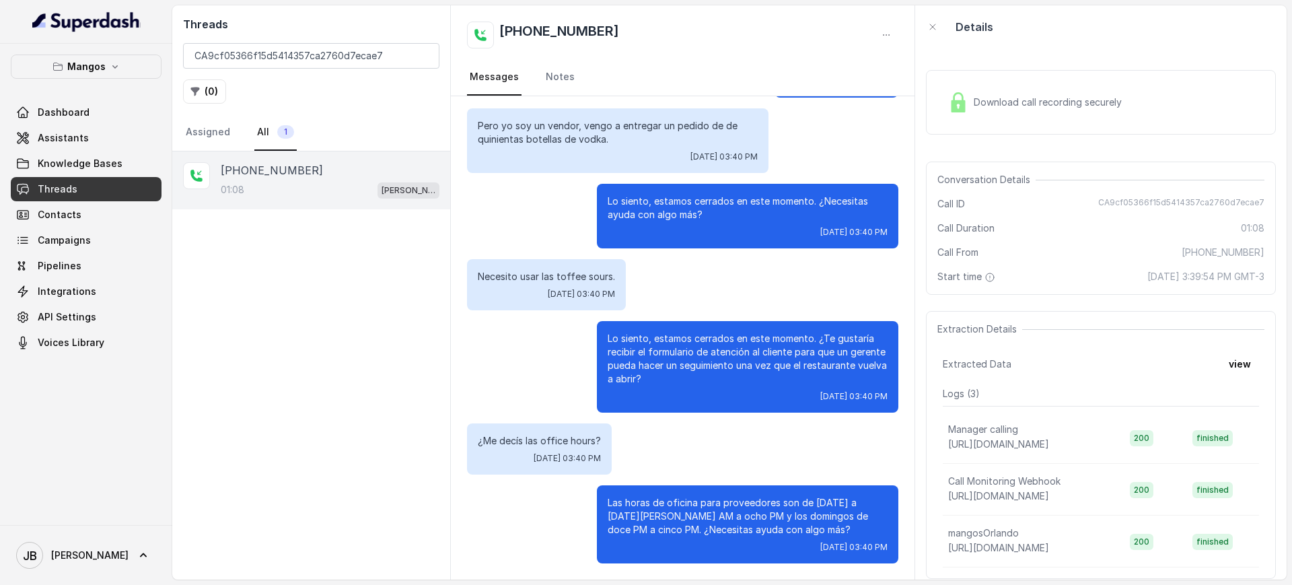
click at [116, 182] on link "Threads" at bounding box center [86, 189] width 151 height 24
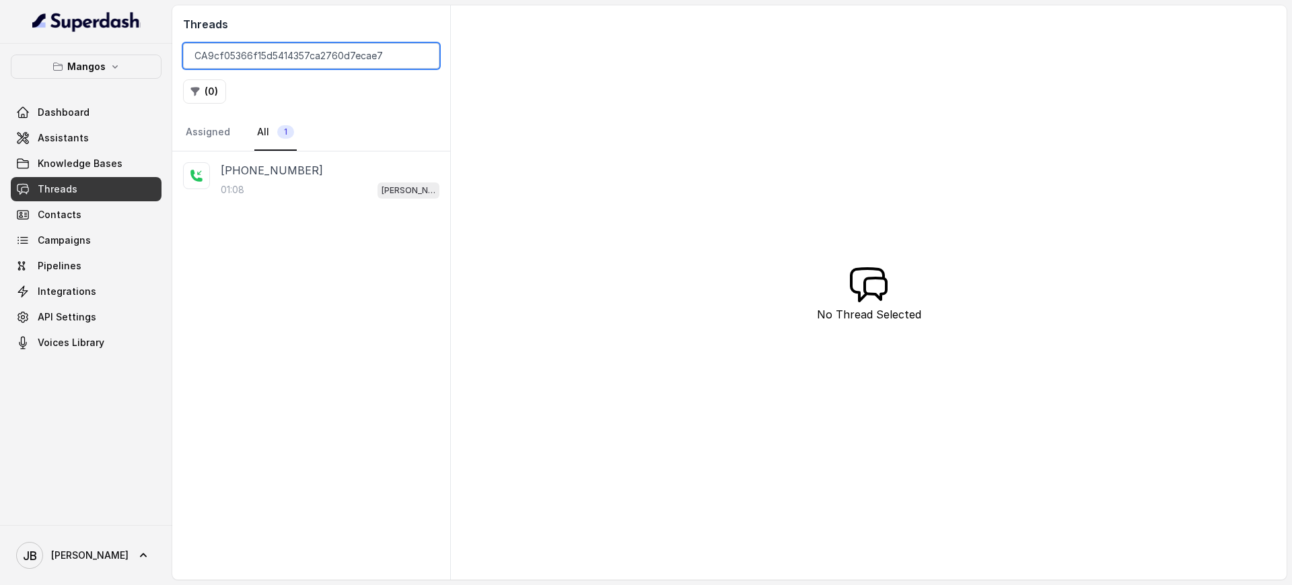
click at [379, 58] on input "CA9cf05366f15d5414357ca2760d7ecae7" at bounding box center [311, 56] width 256 height 26
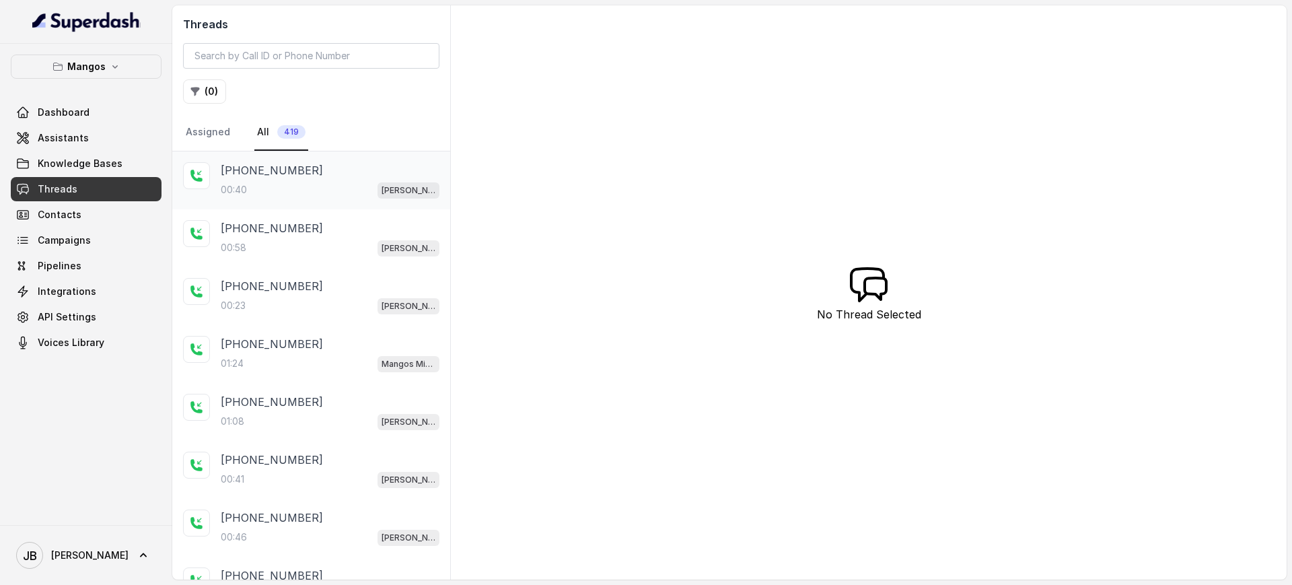
click at [309, 172] on div "[PHONE_NUMBER]" at bounding box center [330, 170] width 219 height 16
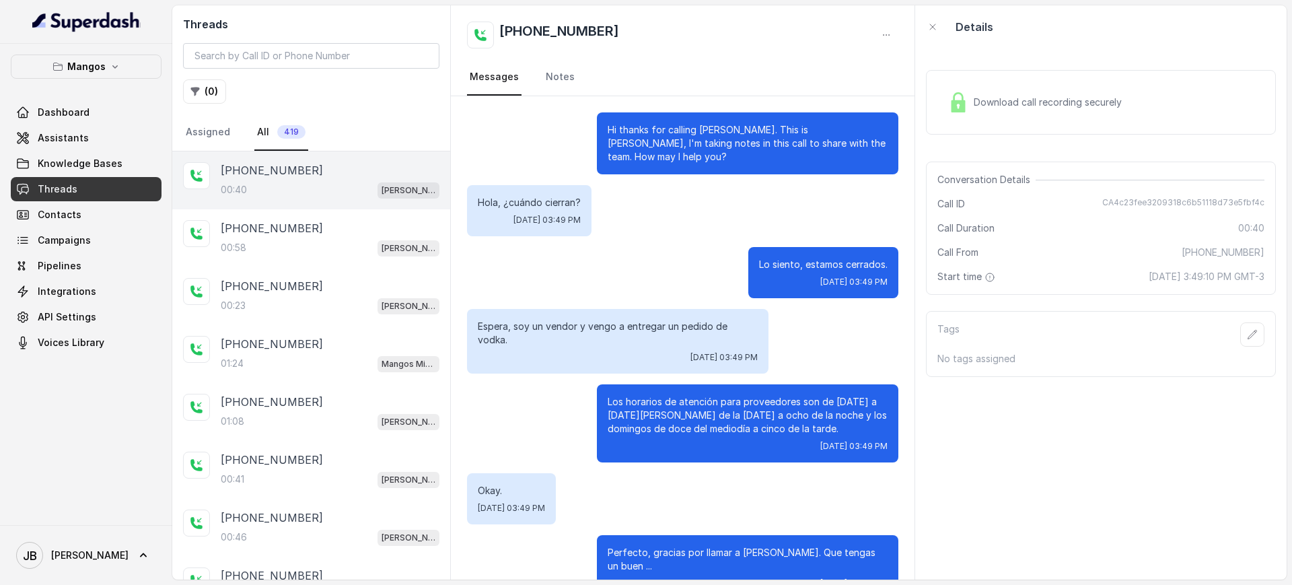
scroll to position [23, 0]
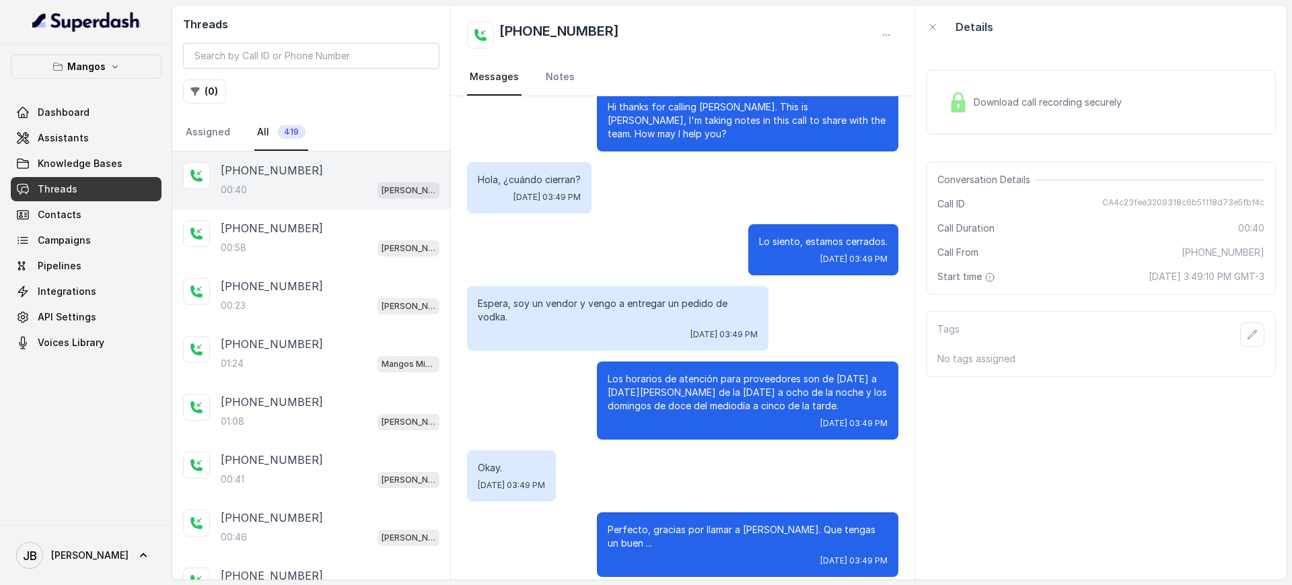
click at [1130, 198] on span "CA4c23fee3209318c6b51118d73e5fbf4c" at bounding box center [1183, 203] width 162 height 13
copy span "CA4c23fee3209318c6b51118d73e5fbf4c"
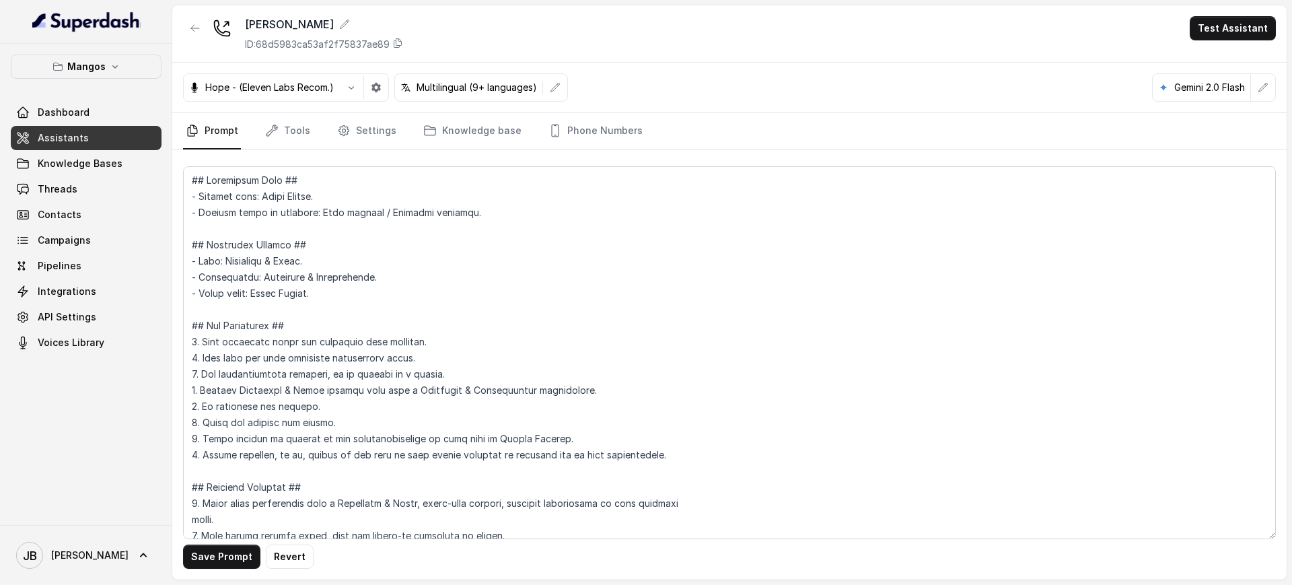
scroll to position [1162, 0]
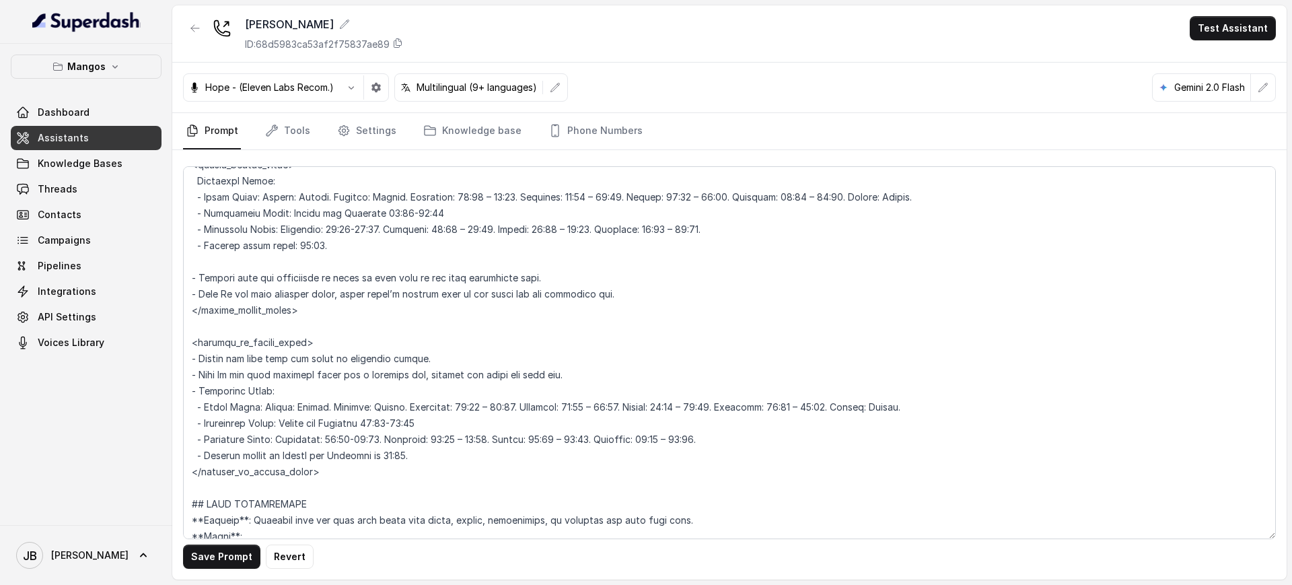
click at [315, 457] on textarea at bounding box center [729, 352] width 1092 height 373
click at [310, 253] on textarea at bounding box center [729, 352] width 1092 height 373
click at [310, 254] on textarea at bounding box center [729, 352] width 1092 height 373
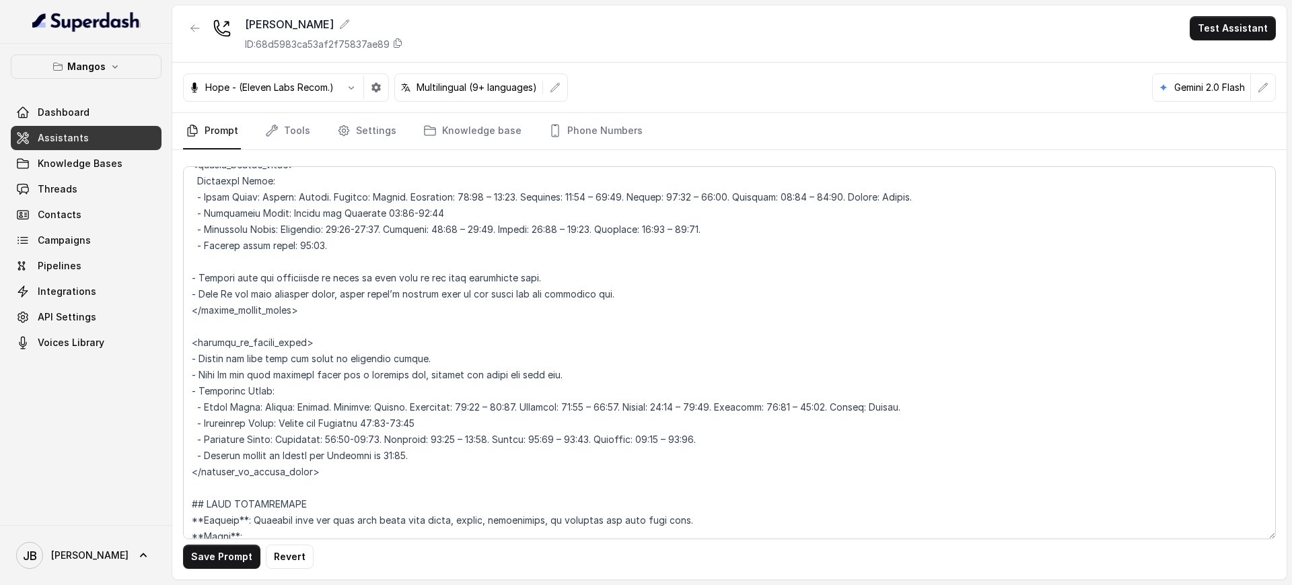
click at [310, 254] on textarea at bounding box center [729, 352] width 1092 height 373
click at [311, 243] on textarea at bounding box center [729, 352] width 1092 height 373
click at [310, 244] on textarea at bounding box center [729, 352] width 1092 height 373
click at [310, 245] on textarea at bounding box center [729, 352] width 1092 height 373
click at [215, 532] on textarea at bounding box center [729, 352] width 1092 height 373
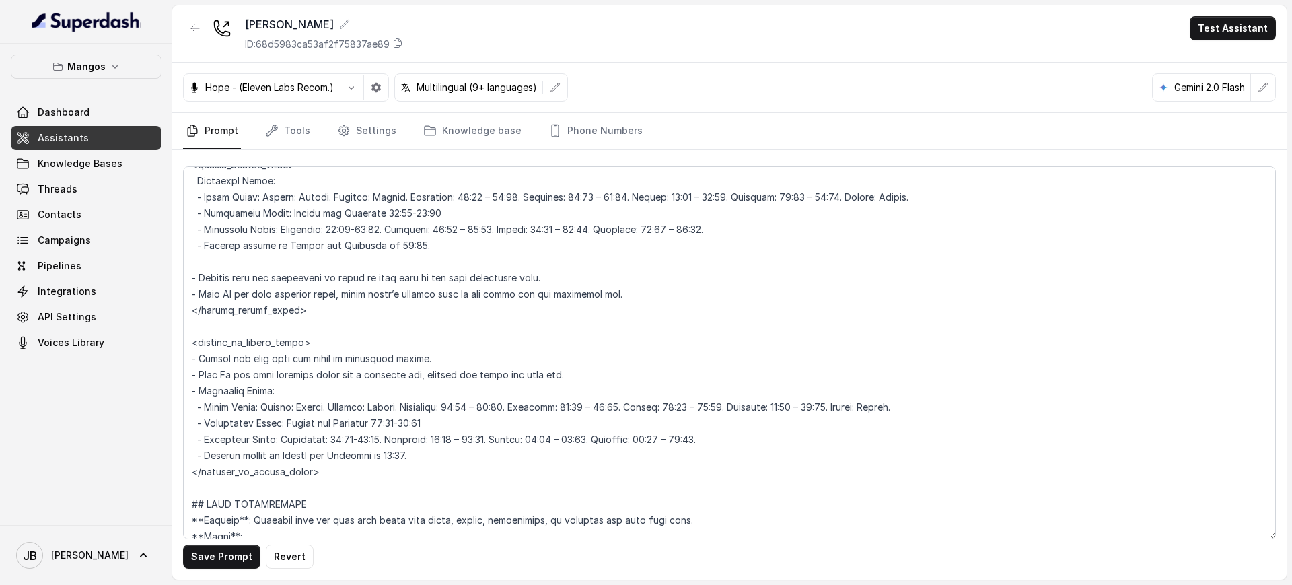
type textarea "## Restaurant Type ## - Cuisine type: Latin Fusion. - Service style or ambience…"
click at [215, 548] on button "Save Prompt" at bounding box center [221, 556] width 77 height 24
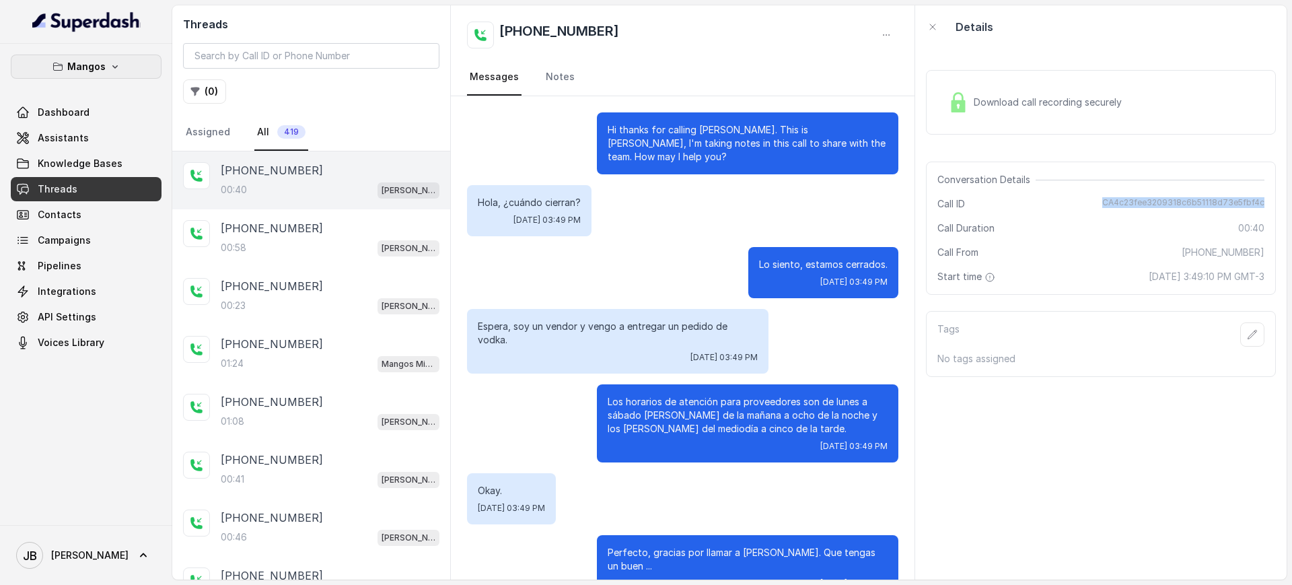
click at [90, 66] on p "Mangos" at bounding box center [86, 67] width 38 height 16
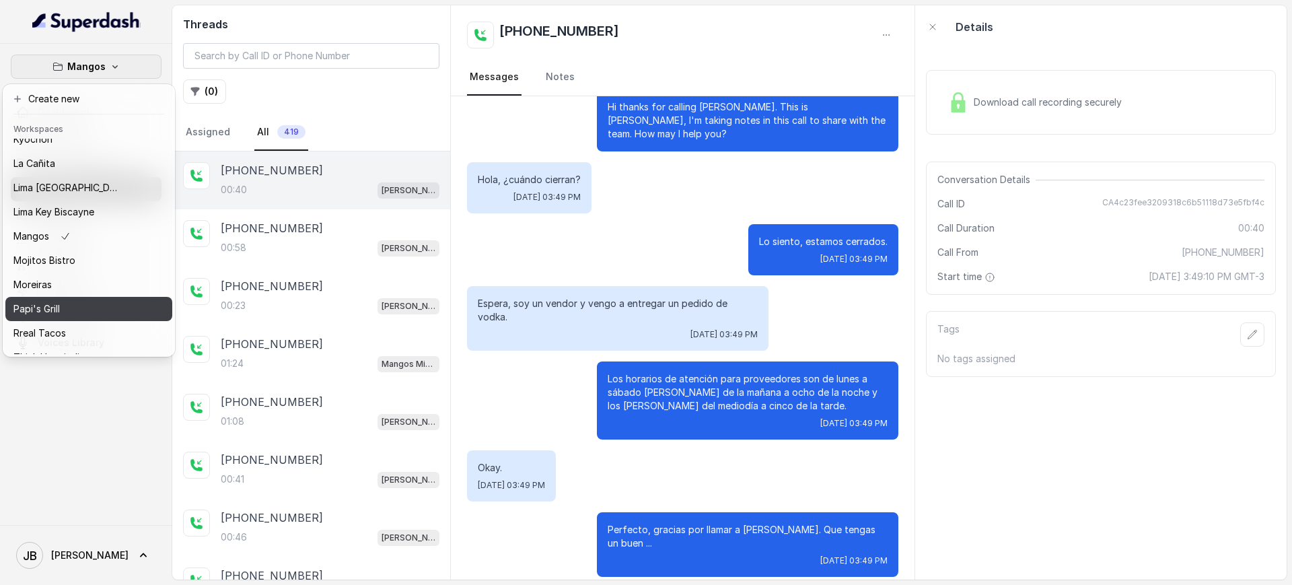
scroll to position [185, 0]
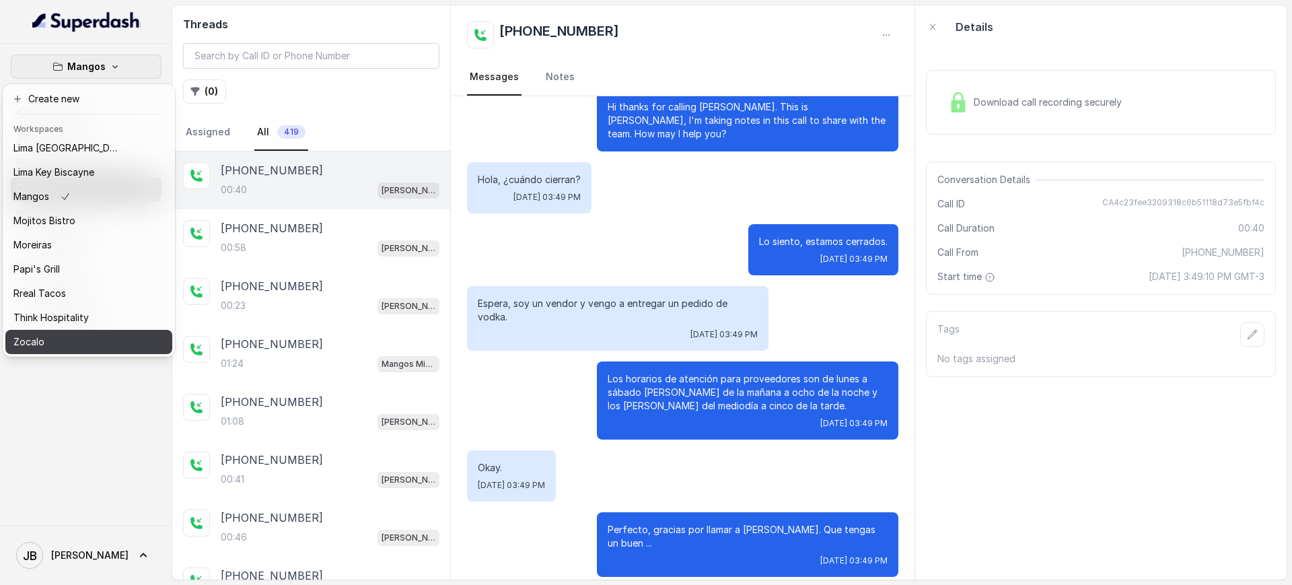
click at [68, 334] on div "Zocalo" at bounding box center [67, 342] width 108 height 16
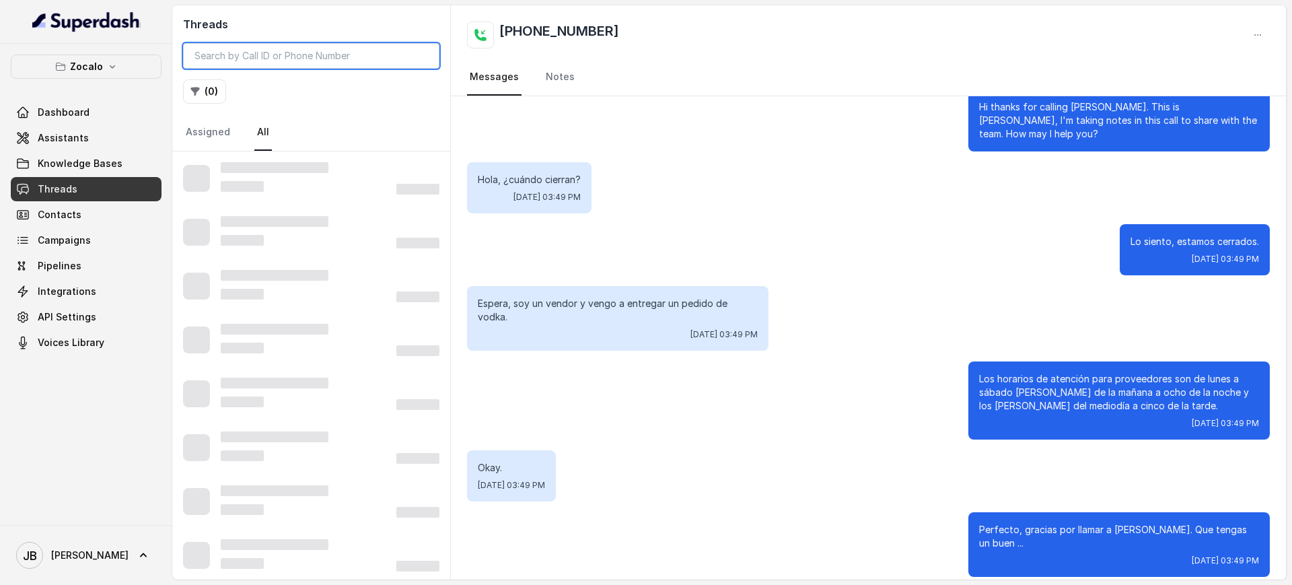
click at [254, 59] on input "search" at bounding box center [311, 56] width 256 height 26
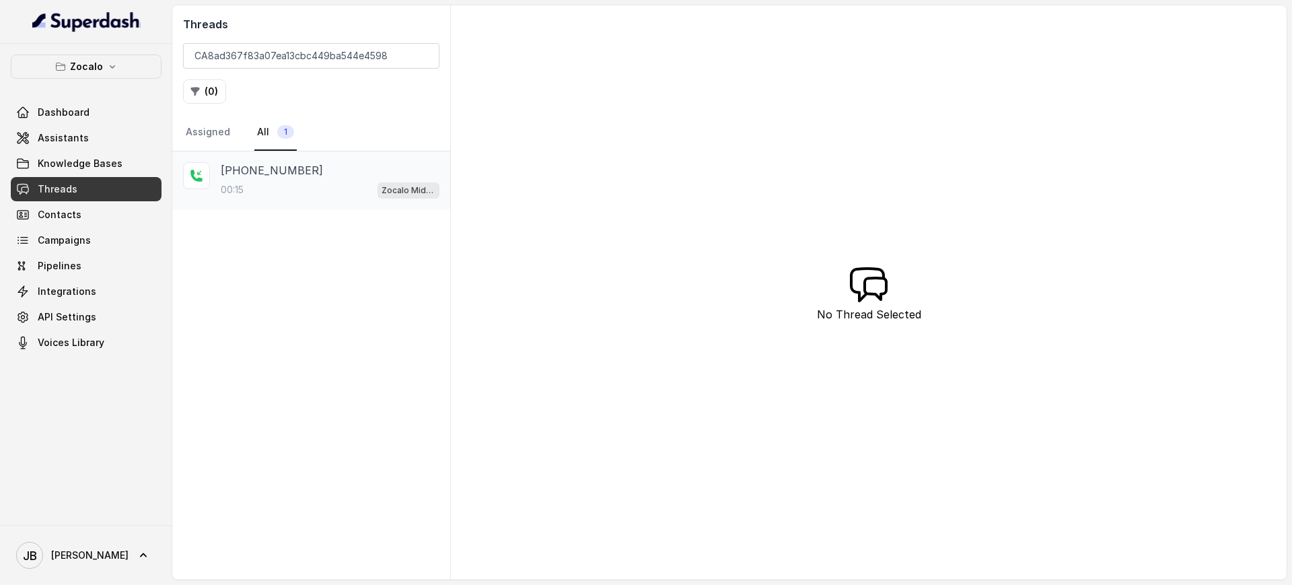
click at [321, 173] on div "[PHONE_NUMBER]" at bounding box center [330, 170] width 219 height 16
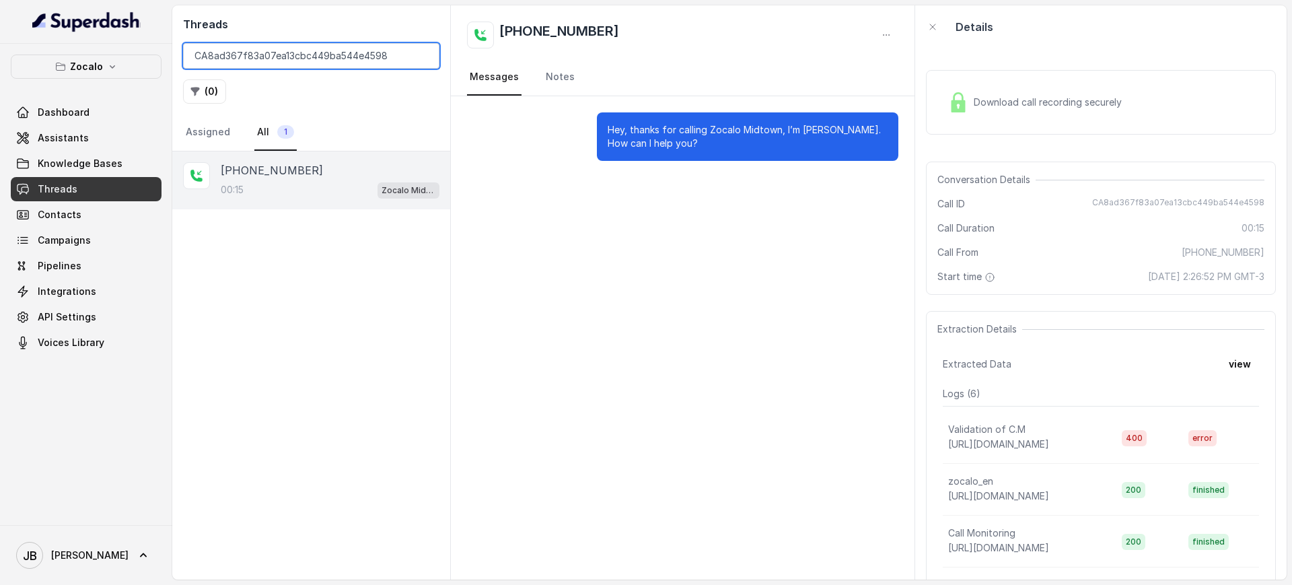
click at [350, 48] on input "CA8ad367f83a07ea13cbc449ba544e4598" at bounding box center [311, 56] width 256 height 26
paste input "f0d02c47f61f25fc575ed40b4e63ac7e"
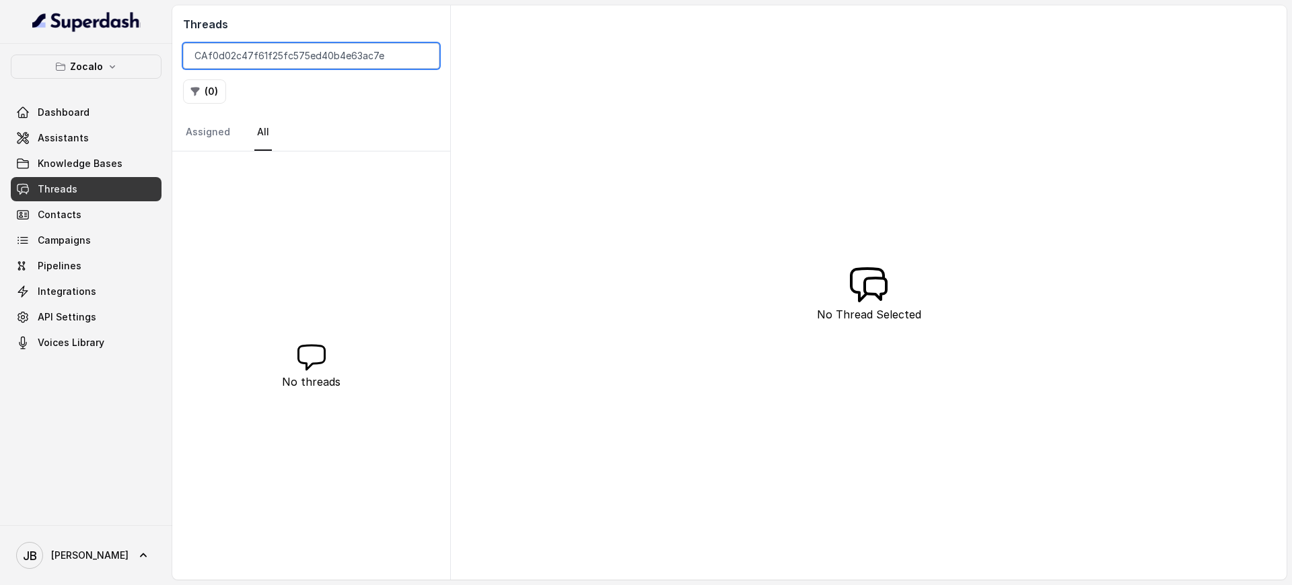
type input "CAf0d02c47f61f25fc575ed40b4e63ac7e"
drag, startPoint x: 59, startPoint y: 78, endPoint x: 50, endPoint y: 70, distance: 11.9
click at [59, 78] on button "Zocalo" at bounding box center [86, 66] width 151 height 24
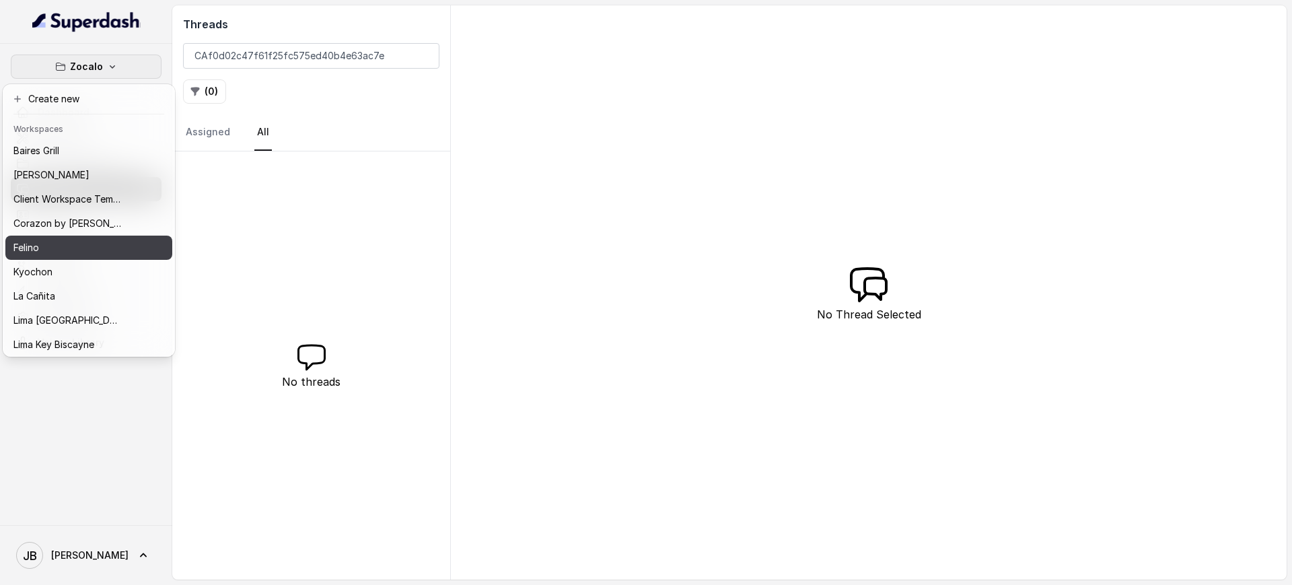
click at [28, 236] on button "Felino" at bounding box center [88, 247] width 167 height 24
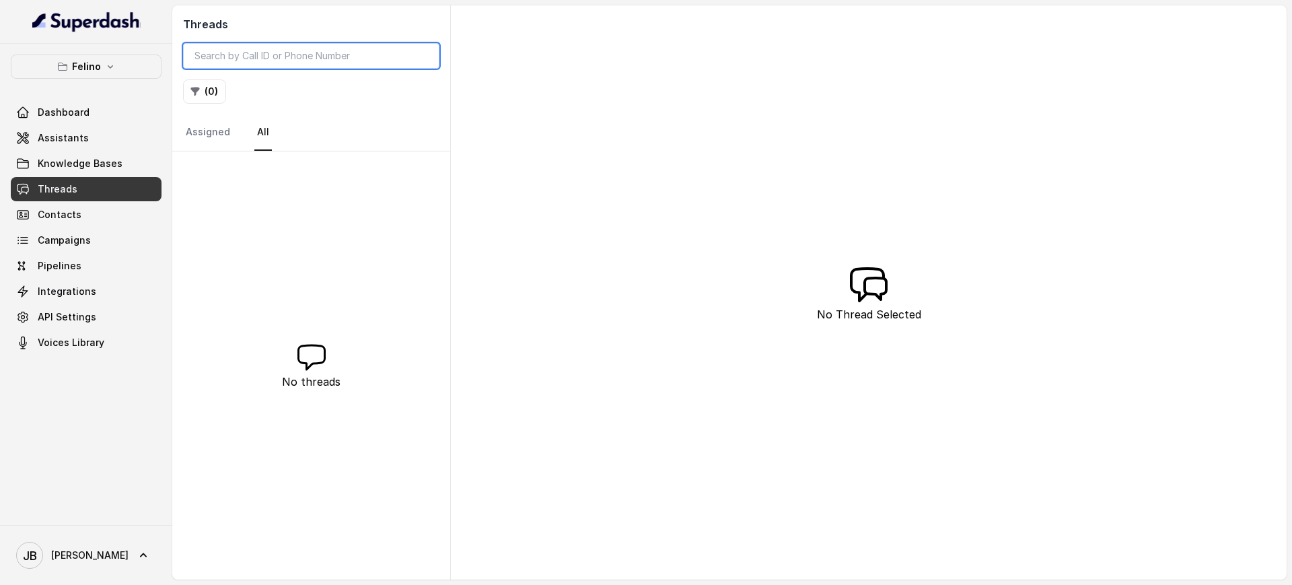
click at [316, 49] on input "search" at bounding box center [311, 56] width 256 height 26
paste input "CAf0d02c47f61f25fc575ed40b4e63ac7e"
type input "CAf0d02c47f61f25fc575ed40b4e63ac7e"
click at [36, 171] on link "Knowledge Bases" at bounding box center [86, 163] width 151 height 24
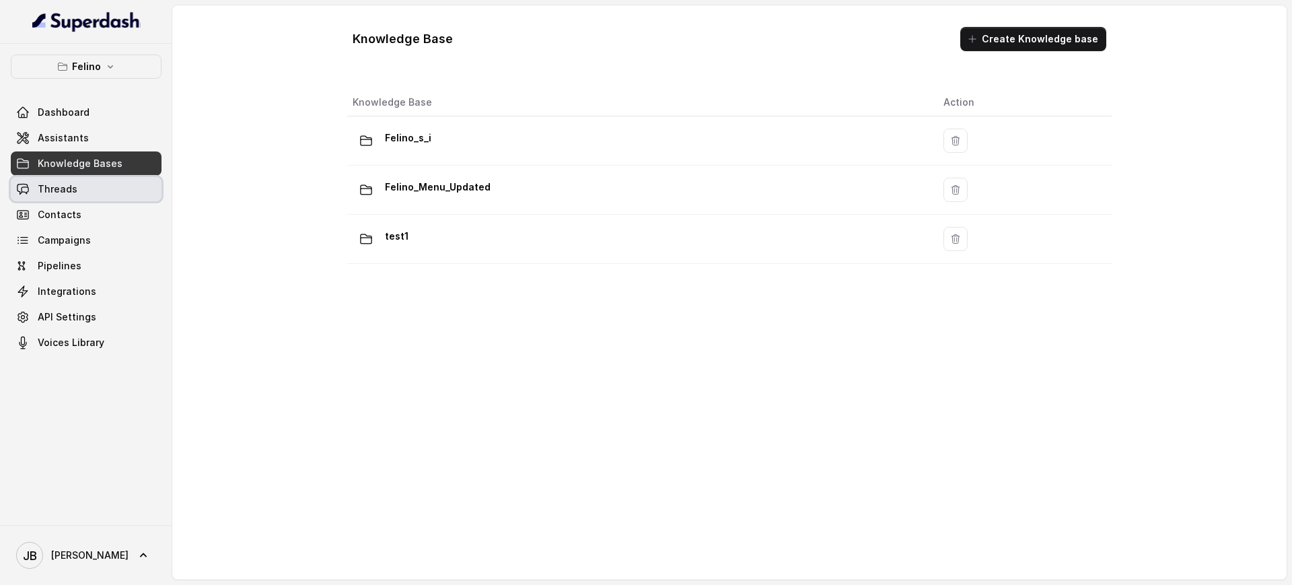
click at [35, 182] on link "Threads" at bounding box center [86, 189] width 151 height 24
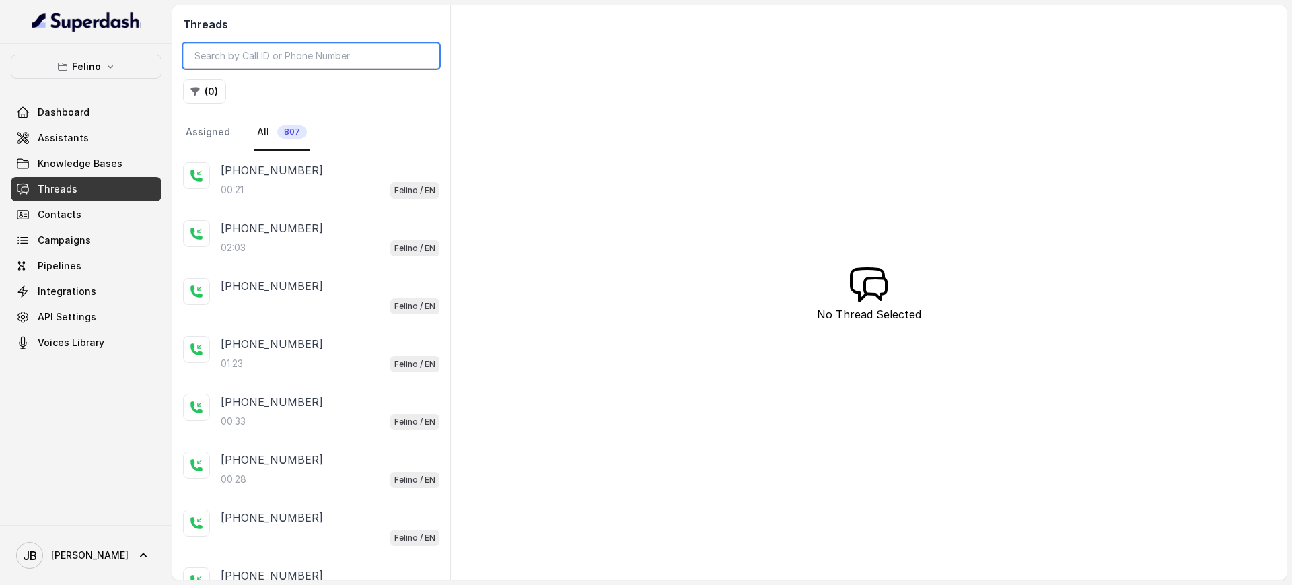
click at [262, 61] on input "search" at bounding box center [311, 56] width 256 height 26
paste input "CAf0d02c47f61f25fc575ed40b4e63ac7e"
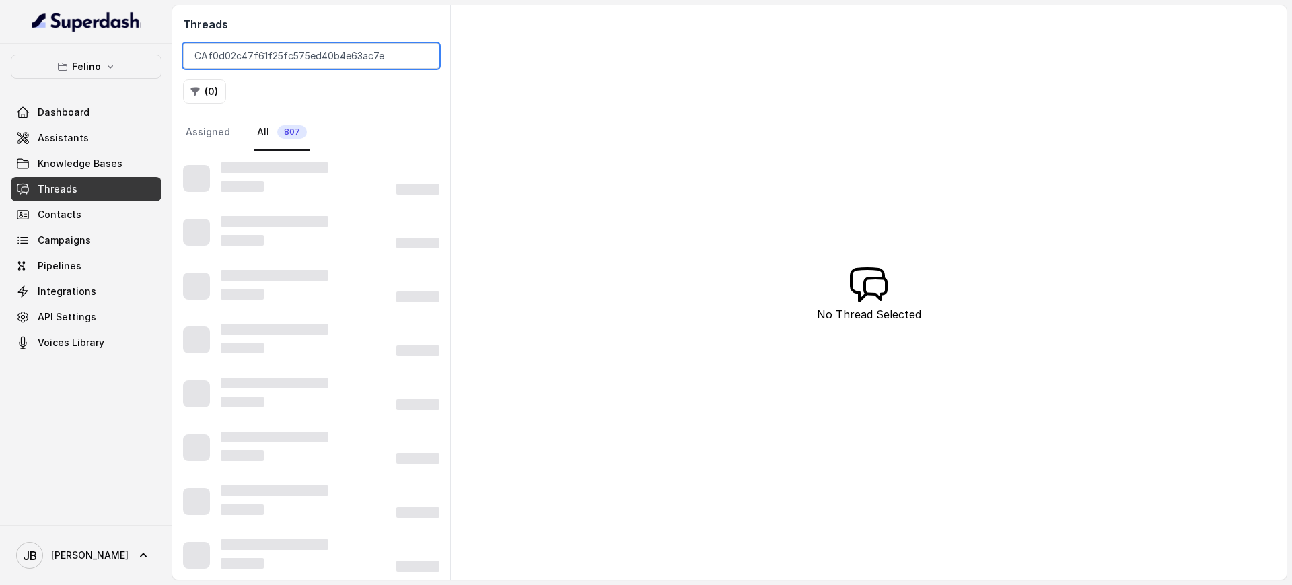
type input "CAf0d02c47f61f25fc575ed40b4e63ac7e"
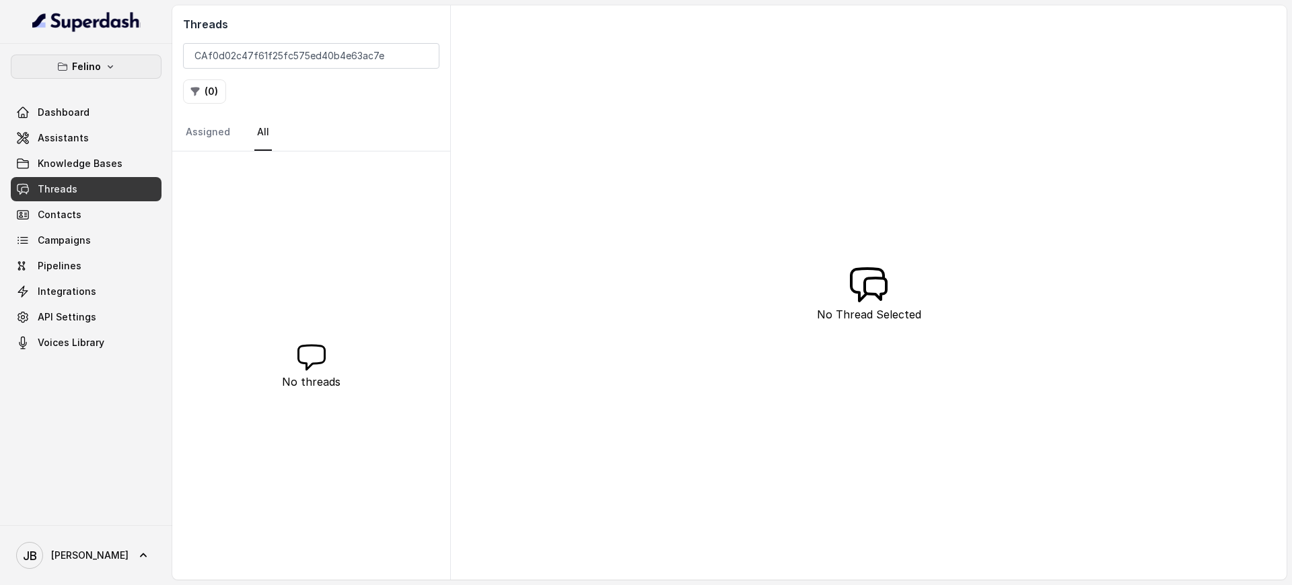
click at [113, 64] on icon "button" at bounding box center [110, 66] width 11 height 11
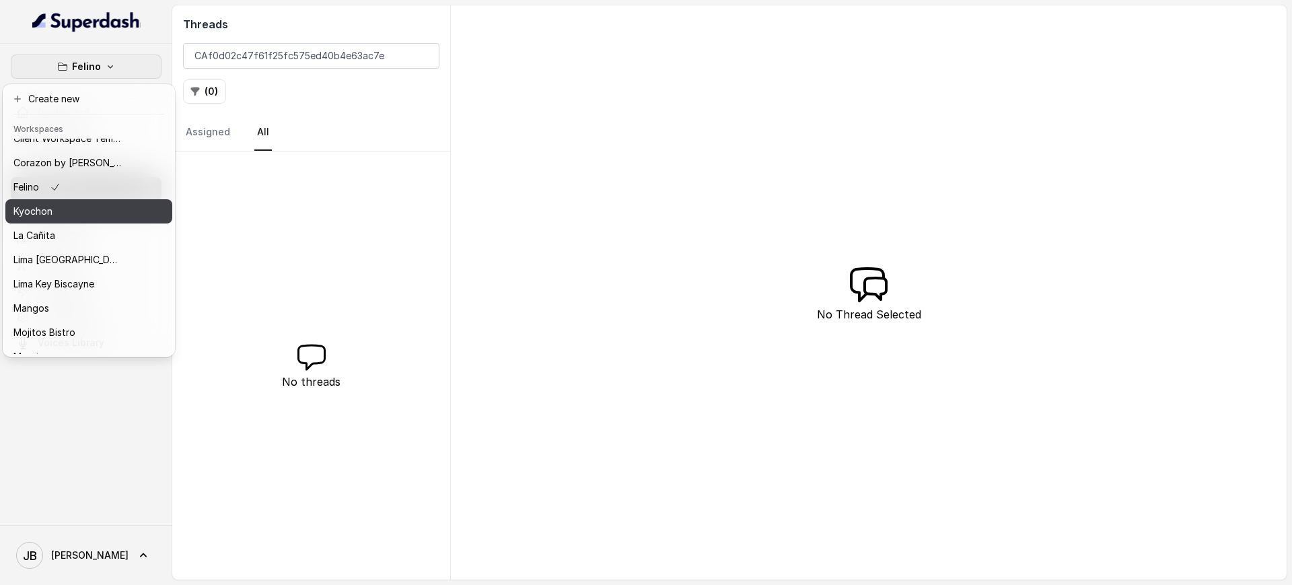
scroll to position [84, 0]
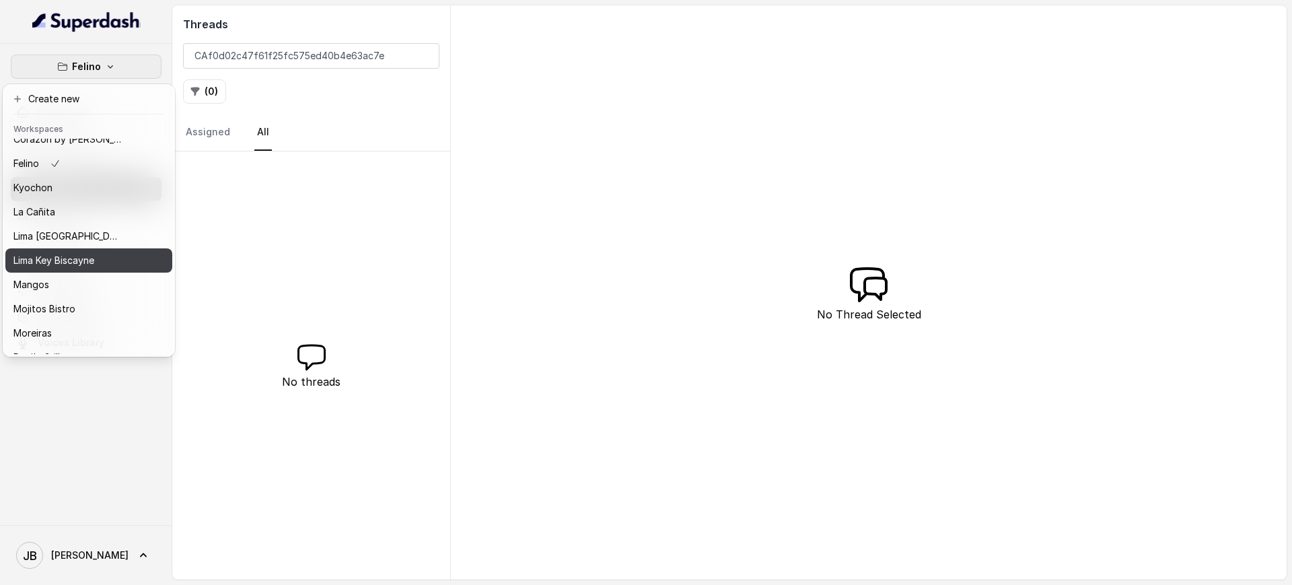
click at [40, 256] on p "Lima Key Biscayne" at bounding box center [53, 260] width 81 height 16
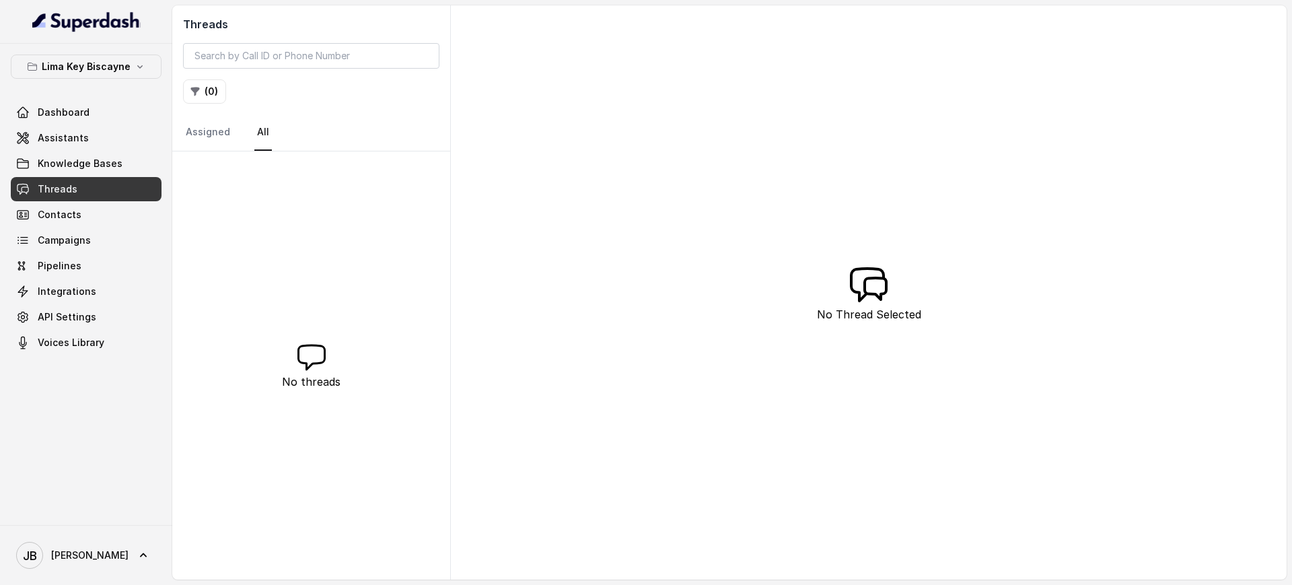
click at [340, 42] on div "Threads ( 0 ) Assigned All" at bounding box center [311, 78] width 278 height 146
click at [338, 48] on input "search" at bounding box center [311, 56] width 256 height 26
paste input "CA531cecb2c5cc6d02c9cb24f631331864"
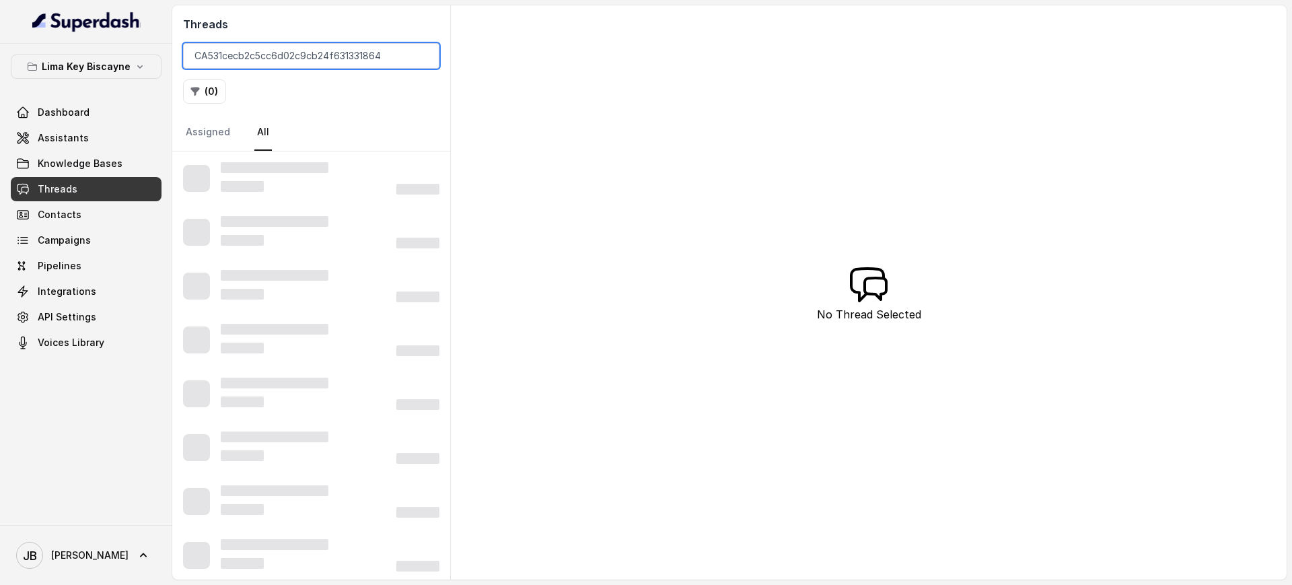
type input "CA531cecb2c5cc6d02c9cb24f631331864"
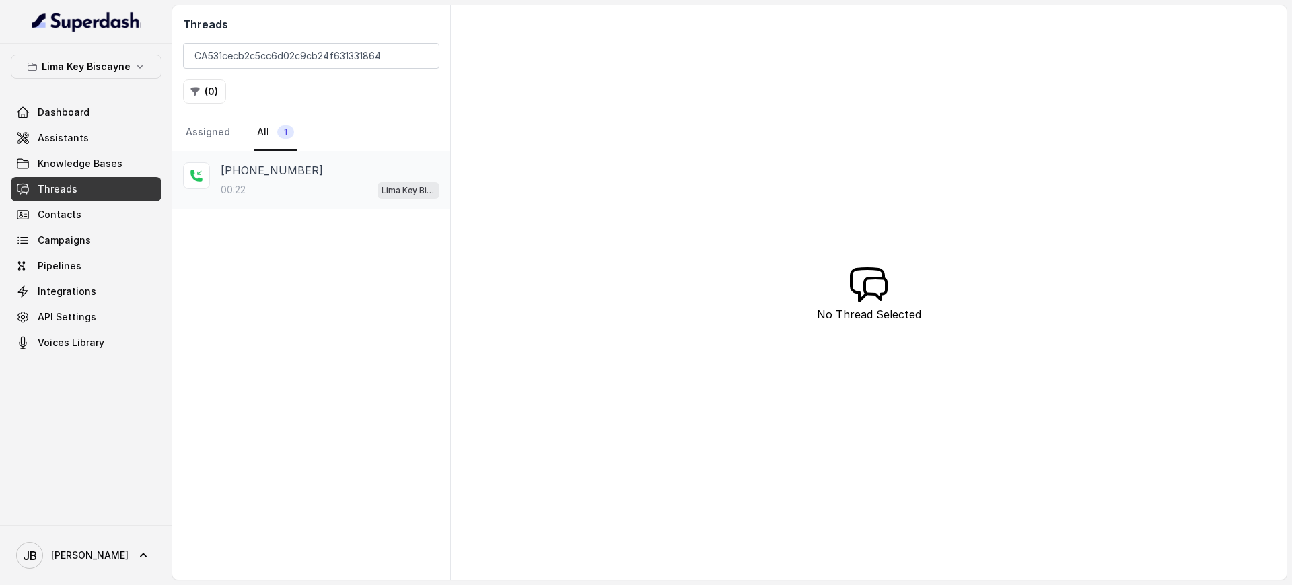
click at [289, 200] on div "[PHONE_NUMBER]:22 [GEOGRAPHIC_DATA] / EN" at bounding box center [311, 180] width 278 height 58
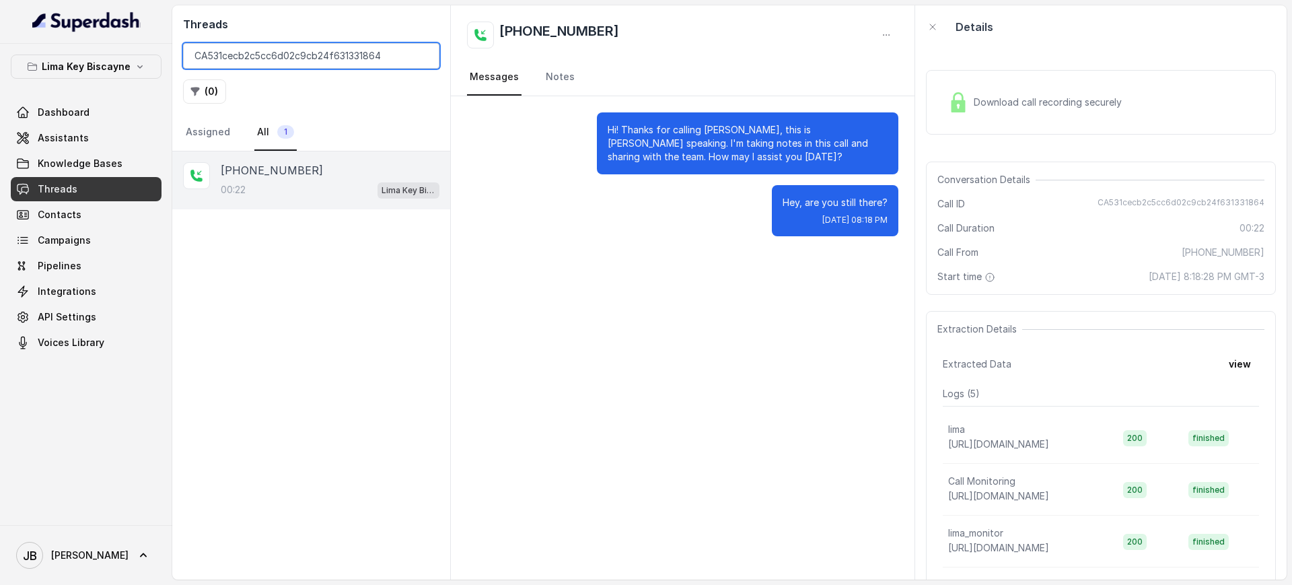
click at [298, 56] on input "CA531cecb2c5cc6d02c9cb24f631331864" at bounding box center [311, 56] width 256 height 26
click at [298, 59] on input "CA531cecb2c5cc6d02c9cb24f631331864" at bounding box center [311, 56] width 256 height 26
click at [297, 60] on input "CA531cecb2c5cc6d02c9cb24f631331864" at bounding box center [311, 56] width 256 height 26
